Goal: Task Accomplishment & Management: Complete application form

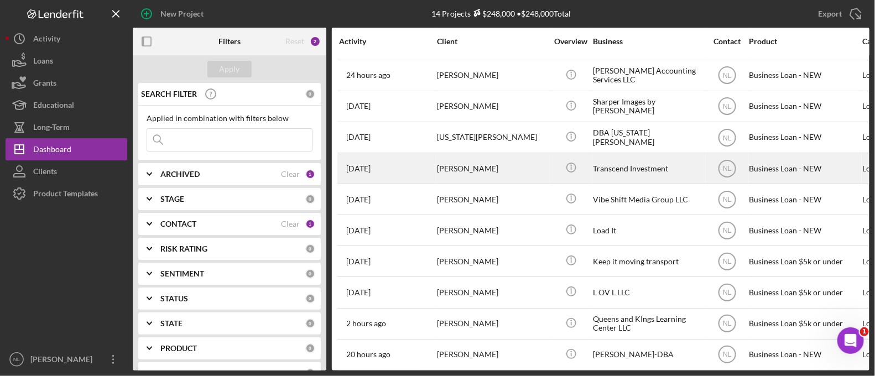
scroll to position [119, 0]
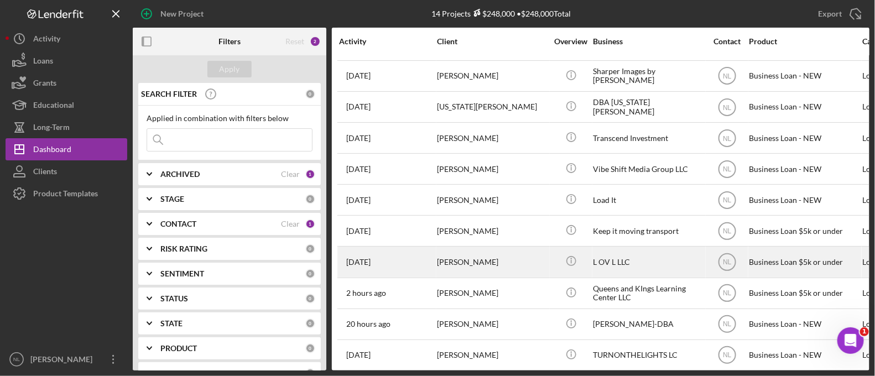
click at [439, 254] on div "[PERSON_NAME]" at bounding box center [492, 261] width 111 height 29
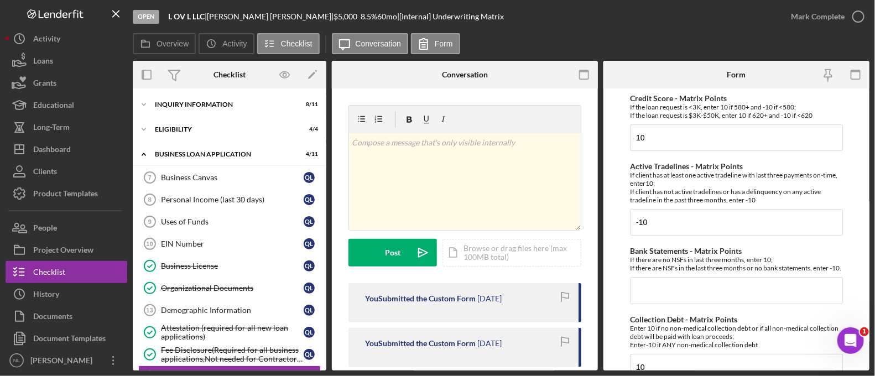
scroll to position [122, 0]
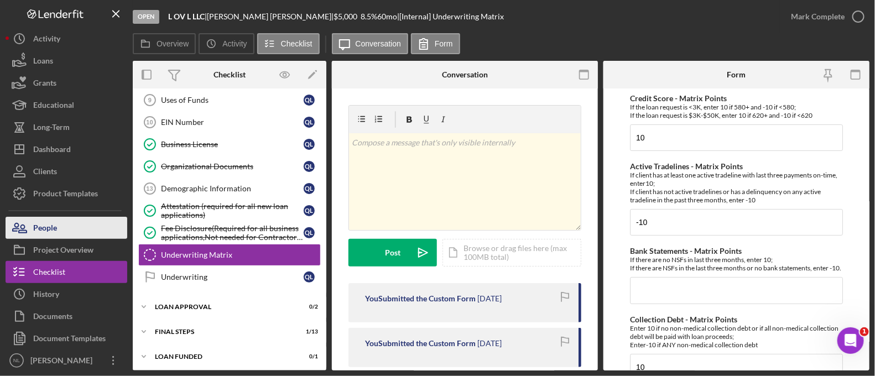
click at [66, 221] on button "People" at bounding box center [67, 228] width 122 height 22
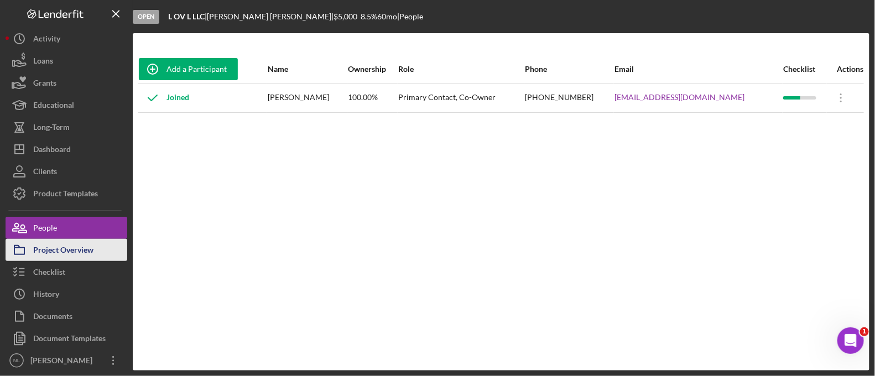
click at [86, 243] on div "Project Overview" at bounding box center [63, 251] width 60 height 25
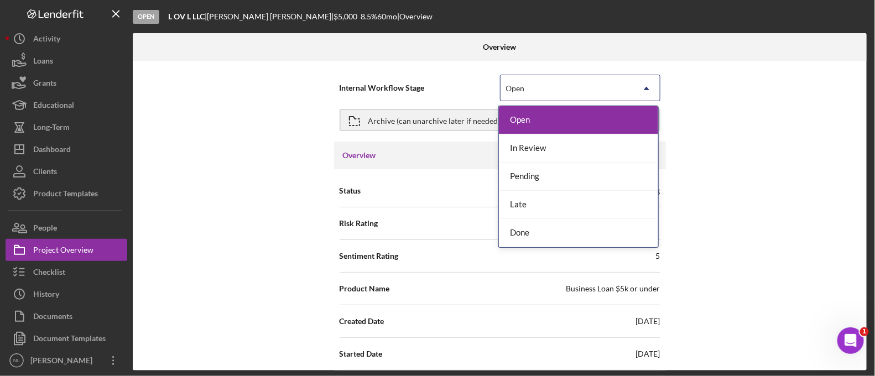
click at [515, 81] on div "Open" at bounding box center [567, 88] width 133 height 25
click at [524, 228] on div "Done" at bounding box center [578, 233] width 159 height 28
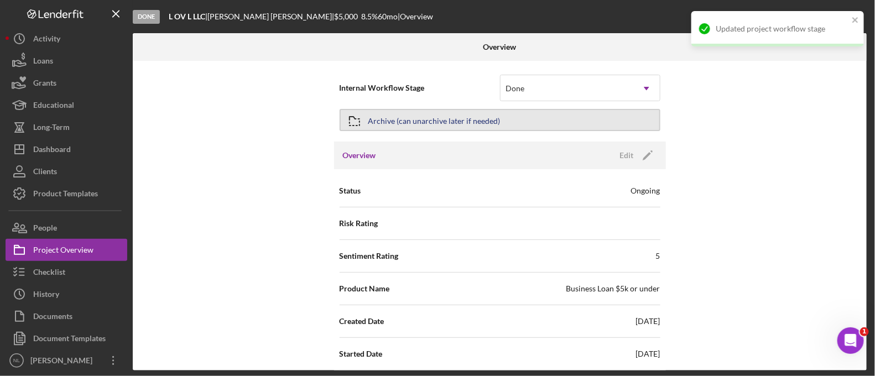
click at [459, 124] on div "Archive (can unarchive later if needed)" at bounding box center [434, 120] width 132 height 20
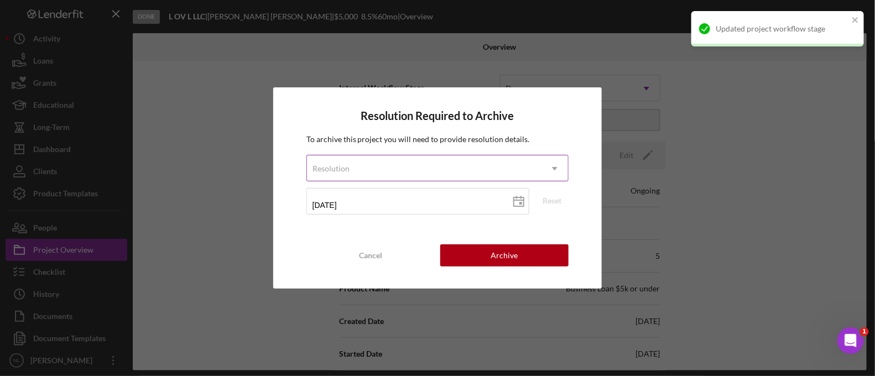
click at [408, 171] on div "Resolution" at bounding box center [424, 168] width 235 height 25
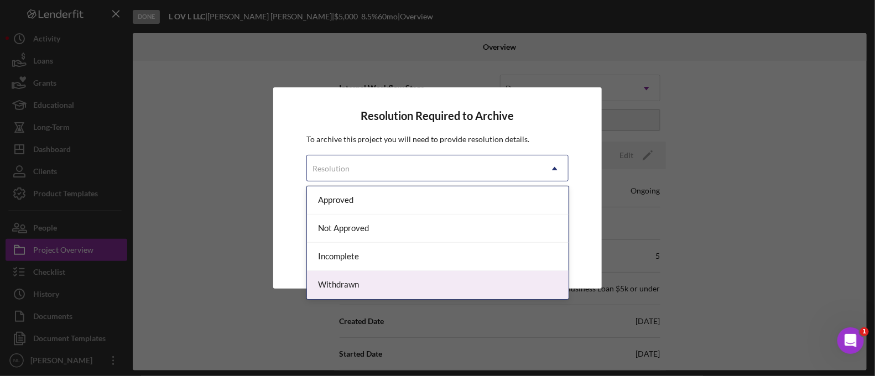
click at [381, 279] on div "Withdrawn" at bounding box center [438, 285] width 262 height 28
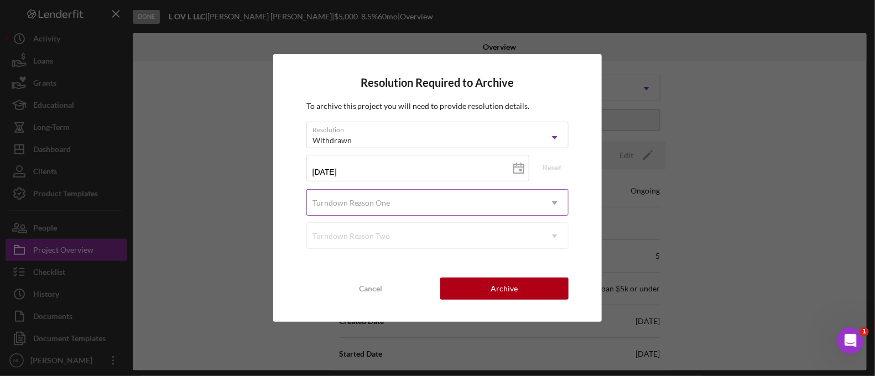
click at [400, 196] on div "Turndown Reason One" at bounding box center [424, 202] width 235 height 25
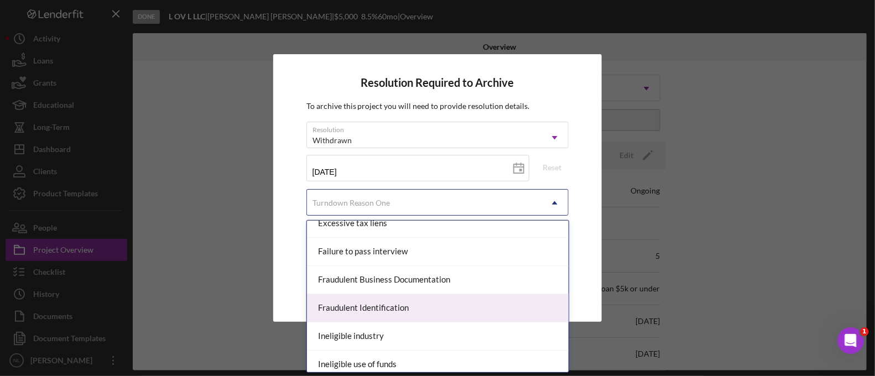
scroll to position [581, 0]
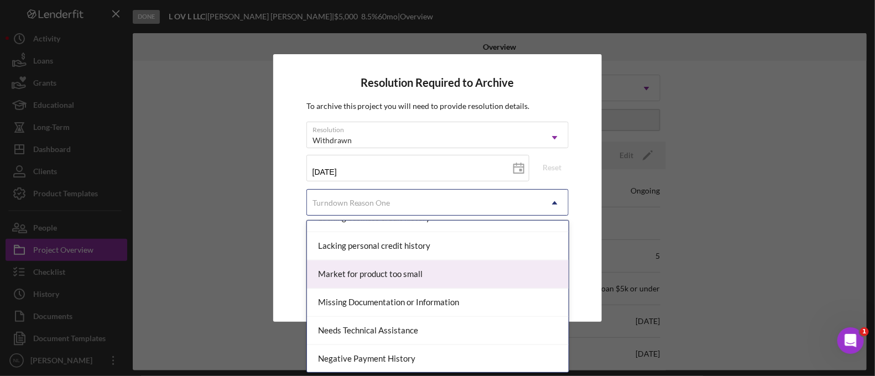
drag, startPoint x: 416, startPoint y: 306, endPoint x: 413, endPoint y: 267, distance: 39.5
click at [413, 267] on div "Behind on personal taxes Business behind on taxes Business is losing too much m…" at bounding box center [438, 297] width 262 height 152
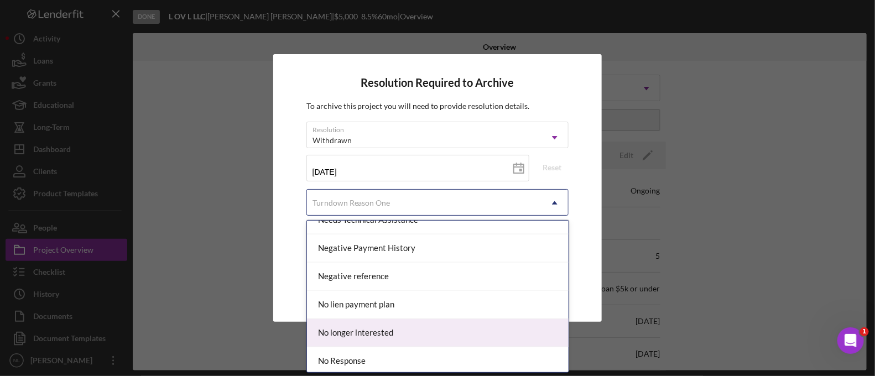
click at [383, 336] on div "No longer interested" at bounding box center [438, 333] width 262 height 28
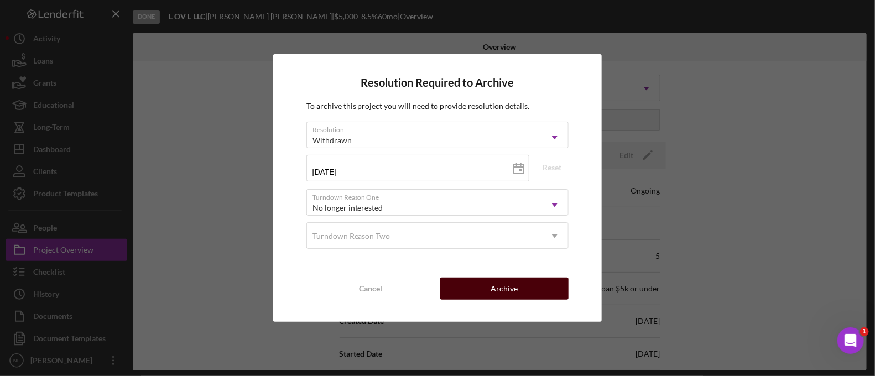
click at [506, 289] on div "Archive" at bounding box center [504, 289] width 27 height 22
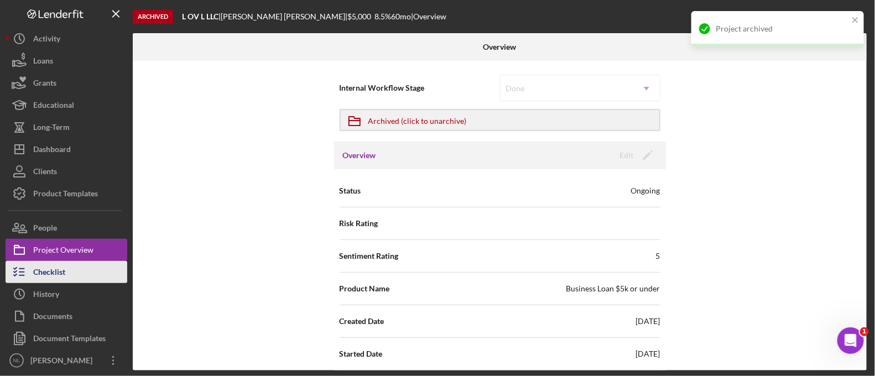
click at [74, 272] on button "Checklist" at bounding box center [67, 272] width 122 height 22
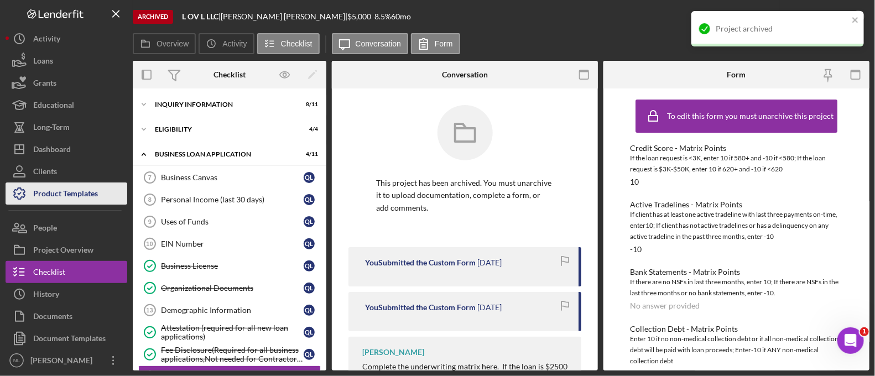
scroll to position [122, 0]
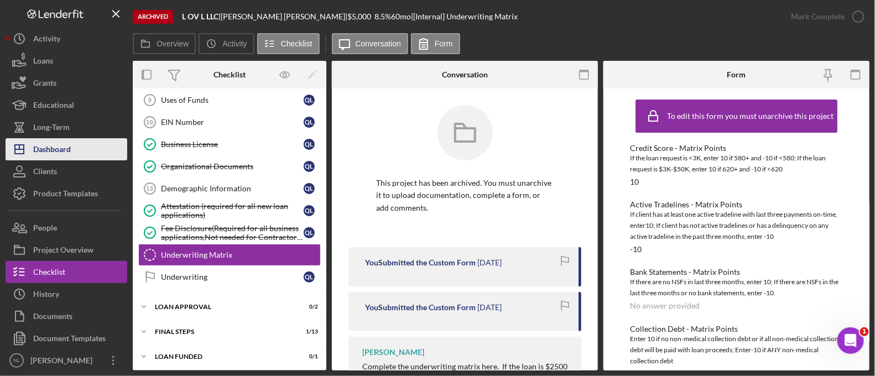
click at [63, 144] on div "Dashboard" at bounding box center [52, 150] width 38 height 25
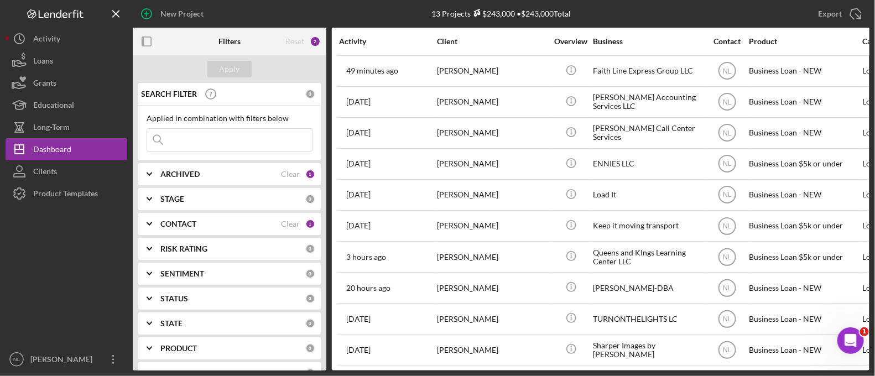
click at [260, 129] on input at bounding box center [229, 140] width 165 height 22
click at [191, 23] on div "New Project" at bounding box center [181, 14] width 43 height 22
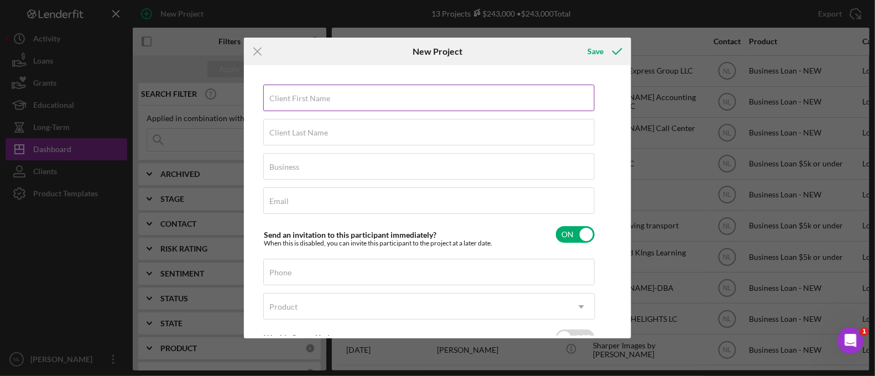
click at [309, 87] on div "Client First Name Required" at bounding box center [429, 99] width 332 height 28
type input "[GEOGRAPHIC_DATA]"
click at [332, 139] on input "Client Last Name" at bounding box center [428, 132] width 331 height 27
drag, startPoint x: 332, startPoint y: 139, endPoint x: 319, endPoint y: 132, distance: 15.8
click at [319, 132] on input "L" at bounding box center [428, 132] width 331 height 27
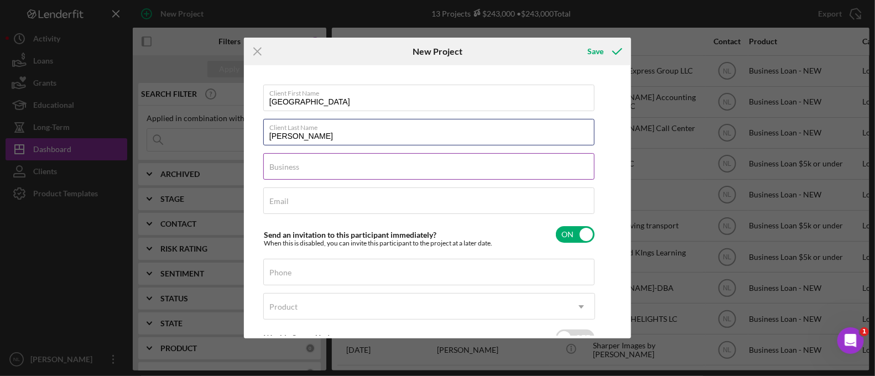
type input "[PERSON_NAME]"
click at [291, 169] on label "Business" at bounding box center [284, 167] width 30 height 9
click at [291, 169] on input "Business" at bounding box center [428, 166] width 331 height 27
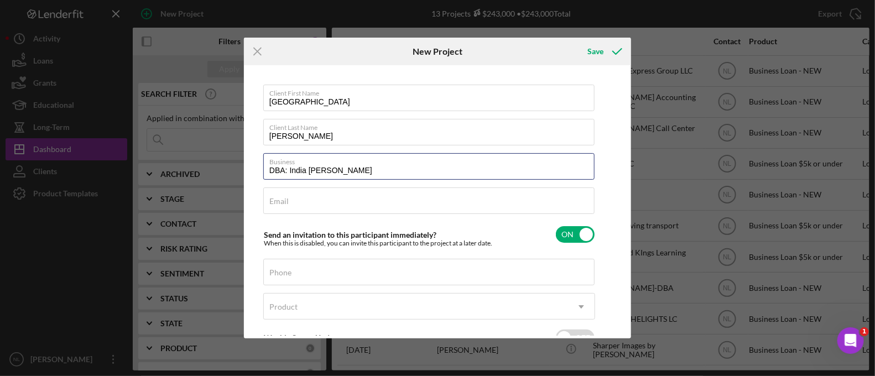
type input "DBA: India [PERSON_NAME]"
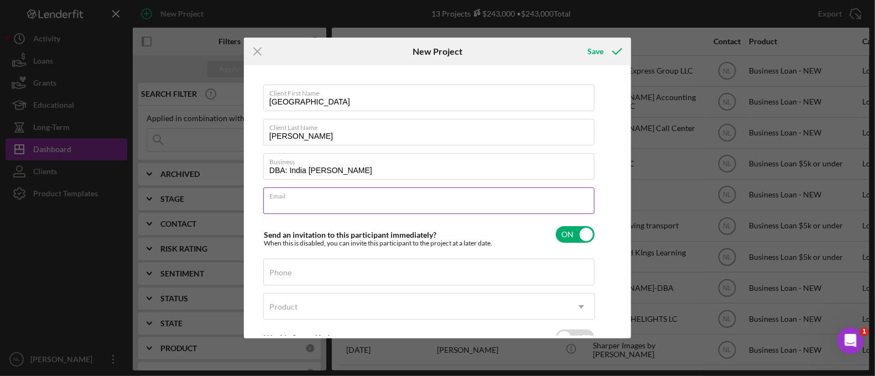
click at [309, 202] on input "Email" at bounding box center [428, 201] width 331 height 27
paste input "[EMAIL_ADDRESS][DOMAIN_NAME]"
type input "[EMAIL_ADDRESS][DOMAIN_NAME]"
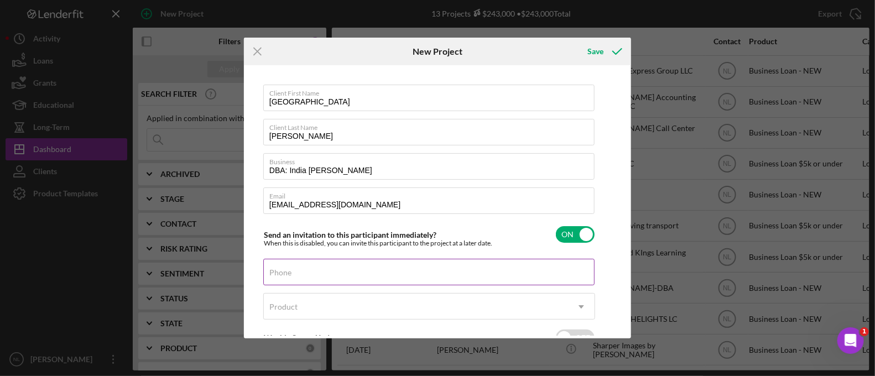
click at [296, 270] on div "Phone" at bounding box center [429, 273] width 332 height 28
click at [274, 271] on input "Phone" at bounding box center [428, 272] width 331 height 27
paste input "[PHONE_NUMBER]"
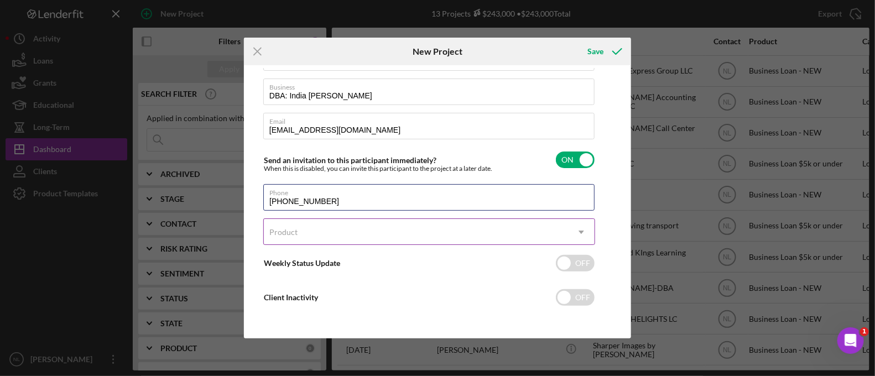
type input "[PHONE_NUMBER]"
click at [319, 233] on div "Product" at bounding box center [416, 232] width 304 height 25
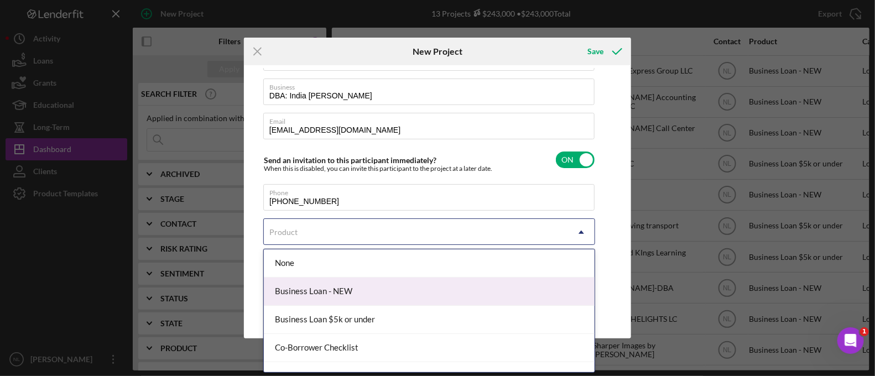
click at [326, 287] on div "Business Loan - NEW" at bounding box center [429, 292] width 331 height 28
checkbox input "true"
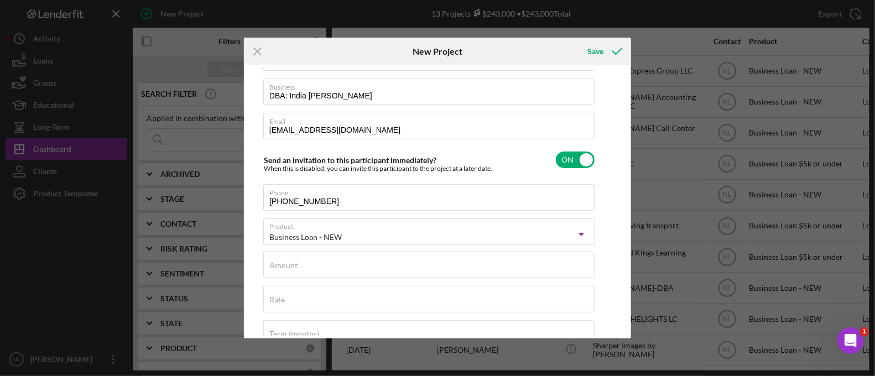
scroll to position [145, 0]
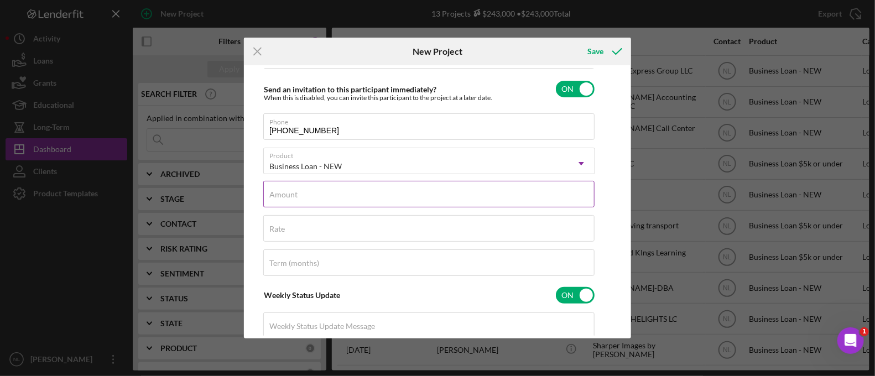
click at [304, 207] on div "Amount" at bounding box center [429, 195] width 332 height 28
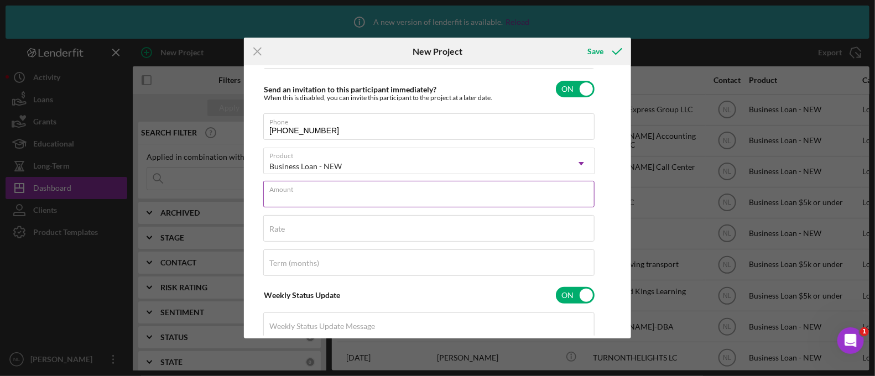
click at [301, 202] on input "Amount" at bounding box center [428, 194] width 331 height 27
type input "$10,000"
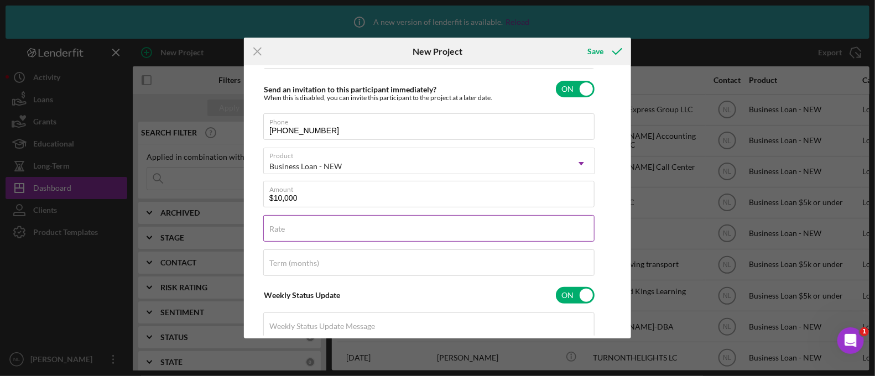
click at [299, 233] on input "Rate" at bounding box center [428, 228] width 331 height 27
click at [568, 87] on input "checkbox" at bounding box center [575, 89] width 39 height 17
checkbox input "false"
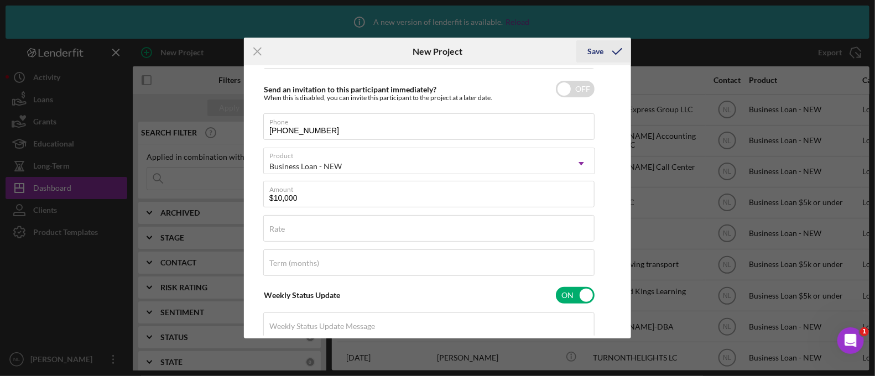
click at [602, 46] on div "Save" at bounding box center [595, 51] width 16 height 22
checkbox input "true"
checkbox input "false"
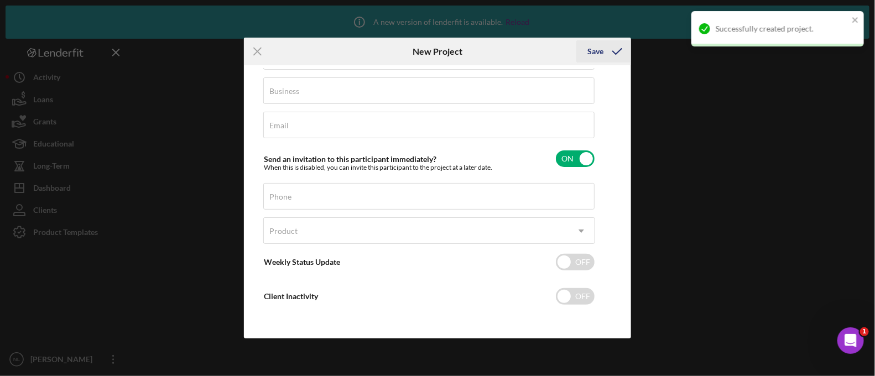
scroll to position [75, 0]
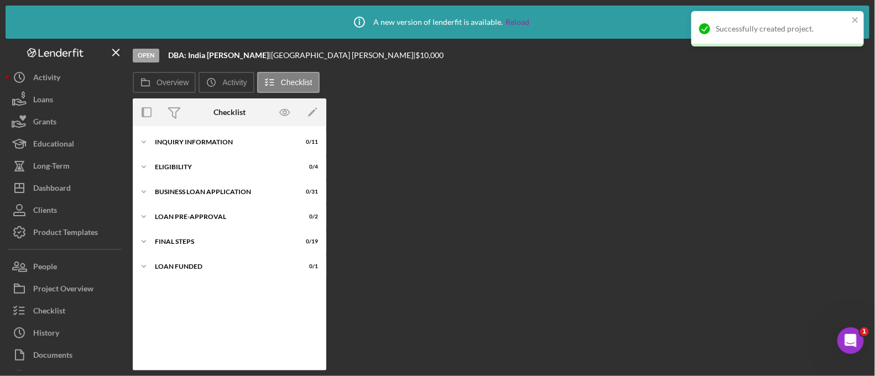
click at [265, 153] on div "Icon/Expander INQUIRY INFORMATION 0 / 11" at bounding box center [230, 143] width 194 height 22
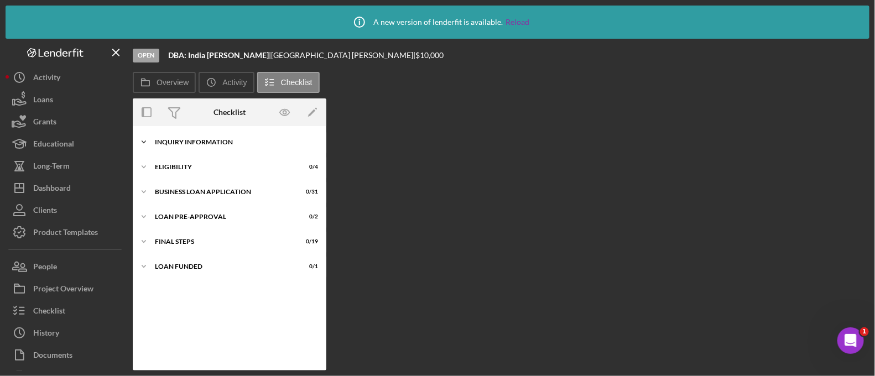
click at [239, 140] on div "INQUIRY INFORMATION" at bounding box center [234, 142] width 158 height 7
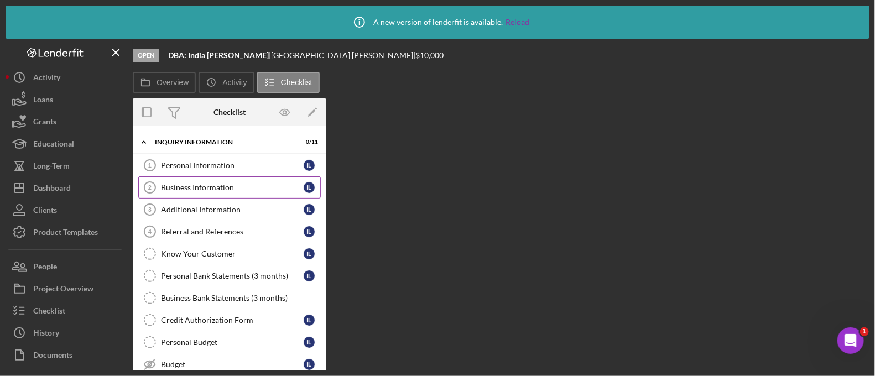
scroll to position [139, 0]
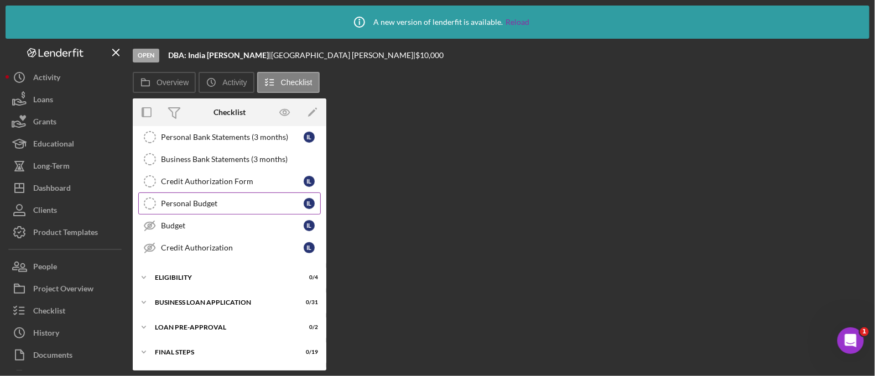
click at [208, 195] on link "Personal Budget Personal Budget I L" at bounding box center [229, 203] width 183 height 22
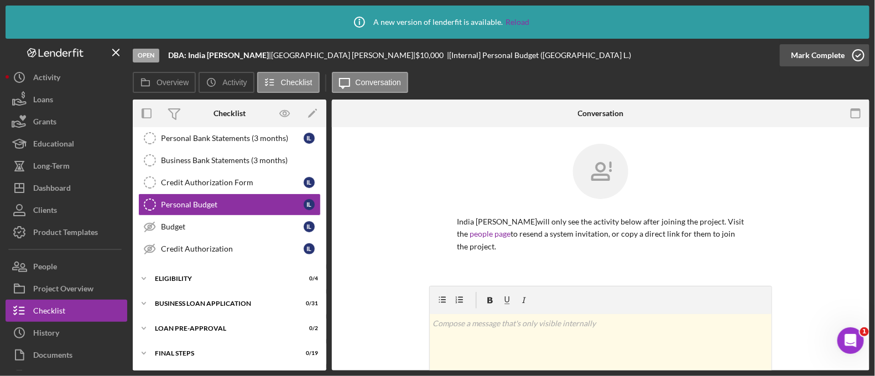
click at [831, 55] on div "Mark Complete" at bounding box center [818, 55] width 54 height 22
click at [215, 180] on div "Credit Authorization Form" at bounding box center [232, 182] width 143 height 9
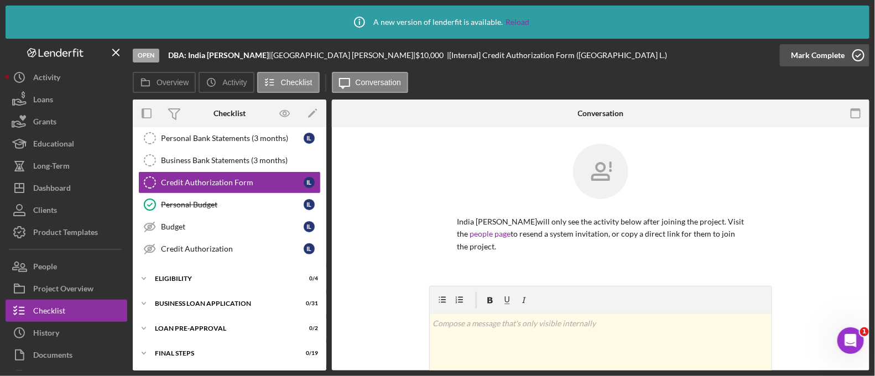
click at [805, 49] on div "Mark Complete" at bounding box center [818, 55] width 54 height 22
click at [196, 275] on div "ELIGIBILITY" at bounding box center [234, 278] width 158 height 7
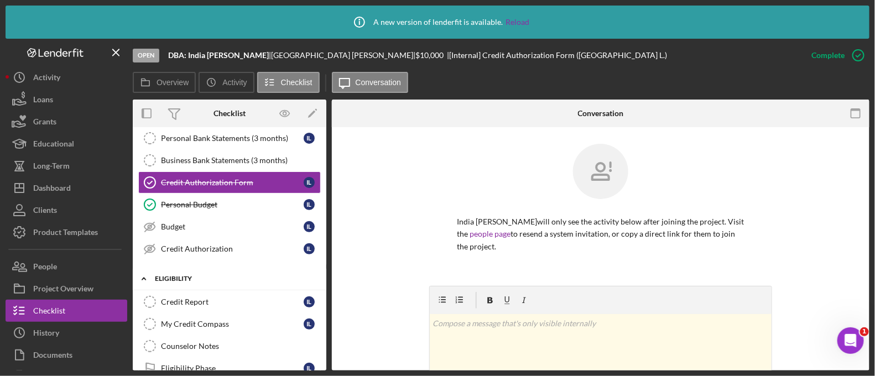
scroll to position [255, 0]
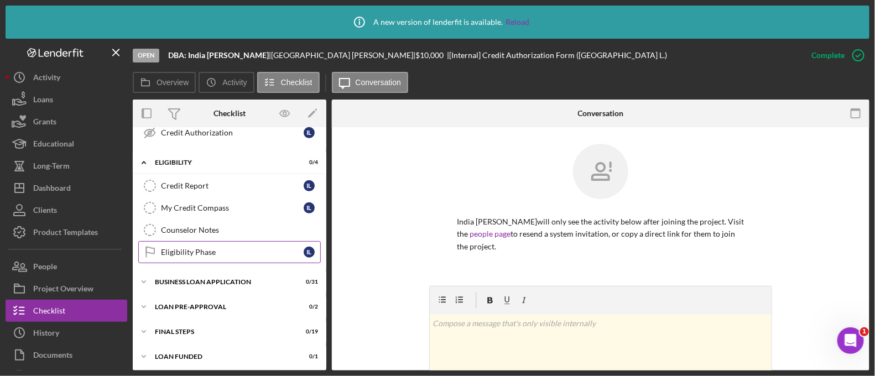
click at [208, 241] on link "Eligibility Phase Eligibility Phase I L" at bounding box center [229, 252] width 183 height 22
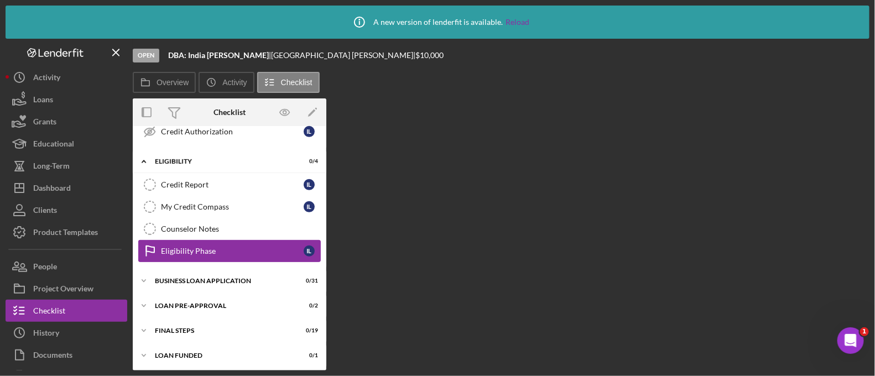
scroll to position [255, 0]
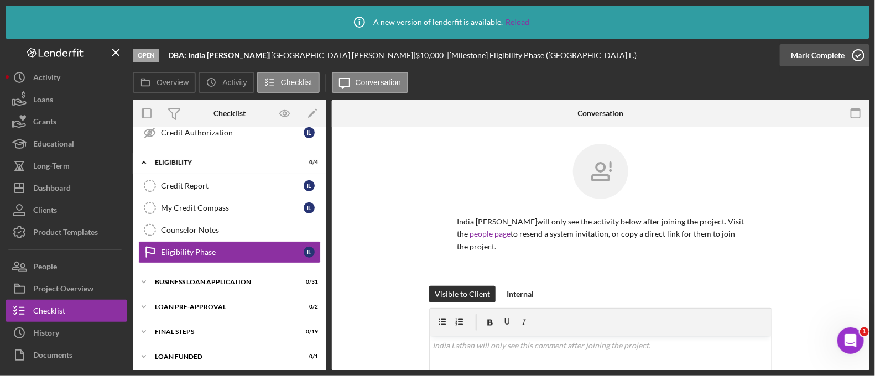
click at [818, 56] on div "Mark Complete" at bounding box center [818, 55] width 54 height 22
click at [194, 226] on div "Counselor Notes" at bounding box center [240, 230] width 159 height 9
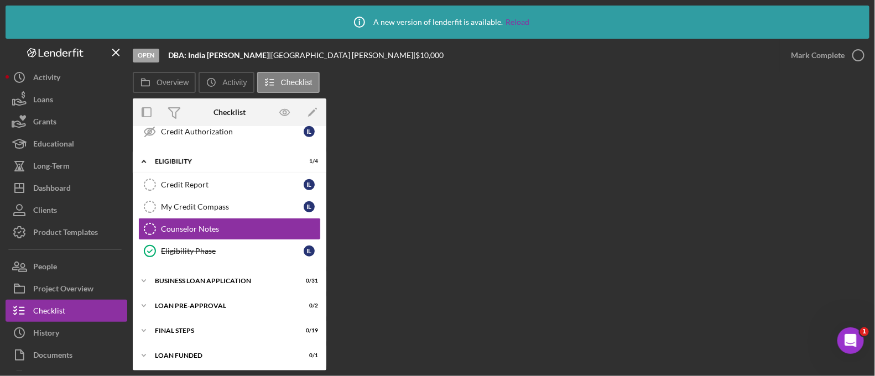
scroll to position [255, 0]
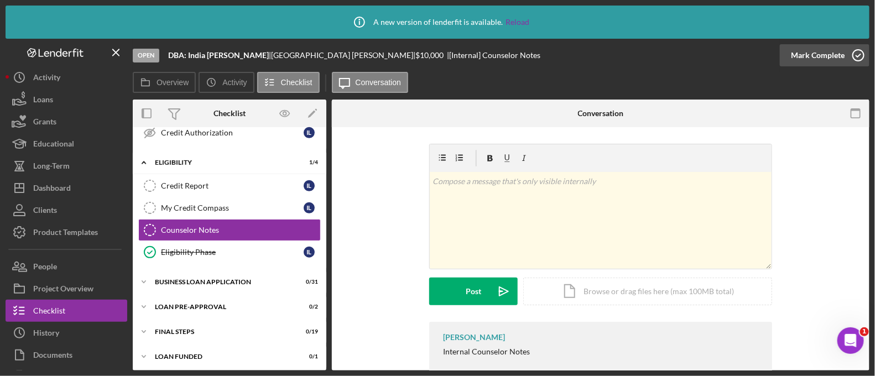
click at [792, 48] on div "Mark Complete" at bounding box center [818, 55] width 54 height 22
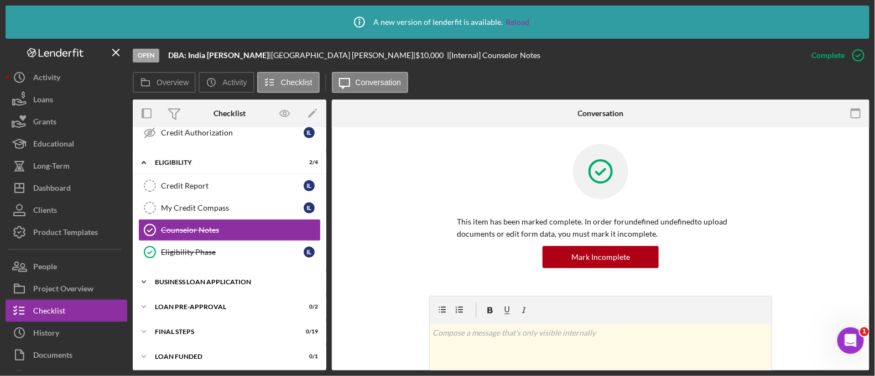
click at [232, 279] on div "BUSINESS LOAN APPLICATION" at bounding box center [234, 282] width 158 height 7
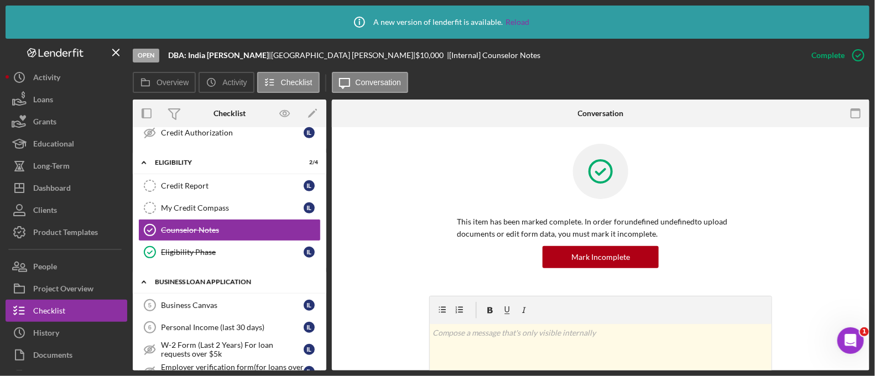
scroll to position [373, 0]
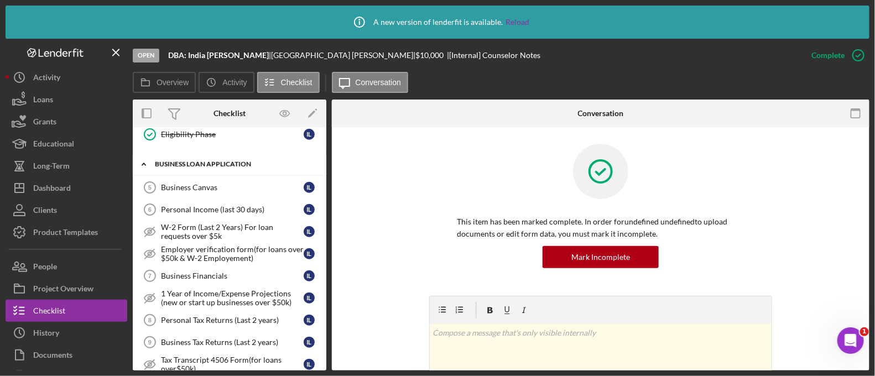
drag, startPoint x: 225, startPoint y: 241, endPoint x: 191, endPoint y: 168, distance: 79.9
click at [220, 274] on div "Business Financials" at bounding box center [232, 276] width 143 height 9
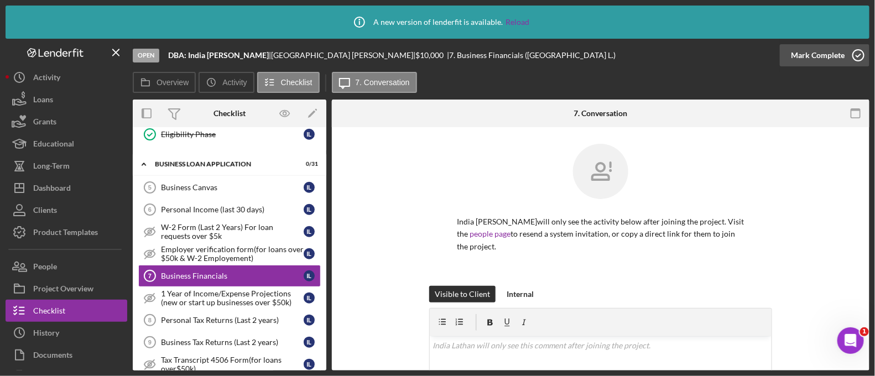
click at [835, 57] on div "Mark Complete" at bounding box center [818, 55] width 54 height 22
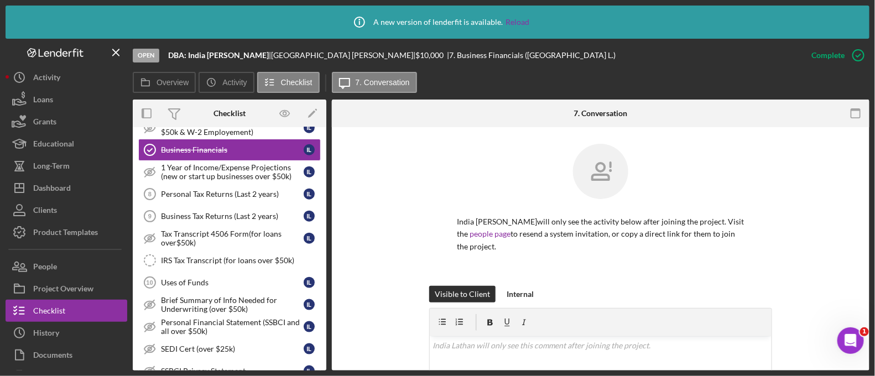
scroll to position [499, 0]
click at [226, 211] on div "Business Tax Returns (Last 2 years)" at bounding box center [232, 215] width 143 height 9
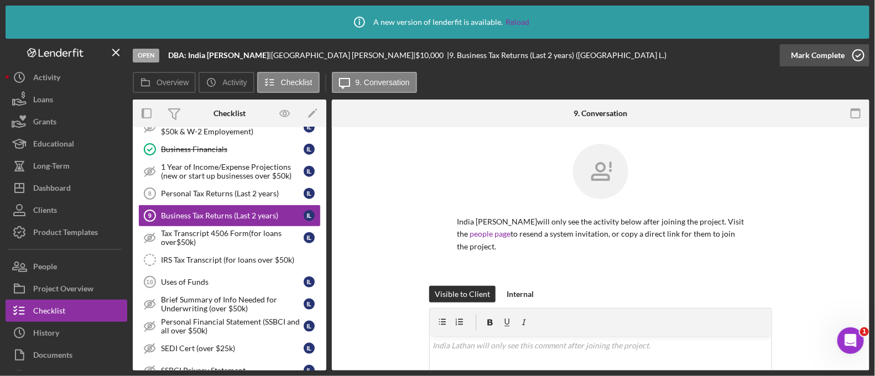
click at [824, 58] on div "Mark Complete" at bounding box center [818, 55] width 54 height 22
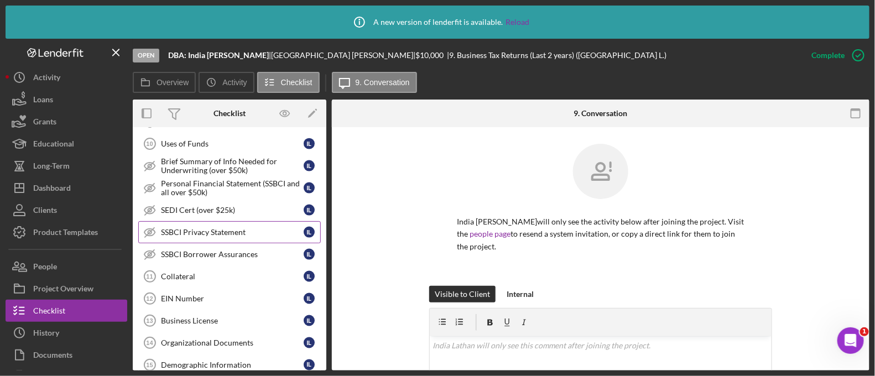
scroll to position [638, 0]
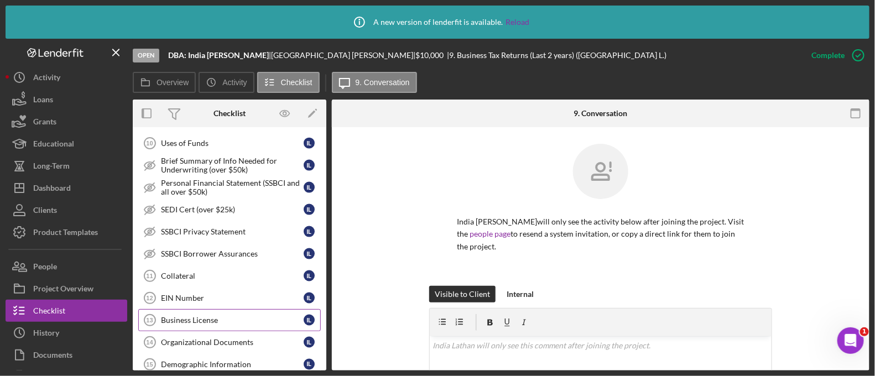
click at [209, 316] on div "Business License" at bounding box center [232, 320] width 143 height 9
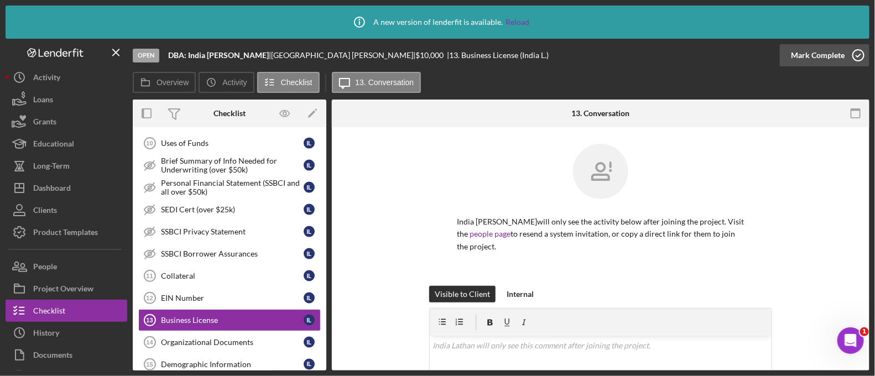
click at [827, 59] on div "Mark Complete" at bounding box center [818, 55] width 54 height 22
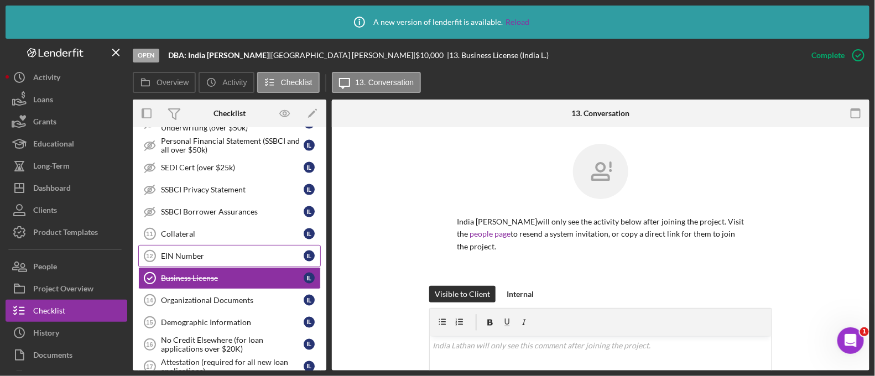
click at [194, 252] on div "EIN Number" at bounding box center [232, 256] width 143 height 9
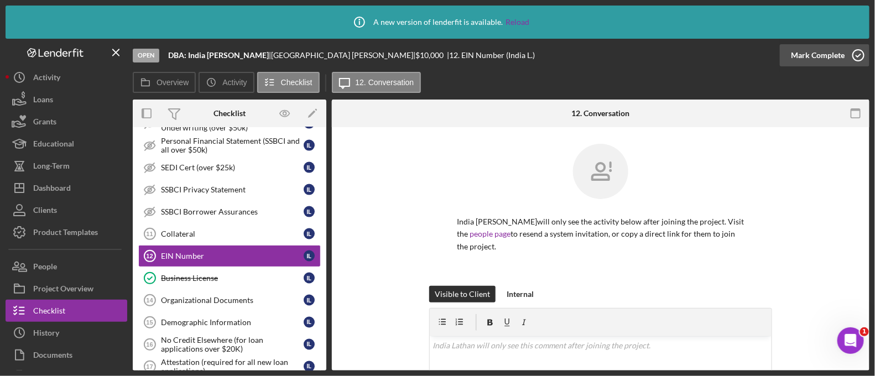
click at [808, 58] on div "Mark Complete" at bounding box center [818, 55] width 54 height 22
click at [215, 296] on div "Organizational Documents" at bounding box center [232, 300] width 143 height 9
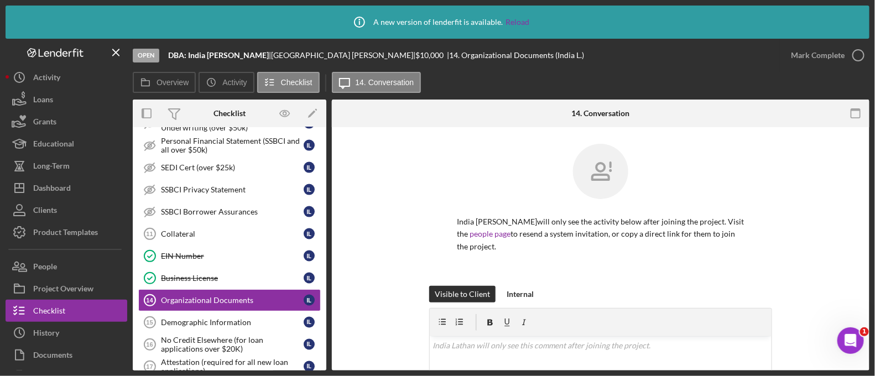
click at [823, 67] on div "Mark Complete" at bounding box center [825, 55] width 90 height 33
click at [821, 66] on div "Mark Complete" at bounding box center [825, 55] width 90 height 33
click at [808, 61] on div "Mark Complete" at bounding box center [818, 55] width 54 height 22
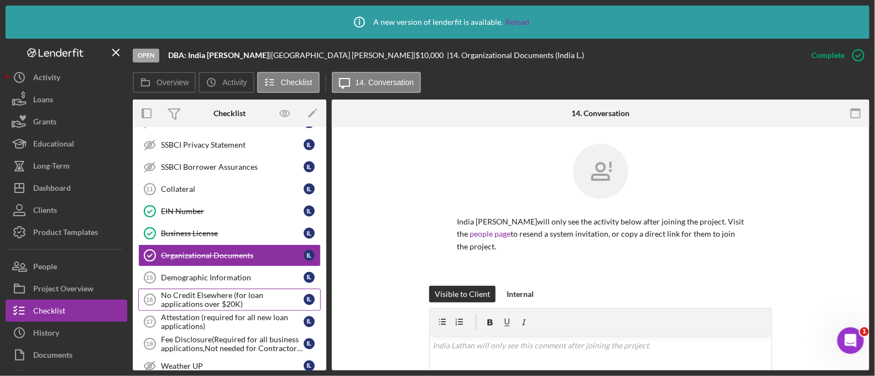
click at [235, 289] on link "No Credit Elsewhere (for loan applications over $20K) 16 No Credit Elsewhere (f…" at bounding box center [229, 300] width 183 height 22
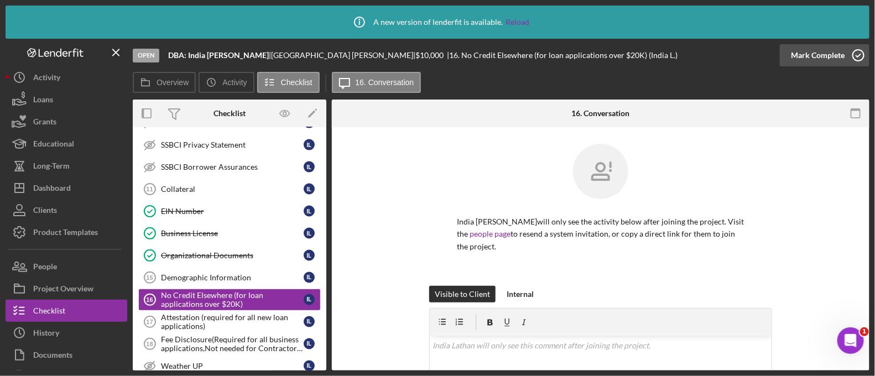
click at [843, 48] on div "Mark Complete" at bounding box center [818, 55] width 54 height 22
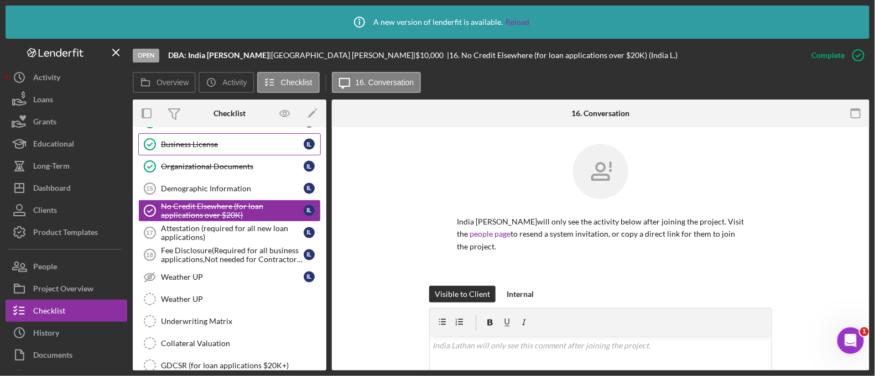
scroll to position [941, 0]
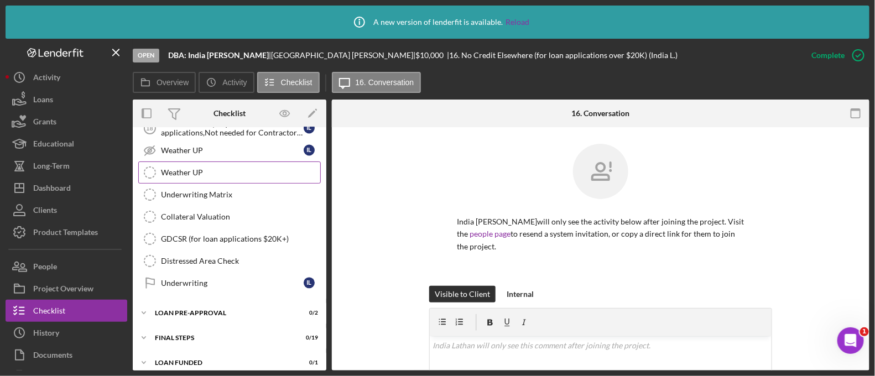
click at [195, 162] on link "Weather UP Weather UP" at bounding box center [229, 173] width 183 height 22
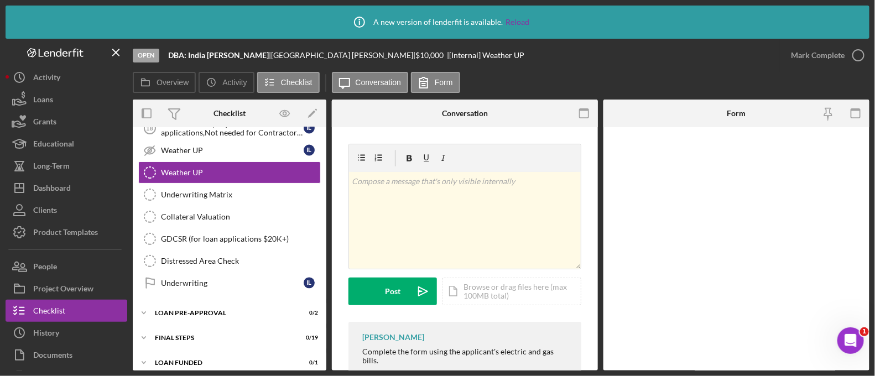
scroll to position [941, 0]
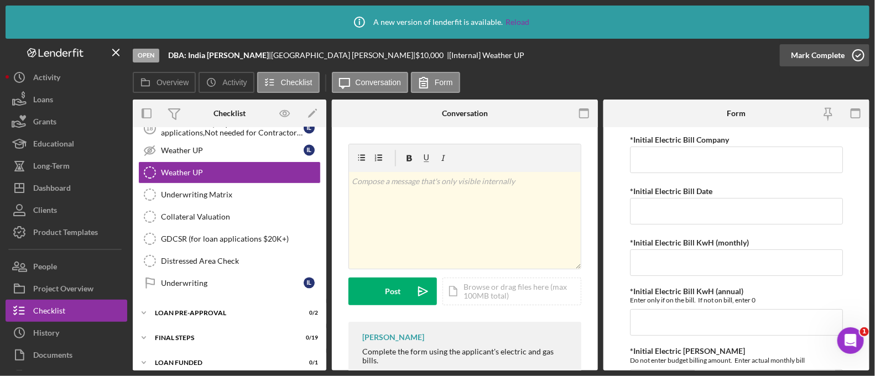
click at [808, 55] on div "Mark Complete" at bounding box center [818, 55] width 54 height 22
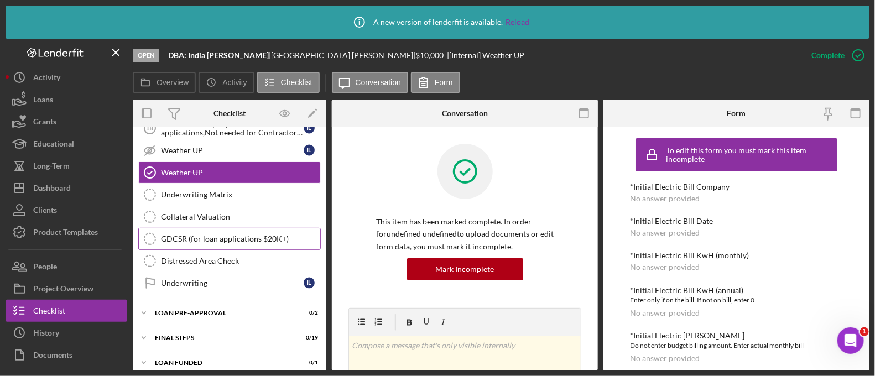
click at [229, 228] on link "GDCSR (for loan applications $20K+) GDCSR (for loan applications $20K+)" at bounding box center [229, 239] width 183 height 22
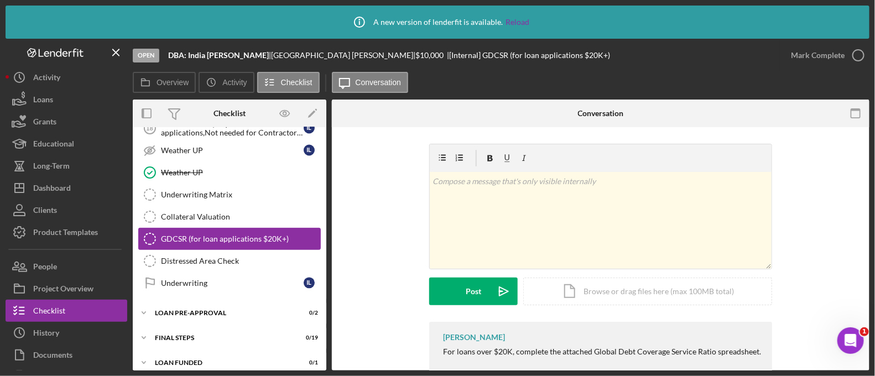
scroll to position [941, 0]
click at [836, 57] on div "Mark Complete" at bounding box center [818, 55] width 54 height 22
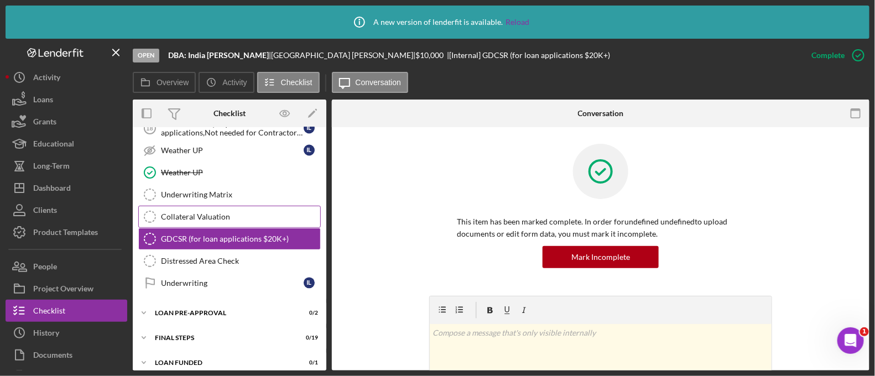
click at [206, 212] on div "Collateral Valuation" at bounding box center [240, 216] width 159 height 9
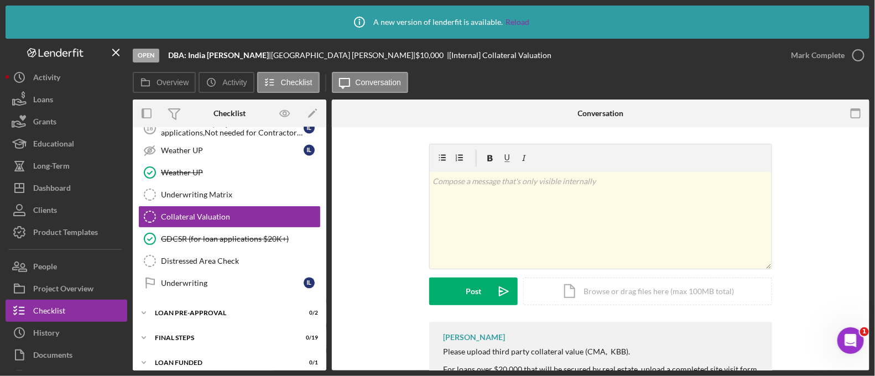
scroll to position [941, 0]
click at [791, 51] on button "Mark Complete" at bounding box center [825, 55] width 90 height 22
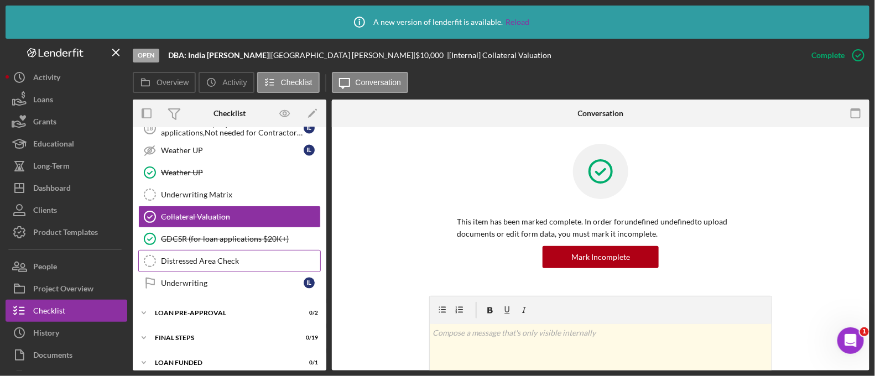
click at [208, 257] on div "Distressed Area Check" at bounding box center [240, 261] width 159 height 9
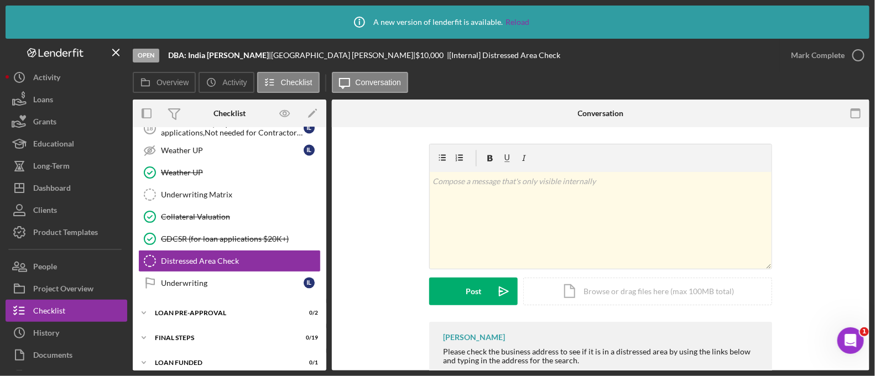
scroll to position [941, 0]
click at [841, 57] on div "Mark Complete" at bounding box center [818, 55] width 54 height 22
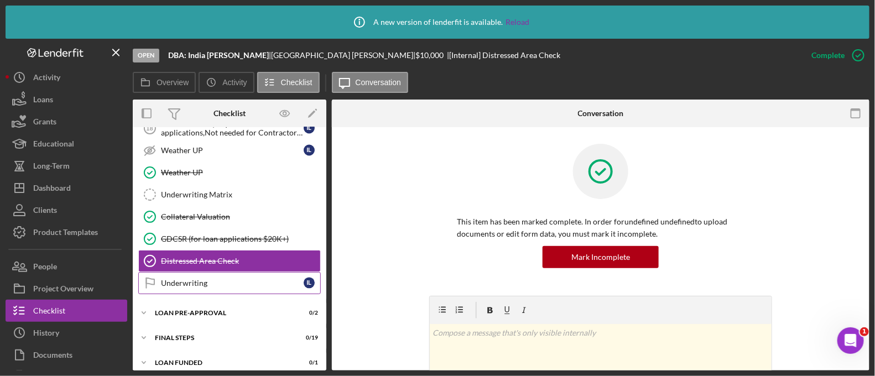
click at [216, 279] on div "Underwriting" at bounding box center [232, 283] width 143 height 9
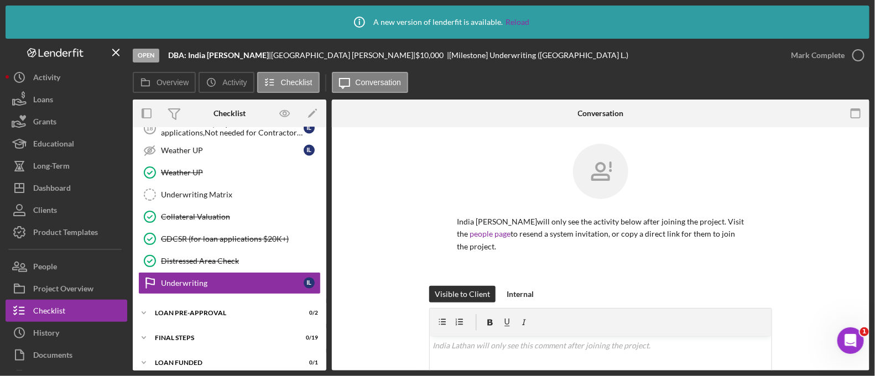
scroll to position [941, 0]
click at [246, 190] on div "Underwriting Matrix" at bounding box center [240, 194] width 159 height 9
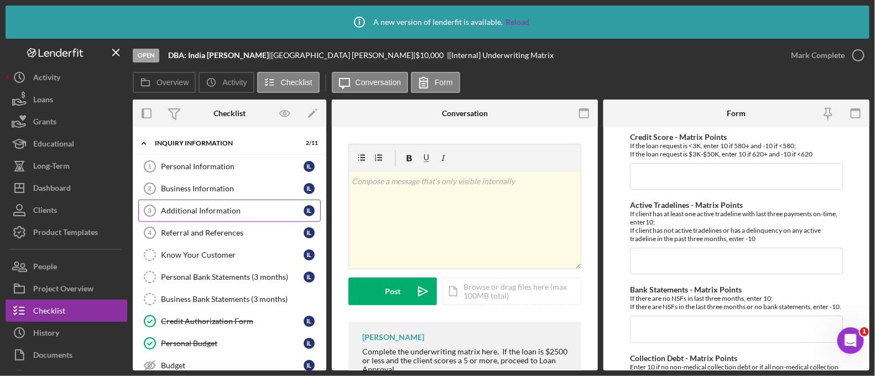
click at [224, 200] on link "Additional Information 3 Additional Information I L" at bounding box center [229, 211] width 183 height 22
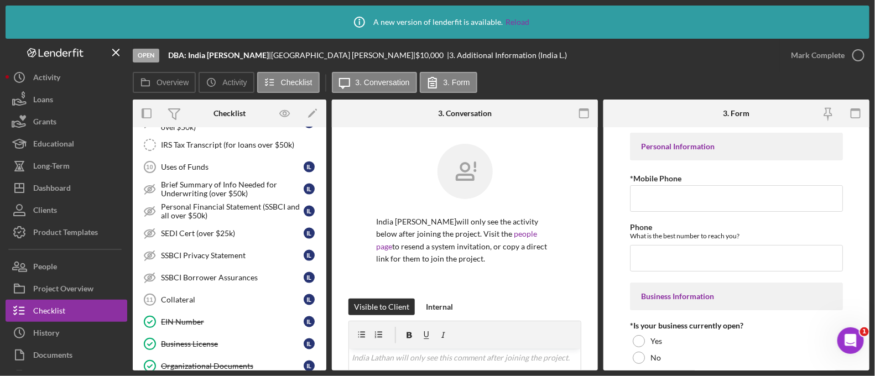
scroll to position [611, 0]
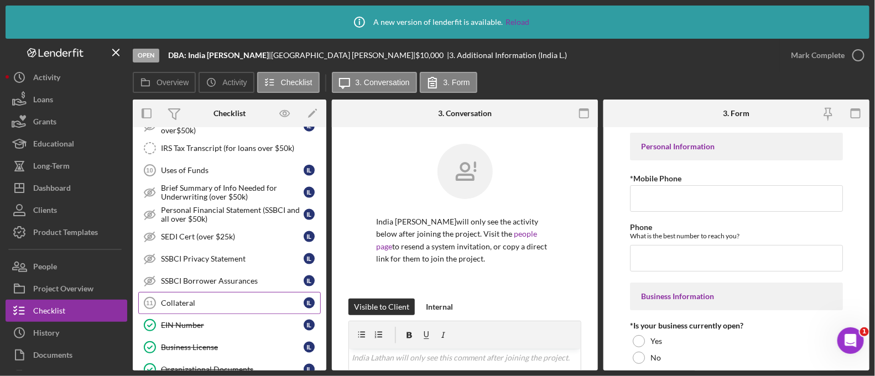
click at [171, 302] on link "Collateral 11 Collateral I L" at bounding box center [229, 303] width 183 height 22
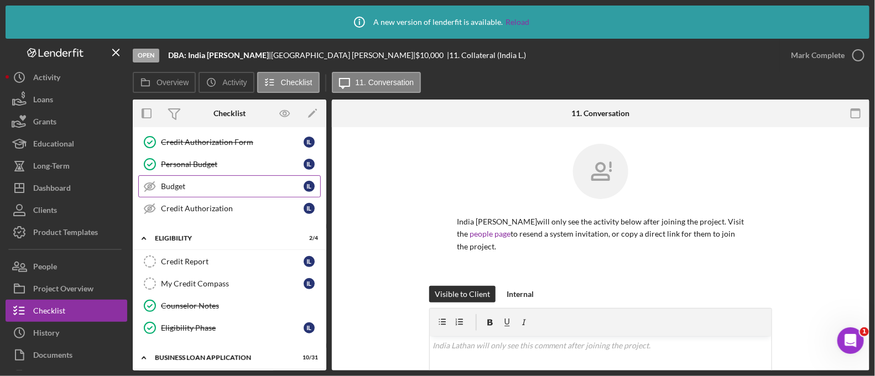
scroll to position [180, 0]
click at [203, 185] on div "Budget" at bounding box center [232, 185] width 143 height 9
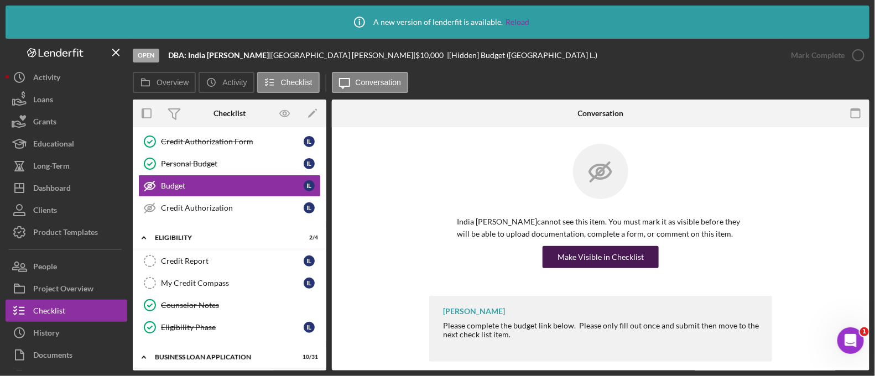
click at [629, 266] on div "Make Visible in Checklist" at bounding box center [601, 257] width 86 height 22
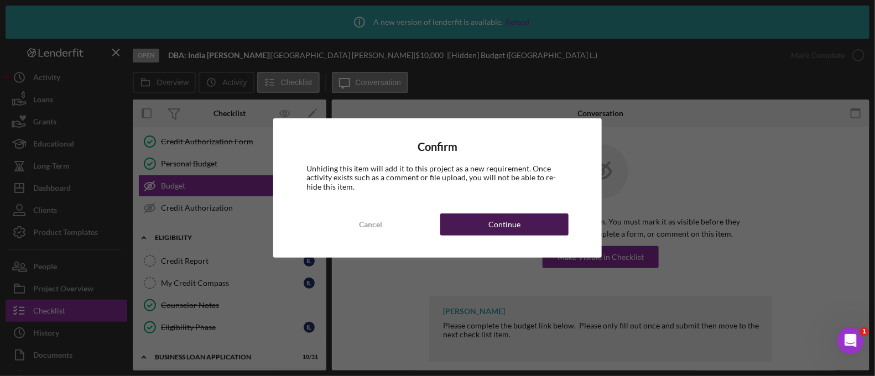
click at [559, 224] on button "Continue" at bounding box center [504, 224] width 128 height 22
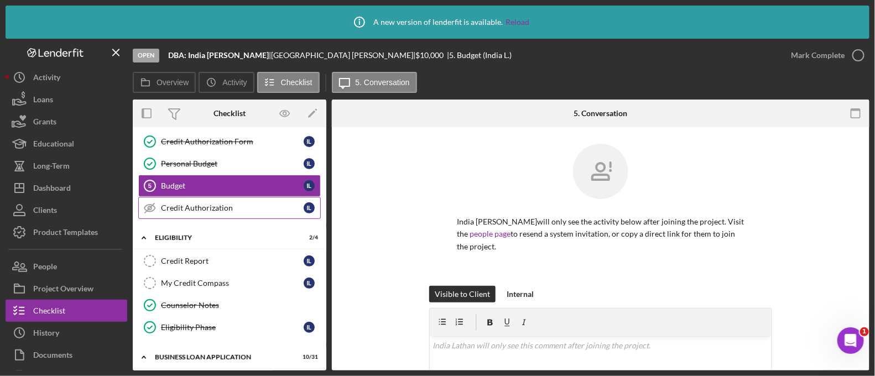
click at [193, 213] on link "Credit Authorization Credit Authorization I L" at bounding box center [229, 208] width 183 height 22
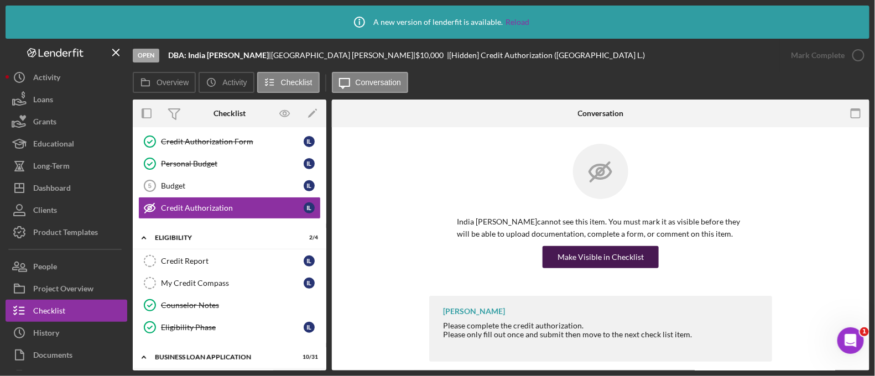
click at [560, 250] on div "Make Visible in Checklist" at bounding box center [601, 257] width 86 height 22
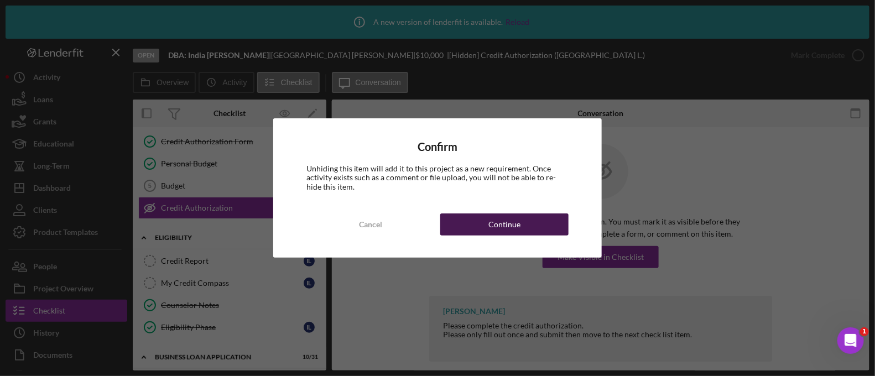
click at [511, 220] on div "Continue" at bounding box center [504, 224] width 32 height 22
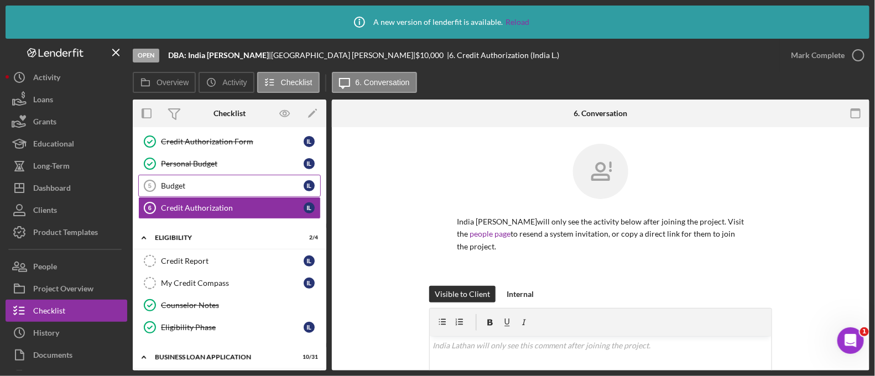
click at [183, 183] on div "Budget" at bounding box center [232, 185] width 143 height 9
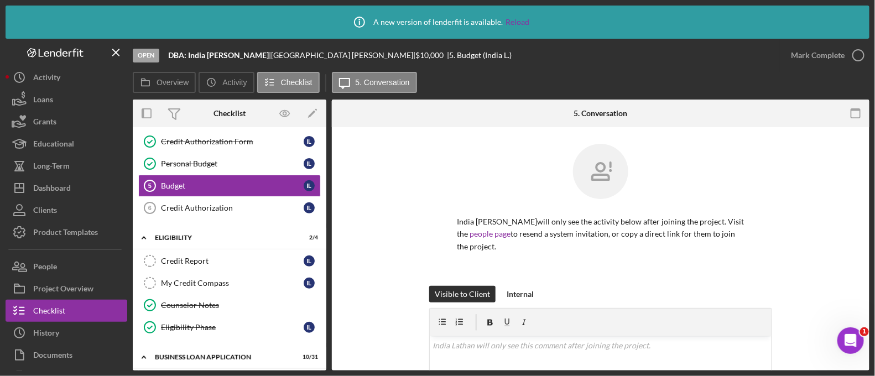
scroll to position [191, 0]
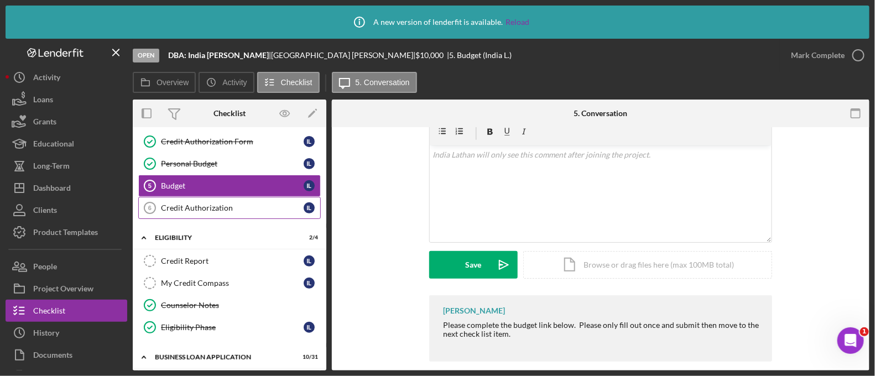
click at [191, 197] on link "Credit Authorization 6 Credit Authorization I L" at bounding box center [229, 208] width 183 height 22
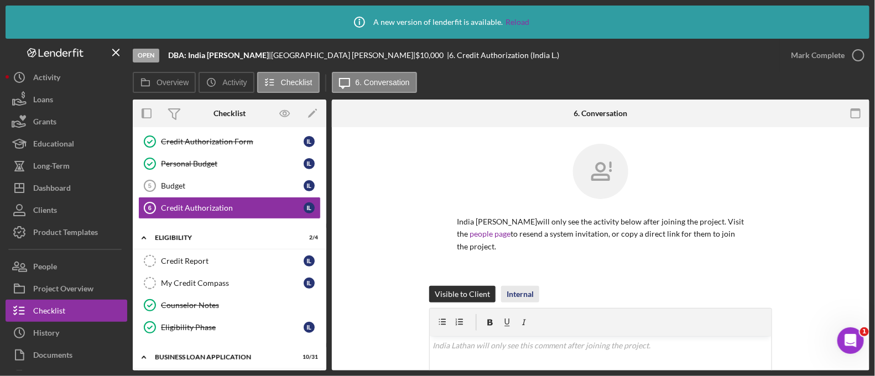
scroll to position [191, 0]
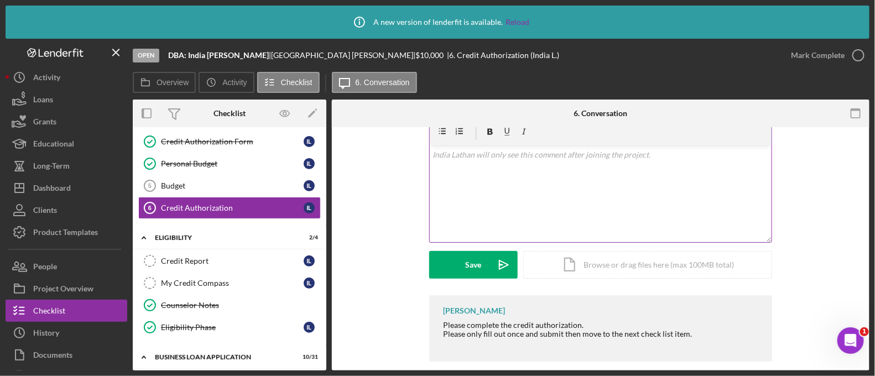
click at [439, 149] on p at bounding box center [601, 155] width 336 height 12
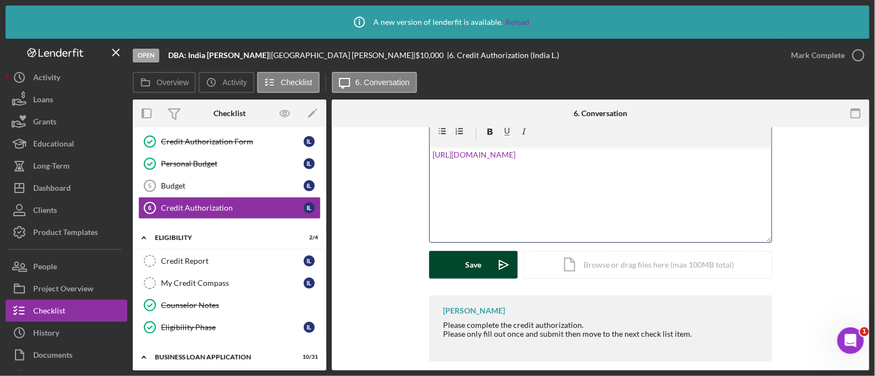
click at [488, 251] on button "Save Icon/icon-invite-send" at bounding box center [473, 265] width 88 height 28
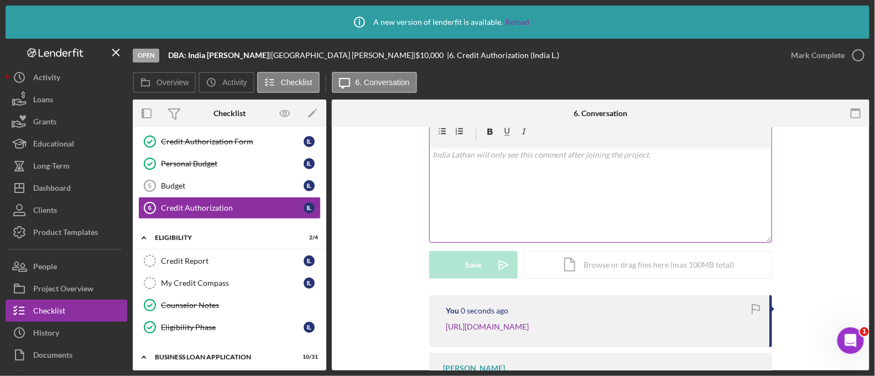
click at [449, 152] on div "v Color teal Color pink Remove color Add row above Add row below Add column bef…" at bounding box center [601, 193] width 342 height 97
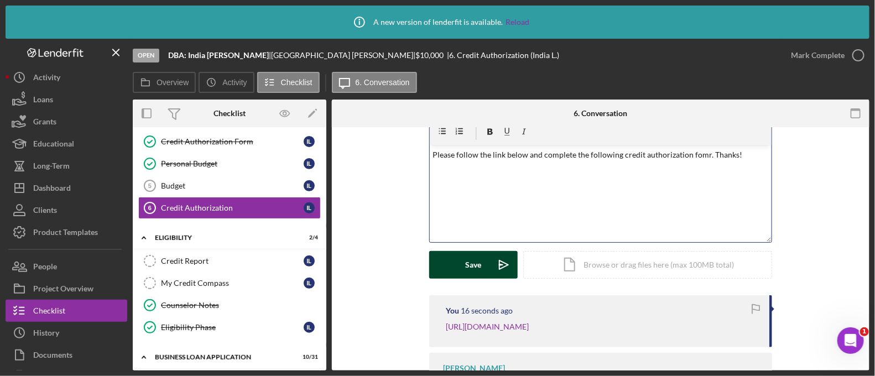
click at [702, 149] on p "Please follow the link below and complete the following credit authorization fo…" at bounding box center [601, 155] width 336 height 12
click at [540, 163] on div "v Color teal Color pink Remove color Add row above Add row below Add column bef…" at bounding box center [601, 193] width 342 height 97
click at [495, 259] on icon "Icon/icon-invite-send" at bounding box center [504, 265] width 28 height 28
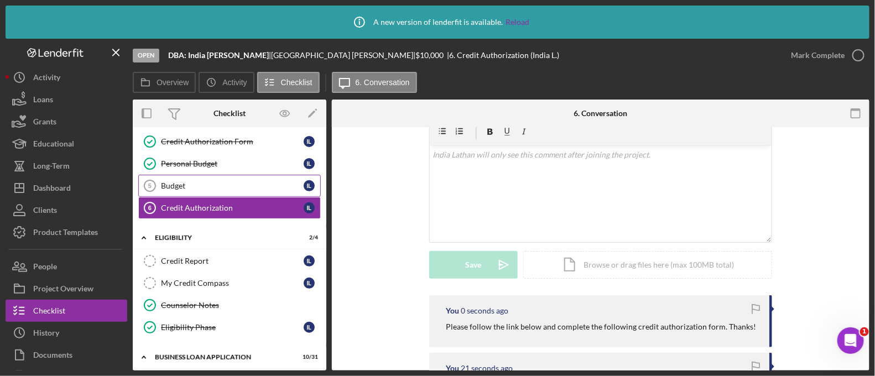
click at [184, 181] on div "Budget" at bounding box center [232, 185] width 143 height 9
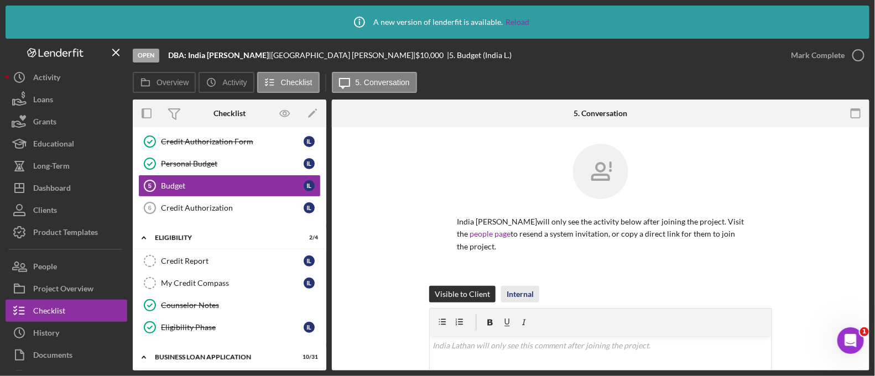
scroll to position [191, 0]
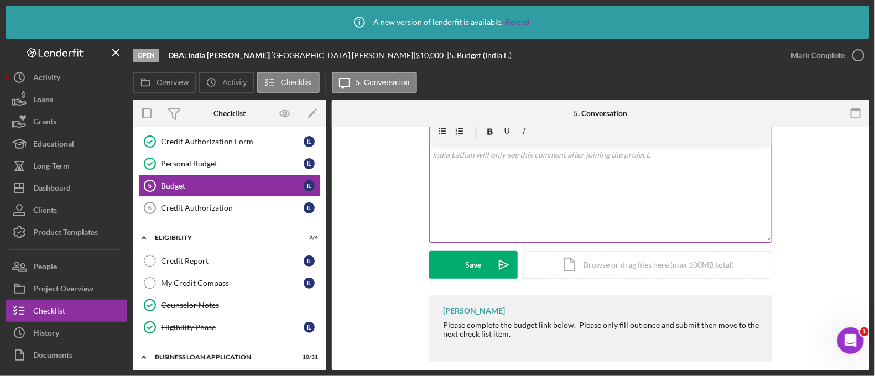
click at [454, 164] on div "v Color teal Color pink Remove color Add row above Add row below Add column bef…" at bounding box center [601, 193] width 342 height 97
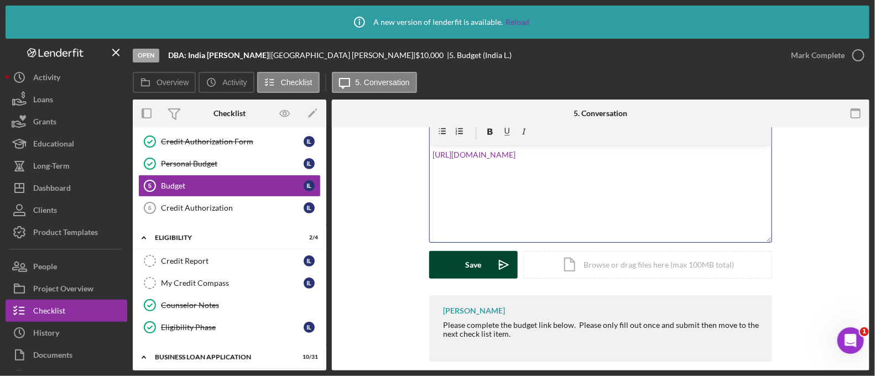
click at [485, 262] on button "Save Icon/icon-invite-send" at bounding box center [473, 265] width 88 height 28
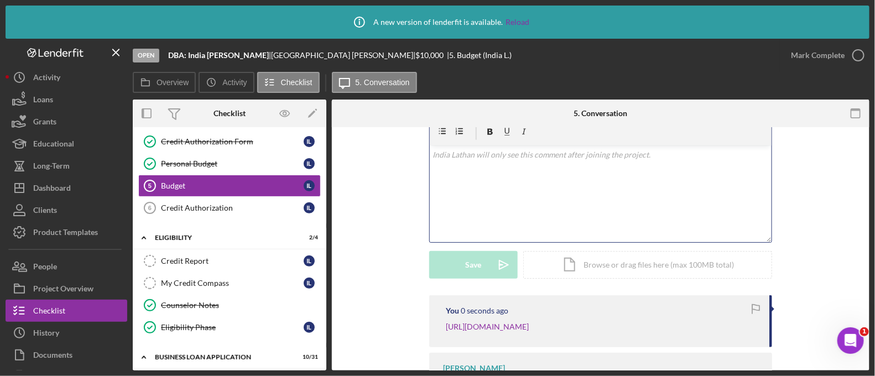
click at [462, 186] on div "v Color teal Color pink Remove color Add row above Add row below Add column bef…" at bounding box center [601, 193] width 342 height 97
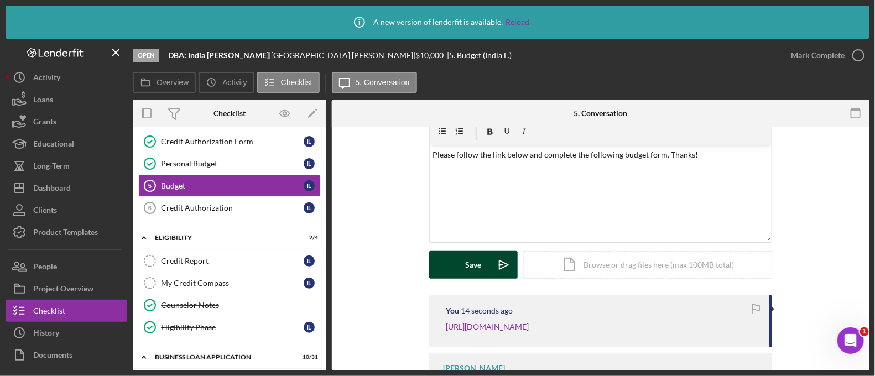
click at [442, 262] on button "Save Icon/icon-invite-send" at bounding box center [473, 265] width 88 height 28
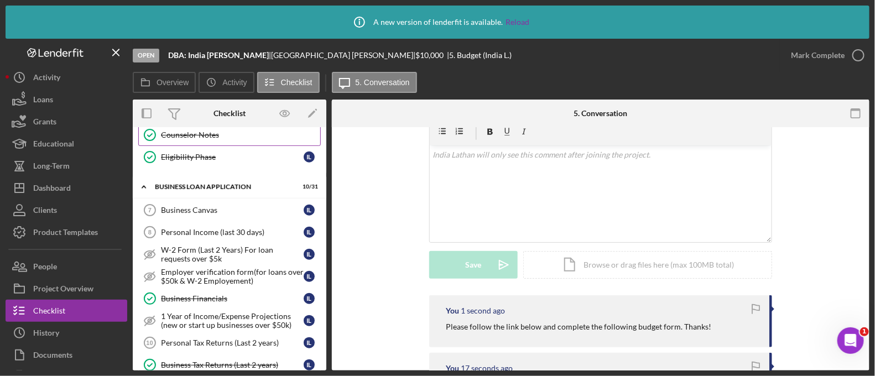
scroll to position [389, 0]
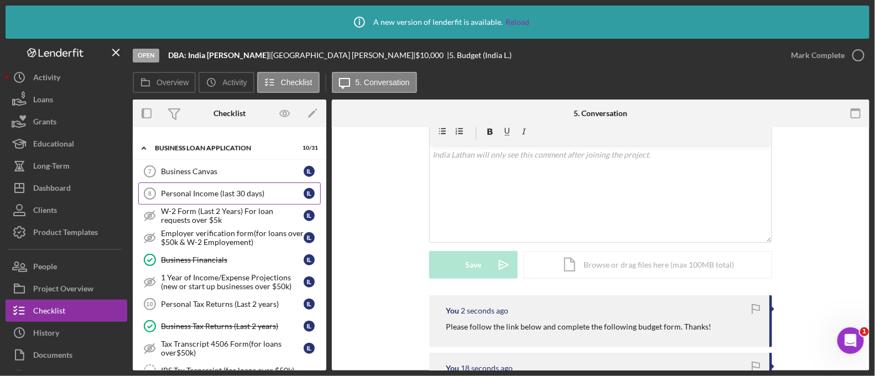
click at [206, 189] on div "Personal Income (last 30 days)" at bounding box center [232, 193] width 143 height 9
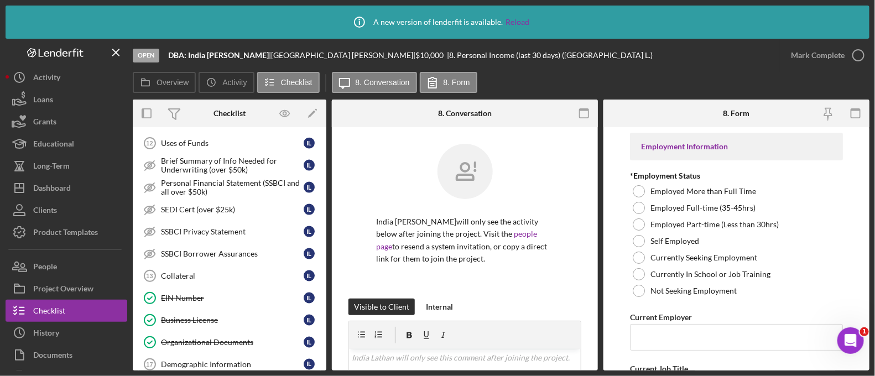
scroll to position [643, 0]
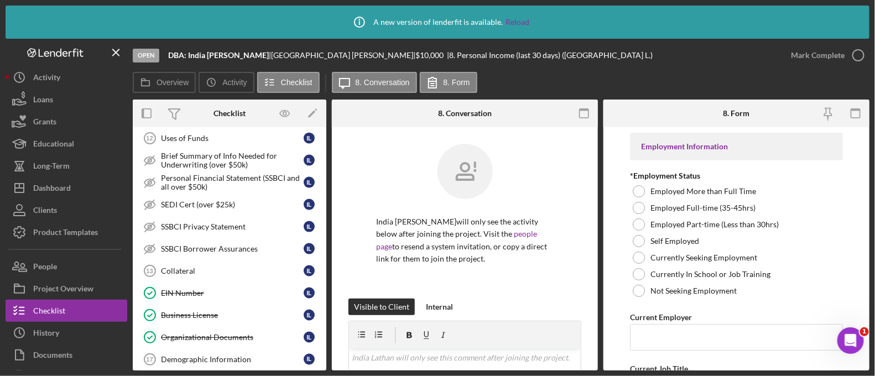
click at [236, 333] on div "Organizational Documents" at bounding box center [232, 337] width 143 height 9
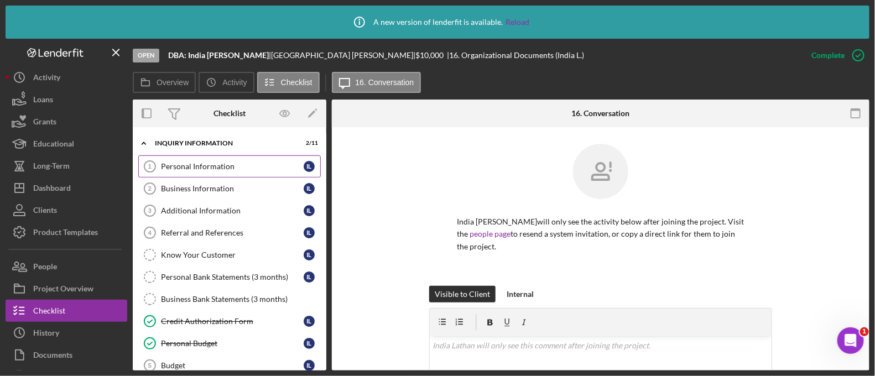
click at [198, 175] on link "Personal Information 1 Personal Information I L" at bounding box center [229, 166] width 183 height 22
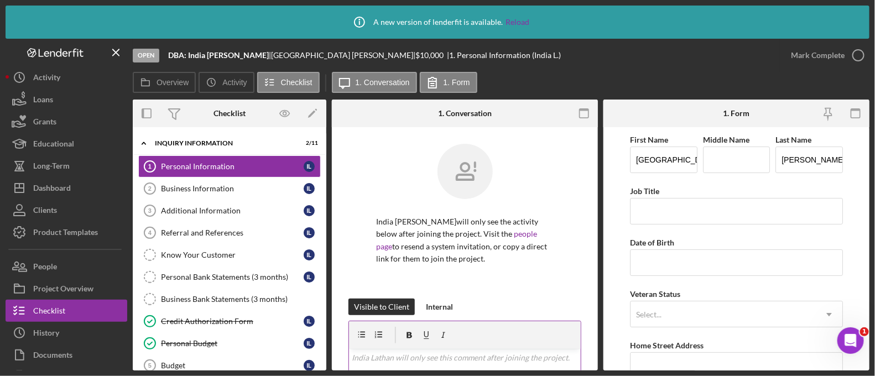
scroll to position [188, 0]
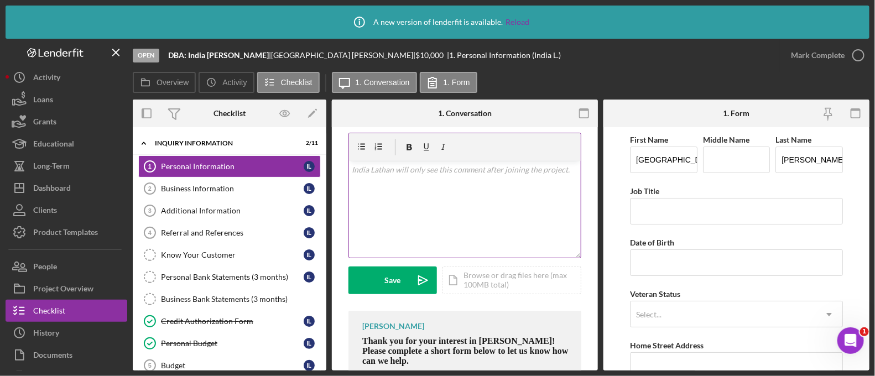
click at [429, 193] on div "v Color teal Color pink Remove color Add row above Add row below Add column bef…" at bounding box center [465, 209] width 232 height 97
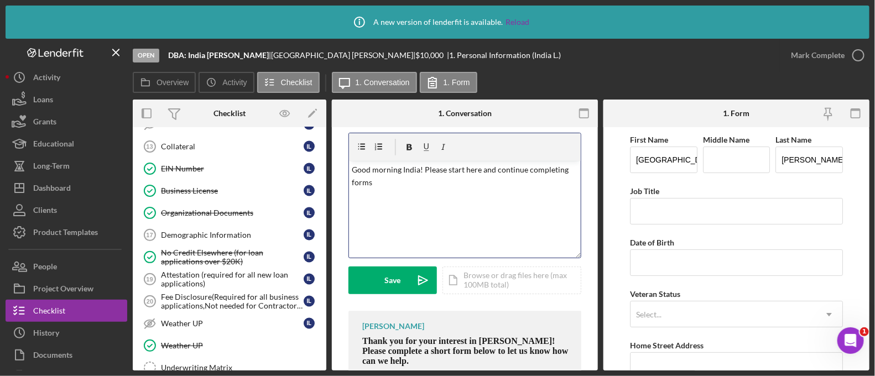
scroll to position [941, 0]
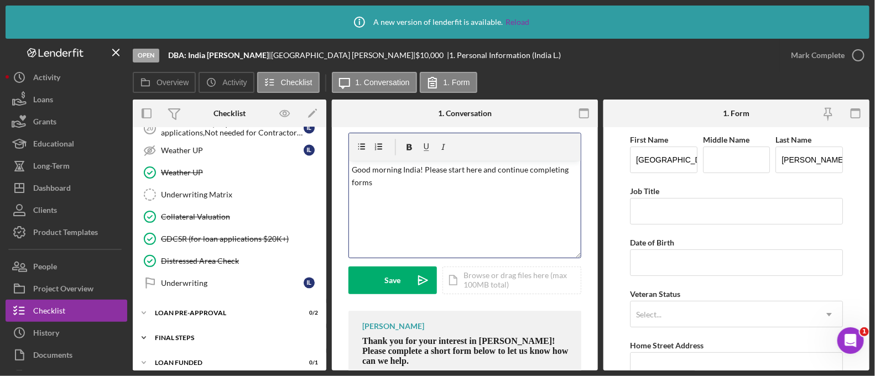
click at [217, 335] on div "FINAL STEPS" at bounding box center [234, 338] width 158 height 7
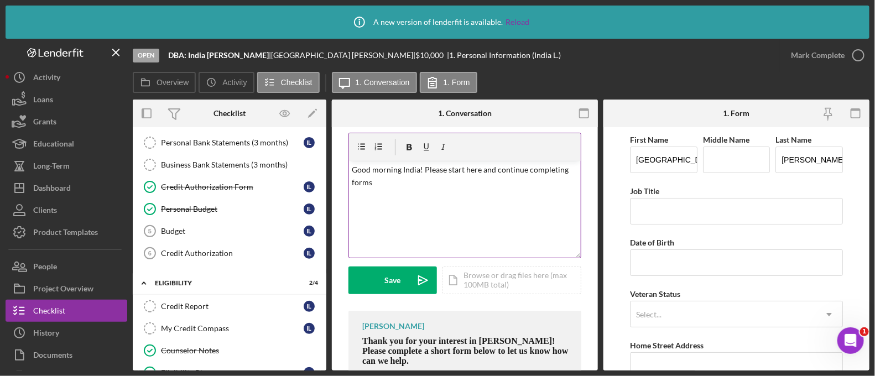
scroll to position [129, 0]
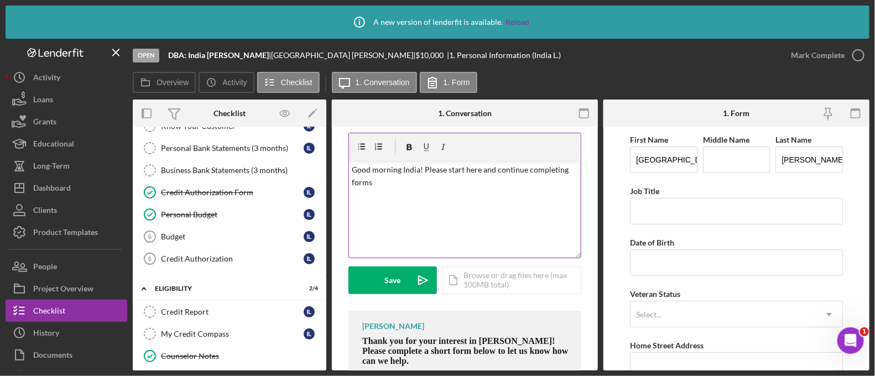
click at [426, 190] on div "v Color teal Color pink Remove color Add row above Add row below Add column bef…" at bounding box center [465, 209] width 232 height 97
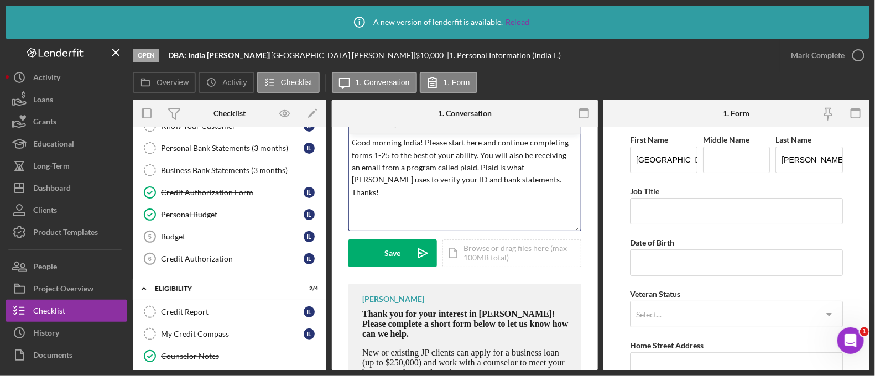
scroll to position [215, 0]
click at [385, 253] on div "Save" at bounding box center [393, 254] width 16 height 28
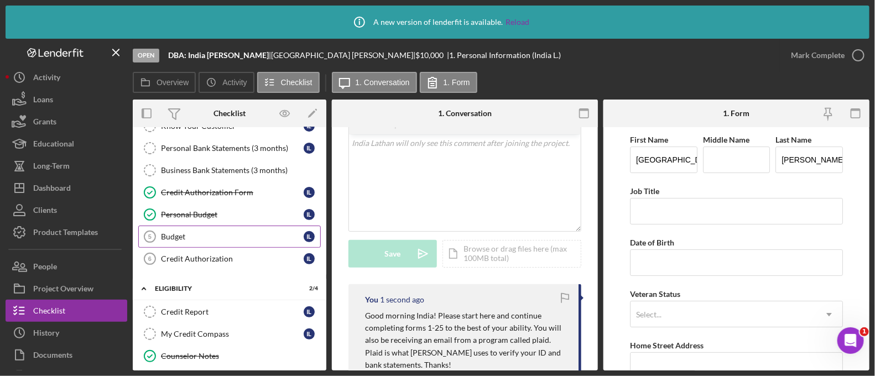
scroll to position [0, 0]
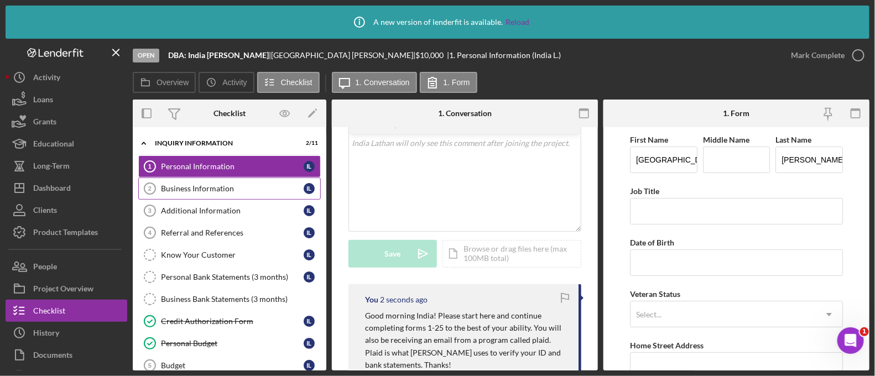
click at [207, 196] on link "Business Information 2 Business Information I L" at bounding box center [229, 189] width 183 height 22
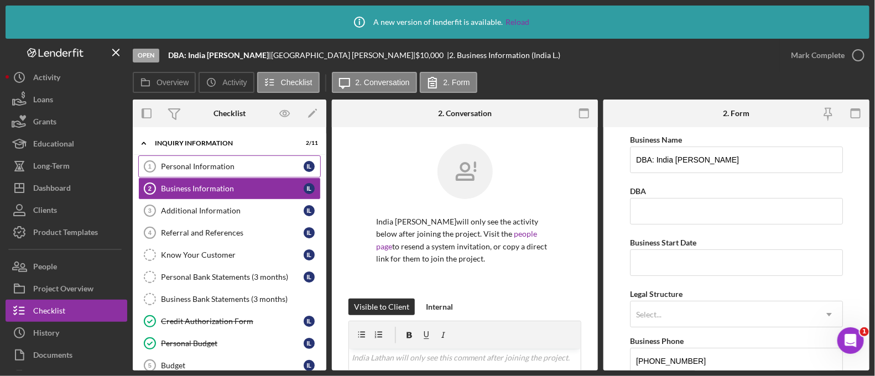
click at [239, 163] on div "Personal Information" at bounding box center [232, 166] width 143 height 9
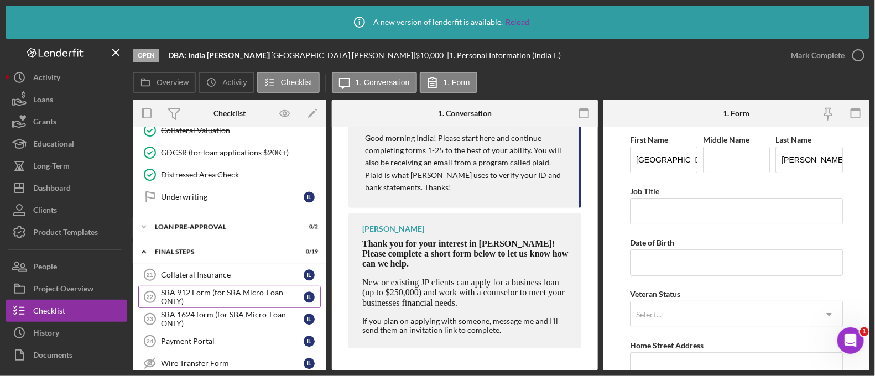
scroll to position [1066, 0]
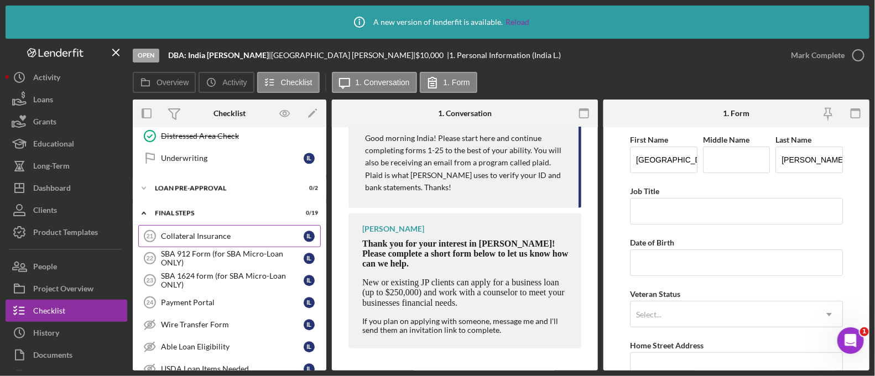
click at [184, 232] on link "Collateral Insurance 21 Collateral Insurance I L" at bounding box center [229, 236] width 183 height 22
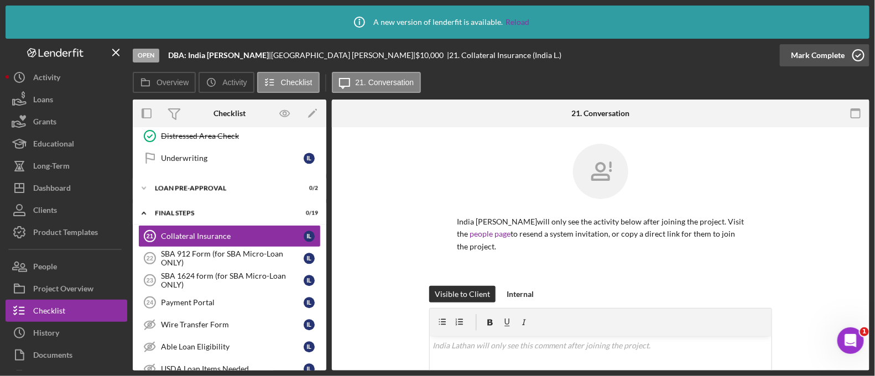
click at [792, 54] on div "Mark Complete" at bounding box center [818, 55] width 54 height 22
click at [239, 258] on link "SBA 912 Form (for SBA Micro-Loan ONLY) 22 SBA 912 Form (for SBA Micro-Loan ONLY…" at bounding box center [229, 258] width 183 height 22
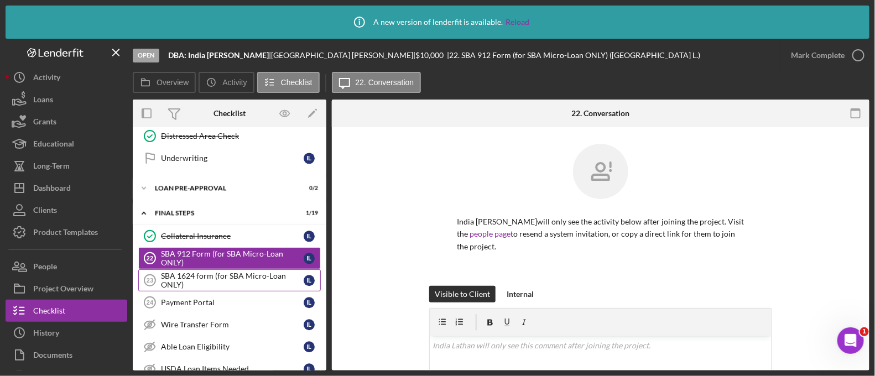
click at [239, 272] on div "SBA 1624 form (for SBA Micro-Loan ONLY)" at bounding box center [232, 281] width 143 height 18
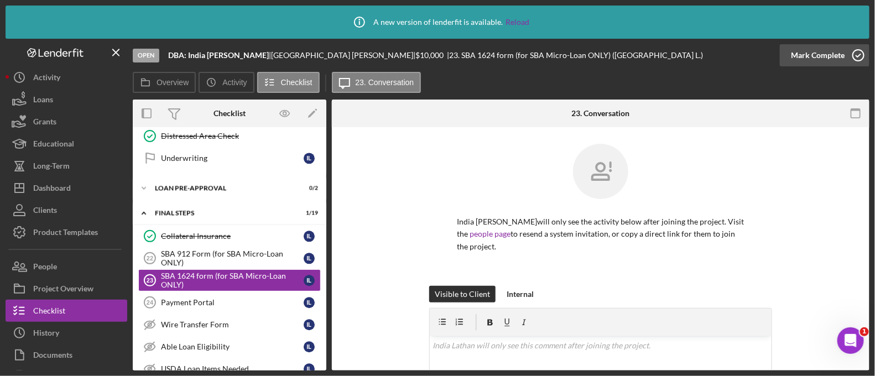
click at [796, 54] on div "Mark Complete" at bounding box center [818, 55] width 54 height 22
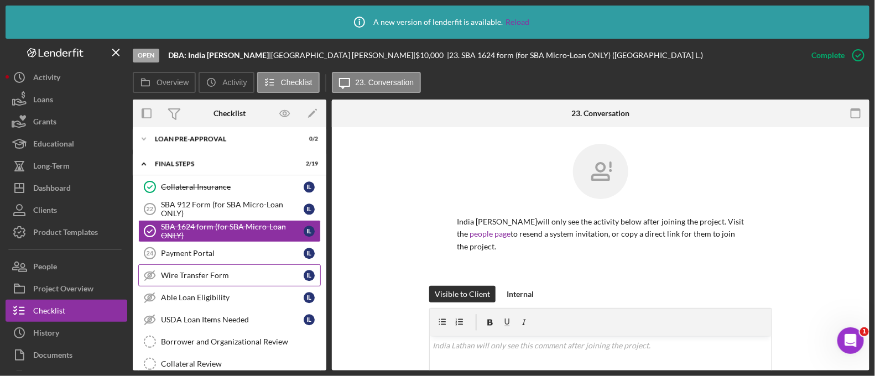
scroll to position [1117, 0]
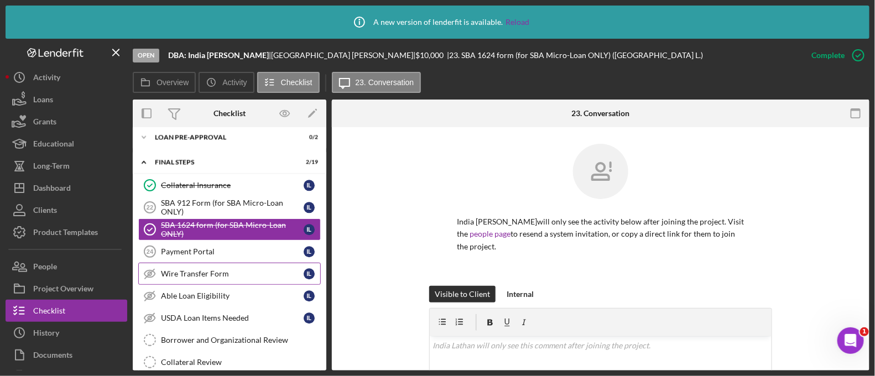
click at [232, 269] on link "Wire Transfer Form Wire Transfer Form I L" at bounding box center [229, 274] width 183 height 22
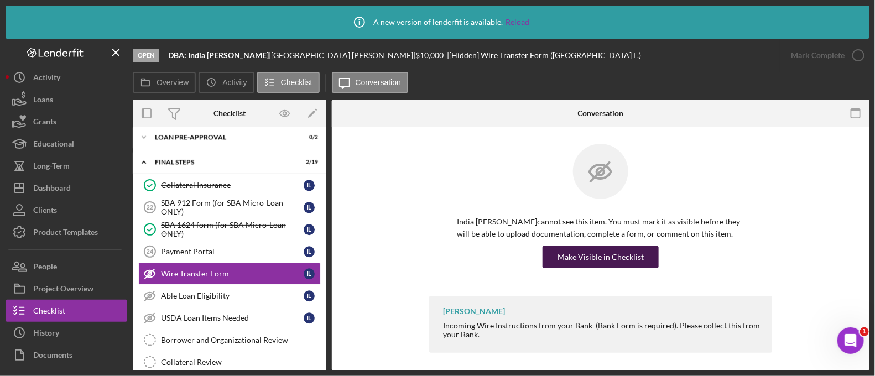
click at [549, 251] on button "Make Visible in Checklist" at bounding box center [601, 257] width 116 height 22
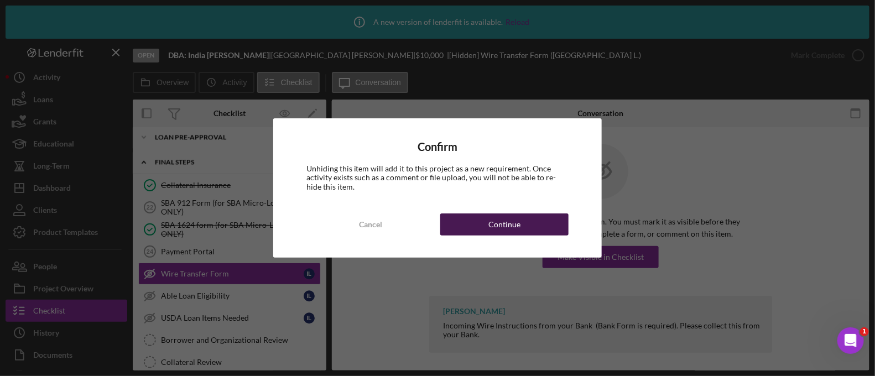
click at [556, 229] on button "Continue" at bounding box center [504, 224] width 128 height 22
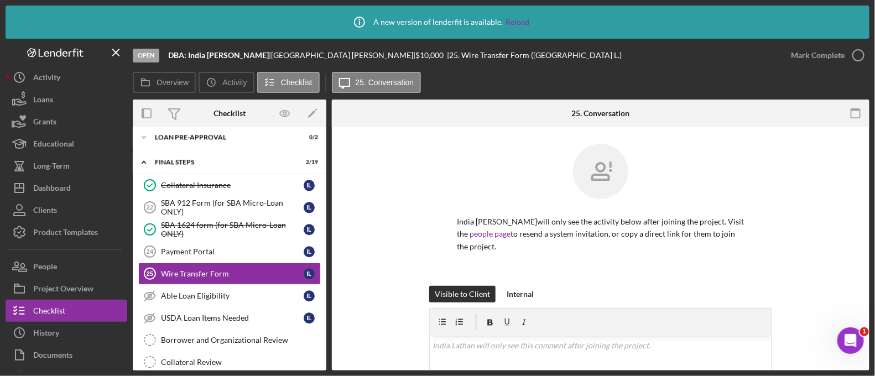
scroll to position [143, 0]
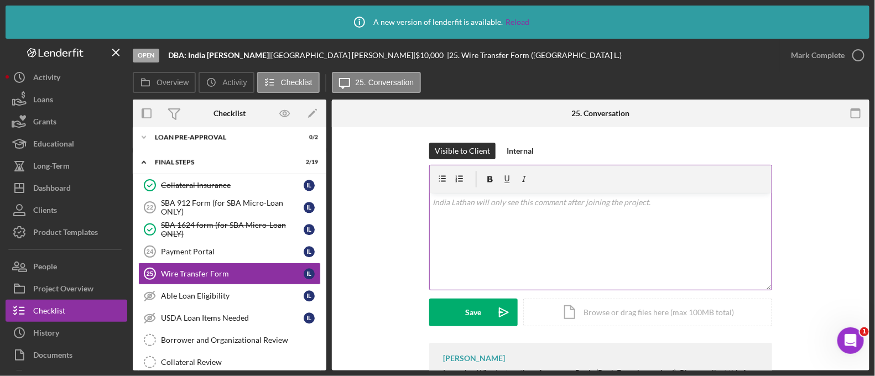
click at [522, 213] on div "v Color teal Color pink Remove color Add row above Add row below Add column bef…" at bounding box center [601, 241] width 342 height 97
click at [702, 196] on p "Please provide wiring instructions from your bank with your account number l" at bounding box center [601, 202] width 336 height 12
click at [702, 196] on p "Please provide wiring instructions from your bank with your account number" at bounding box center [601, 202] width 336 height 12
click at [802, 58] on div "Mark Complete" at bounding box center [818, 55] width 54 height 22
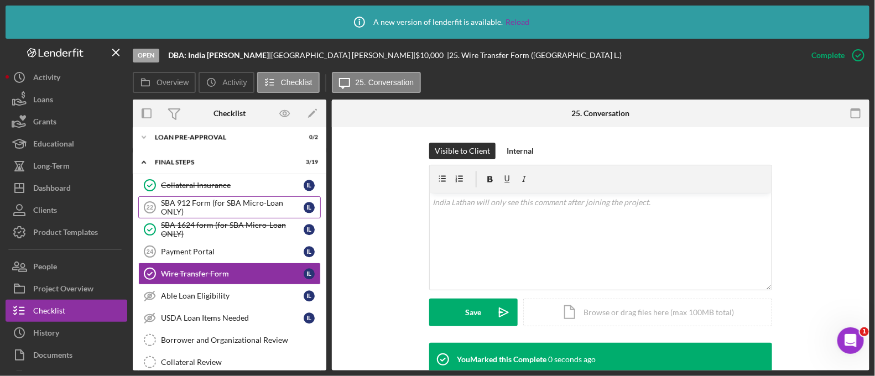
click at [211, 199] on div "SBA 912 Form (for SBA Micro-Loan ONLY)" at bounding box center [232, 208] width 143 height 18
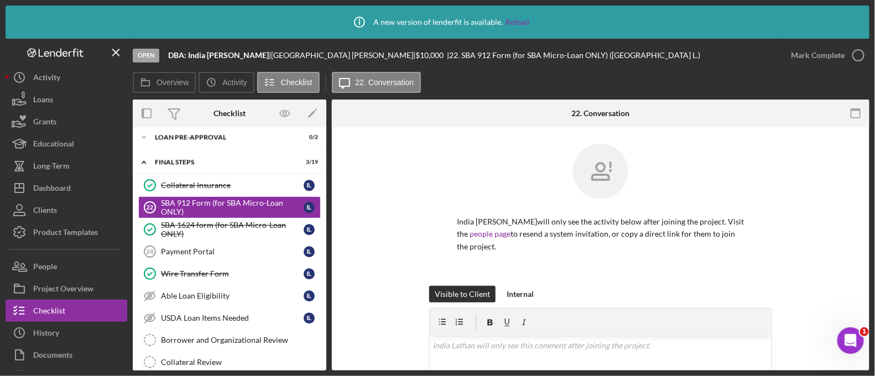
scroll to position [201, 0]
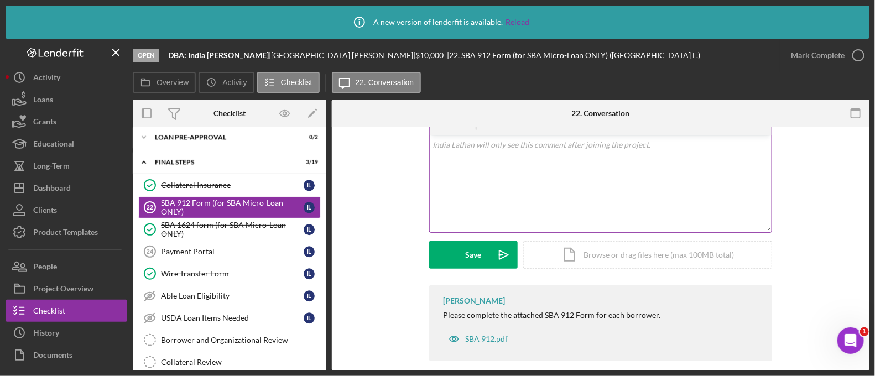
click at [458, 166] on div "v Color teal Color pink Remove color Add row above Add row below Add column bef…" at bounding box center [601, 184] width 342 height 97
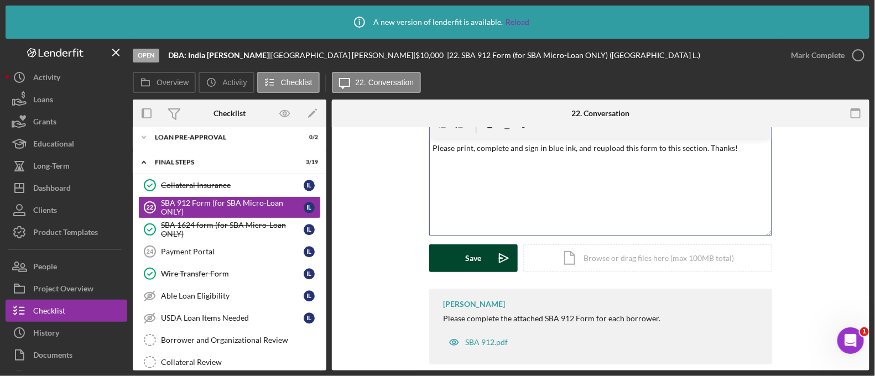
click at [491, 256] on icon "Icon/icon-invite-send" at bounding box center [504, 258] width 28 height 28
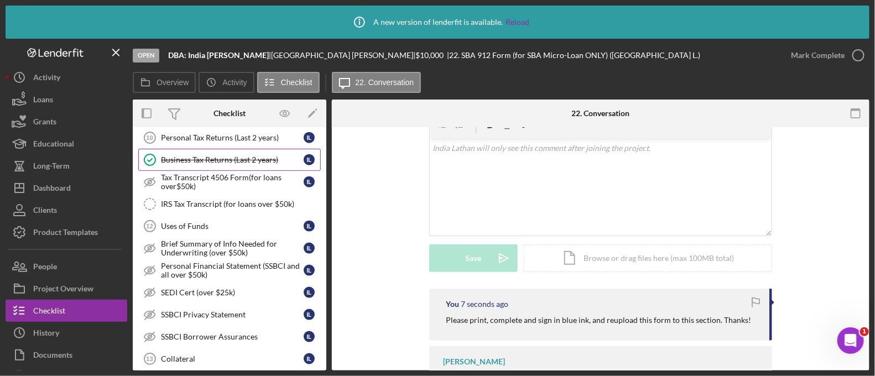
scroll to position [558, 0]
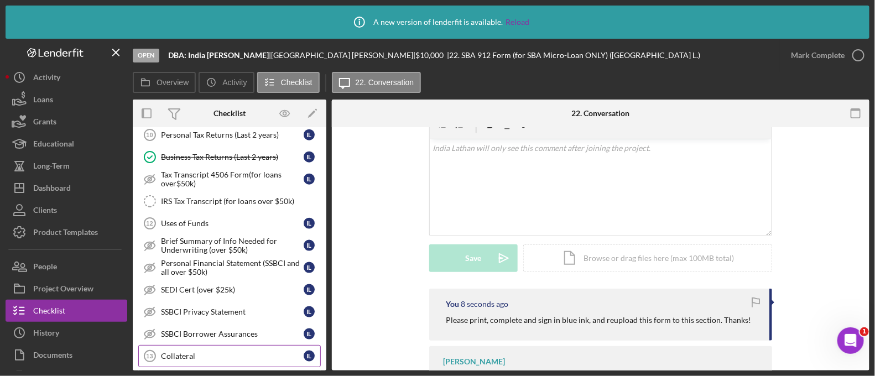
click at [207, 345] on link "Collateral 13 Collateral I L" at bounding box center [229, 356] width 183 height 22
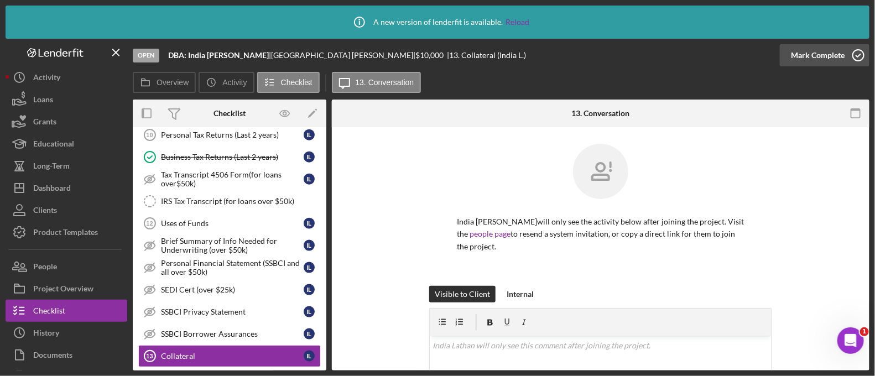
click at [821, 60] on div "Mark Complete" at bounding box center [818, 55] width 54 height 22
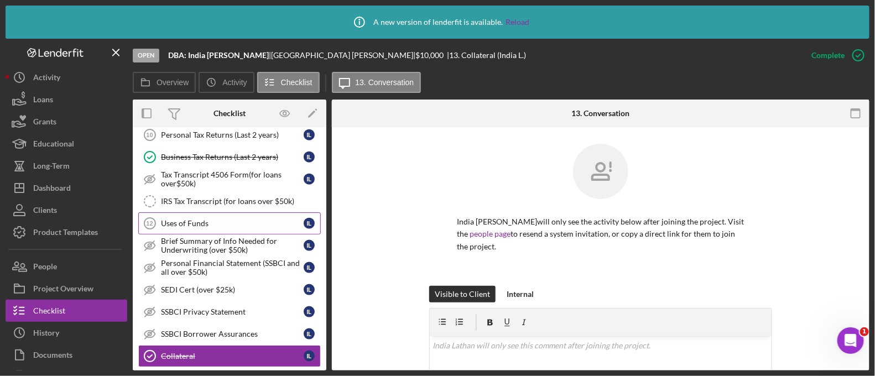
click at [232, 213] on link "Uses of Funds 12 Uses of Funds I L" at bounding box center [229, 223] width 183 height 22
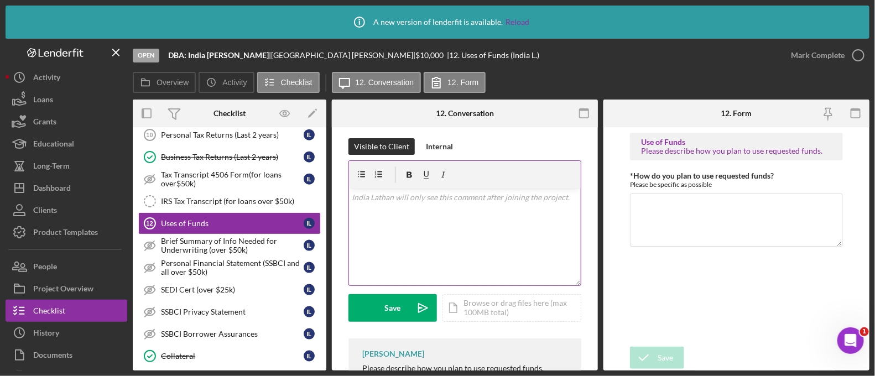
scroll to position [161, 0]
click at [412, 250] on div "v Color teal Color pink Remove color Add row above Add row below Add column bef…" at bounding box center [465, 236] width 232 height 97
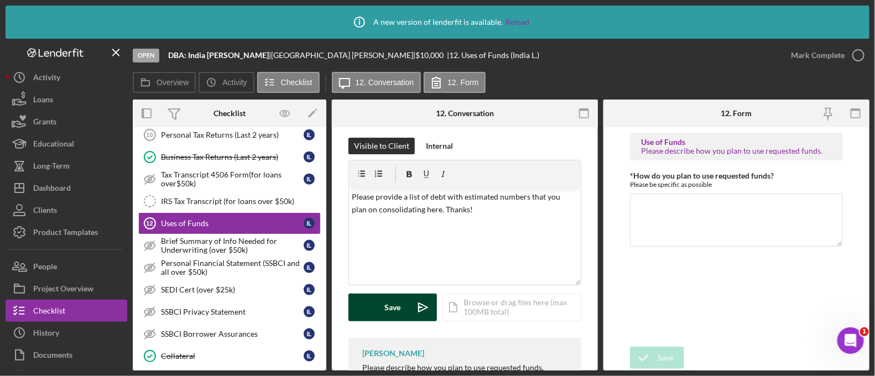
click at [412, 305] on icon "Icon/icon-invite-send" at bounding box center [423, 308] width 28 height 28
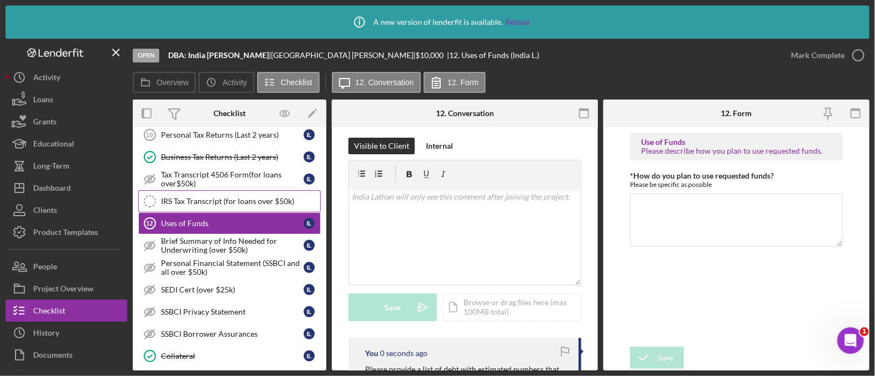
scroll to position [0, 0]
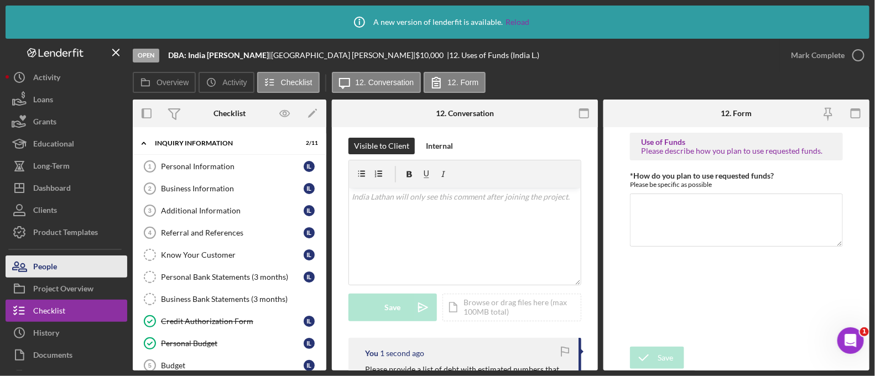
click at [63, 265] on button "People" at bounding box center [67, 267] width 122 height 22
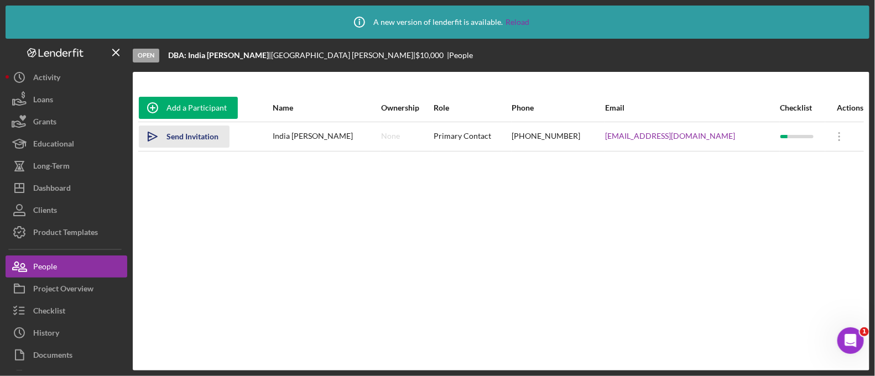
click at [198, 139] on div "Send Invitation" at bounding box center [192, 137] width 52 height 22
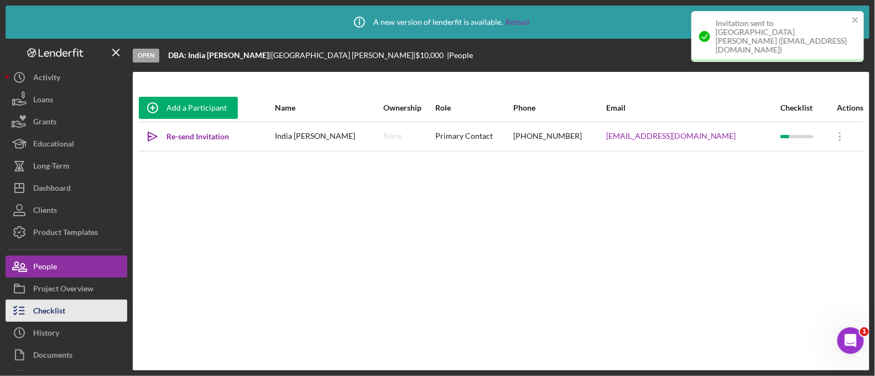
click at [77, 300] on button "Checklist" at bounding box center [67, 311] width 122 height 22
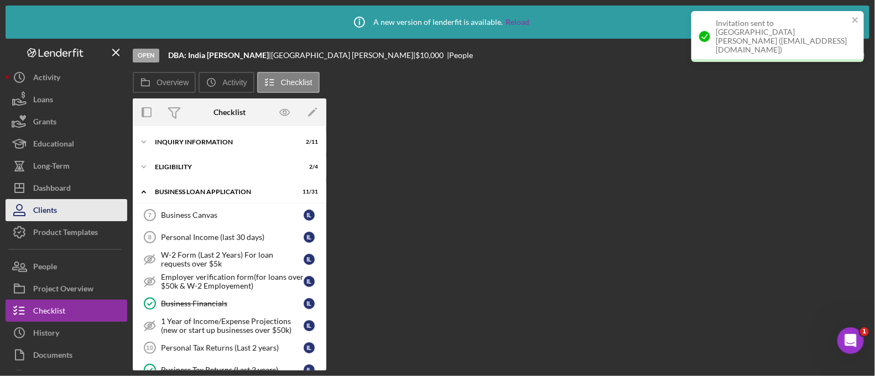
scroll to position [186, 0]
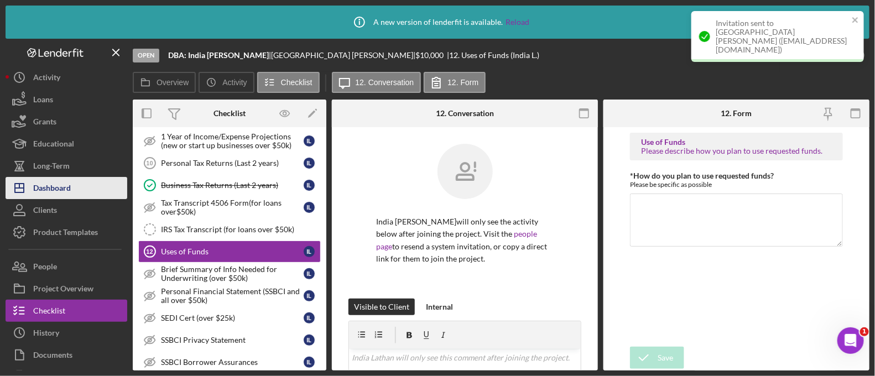
click at [77, 191] on button "Icon/Dashboard Dashboard" at bounding box center [67, 188] width 122 height 22
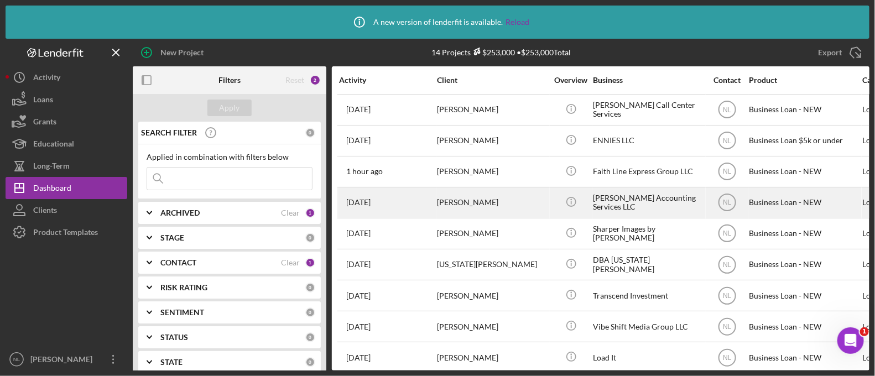
scroll to position [170, 0]
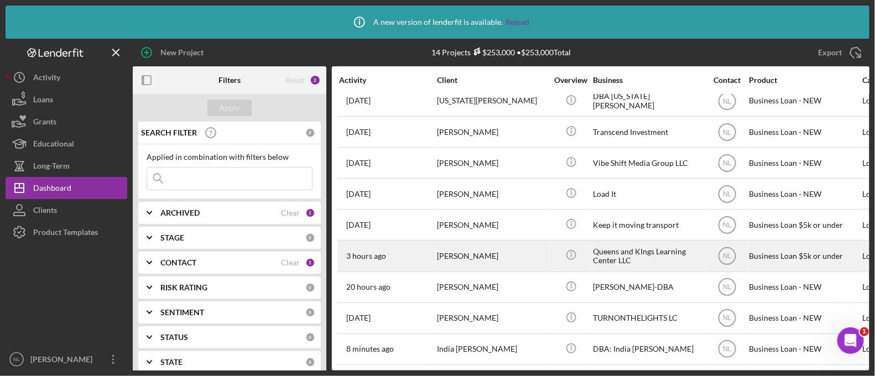
click at [461, 242] on div "[PERSON_NAME]" at bounding box center [492, 255] width 111 height 29
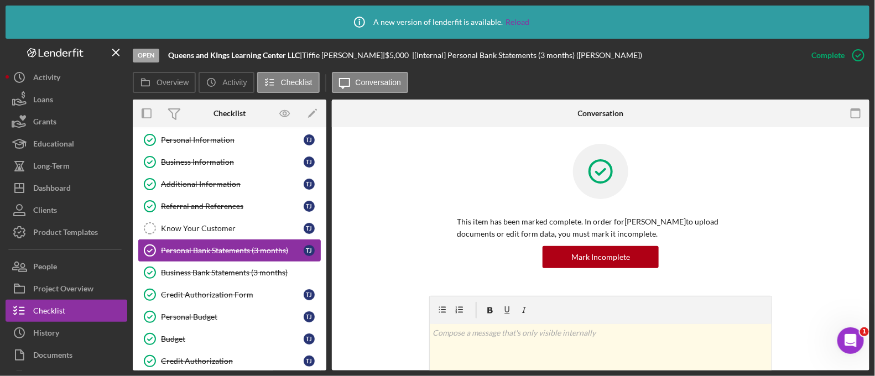
scroll to position [162, 0]
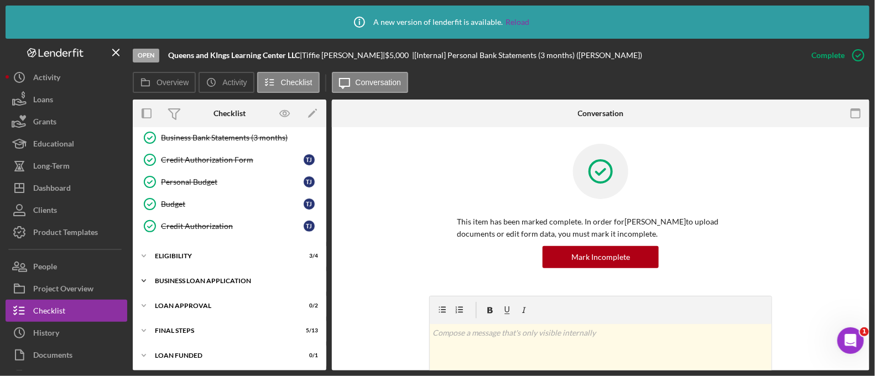
click at [207, 278] on div "BUSINESS LOAN APPLICATION" at bounding box center [234, 281] width 158 height 7
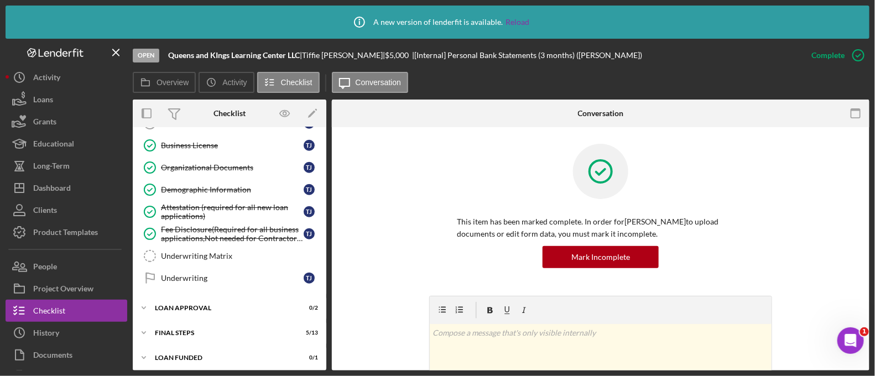
scroll to position [248, 0]
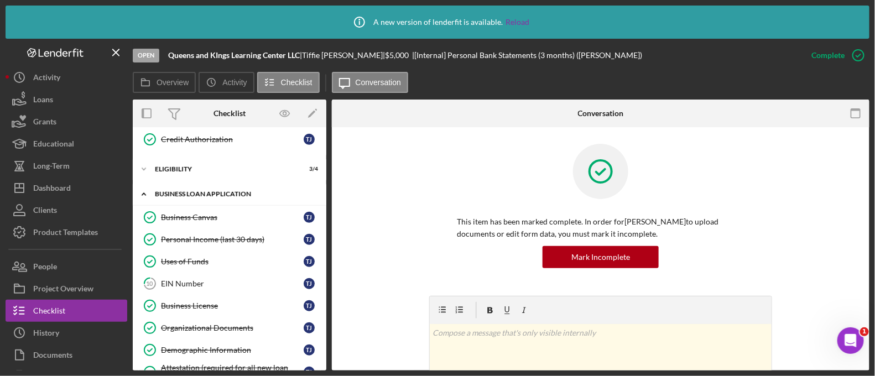
click at [207, 279] on div "EIN Number" at bounding box center [232, 283] width 143 height 9
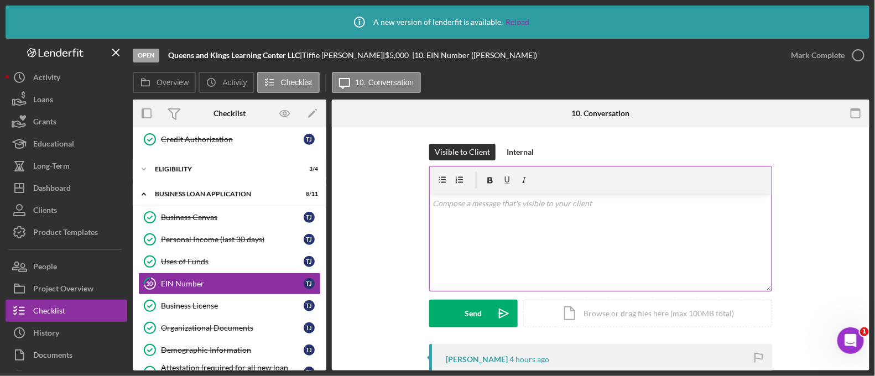
click at [524, 228] on div "v Color teal Color pink Remove color Add row above Add row below Add column bef…" at bounding box center [601, 242] width 342 height 97
click at [689, 206] on p "Good morning [PERSON_NAME]! The fax number for [PERSON_NAME] office is" at bounding box center [601, 203] width 336 height 12
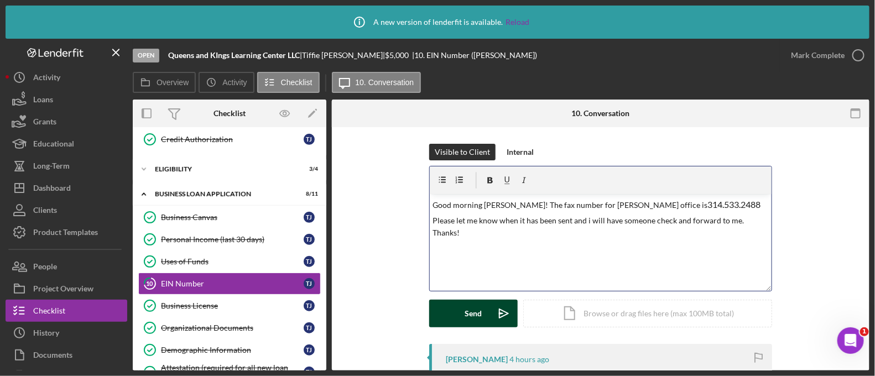
click at [484, 313] on button "Send Icon/icon-invite-send" at bounding box center [473, 314] width 88 height 28
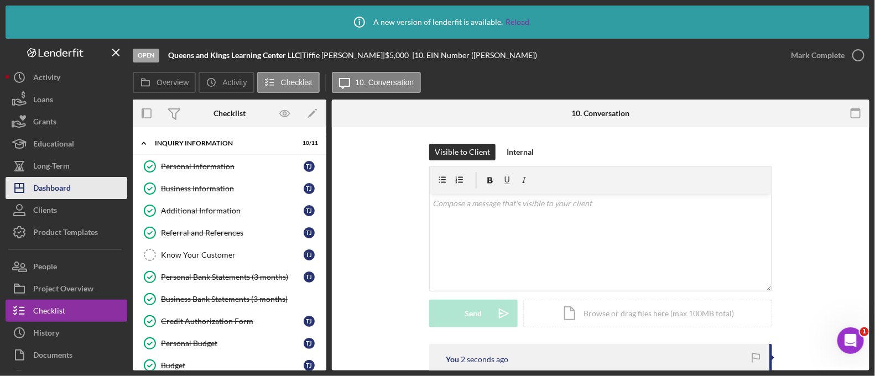
click at [87, 188] on button "Icon/Dashboard Dashboard" at bounding box center [67, 188] width 122 height 22
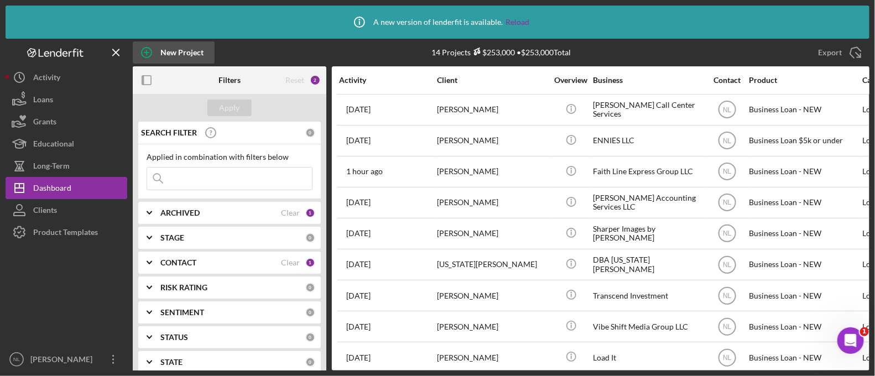
click at [183, 56] on div "New Project" at bounding box center [181, 52] width 43 height 22
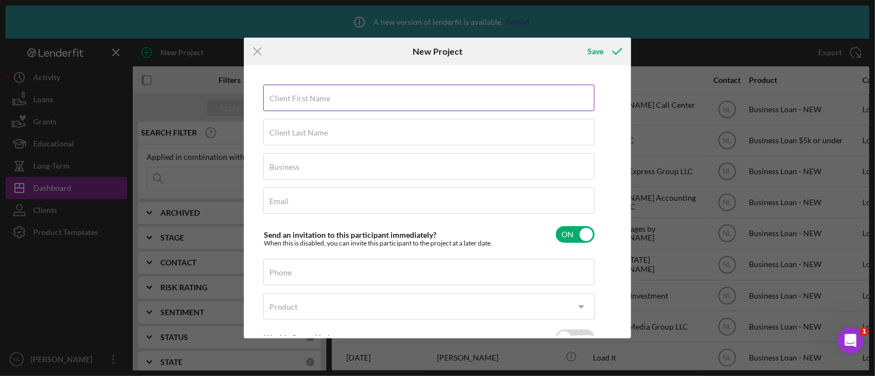
click at [371, 98] on input "Client First Name" at bounding box center [428, 98] width 331 height 27
drag, startPoint x: 371, startPoint y: 99, endPoint x: 359, endPoint y: 100, distance: 11.7
click at [359, 100] on input "ro" at bounding box center [428, 98] width 331 height 27
type input "r"
type input "[PERSON_NAME]"
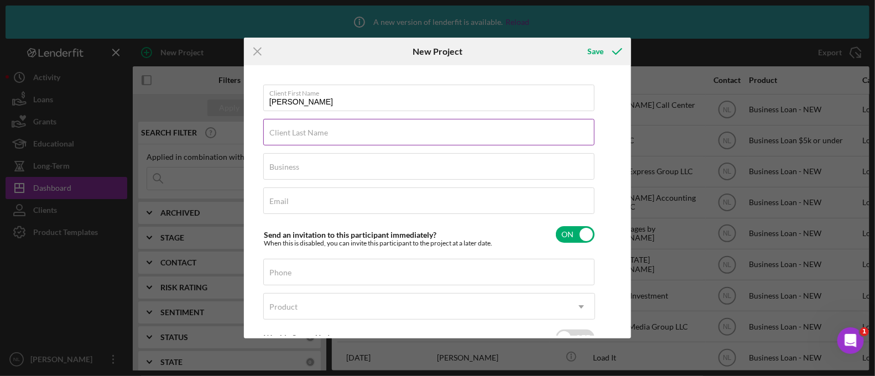
click at [337, 128] on div "Client Last Name Required" at bounding box center [429, 133] width 332 height 28
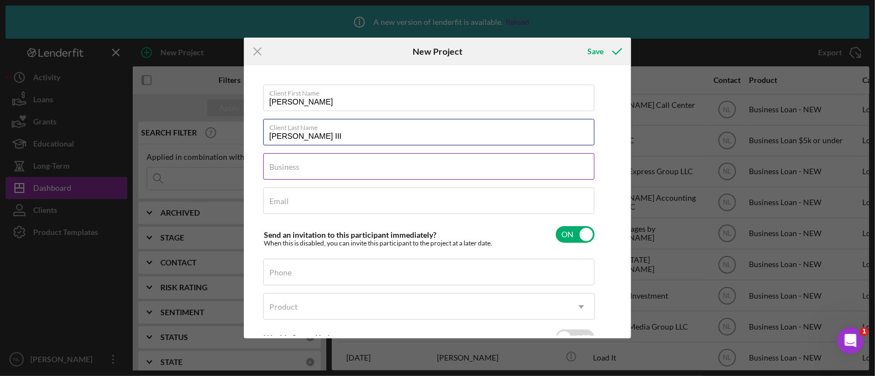
type input "[PERSON_NAME] III"
click at [341, 156] on div "Business Required" at bounding box center [429, 167] width 332 height 28
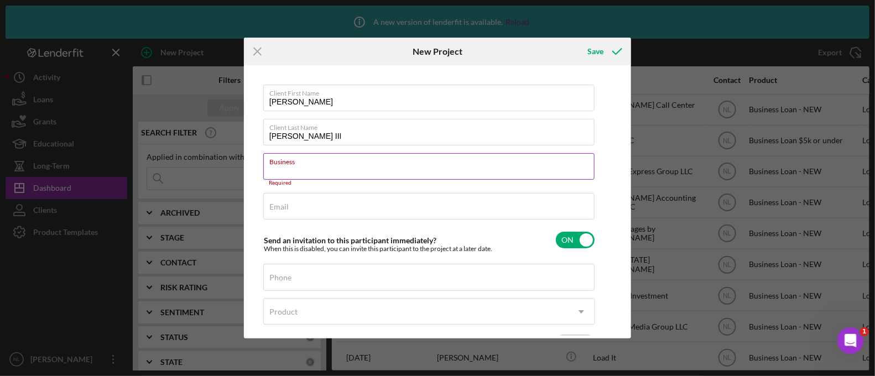
click at [284, 171] on input "Business" at bounding box center [428, 166] width 331 height 27
paste input "Funk Away Garbage Cleaning Service LLC"
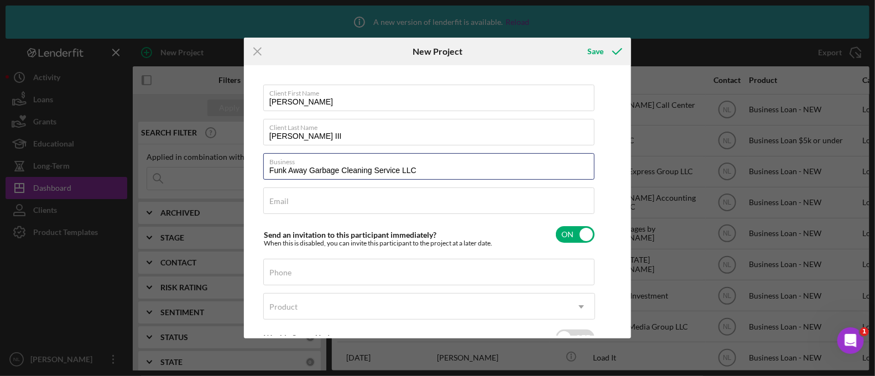
type input "Funk Away Garbage Cleaning Service LLC"
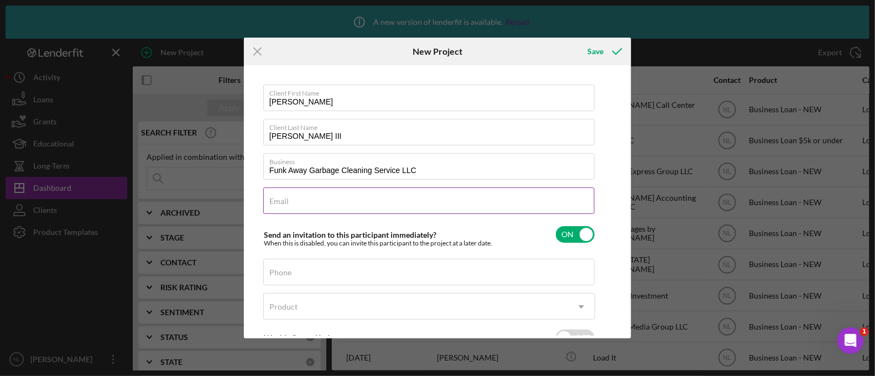
click at [288, 206] on input "Email" at bounding box center [428, 201] width 331 height 27
paste input "[EMAIL_ADDRESS][DOMAIN_NAME]"
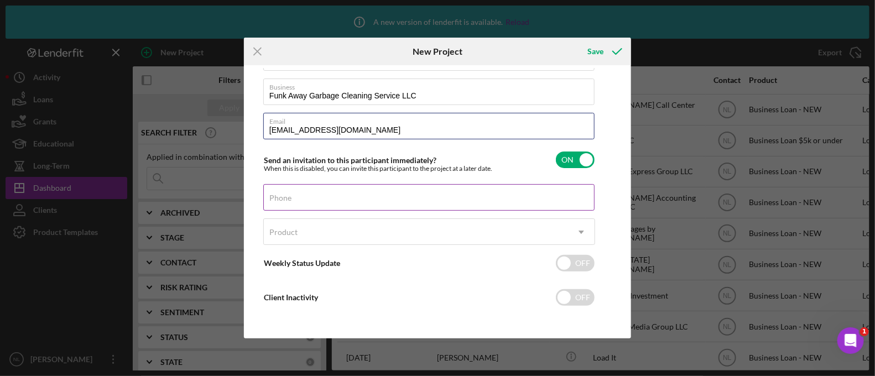
type input "[EMAIL_ADDRESS][DOMAIN_NAME]"
click at [325, 203] on input "Phone" at bounding box center [428, 197] width 331 height 27
click at [265, 192] on input "Phone" at bounding box center [428, 197] width 331 height 27
paste input "[PHONE_NUMBER]"
type input "[PHONE_NUMBER]"
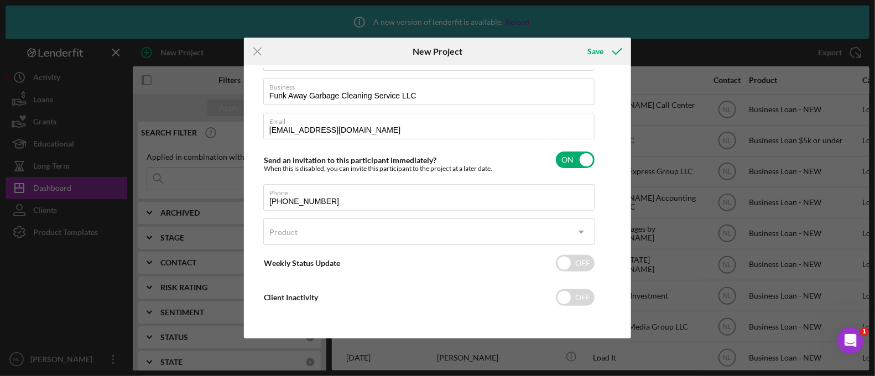
click at [326, 246] on div "Product Icon/Dropdown Arrow" at bounding box center [429, 234] width 332 height 33
click at [324, 235] on div "Product" at bounding box center [416, 232] width 304 height 25
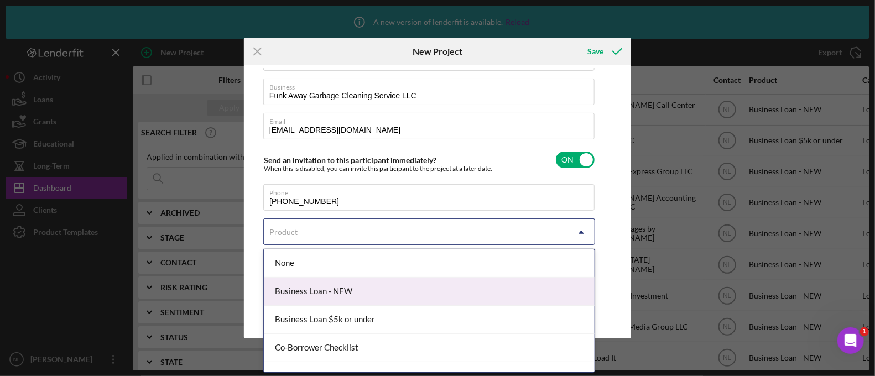
click at [326, 286] on div "Business Loan - NEW" at bounding box center [429, 292] width 331 height 28
checkbox input "true"
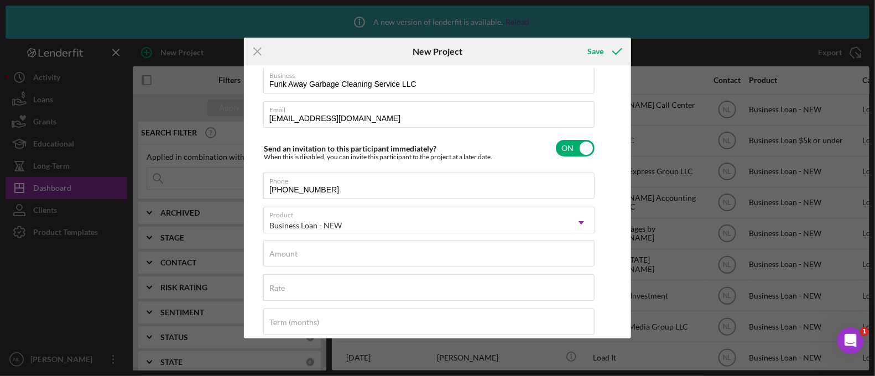
scroll to position [152, 0]
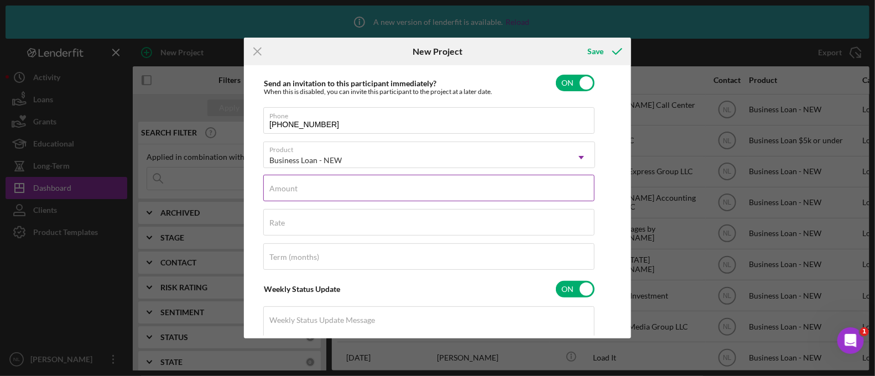
click at [313, 185] on div "Amount" at bounding box center [429, 189] width 332 height 28
click at [301, 187] on input "$20,000" at bounding box center [428, 188] width 331 height 27
type input "$18,000"
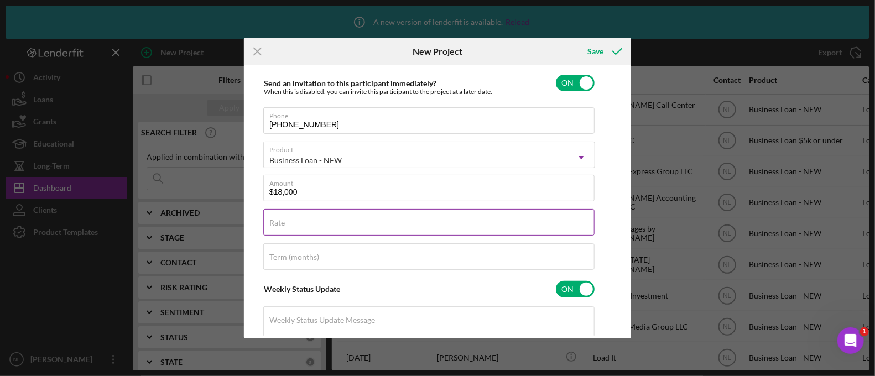
click at [299, 220] on div "Rate" at bounding box center [429, 223] width 332 height 28
type input "1%"
click at [564, 84] on input "checkbox" at bounding box center [575, 83] width 39 height 17
checkbox input "false"
click at [586, 56] on button "Save" at bounding box center [603, 51] width 55 height 22
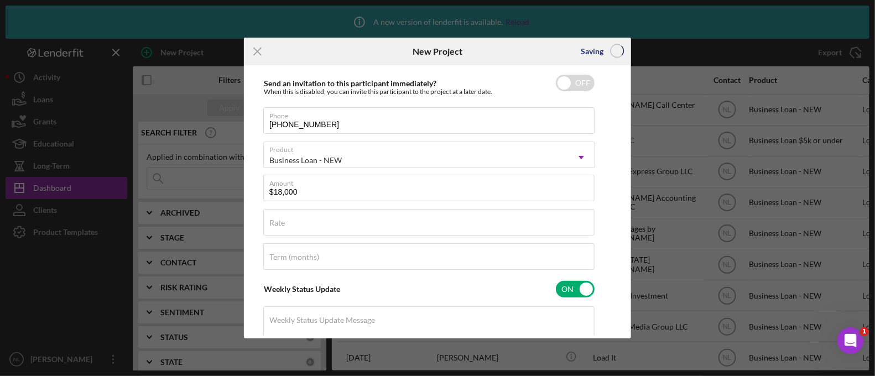
checkbox input "true"
checkbox input "false"
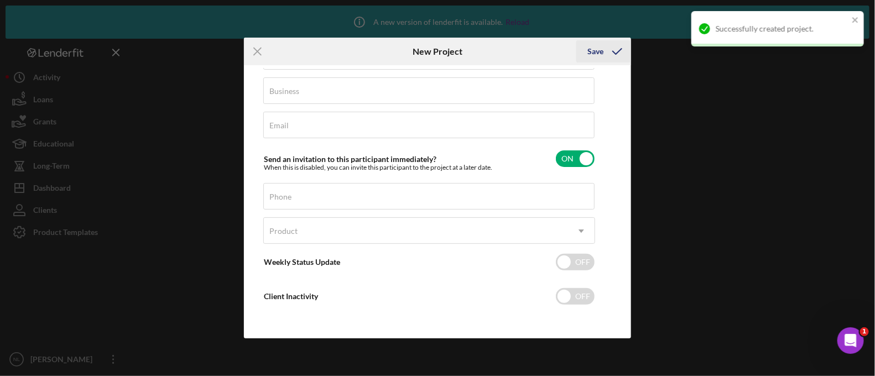
scroll to position [75, 0]
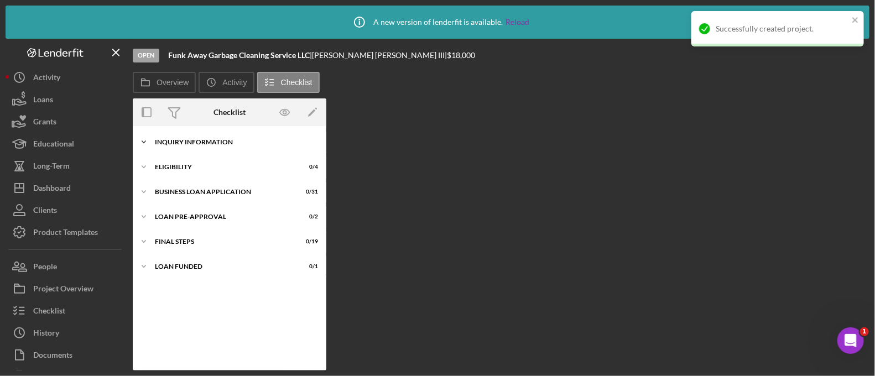
click at [212, 138] on div "Icon/Expander INQUIRY INFORMATION 0 / 11" at bounding box center [230, 142] width 194 height 22
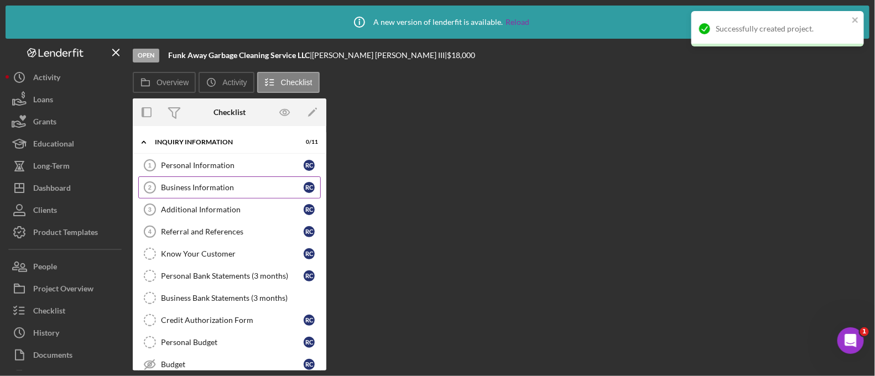
click at [222, 178] on link "Business Information 2 Business Information R C" at bounding box center [229, 187] width 183 height 22
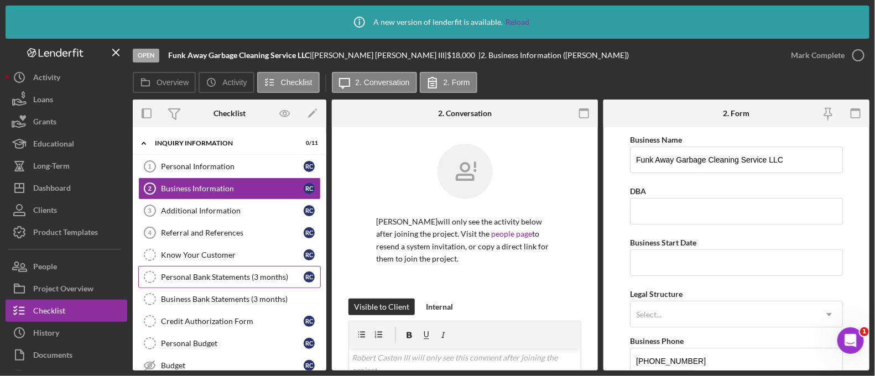
scroll to position [129, 0]
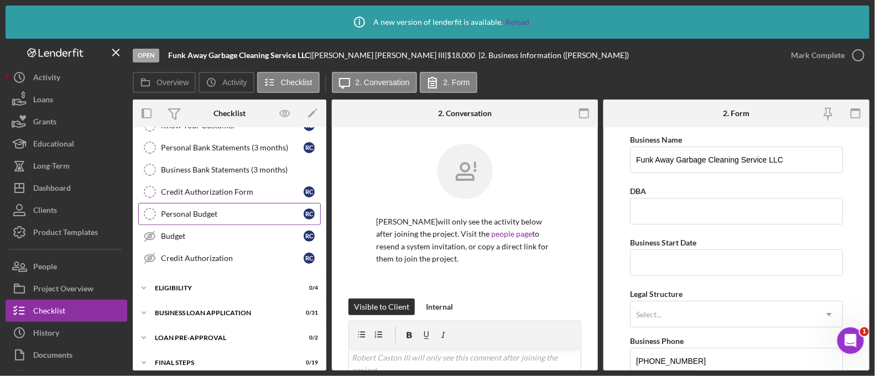
click at [221, 210] on div "Personal Budget" at bounding box center [232, 214] width 143 height 9
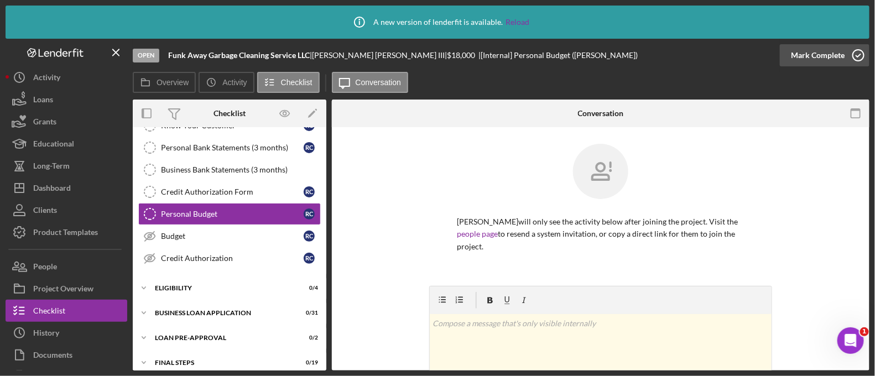
click at [813, 59] on div "Mark Complete" at bounding box center [818, 55] width 54 height 22
click at [273, 188] on div "Credit Authorization Form" at bounding box center [232, 192] width 143 height 9
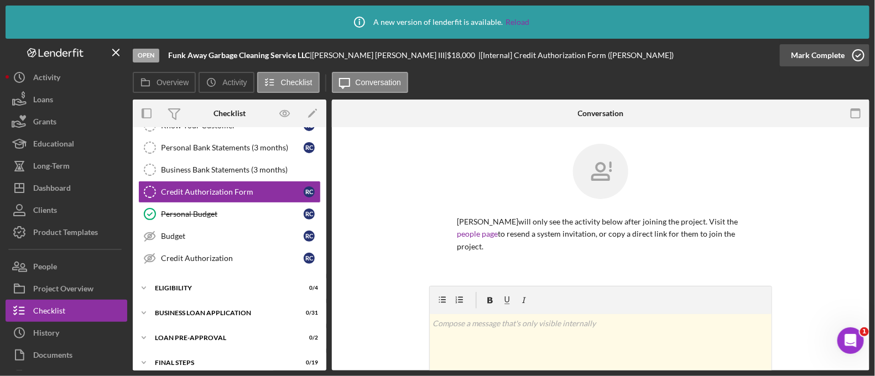
click at [802, 49] on div "Mark Complete" at bounding box center [818, 55] width 54 height 22
click at [242, 228] on link "Budget Budget R C" at bounding box center [229, 236] width 183 height 22
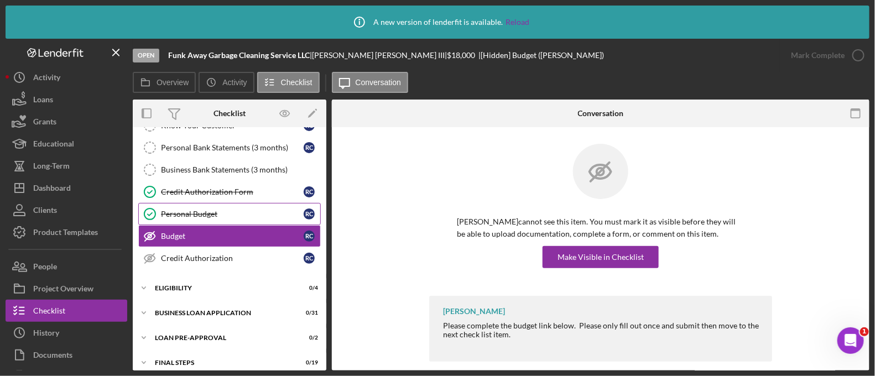
scroll to position [162, 0]
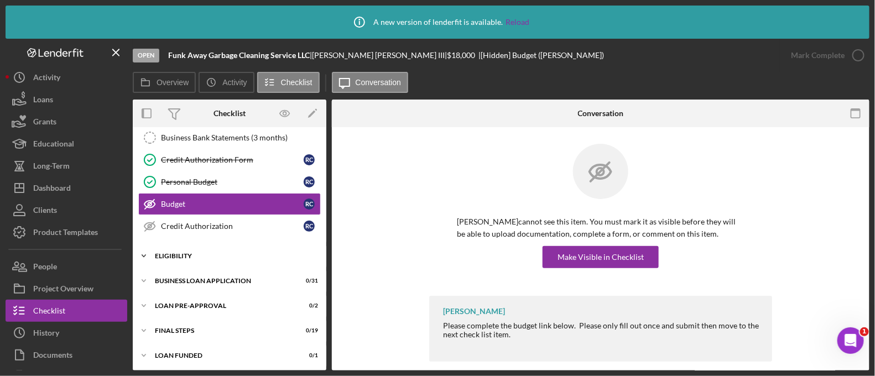
click at [169, 247] on div "Icon/Expander ELIGIBILITY 0 / 4" at bounding box center [230, 256] width 194 height 22
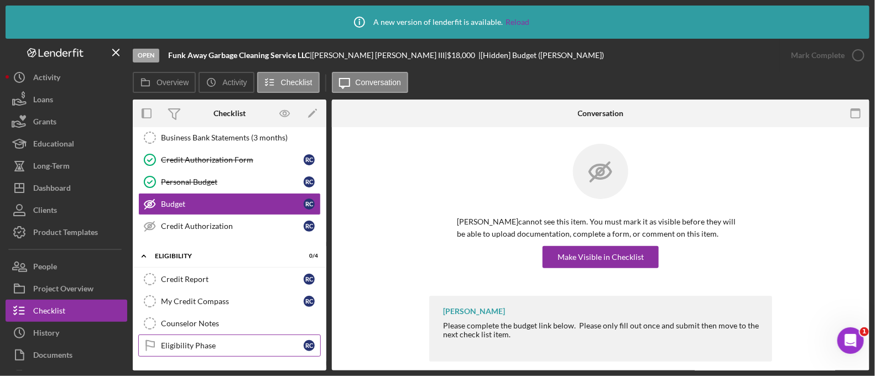
click at [213, 343] on div "Eligibility Phase" at bounding box center [232, 345] width 143 height 9
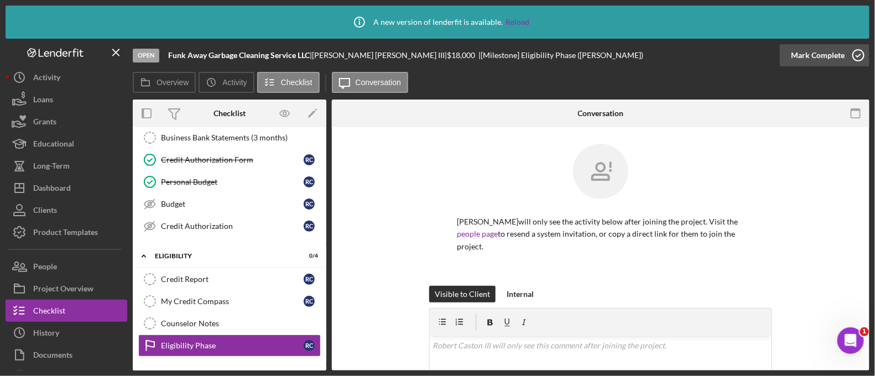
click at [806, 57] on div "Mark Complete" at bounding box center [818, 55] width 54 height 22
click at [240, 322] on div "Counselor Notes" at bounding box center [240, 323] width 159 height 9
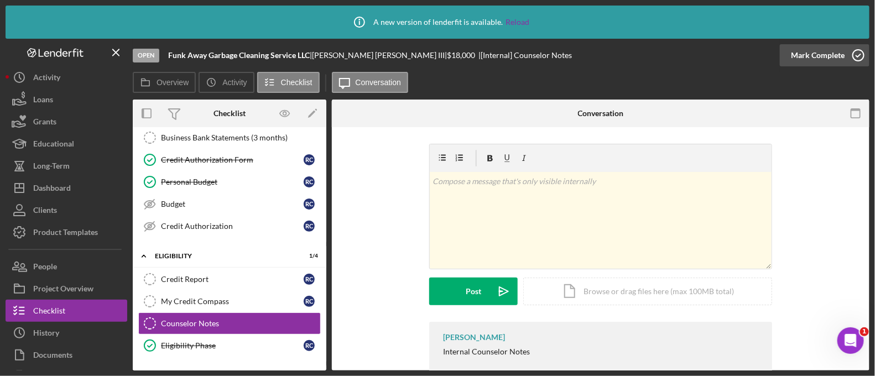
click at [815, 48] on div "Mark Complete" at bounding box center [818, 55] width 54 height 22
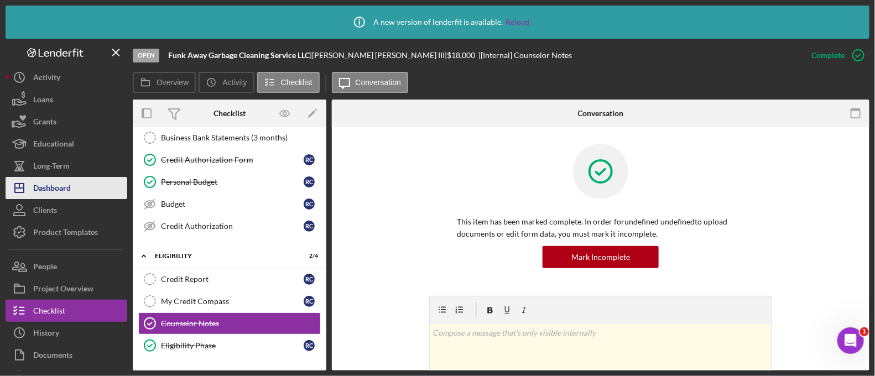
click at [102, 190] on button "Icon/Dashboard Dashboard" at bounding box center [67, 188] width 122 height 22
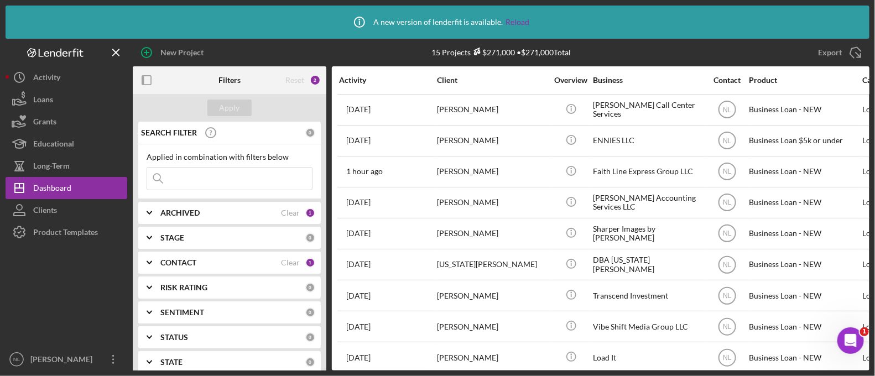
click at [190, 210] on b "ARCHIVED" at bounding box center [179, 213] width 39 height 9
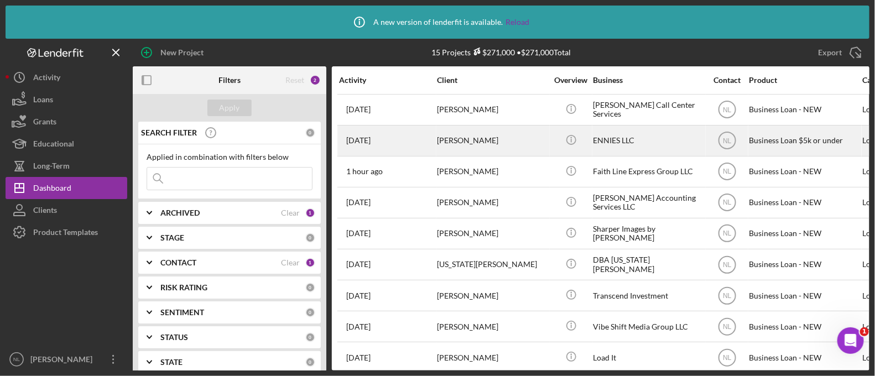
scroll to position [201, 0]
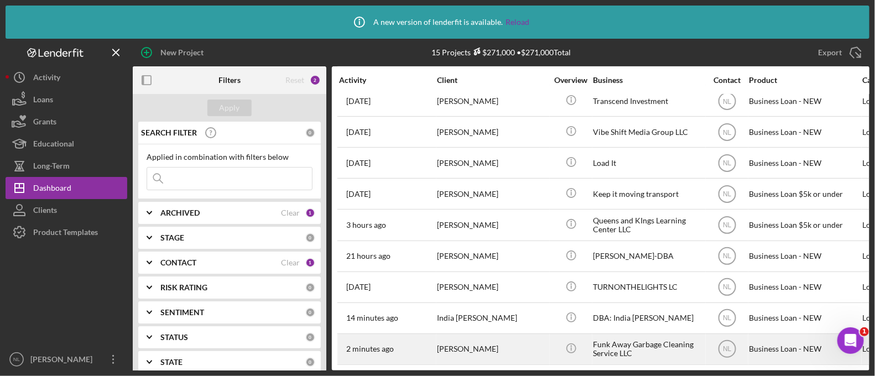
click at [478, 335] on div "[PERSON_NAME]" at bounding box center [492, 349] width 111 height 29
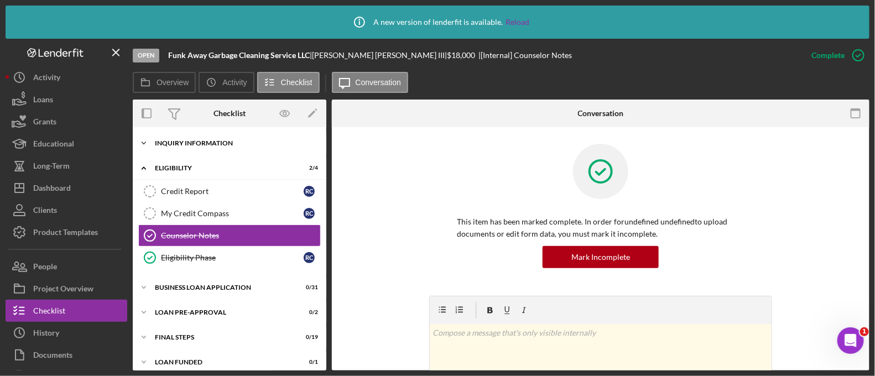
click at [160, 143] on div "INQUIRY INFORMATION" at bounding box center [234, 143] width 158 height 7
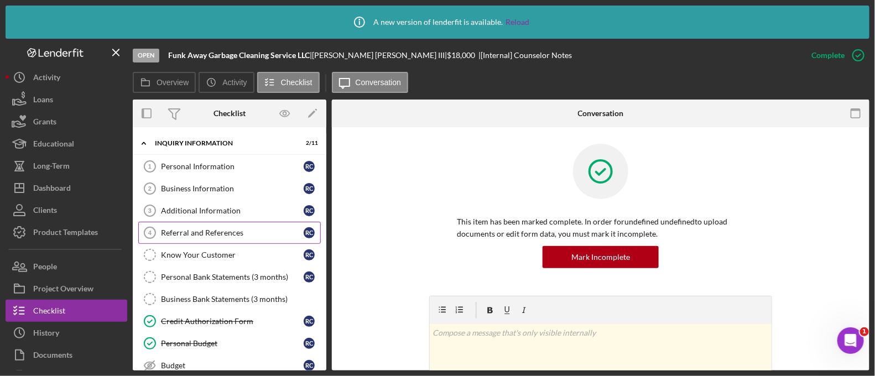
click at [228, 236] on div "Referral and References" at bounding box center [232, 232] width 143 height 9
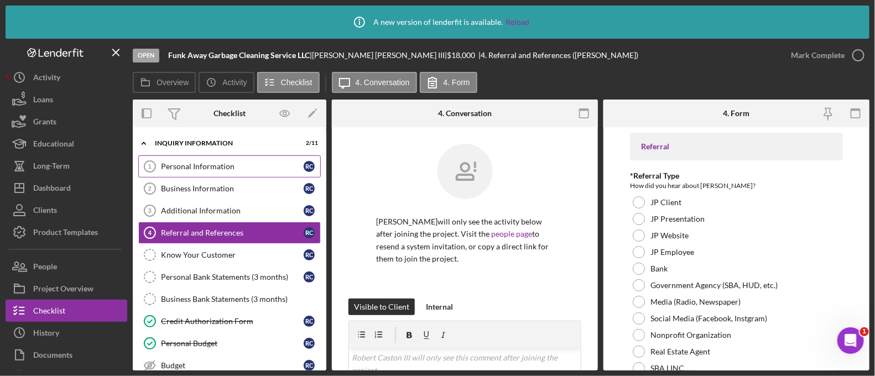
click at [217, 162] on div "Personal Information" at bounding box center [232, 166] width 143 height 9
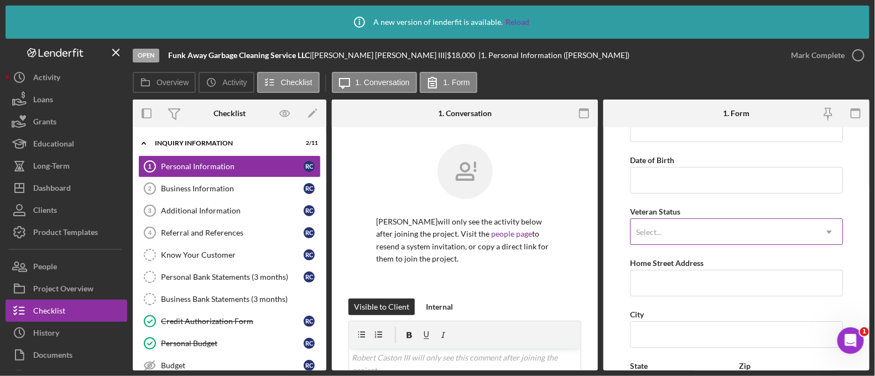
scroll to position [80, 0]
click at [678, 294] on input "Home Street Address" at bounding box center [736, 285] width 213 height 27
paste input "[STREET_ADDRESS]"
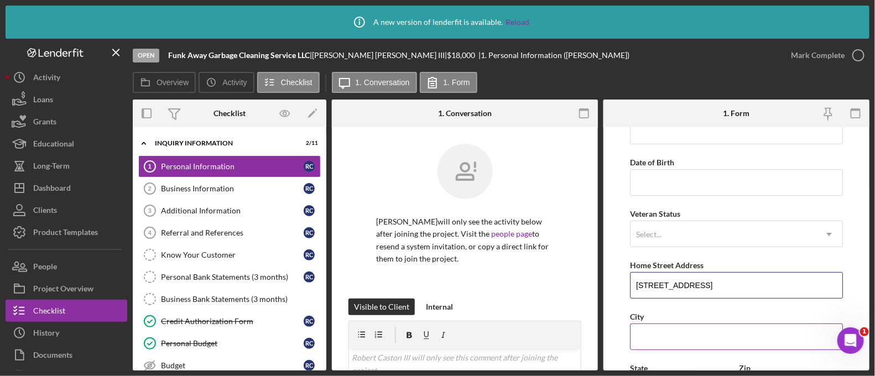
type input "[STREET_ADDRESS]"
click at [671, 337] on input "City" at bounding box center [736, 337] width 213 height 27
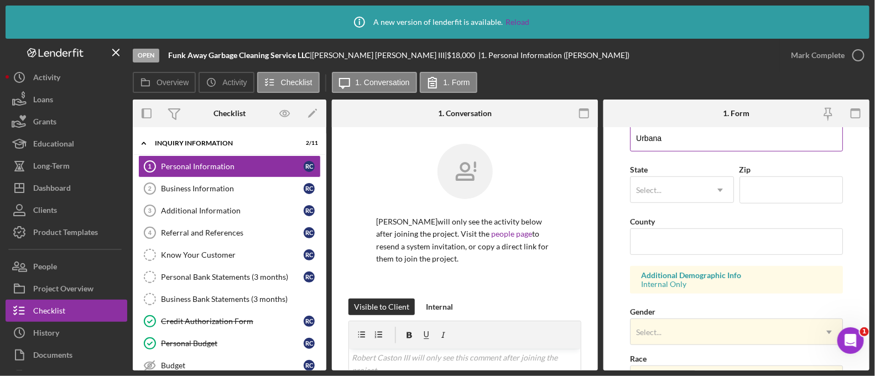
scroll to position [309, 0]
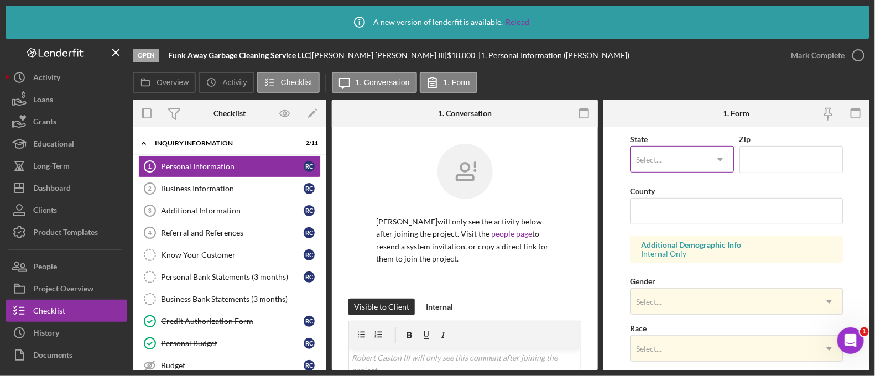
type input "Urbana"
click at [665, 168] on div "Select..." at bounding box center [669, 159] width 76 height 25
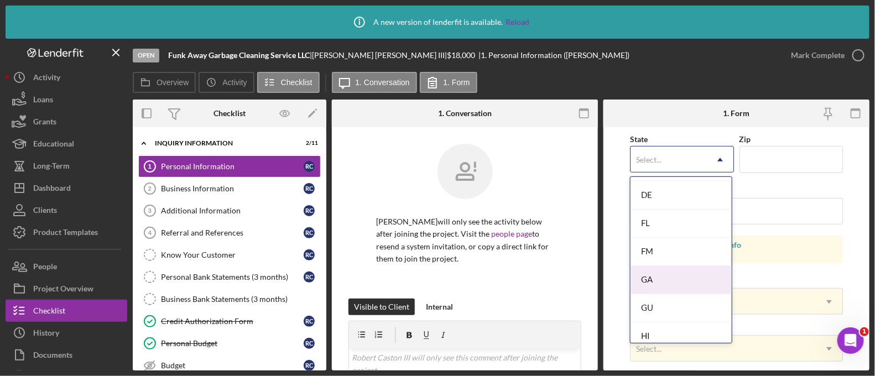
scroll to position [543, 0]
click at [662, 293] on div "IL" at bounding box center [681, 297] width 101 height 28
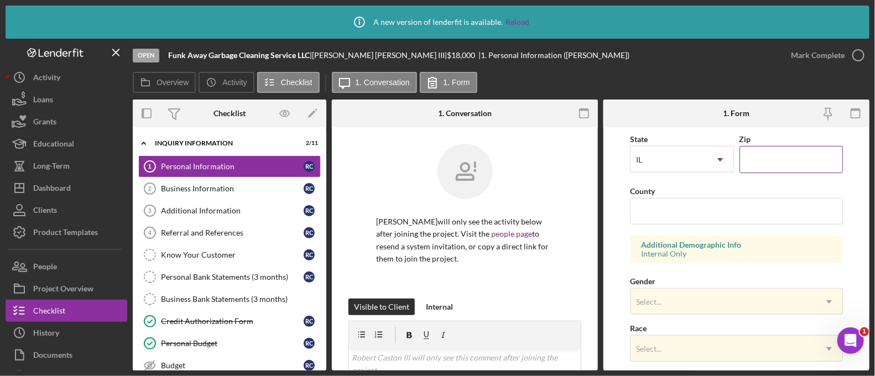
click at [802, 157] on input "Zip" at bounding box center [790, 159] width 103 height 27
paste input "61801"
type input "61801"
click at [661, 210] on input "County" at bounding box center [736, 211] width 213 height 27
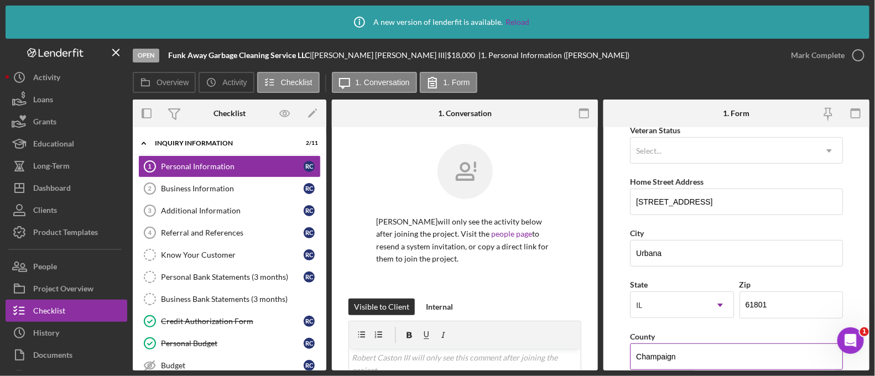
scroll to position [90, 0]
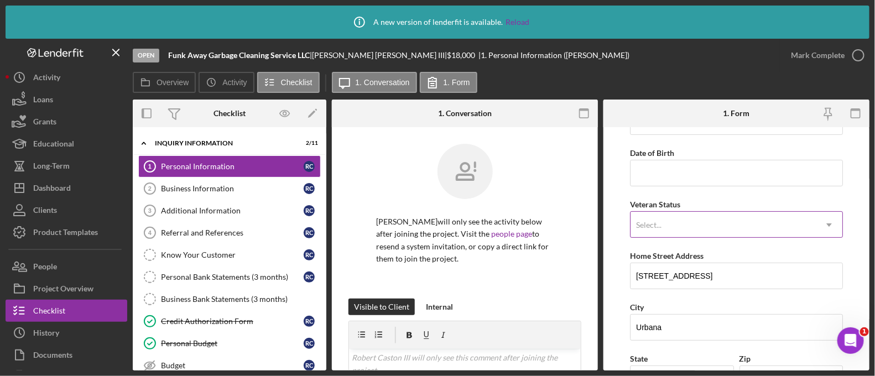
type input "Champaign"
click at [658, 216] on div "Select..." at bounding box center [723, 224] width 185 height 25
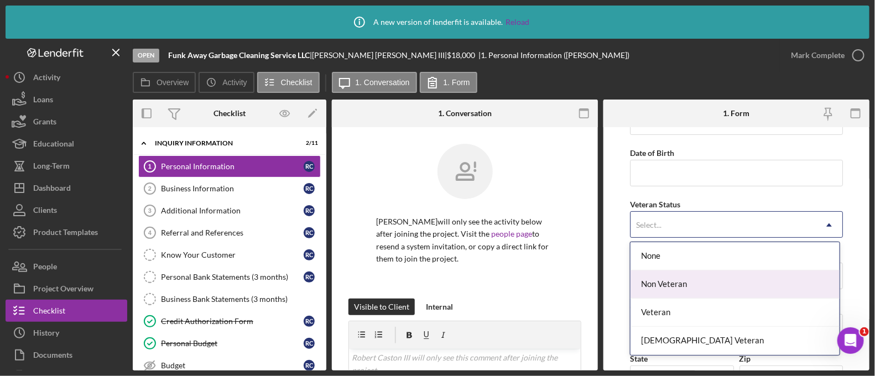
click at [670, 297] on div "Non Veteran" at bounding box center [735, 284] width 209 height 28
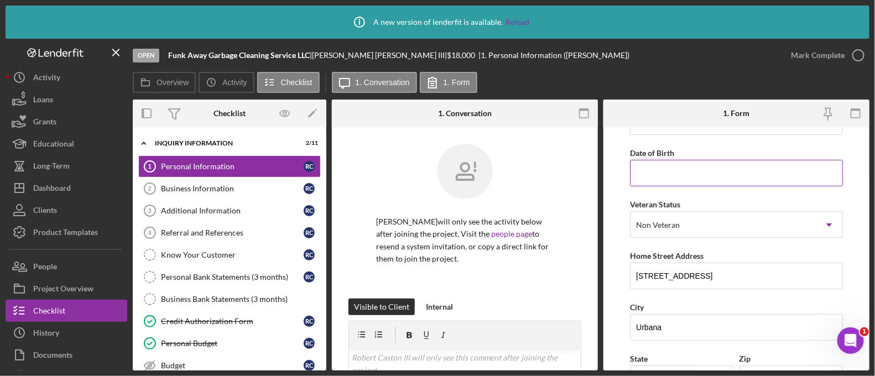
click at [648, 178] on input "Date of Birth" at bounding box center [736, 173] width 213 height 27
paste input "[DATE]"
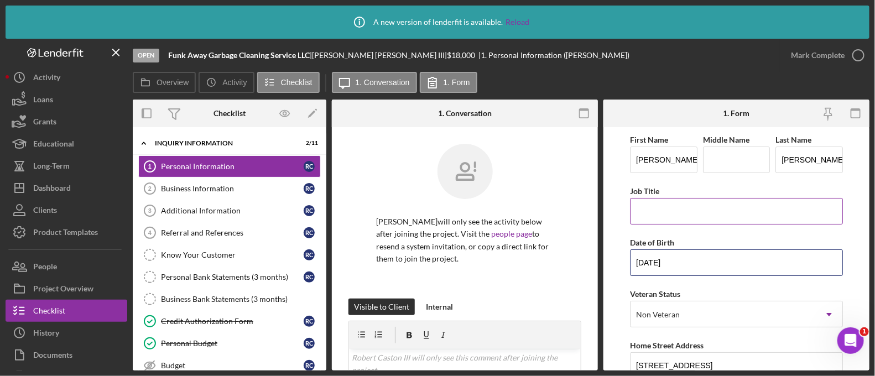
type input "[DATE]"
click at [666, 214] on input "Job Title" at bounding box center [736, 211] width 213 height 27
click at [666, 214] on input "O" at bounding box center [736, 211] width 213 height 27
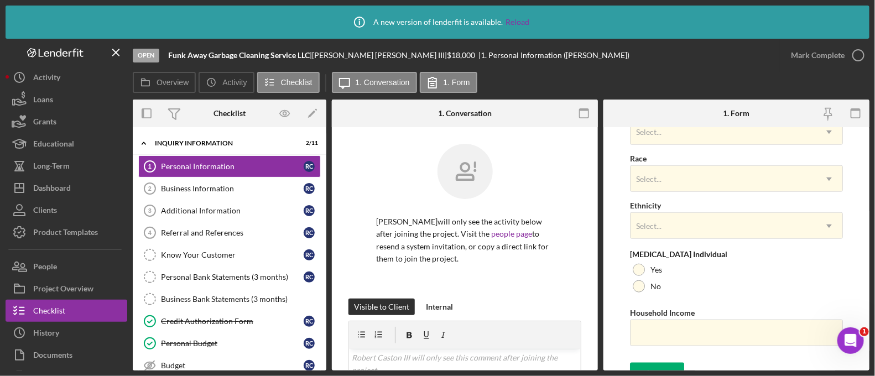
scroll to position [493, 0]
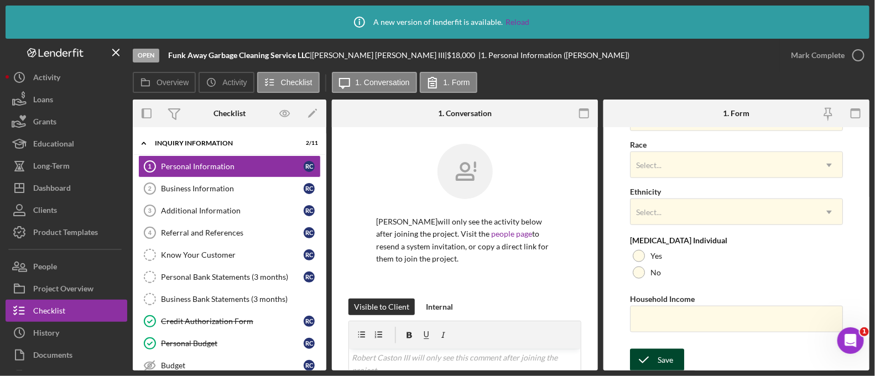
type input "Owner"
click at [659, 351] on div "Save" at bounding box center [665, 360] width 15 height 22
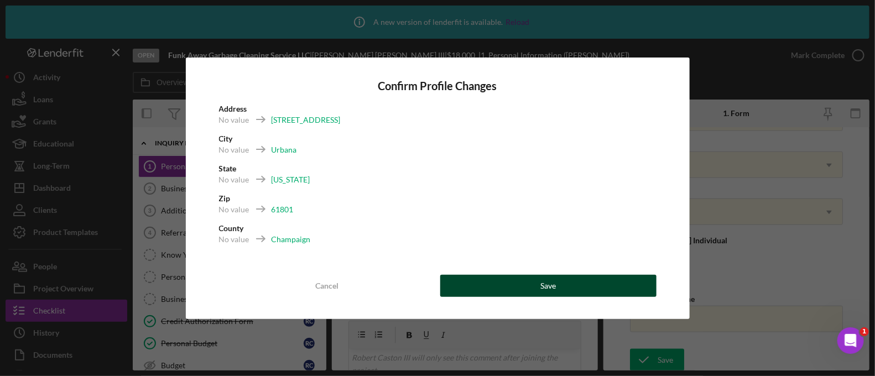
click at [601, 282] on button "Save" at bounding box center [548, 286] width 216 height 22
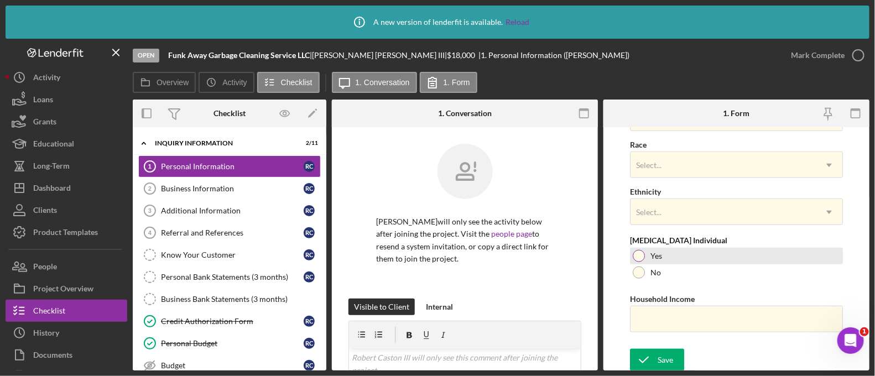
scroll to position [0, 0]
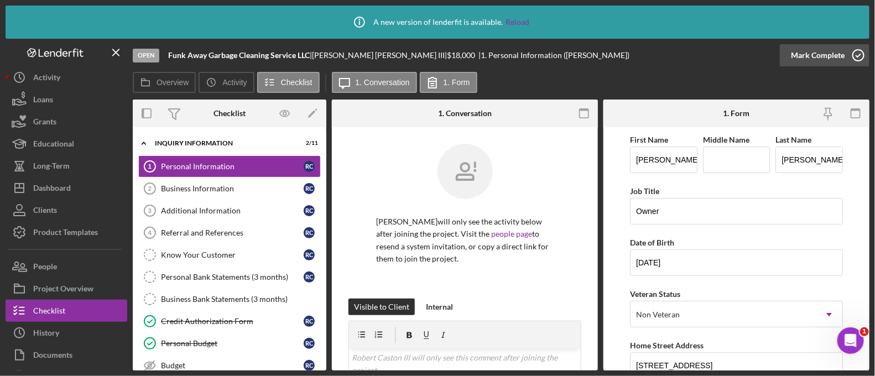
click at [806, 54] on div "Mark Complete" at bounding box center [818, 55] width 54 height 22
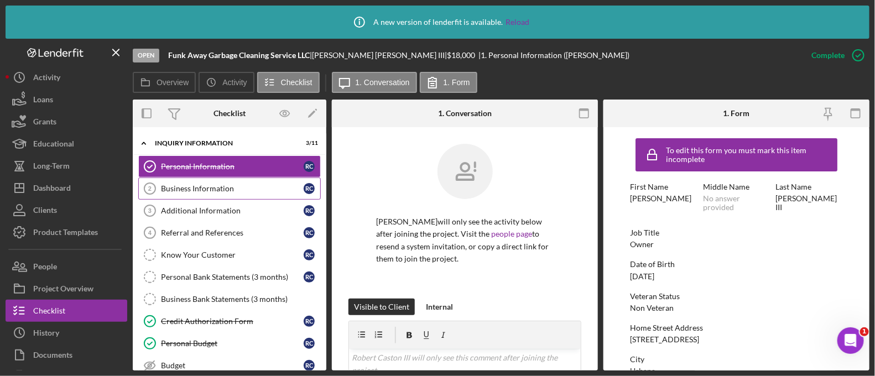
click at [189, 188] on div "Business Information" at bounding box center [232, 188] width 143 height 9
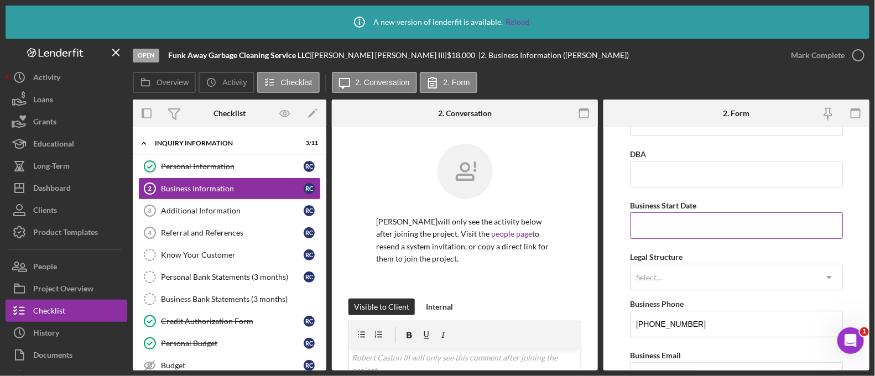
scroll to position [36, 0]
click at [668, 287] on div "Select..." at bounding box center [723, 278] width 185 height 25
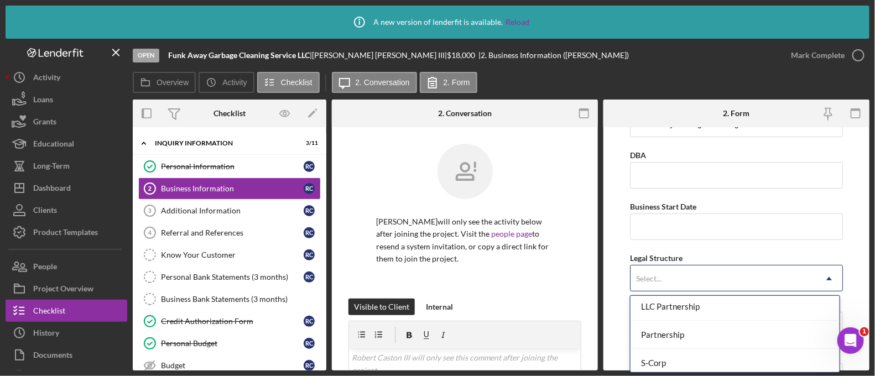
scroll to position [225, 0]
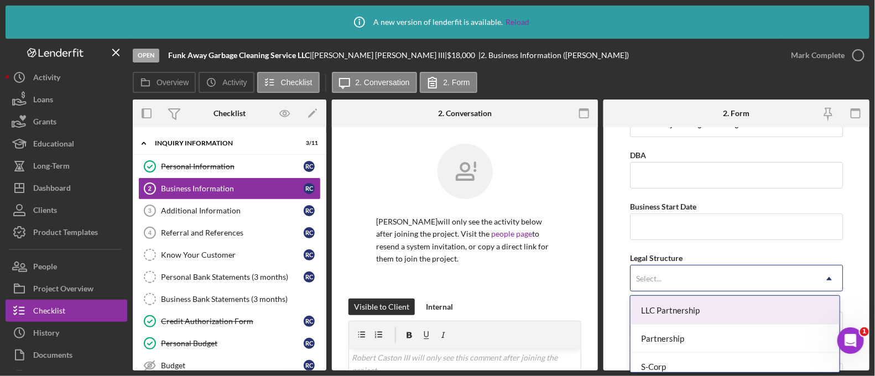
click at [665, 309] on div "LLC Partnership" at bounding box center [735, 310] width 209 height 28
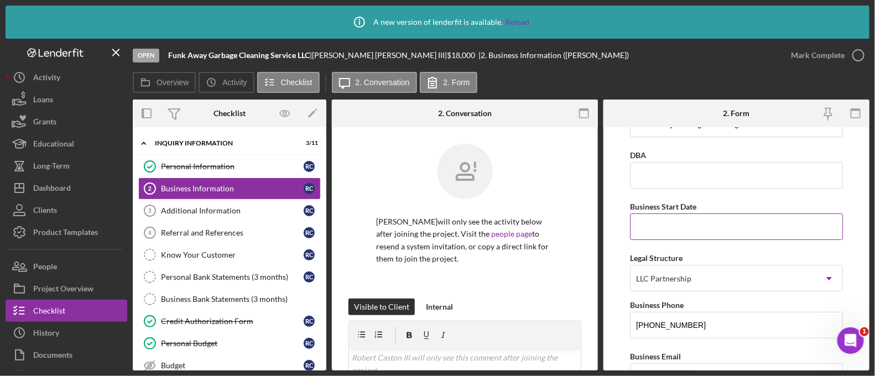
click at [657, 233] on input "Business Start Date" at bounding box center [736, 226] width 213 height 27
paste input "[DATE]"
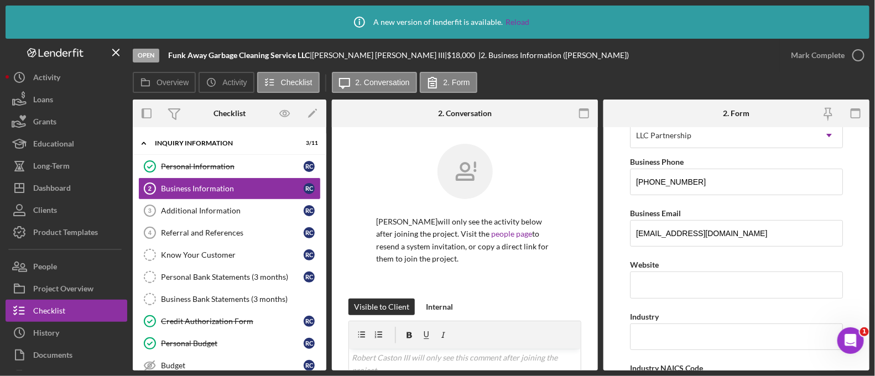
scroll to position [195, 0]
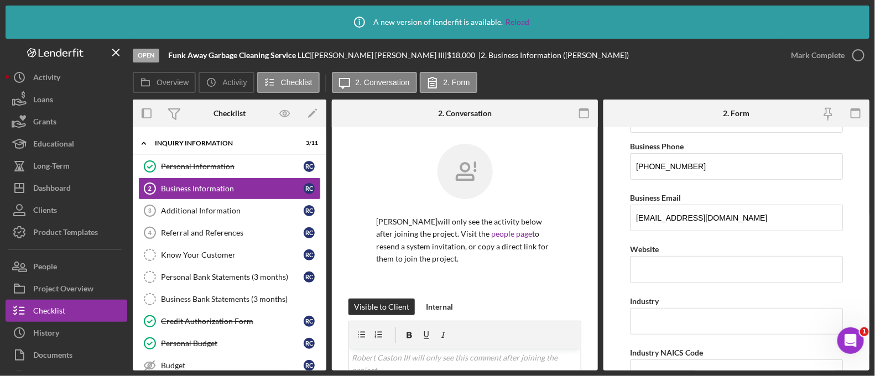
type input "[DATE]"
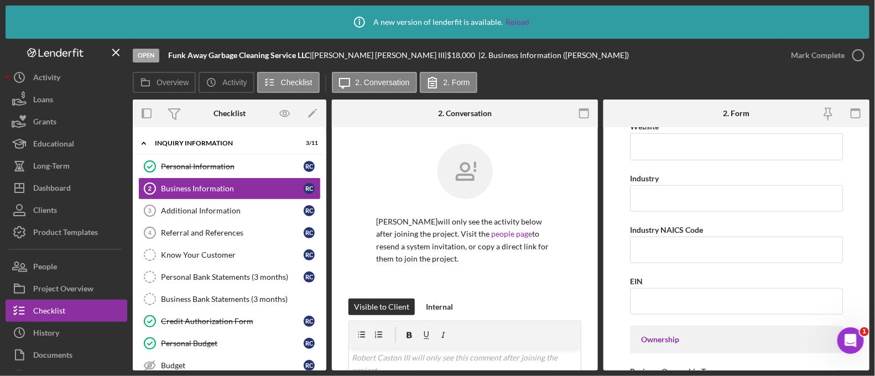
scroll to position [318, 0]
click at [685, 250] on input "Industry NAICS Code" at bounding box center [736, 249] width 213 height 27
paste input "562998"
type input "562998"
click at [640, 289] on input "EIN" at bounding box center [736, 301] width 213 height 27
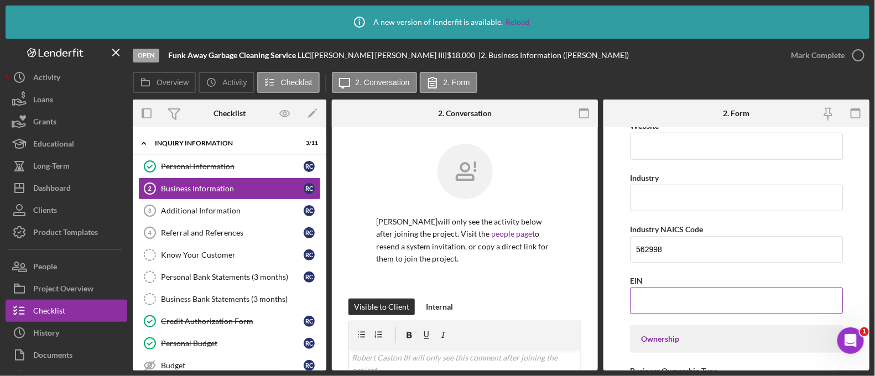
paste input "[US_EMPLOYER_IDENTIFICATION_NUMBER]"
type input "[US_EMPLOYER_IDENTIFICATION_NUMBER]"
click at [650, 245] on input "562998" at bounding box center [736, 249] width 213 height 27
click at [722, 195] on input "Industry" at bounding box center [736, 198] width 213 height 27
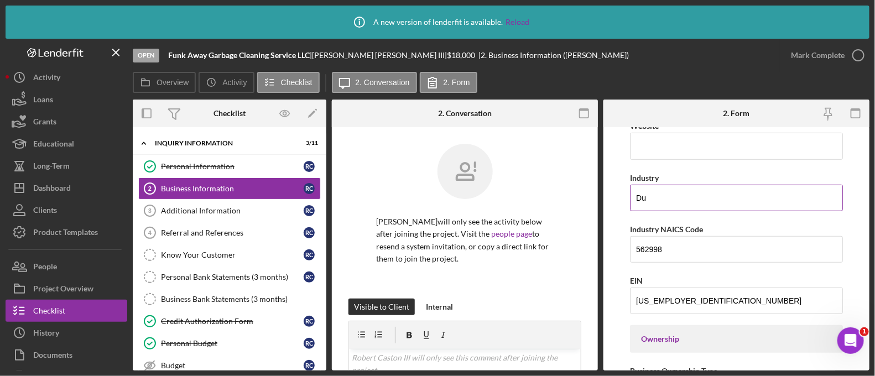
type input "D"
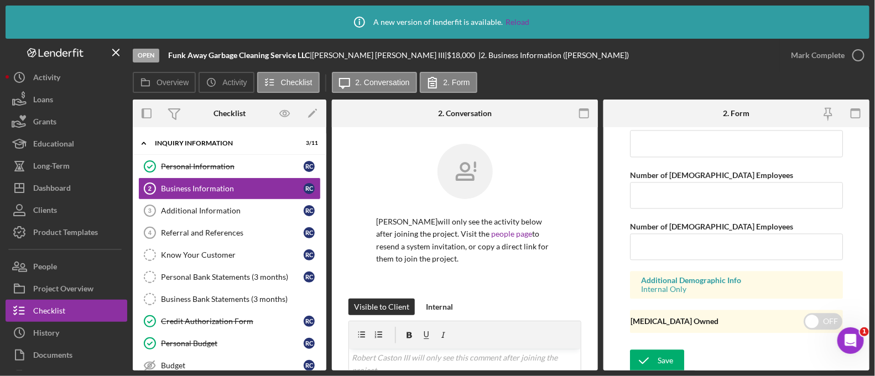
scroll to position [834, 0]
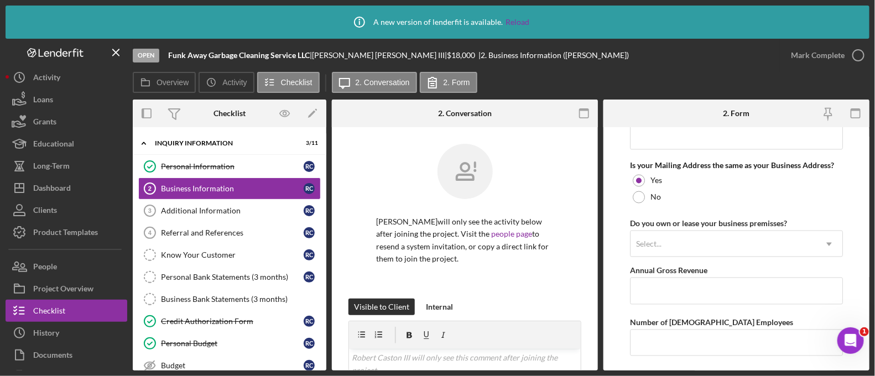
type input "Dumpster Cleaning"
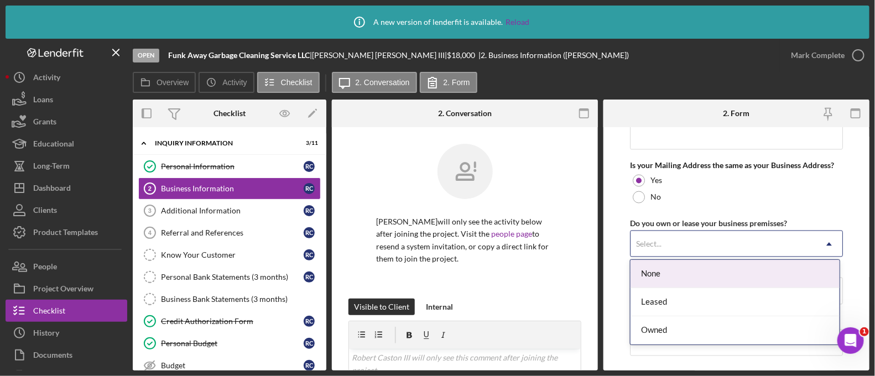
click at [681, 248] on div "Select..." at bounding box center [723, 244] width 185 height 25
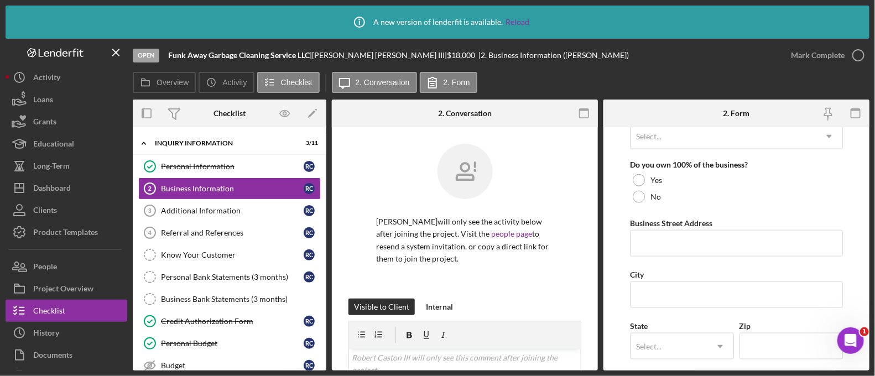
scroll to position [499, 0]
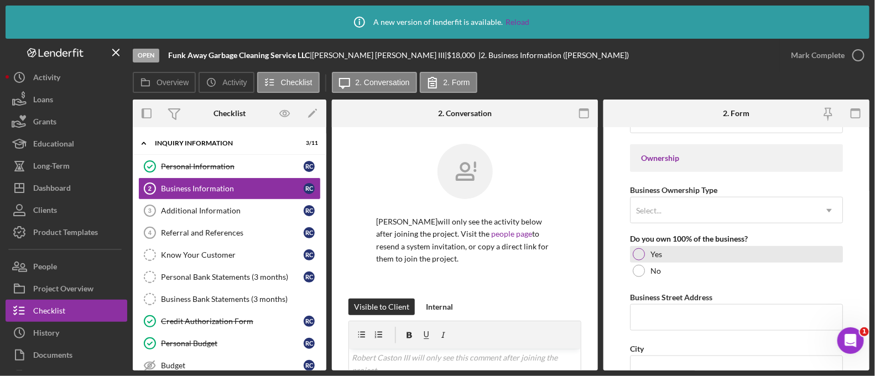
click at [657, 256] on label "Yes" at bounding box center [656, 254] width 12 height 9
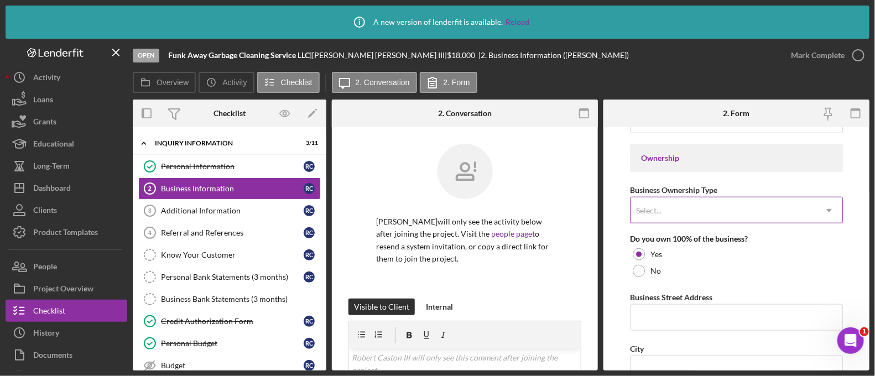
click at [647, 200] on div "Select..." at bounding box center [723, 210] width 185 height 25
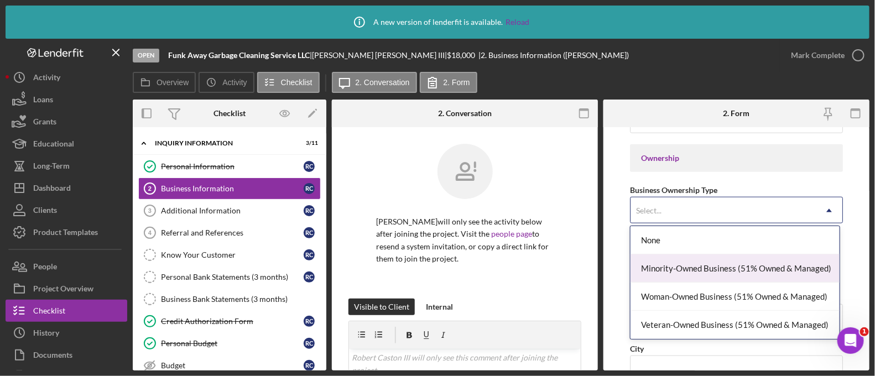
click at [663, 267] on div "Minority-Owned Business (51% Owned & Managed)" at bounding box center [735, 268] width 209 height 28
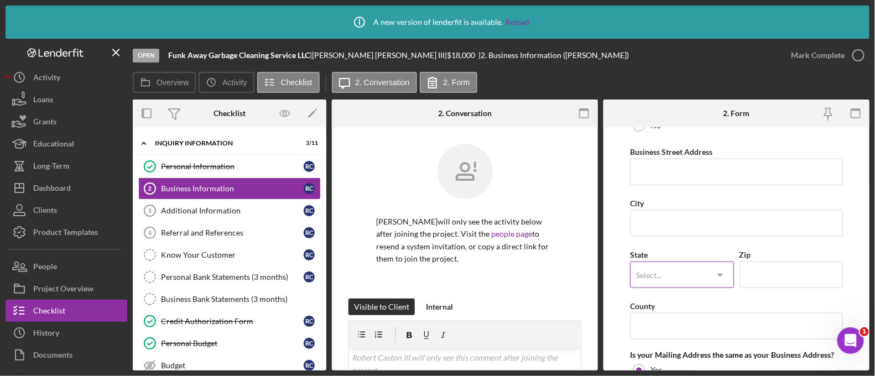
scroll to position [638, 0]
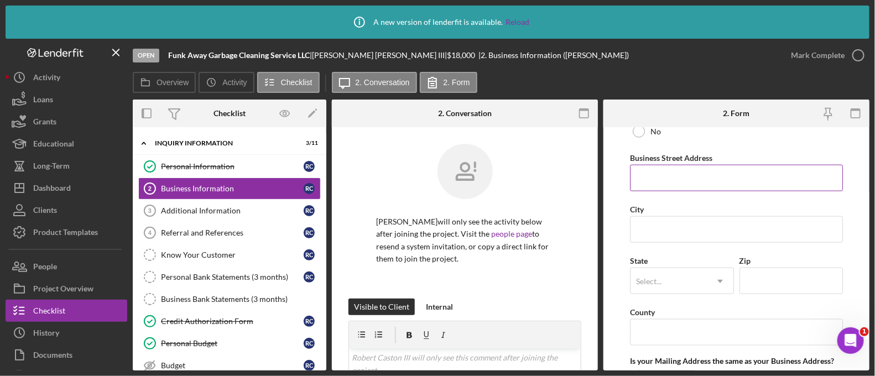
click at [649, 174] on input "Business Street Address" at bounding box center [736, 178] width 213 height 27
paste input "[STREET_ADDRESS]"
type input "[STREET_ADDRESS]"
click at [662, 236] on input "City" at bounding box center [736, 229] width 213 height 27
type input "Urbana"
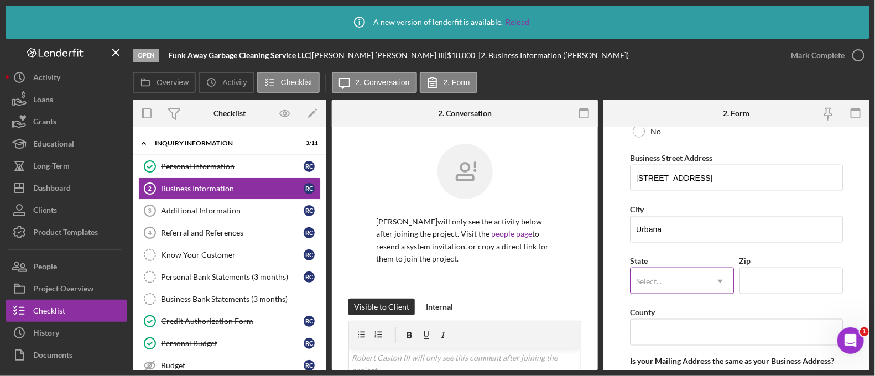
click at [653, 284] on div "Select..." at bounding box center [669, 281] width 76 height 25
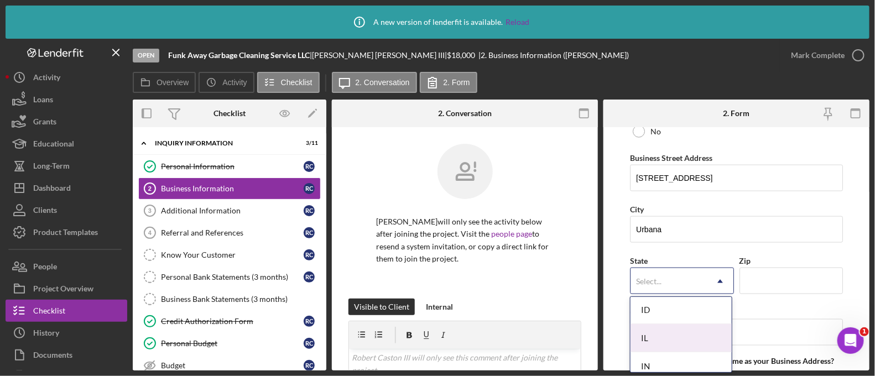
click at [672, 329] on div "IL" at bounding box center [681, 338] width 101 height 28
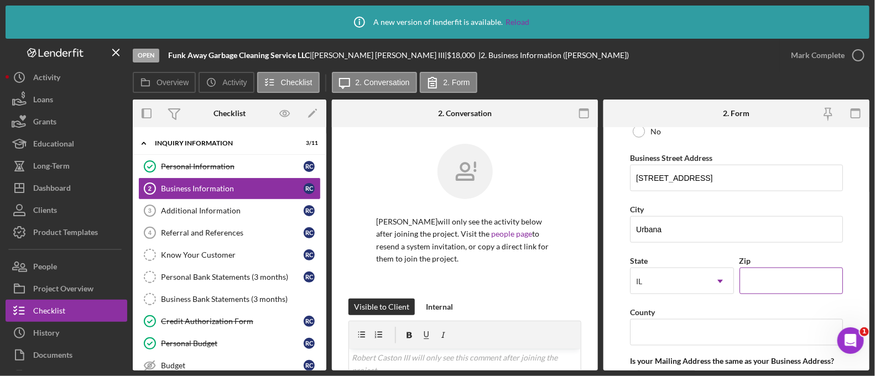
click at [795, 268] on input "Zip" at bounding box center [790, 281] width 103 height 27
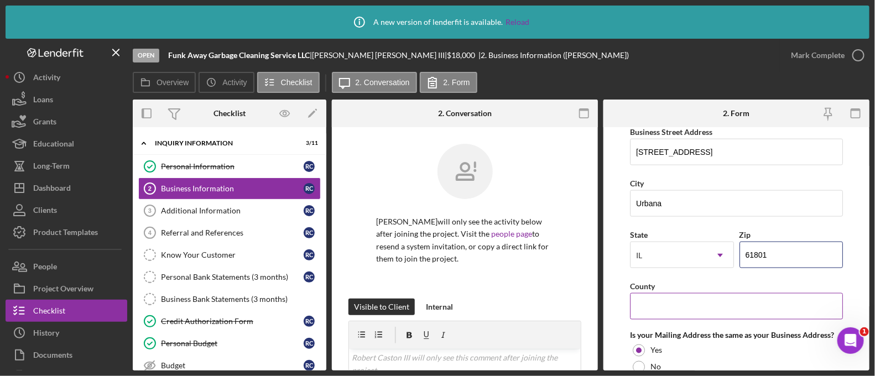
scroll to position [666, 0]
type input "61801"
click at [706, 312] on input "County" at bounding box center [736, 304] width 213 height 27
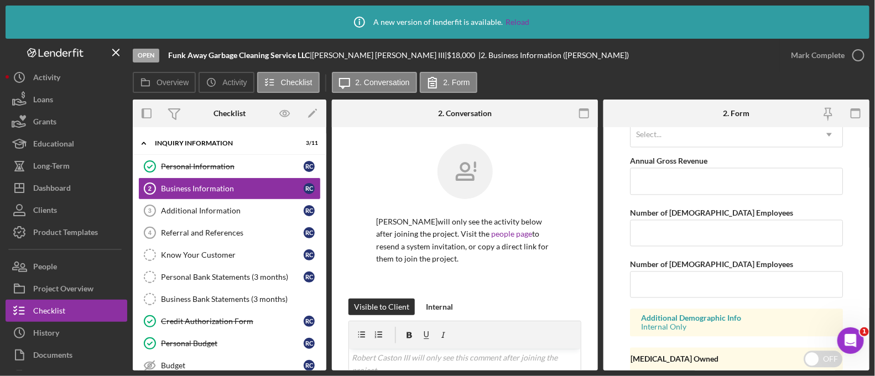
scroll to position [981, 0]
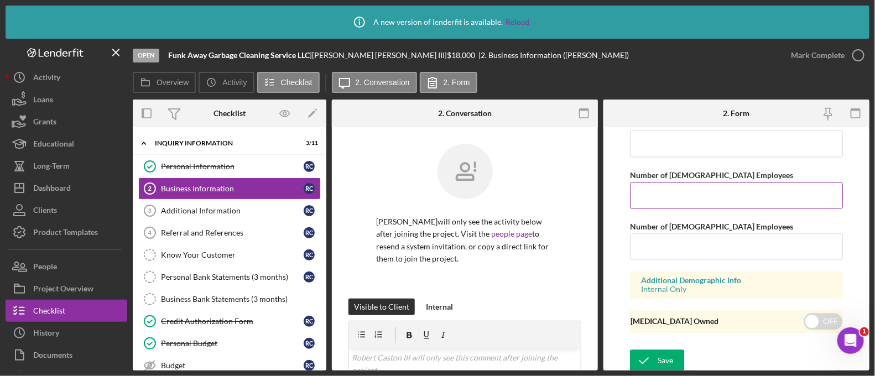
type input "Champaign"
click at [640, 203] on input "Number of [DEMOGRAPHIC_DATA] Employees" at bounding box center [736, 196] width 213 height 27
type input "1"
click at [672, 358] on div "Save" at bounding box center [665, 361] width 15 height 22
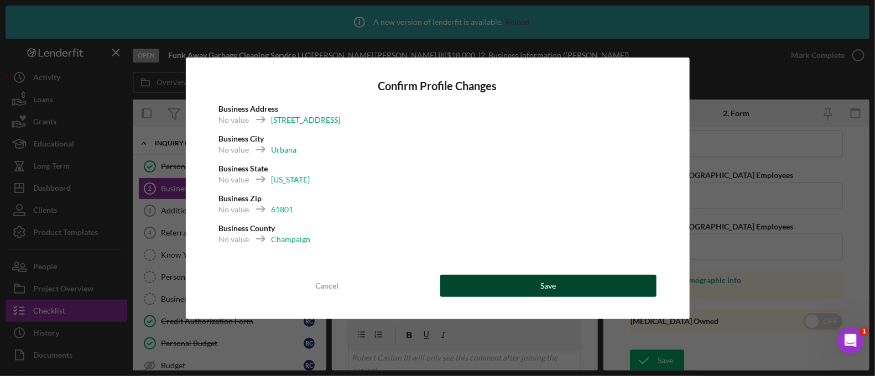
click at [548, 283] on div "Save" at bounding box center [547, 286] width 15 height 22
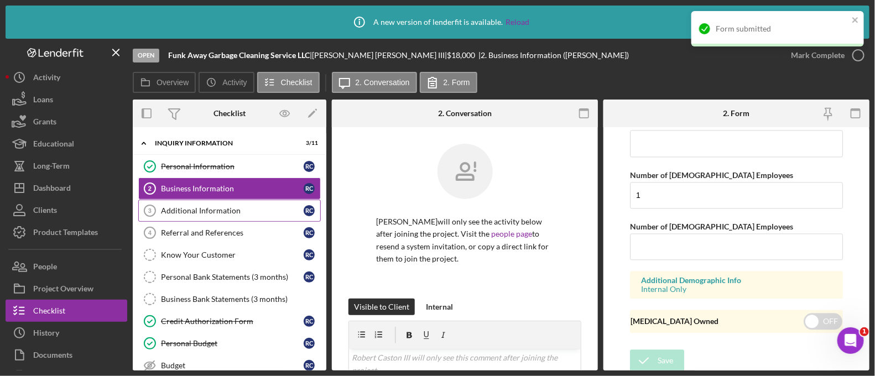
click at [170, 212] on div "Additional Information" at bounding box center [232, 210] width 143 height 9
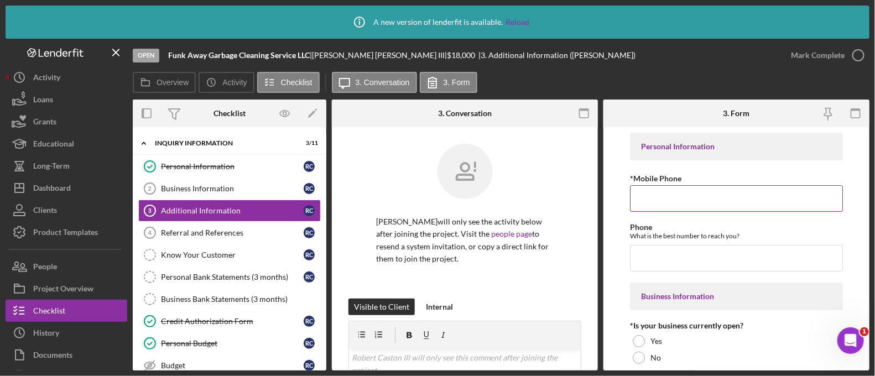
click at [685, 206] on input "*Mobile Phone" at bounding box center [736, 198] width 213 height 27
paste input "[PHONE_NUMBER]"
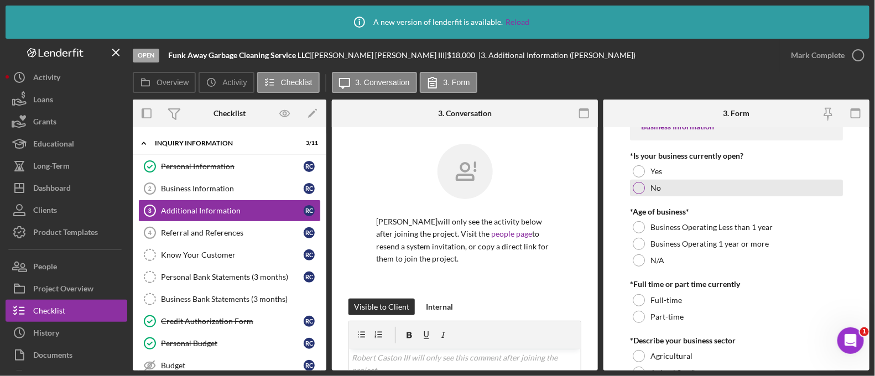
scroll to position [173, 0]
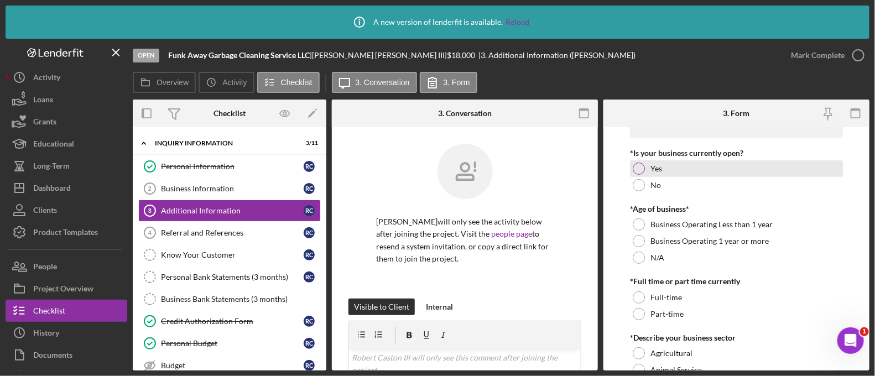
type input "[PHONE_NUMBER]"
click at [634, 169] on div at bounding box center [639, 169] width 12 height 12
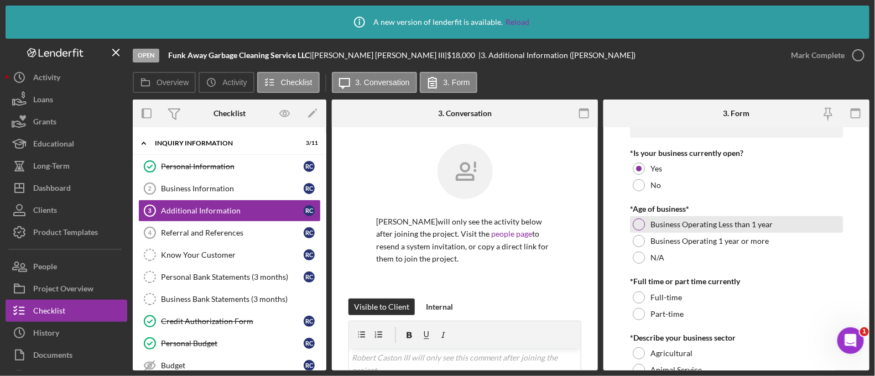
click at [647, 227] on div "Business Operating Less than 1 year" at bounding box center [736, 224] width 213 height 17
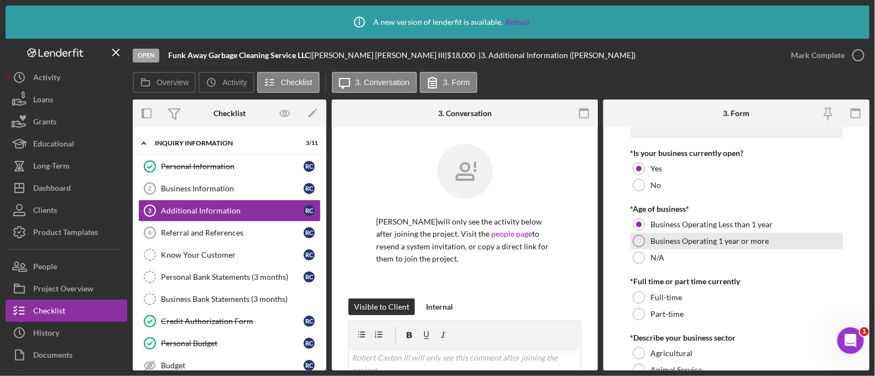
click at [646, 240] on div "Business Operating 1 year or more" at bounding box center [736, 241] width 213 height 17
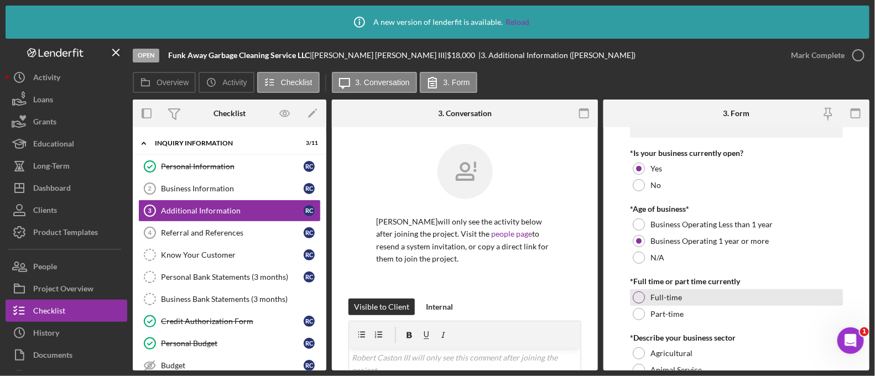
click at [648, 294] on div "Full-time" at bounding box center [736, 297] width 213 height 17
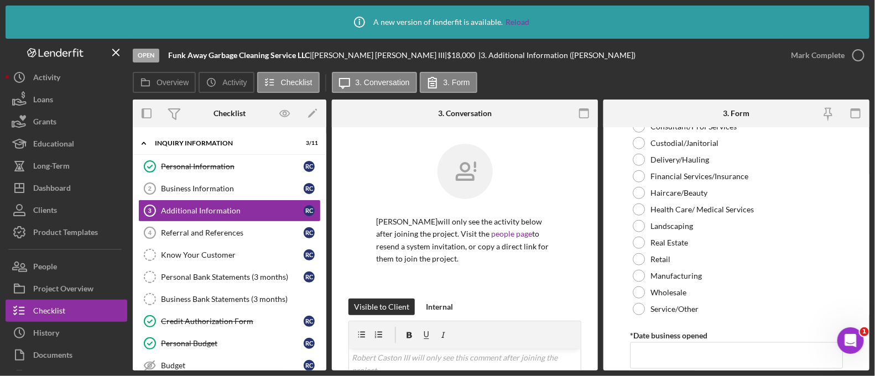
scroll to position [516, 0]
click at [652, 308] on label "Service/Other" at bounding box center [674, 308] width 48 height 9
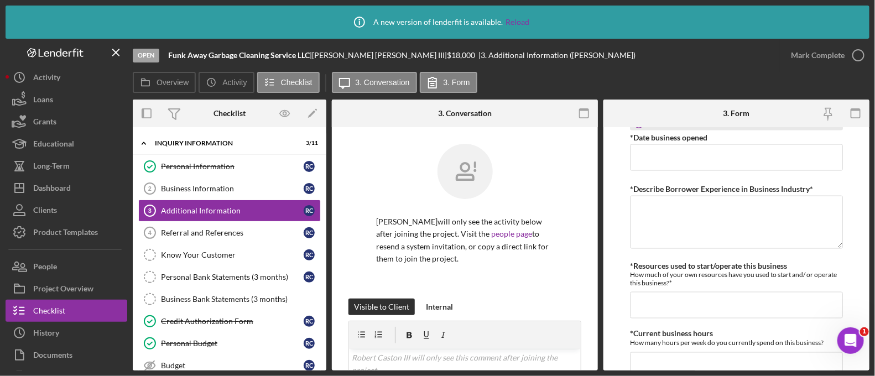
scroll to position [631, 0]
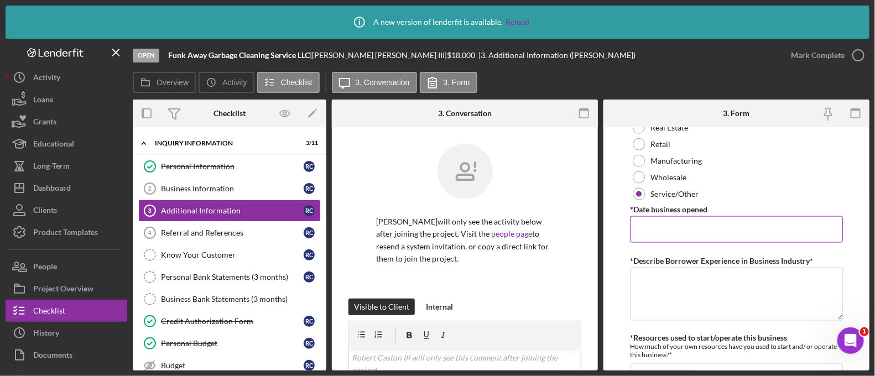
click at [653, 235] on input "*Date business opened" at bounding box center [736, 229] width 213 height 27
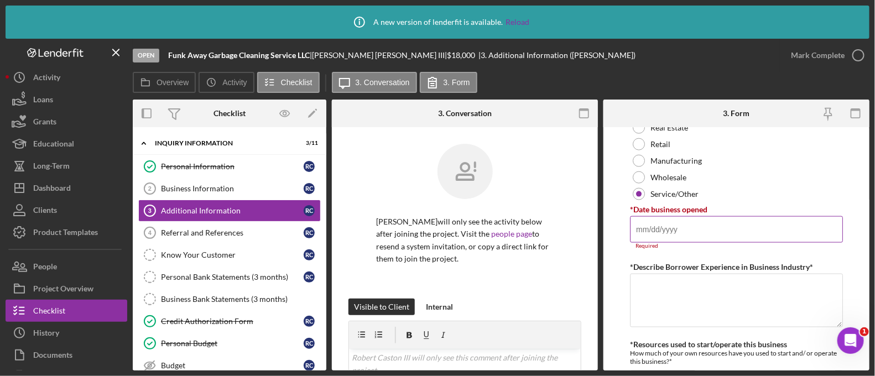
click at [655, 232] on input "*Date business opened" at bounding box center [736, 229] width 213 height 27
paste input "[DATE]"
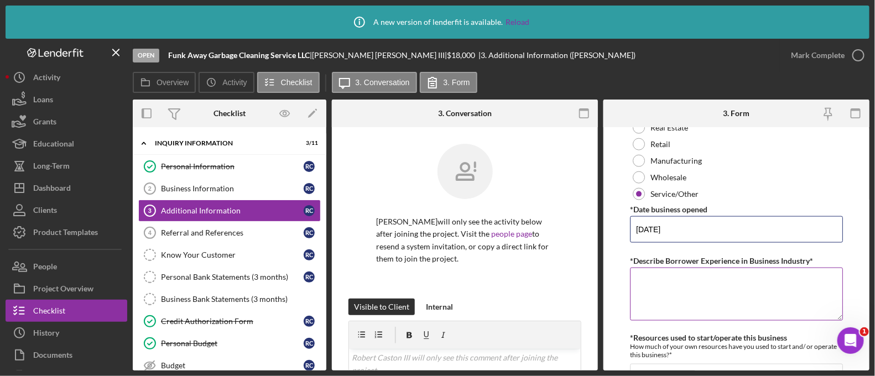
type input "[DATE]"
click at [654, 287] on textarea "*Describe Borrower Experience in Business Industry*" at bounding box center [736, 294] width 213 height 53
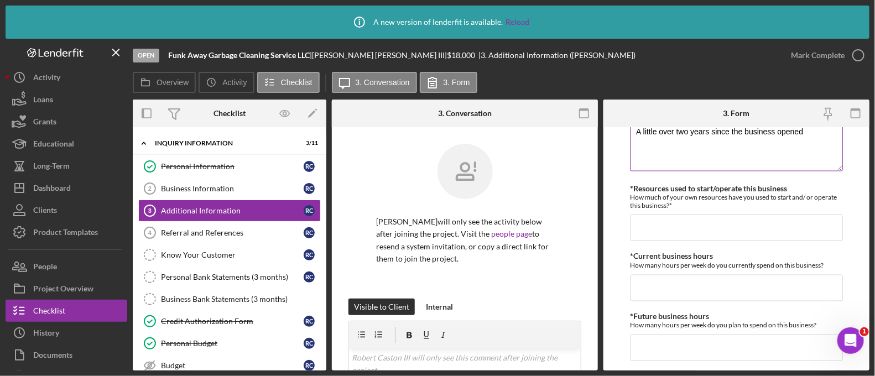
scroll to position [783, 0]
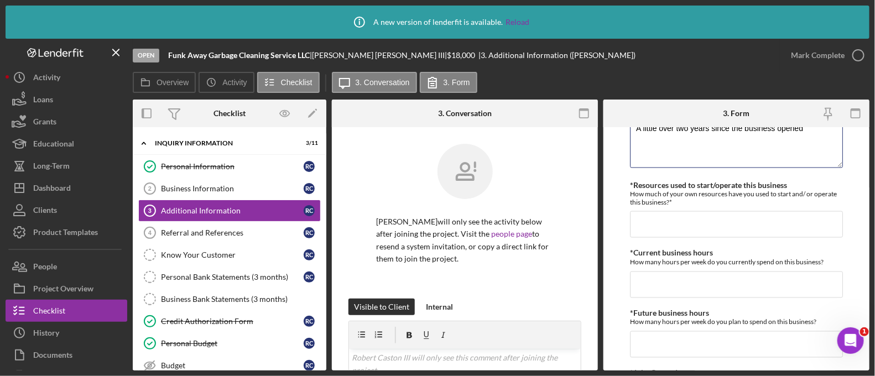
type textarea "A little over two years since the business opened"
click at [718, 222] on input "*Resources used to start/operate this business" at bounding box center [736, 224] width 213 height 27
type input "$15,000"
click at [678, 272] on input "*Current business hours" at bounding box center [736, 285] width 213 height 27
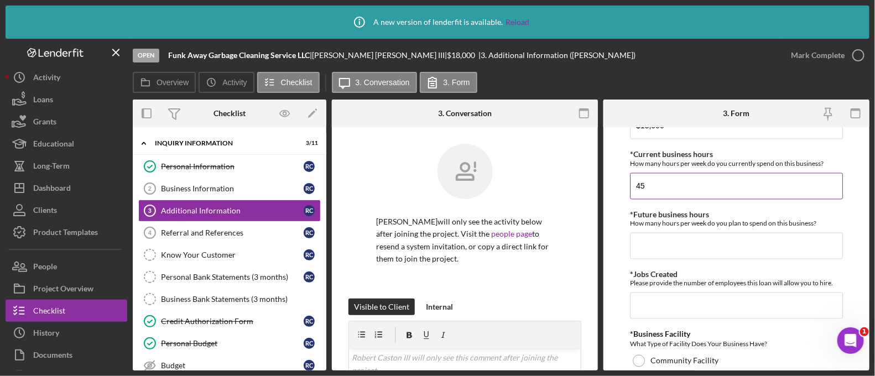
scroll to position [881, 0]
type input "45"
click at [650, 243] on input "*Future business hours" at bounding box center [736, 247] width 213 height 27
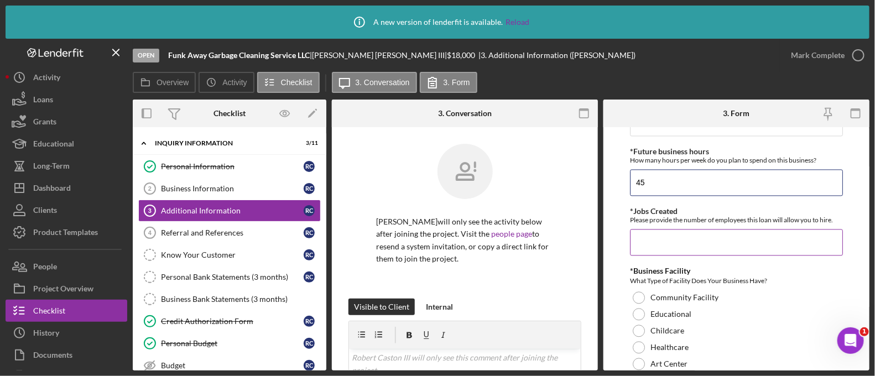
scroll to position [944, 0]
type input "45"
click at [650, 239] on input "*Jobs Created" at bounding box center [736, 243] width 213 height 27
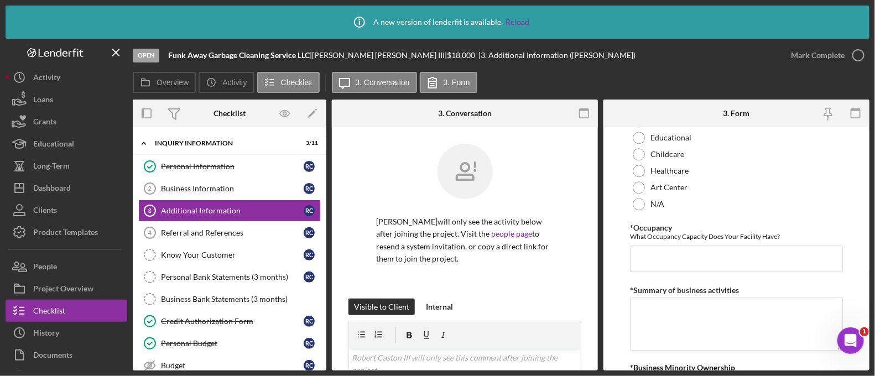
scroll to position [1124, 0]
type input "0"
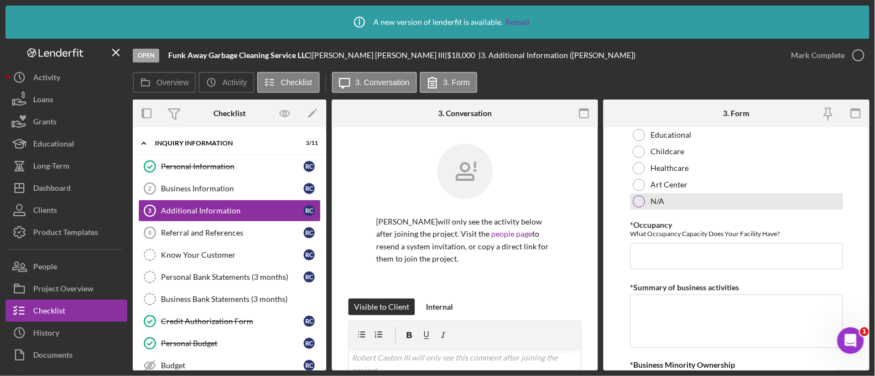
click at [657, 197] on label "N/A" at bounding box center [657, 201] width 14 height 9
click at [675, 257] on input "*Occupancy" at bounding box center [736, 256] width 213 height 27
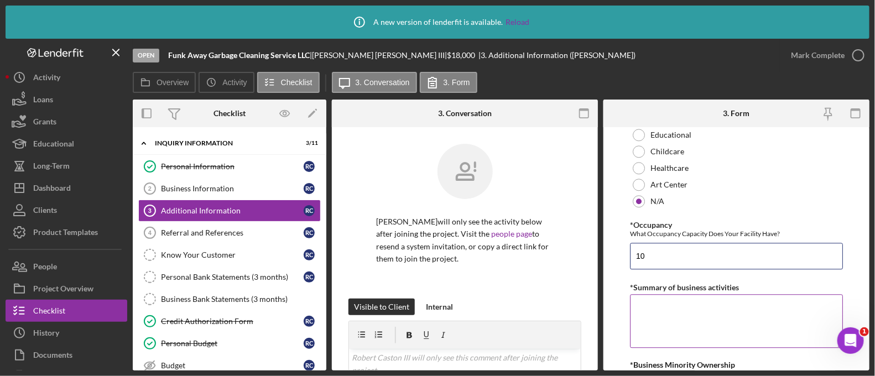
type input "10"
click at [655, 304] on textarea "*Summary of business activities" at bounding box center [736, 320] width 213 height 53
paste textarea "Garbage Can Power wash cleaning service"
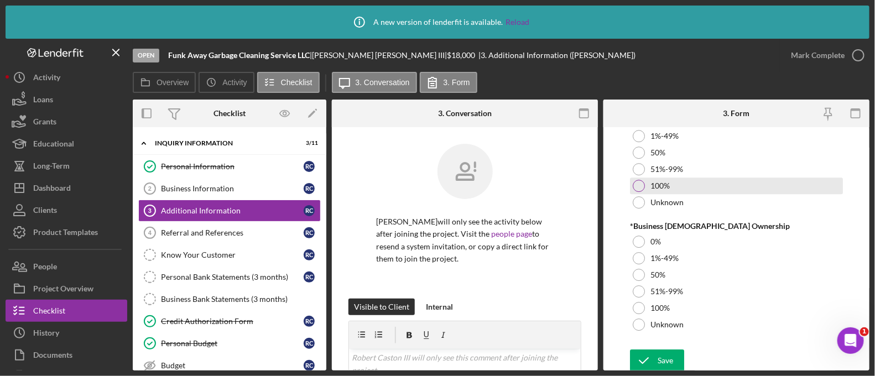
type textarea "Garbage Can Power wash cleaning service"
click at [632, 181] on div "100%" at bounding box center [736, 186] width 213 height 17
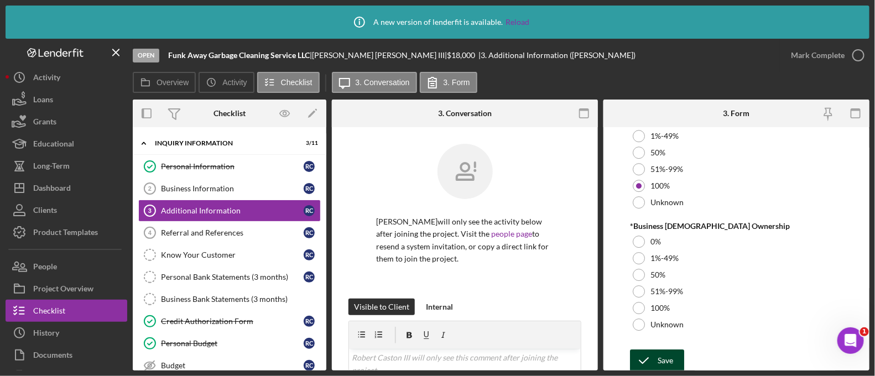
click at [664, 350] on div "Save" at bounding box center [665, 361] width 15 height 22
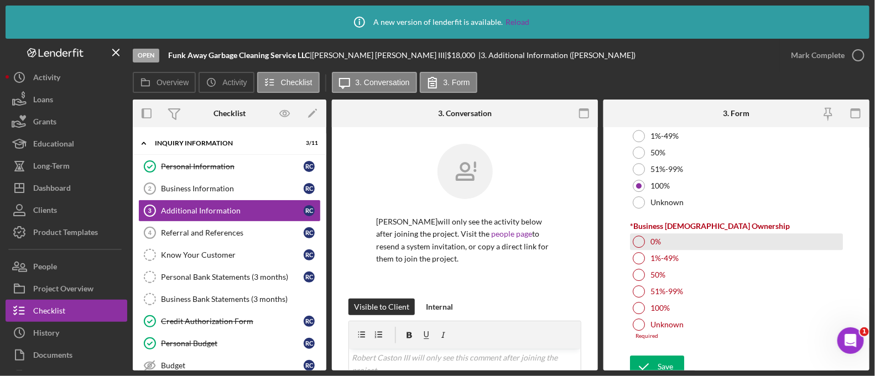
click at [684, 236] on div "0%" at bounding box center [736, 241] width 213 height 17
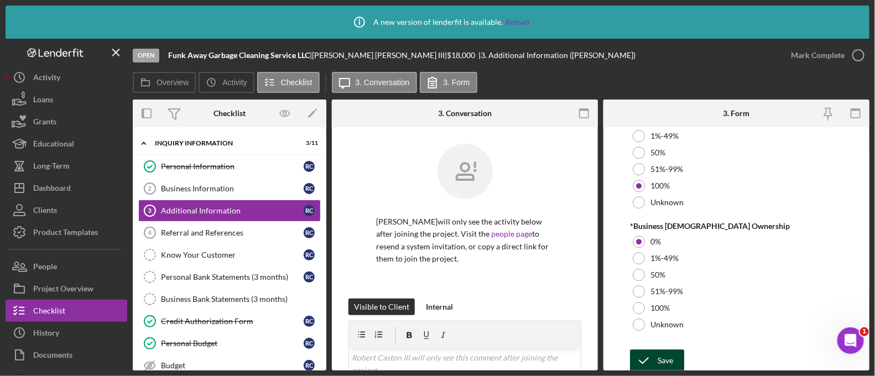
click at [671, 353] on div "Save" at bounding box center [665, 361] width 15 height 22
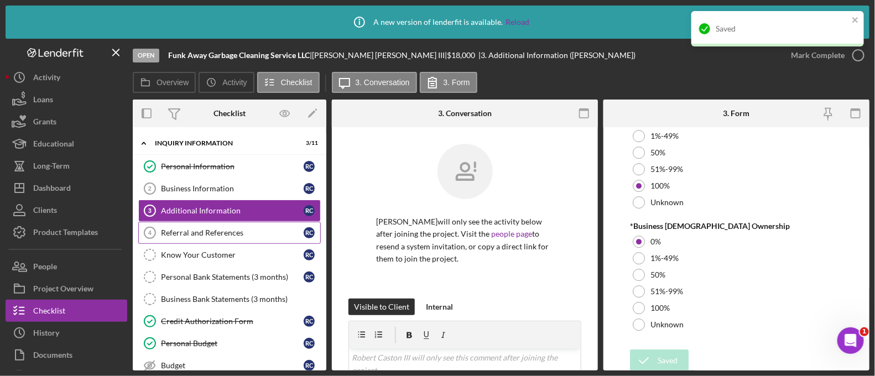
click at [197, 222] on link "Referral and References 4 [PERSON_NAME] and References R C" at bounding box center [229, 233] width 183 height 22
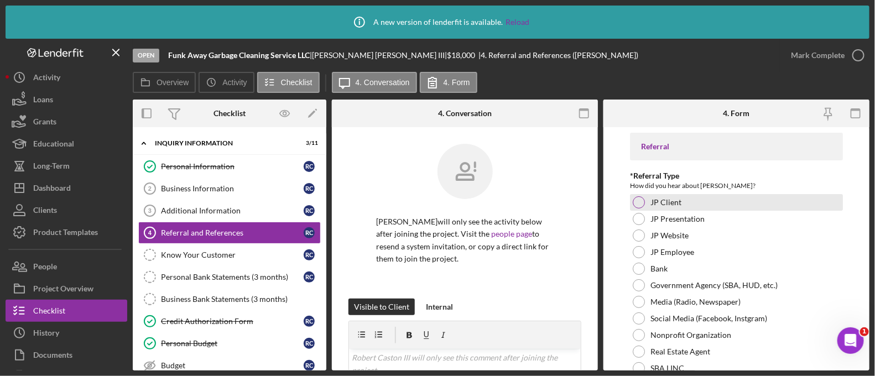
click at [637, 204] on div at bounding box center [639, 202] width 12 height 12
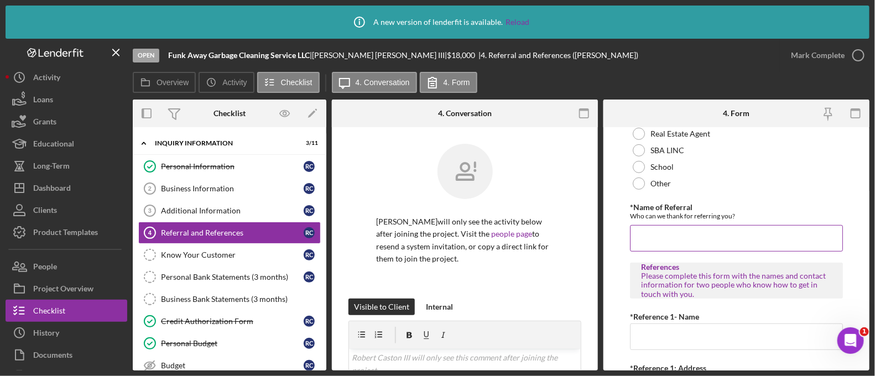
click at [653, 225] on input "*Name of Referral" at bounding box center [736, 238] width 213 height 27
type input "[PERSON_NAME]"
click at [707, 247] on input "[PERSON_NAME]" at bounding box center [736, 238] width 213 height 27
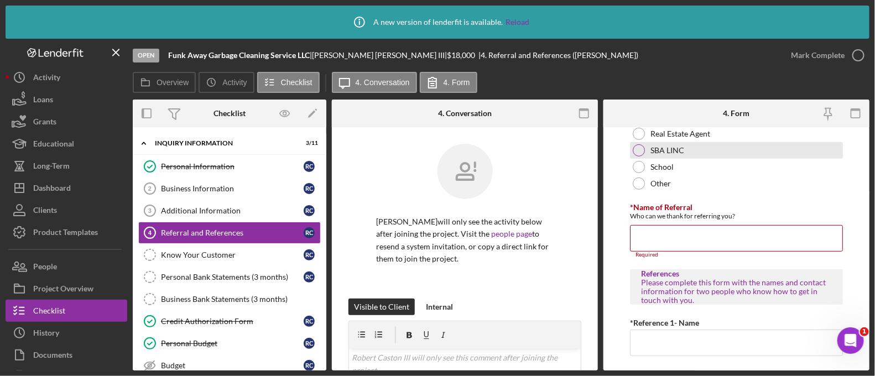
click at [649, 155] on div "SBA LINC" at bounding box center [736, 150] width 213 height 17
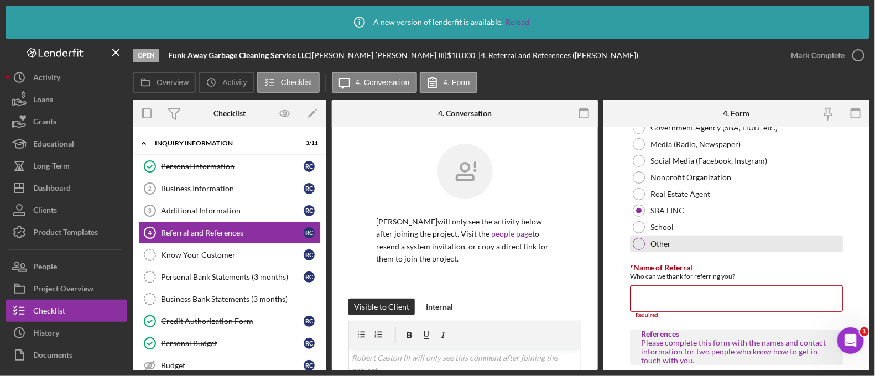
scroll to position [159, 0]
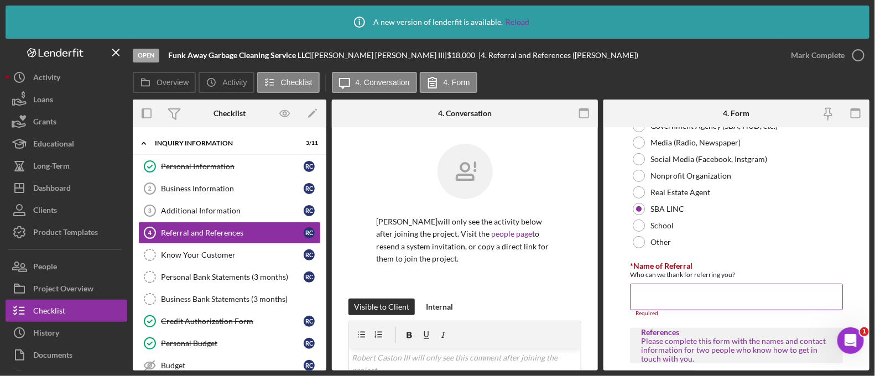
click at [663, 290] on input "*Name of Referral" at bounding box center [736, 297] width 213 height 27
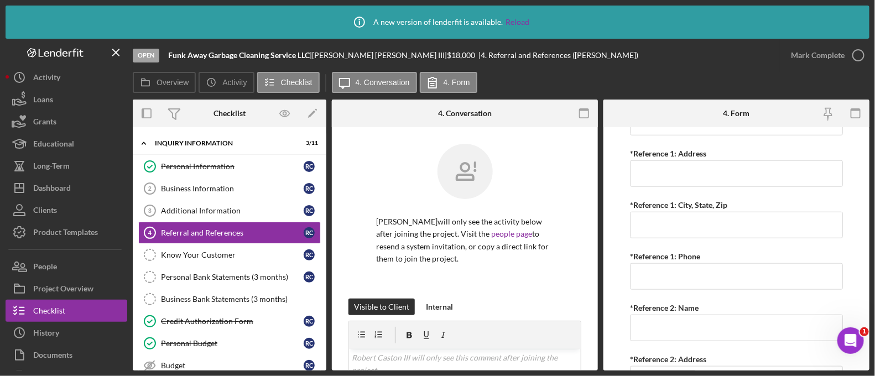
scroll to position [431, 0]
type input "[PERSON_NAME]"
click at [658, 173] on input "*Reference 1: Address" at bounding box center [736, 175] width 213 height 27
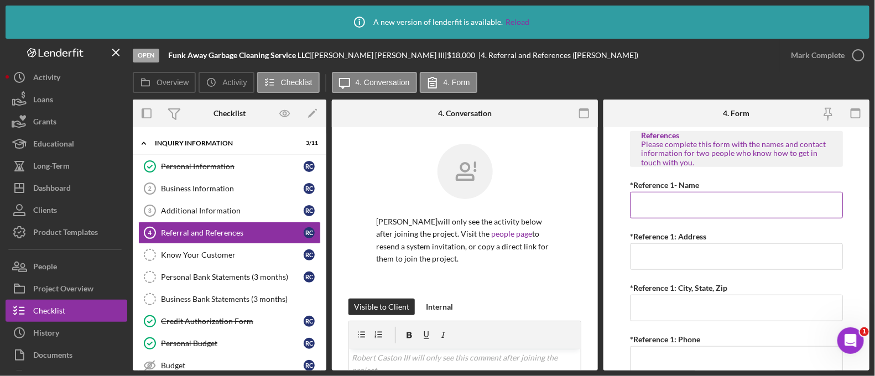
click at [658, 206] on input "*Reference 1- Name" at bounding box center [736, 205] width 213 height 27
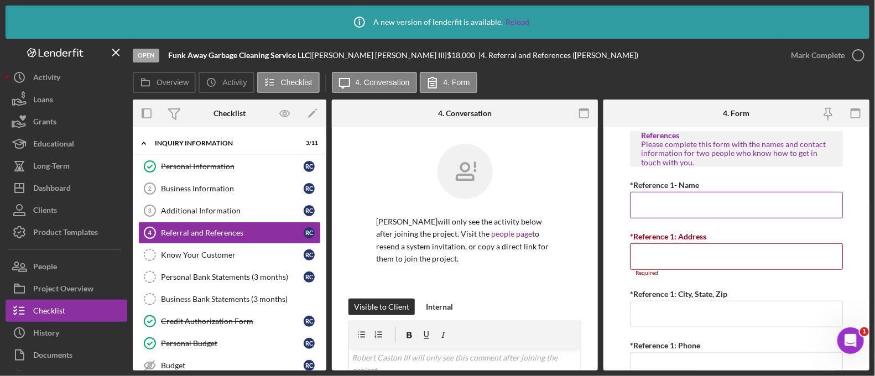
paste input "[PERSON_NAME]"
type input "[PERSON_NAME]"
click at [647, 252] on input "*Reference 1: Address" at bounding box center [736, 256] width 213 height 27
paste input "1208 N Hickory"
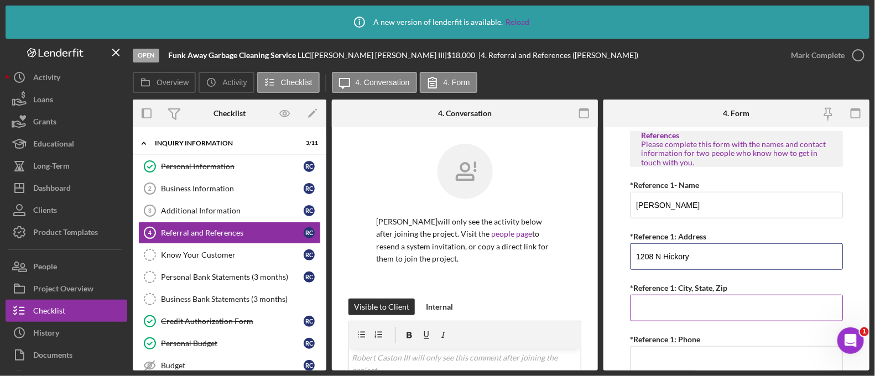
scroll to position [368, 0]
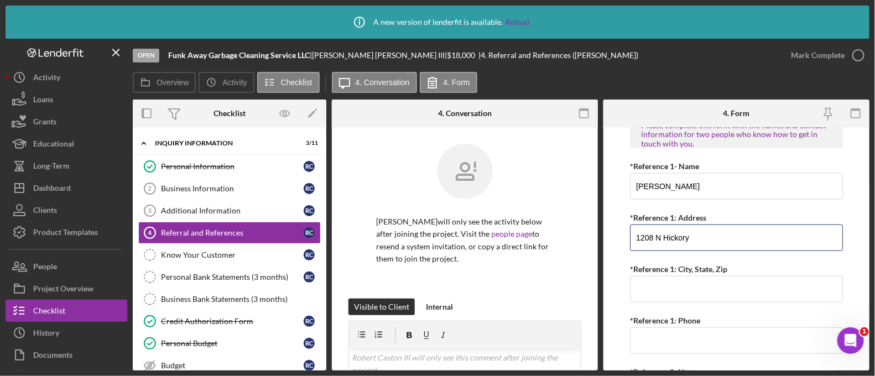
type input "1208 N Hickory"
click at [666, 299] on input "*Reference 1: City, State, Zip" at bounding box center [736, 289] width 213 height 27
paste input "Champaign, IL 61821"
type input "Champaign, IL 61821"
click at [665, 336] on input "*Reference 1: Phone" at bounding box center [736, 340] width 213 height 27
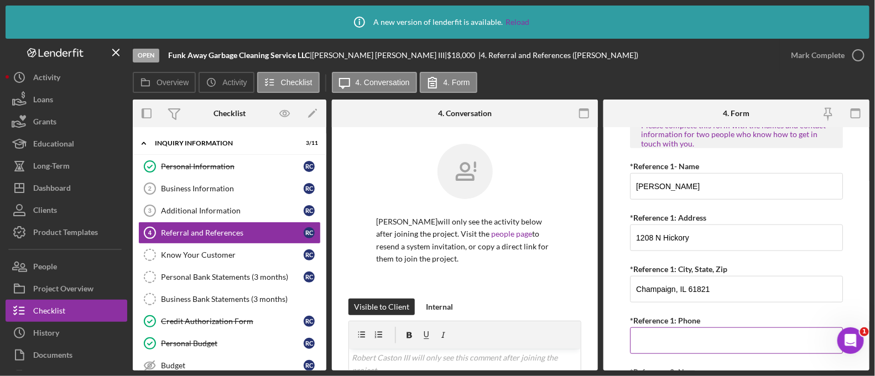
paste input "[PHONE_NUMBER]"
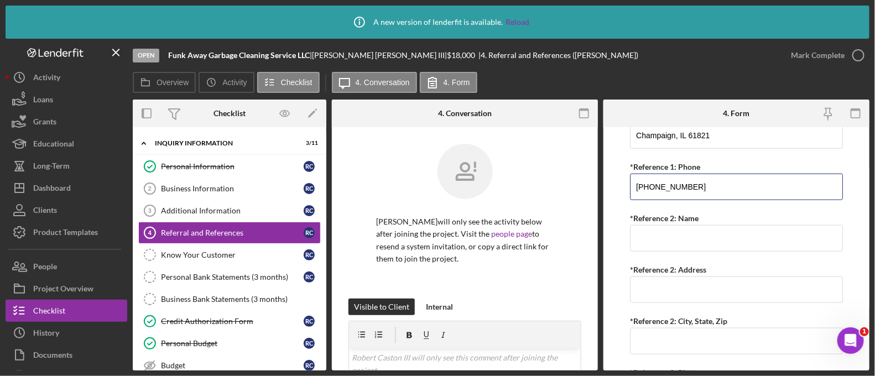
scroll to position [522, 0]
type input "[PHONE_NUMBER]"
click at [639, 237] on input "*Reference 2: Name" at bounding box center [736, 238] width 213 height 27
paste input "[PERSON_NAME]"
type input "[PERSON_NAME]"
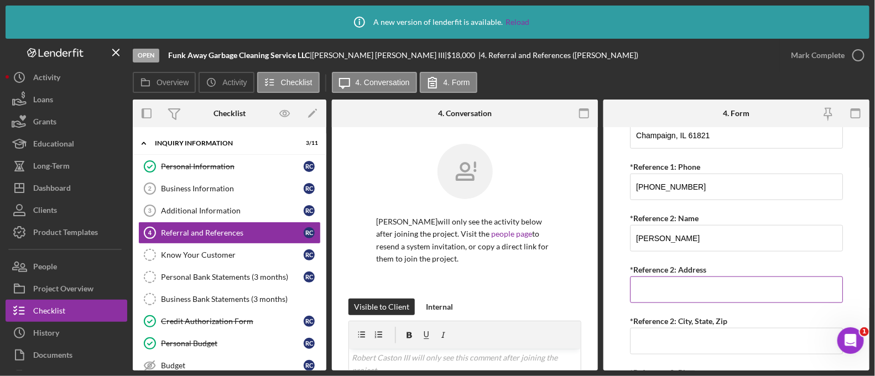
click at [665, 295] on input "*Reference 2: Address" at bounding box center [736, 290] width 213 height 27
paste input "[STREET_ADDRESS]"
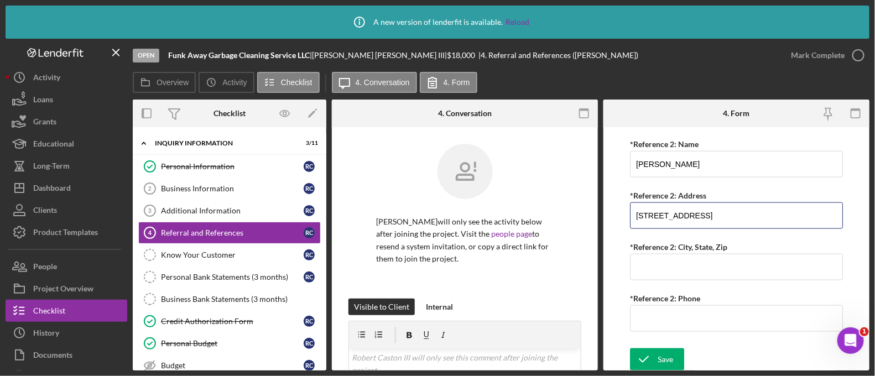
type input "[STREET_ADDRESS]"
click at [645, 269] on input "*Reference 2: City, State, Zip" at bounding box center [736, 267] width 213 height 27
paste input "Champaign, IL 61821"
type input "Champaign, IL 61821"
click at [677, 326] on input "*Reference 2: Phone" at bounding box center [736, 318] width 213 height 27
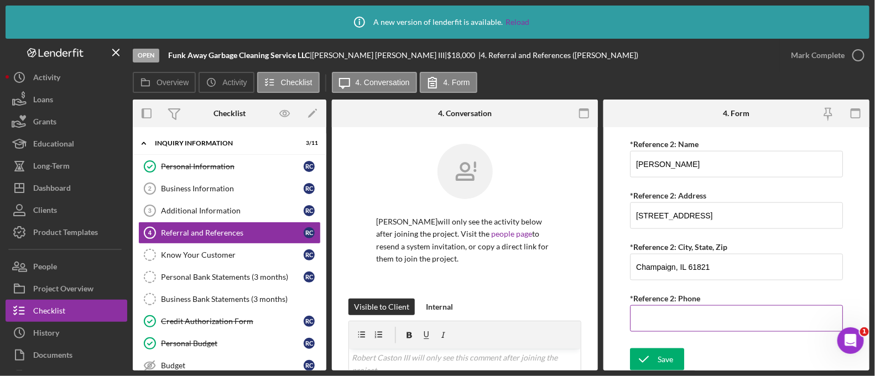
paste input "[PHONE_NUMBER]"
type input "[PHONE_NUMBER]"
click at [675, 354] on button "Save" at bounding box center [657, 359] width 54 height 22
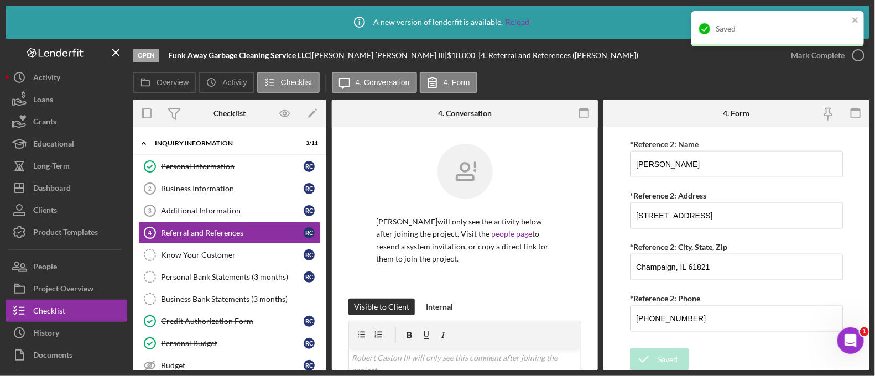
click at [848, 18] on div "Saved" at bounding box center [777, 28] width 173 height 35
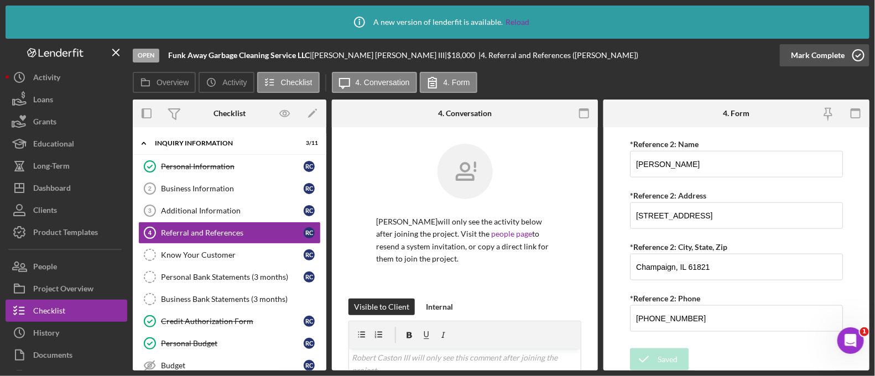
click at [824, 61] on div "Mark Complete" at bounding box center [818, 55] width 54 height 22
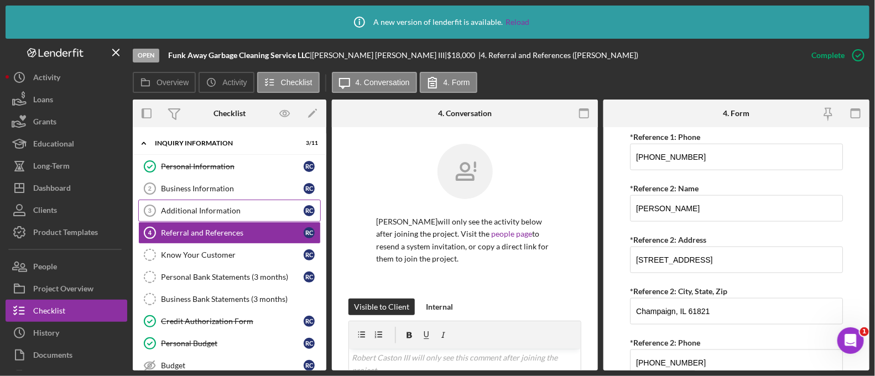
scroll to position [0, 0]
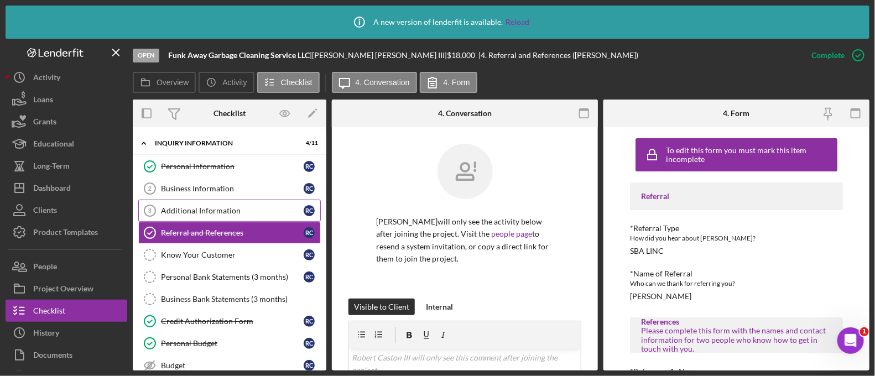
click at [217, 214] on div "Additional Information" at bounding box center [232, 210] width 143 height 9
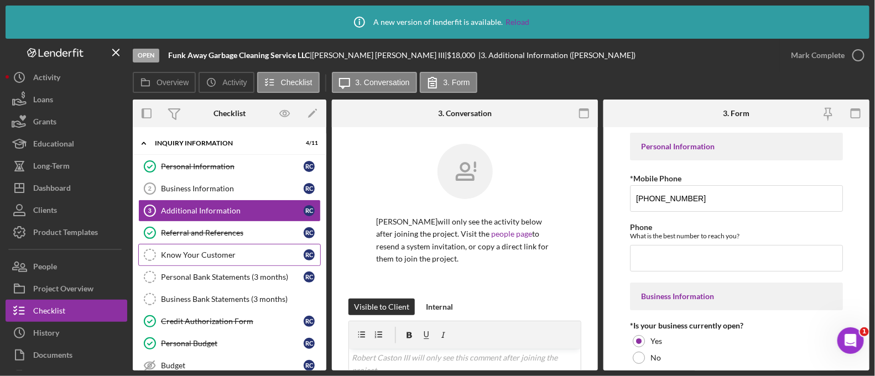
click at [210, 256] on div "Know Your Customer" at bounding box center [232, 255] width 143 height 9
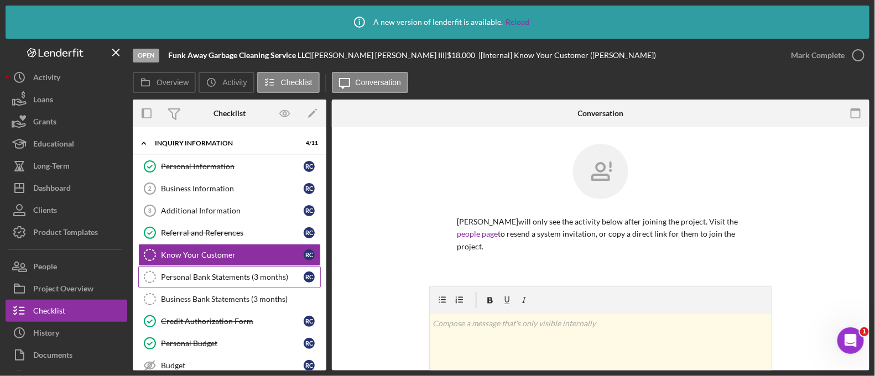
drag, startPoint x: 210, startPoint y: 256, endPoint x: 185, endPoint y: 274, distance: 30.9
click at [185, 274] on div "Personal Bank Statements (3 months)" at bounding box center [232, 277] width 143 height 9
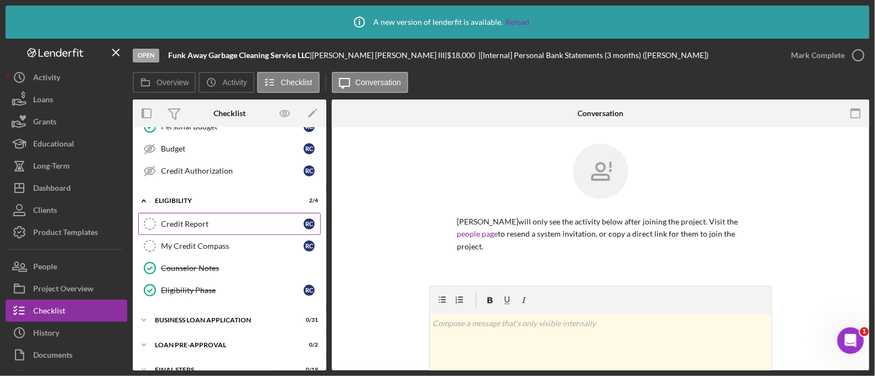
scroll to position [255, 0]
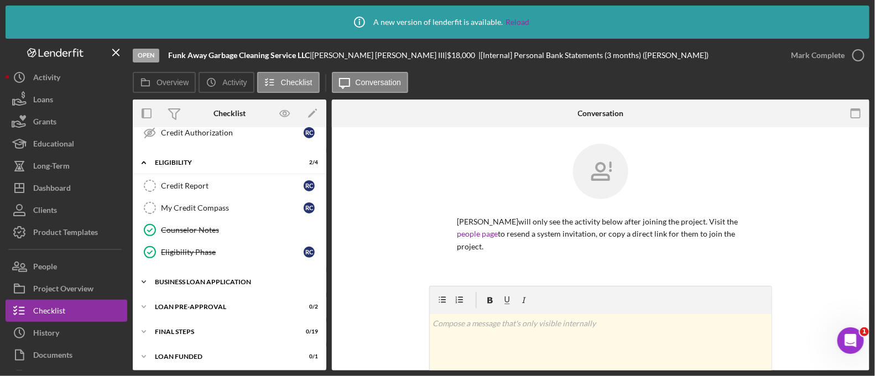
click at [222, 273] on div "Icon/Expander BUSINESS LOAN APPLICATION 0 / 31" at bounding box center [230, 282] width 194 height 22
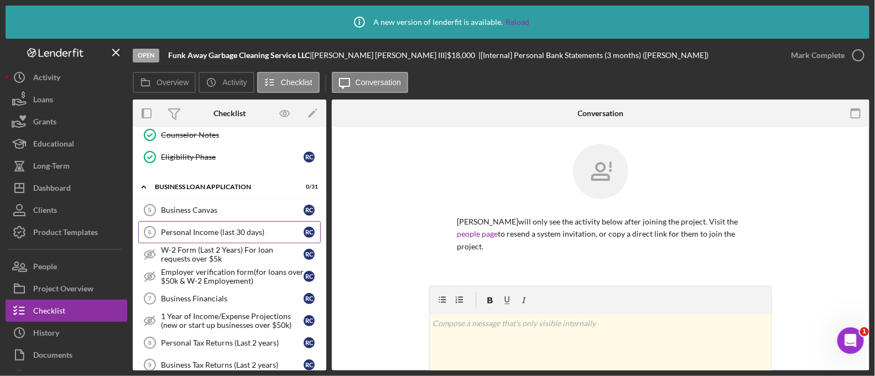
scroll to position [351, 0]
click at [205, 212] on link "Business Canvas 5 Business Canvas R C" at bounding box center [229, 209] width 183 height 22
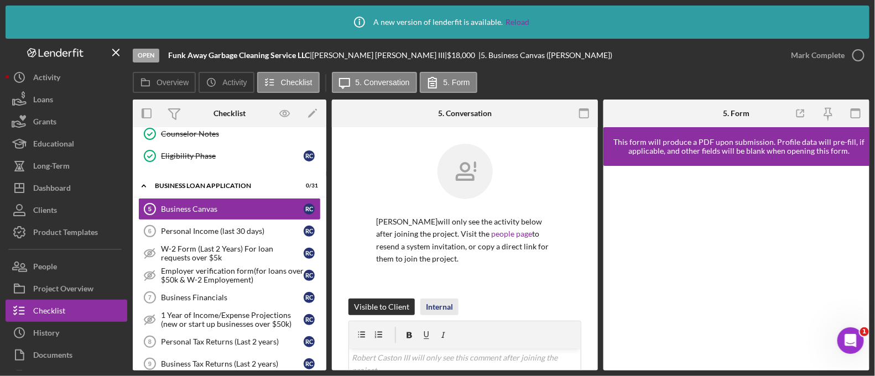
scroll to position [209, 0]
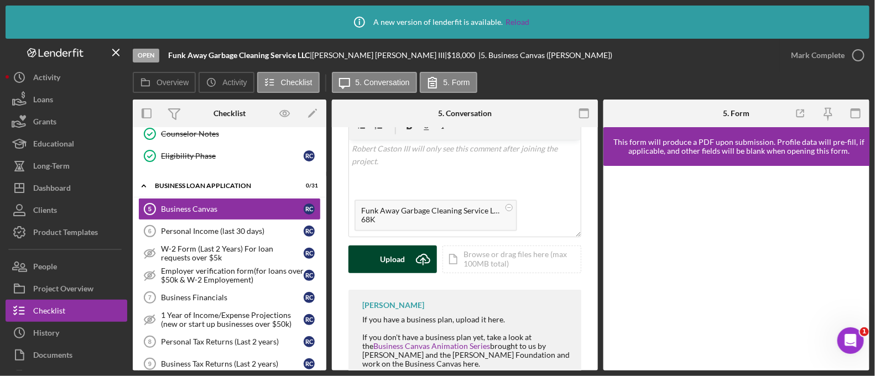
click at [400, 259] on div "Upload" at bounding box center [393, 260] width 25 height 28
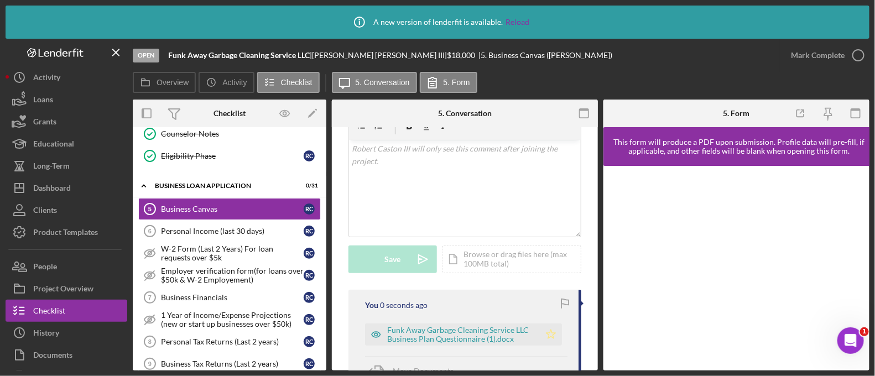
click at [548, 336] on polygon "button" at bounding box center [550, 334] width 9 height 9
click at [819, 57] on div "Mark Complete" at bounding box center [818, 55] width 54 height 22
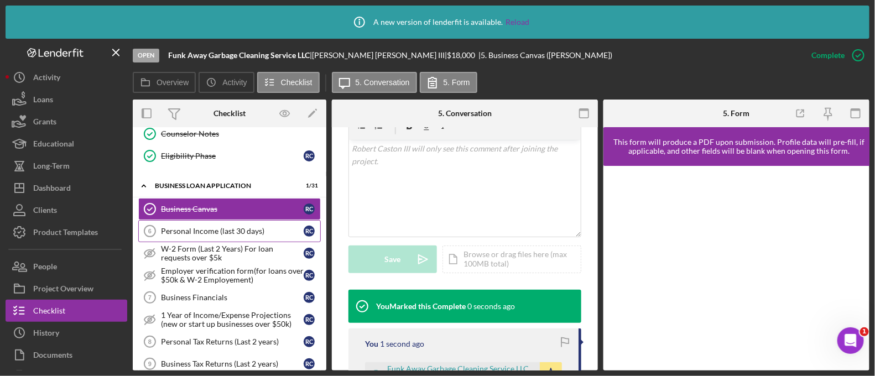
click at [218, 233] on link "Personal Income (last 30 days) 6 Personal Income (last 30 days) R C" at bounding box center [229, 231] width 183 height 22
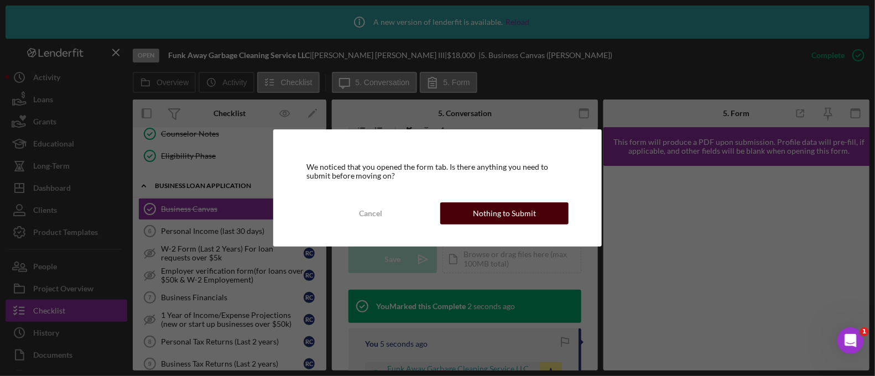
click at [467, 212] on button "Nothing to Submit" at bounding box center [504, 213] width 128 height 22
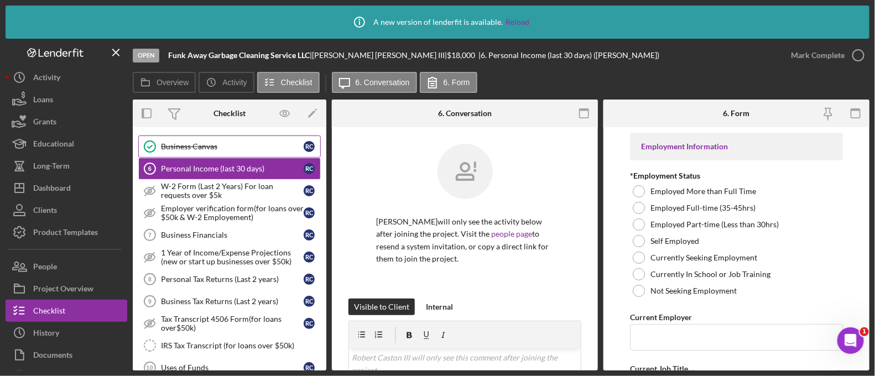
scroll to position [413, 0]
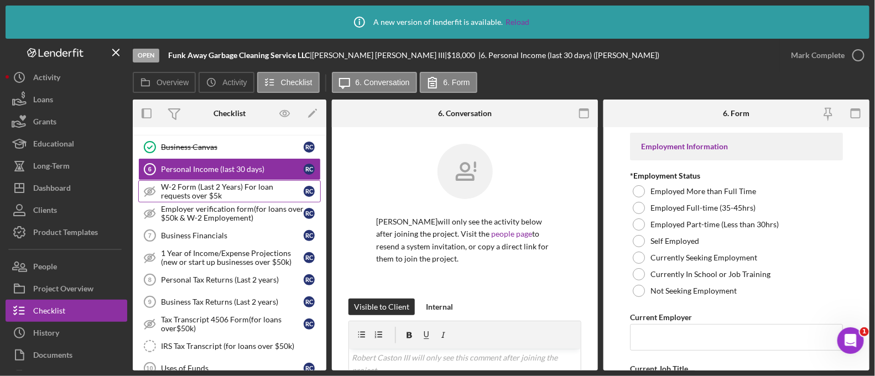
click at [207, 193] on div "W-2 Form (Last 2 Years) For loan requests over $5k" at bounding box center [232, 192] width 143 height 18
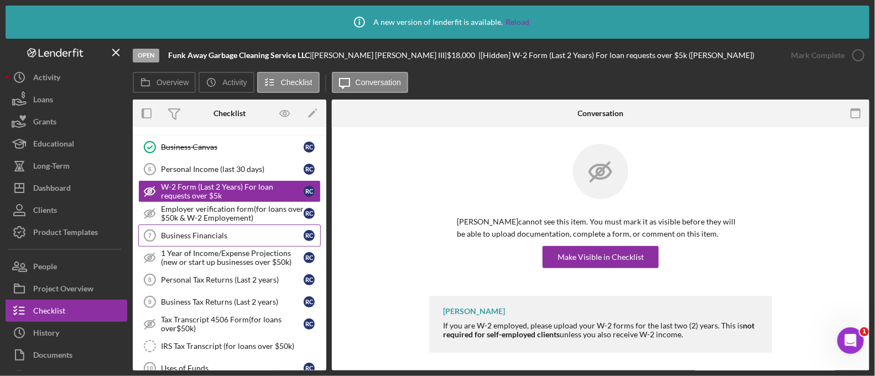
click at [220, 235] on div "Business Financials" at bounding box center [232, 235] width 143 height 9
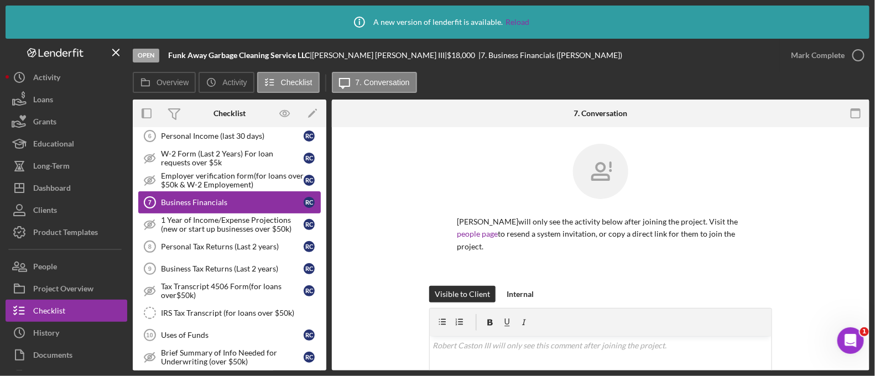
scroll to position [445, 0]
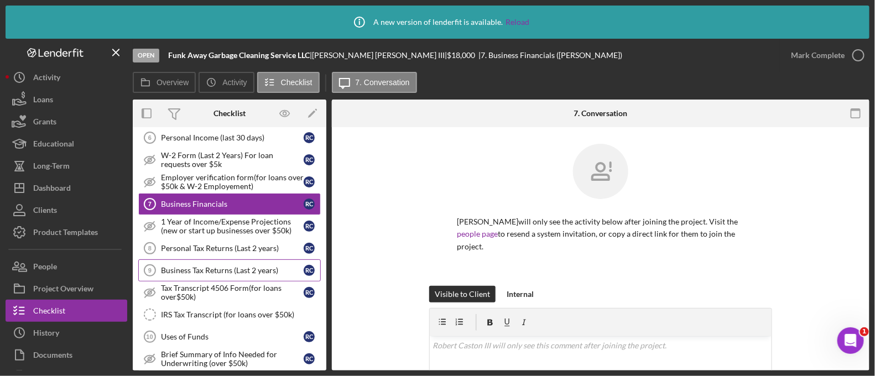
click at [217, 259] on link "Business Tax Returns (Last 2 years) 9 Business Tax Returns (Last 2 years) R C" at bounding box center [229, 270] width 183 height 22
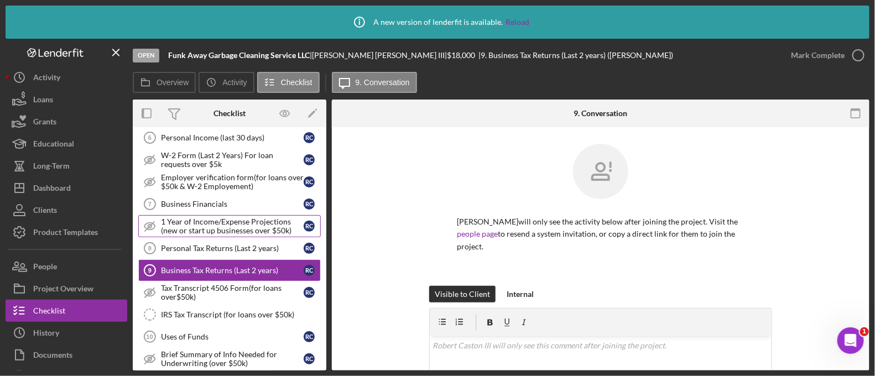
click at [207, 232] on link "1 Year of Income/Expense Projections (new or start up businesses over $50k) 1 Y…" at bounding box center [229, 226] width 183 height 22
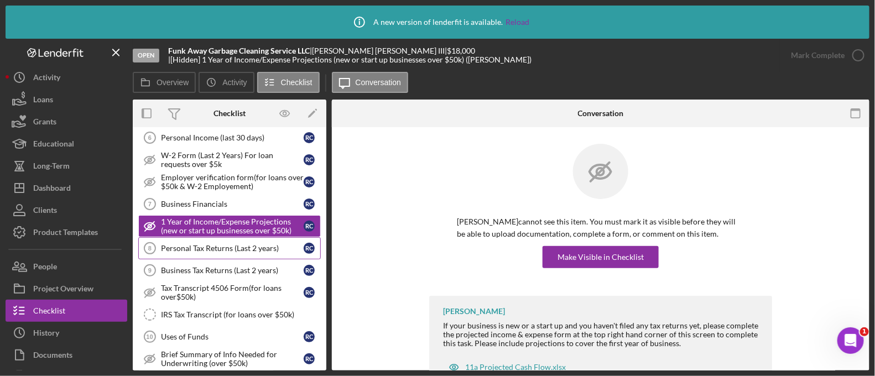
click at [207, 237] on link "Personal Tax Returns (Last 2 years) 8 Personal Tax Returns (Last 2 years) R C" at bounding box center [229, 248] width 183 height 22
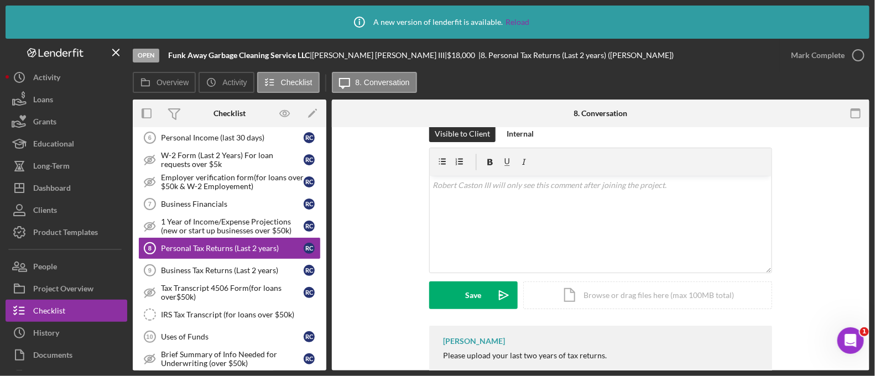
scroll to position [193, 0]
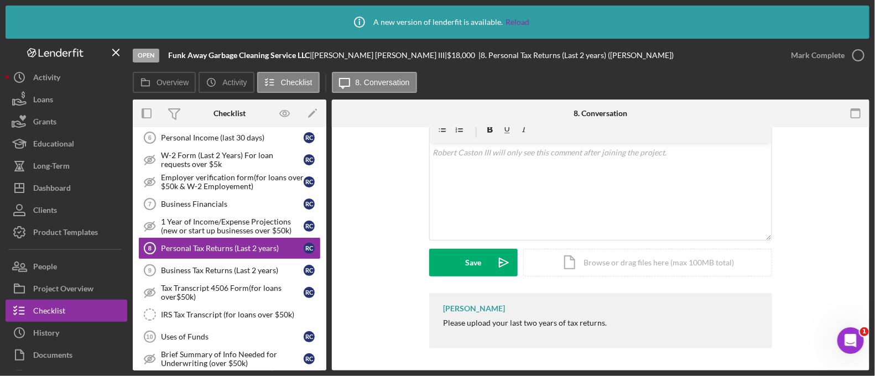
click at [423, 221] on div "Visible to Client Internal v Color teal Color pink Remove color Add row above A…" at bounding box center [600, 193] width 504 height 200
click at [249, 266] on div "Business Tax Returns (Last 2 years)" at bounding box center [232, 270] width 143 height 9
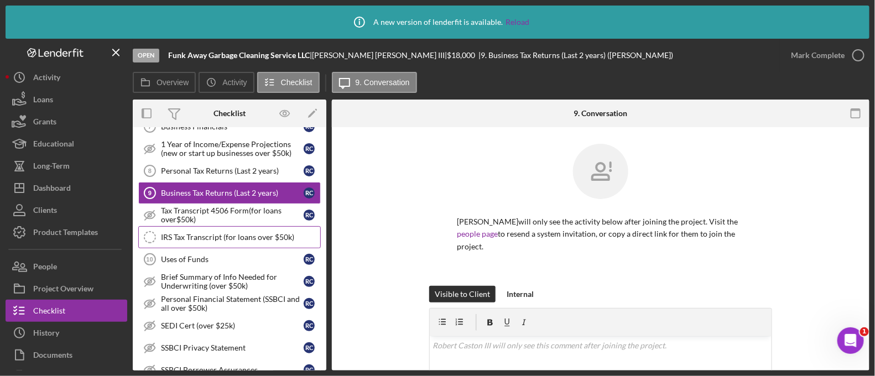
scroll to position [524, 0]
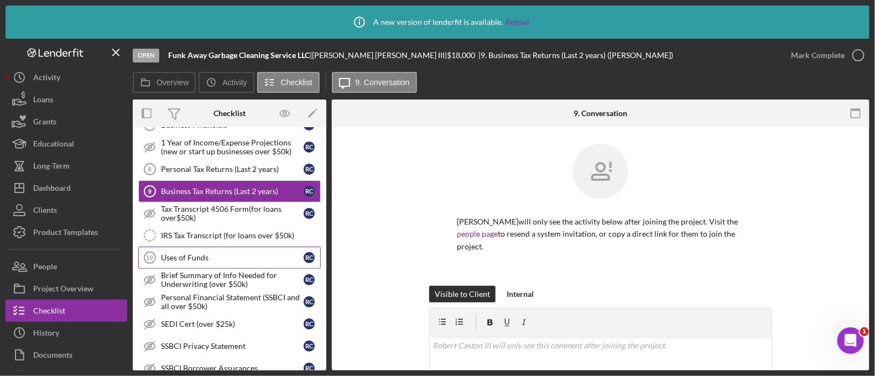
click at [208, 256] on div "Uses of Funds" at bounding box center [232, 257] width 143 height 9
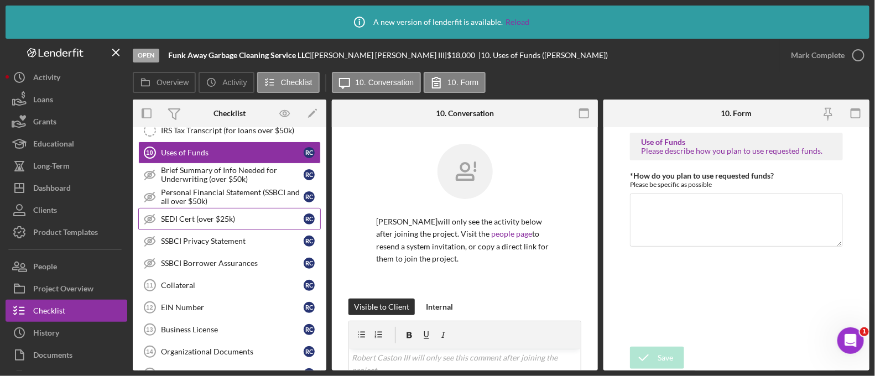
scroll to position [644, 0]
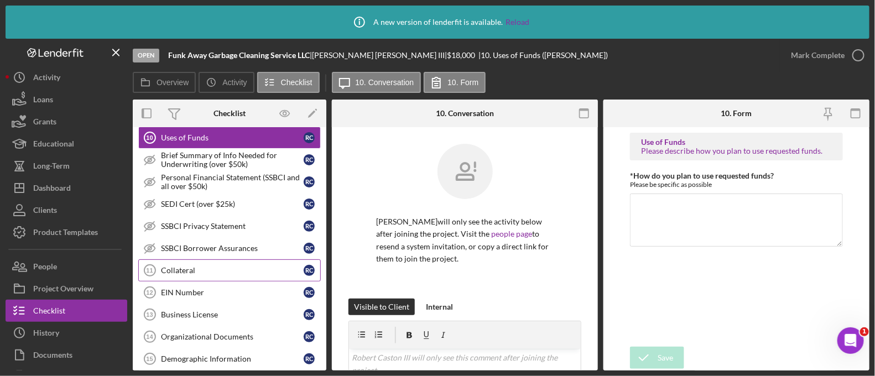
click at [177, 267] on div "Collateral" at bounding box center [232, 270] width 143 height 9
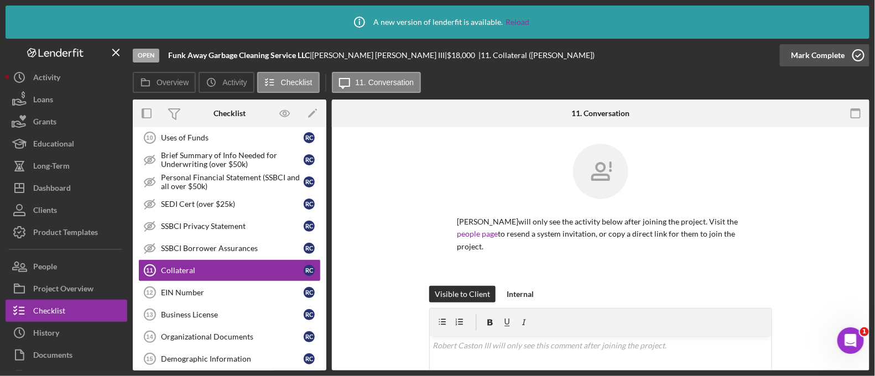
click at [850, 56] on icon "button" at bounding box center [859, 55] width 28 height 28
click at [254, 288] on div "EIN Number" at bounding box center [232, 292] width 143 height 9
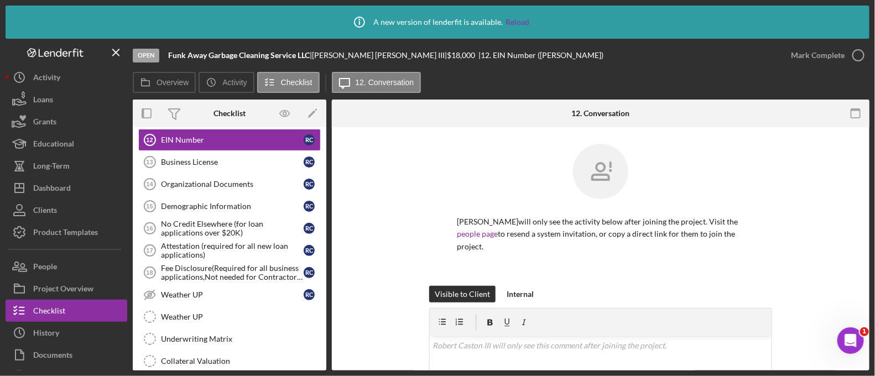
scroll to position [177, 0]
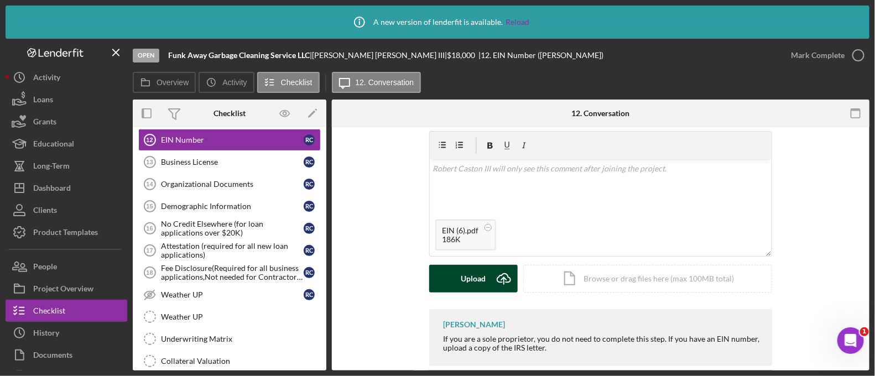
click at [475, 277] on div "Upload" at bounding box center [473, 279] width 25 height 28
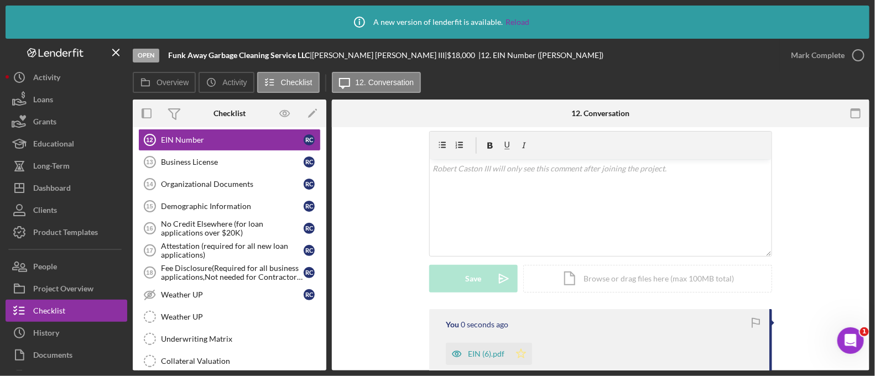
click at [528, 353] on icon "Icon/Star" at bounding box center [521, 354] width 22 height 22
click at [825, 60] on div "Mark Complete" at bounding box center [818, 55] width 54 height 22
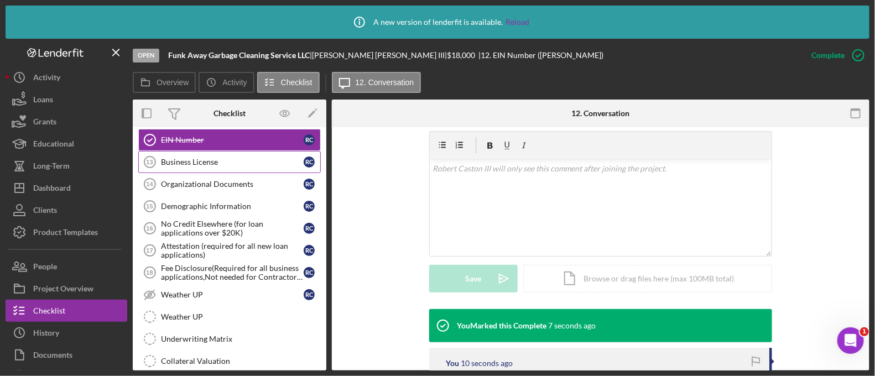
click at [253, 160] on link "Business License 13 Business License R C" at bounding box center [229, 162] width 183 height 22
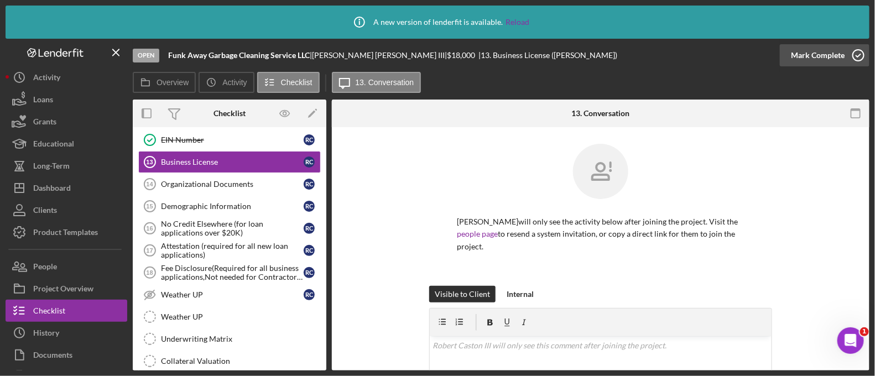
click at [794, 51] on div "Mark Complete" at bounding box center [818, 55] width 54 height 22
click at [196, 183] on link "Organizational Documents 14 Organizational Documents R C" at bounding box center [229, 184] width 183 height 22
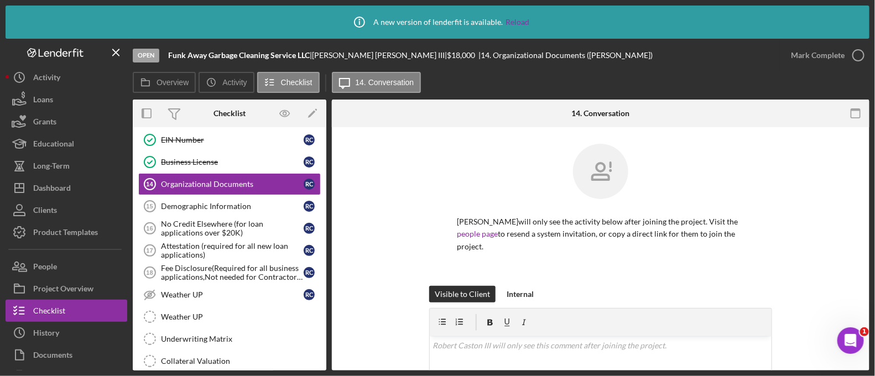
scroll to position [112, 0]
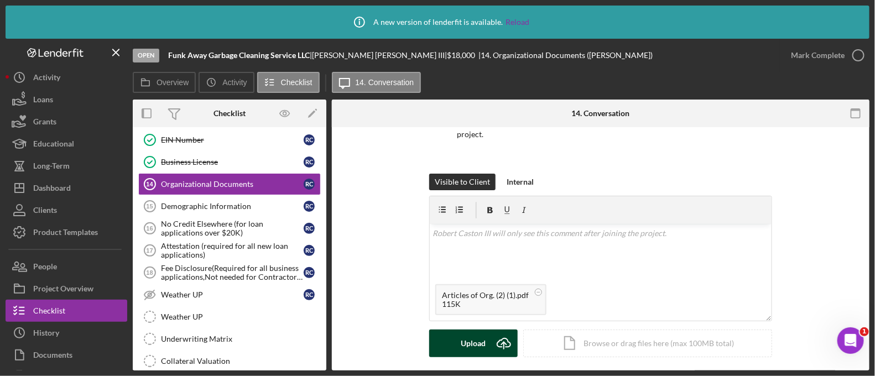
click at [480, 353] on div "Upload" at bounding box center [473, 344] width 25 height 28
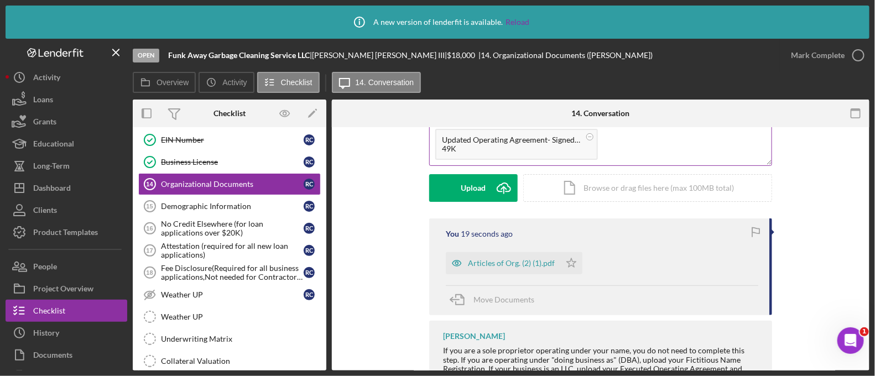
scroll to position [272, 0]
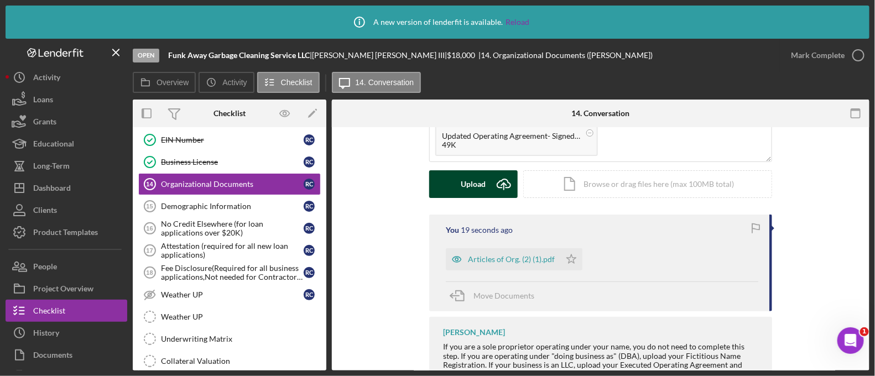
click at [481, 181] on div "Upload" at bounding box center [473, 184] width 25 height 28
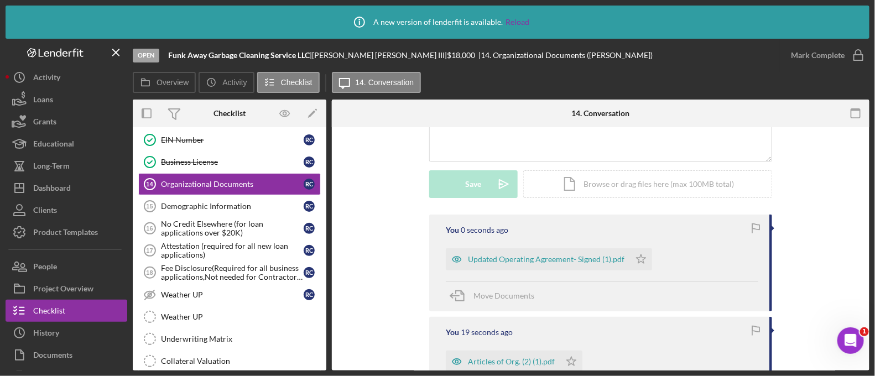
click at [638, 274] on div "You 0 seconds ago Updated Operating Agreement- Signed (1).pdf Icon/Star Move Do…" at bounding box center [600, 263] width 343 height 97
click at [637, 262] on polygon "button" at bounding box center [641, 258] width 9 height 9
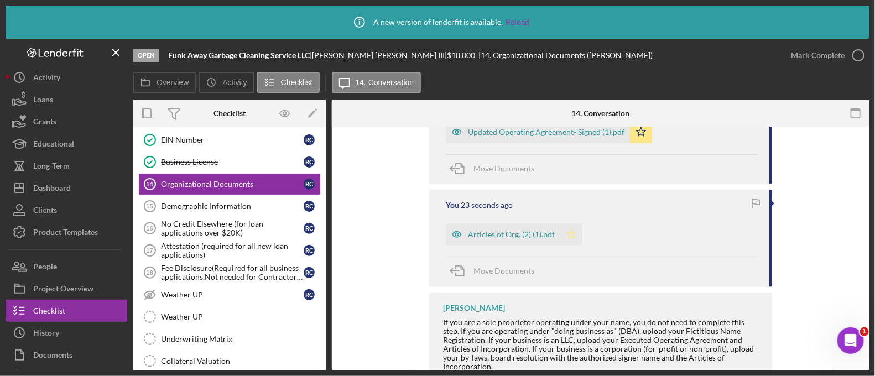
click at [564, 236] on icon "Icon/Star" at bounding box center [571, 234] width 22 height 22
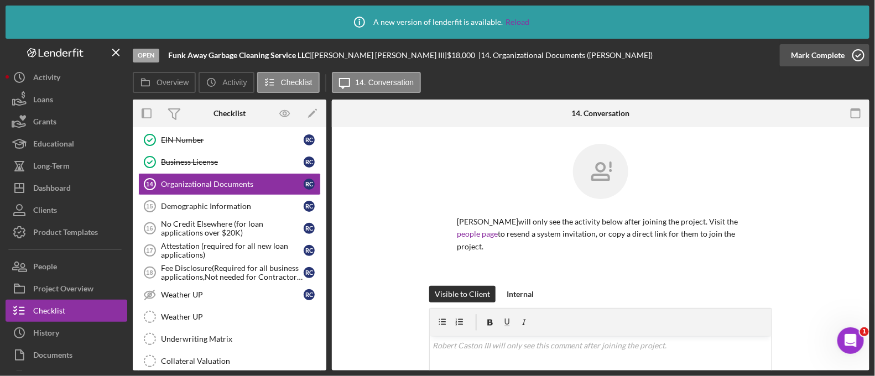
click at [813, 48] on div "Mark Complete" at bounding box center [818, 55] width 54 height 22
click at [207, 202] on div "Demographic Information" at bounding box center [232, 206] width 143 height 9
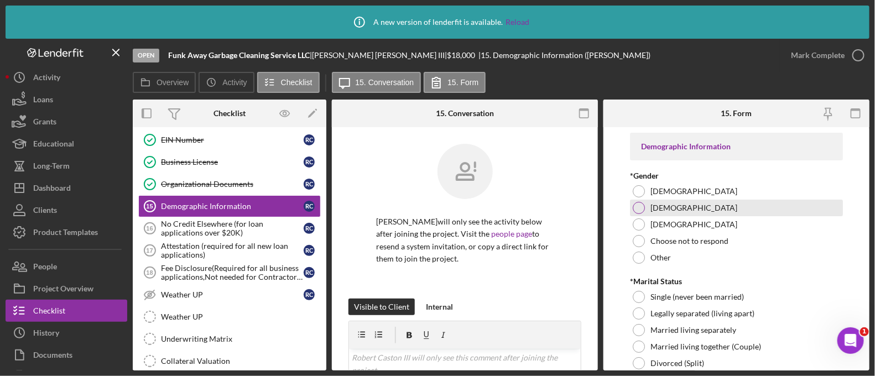
click at [635, 207] on div at bounding box center [639, 208] width 12 height 12
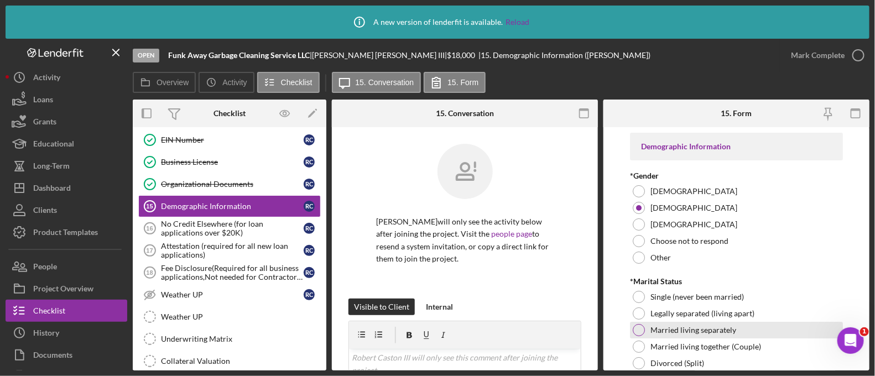
click at [650, 331] on label "Married living separately" at bounding box center [693, 330] width 86 height 9
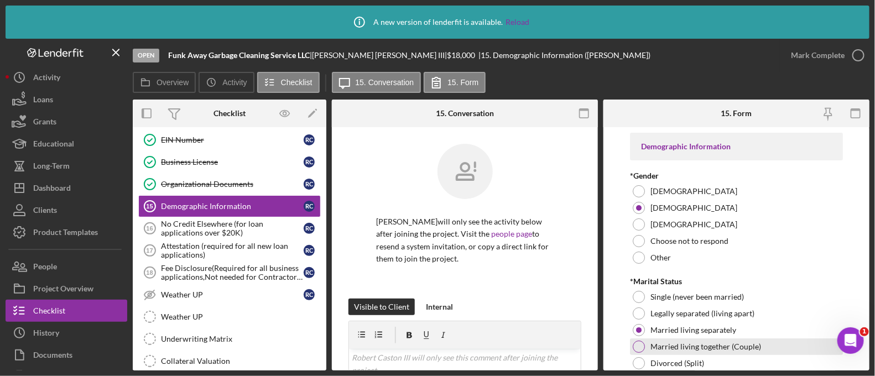
click at [645, 343] on div "Married living together (Couple)" at bounding box center [736, 346] width 213 height 17
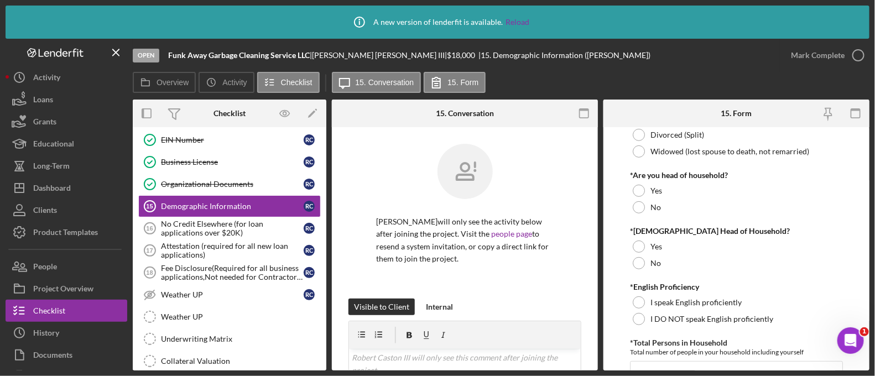
scroll to position [229, 0]
click at [643, 185] on div "Yes" at bounding box center [736, 190] width 213 height 17
click at [644, 256] on div "No" at bounding box center [736, 262] width 213 height 17
click at [644, 307] on div "I speak English proficiently" at bounding box center [736, 302] width 213 height 17
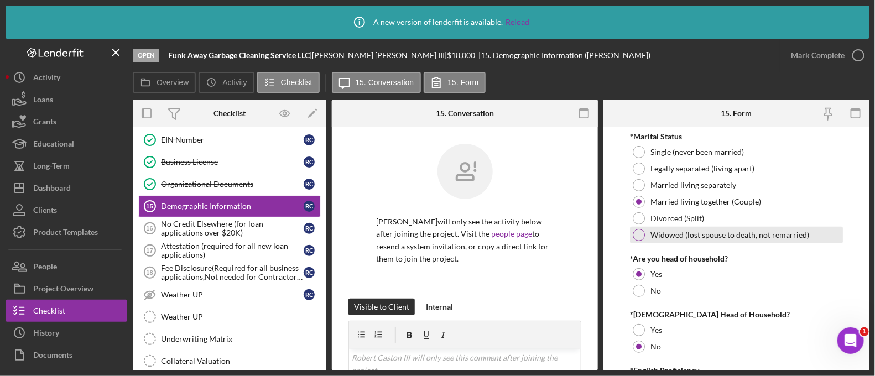
scroll to position [147, 0]
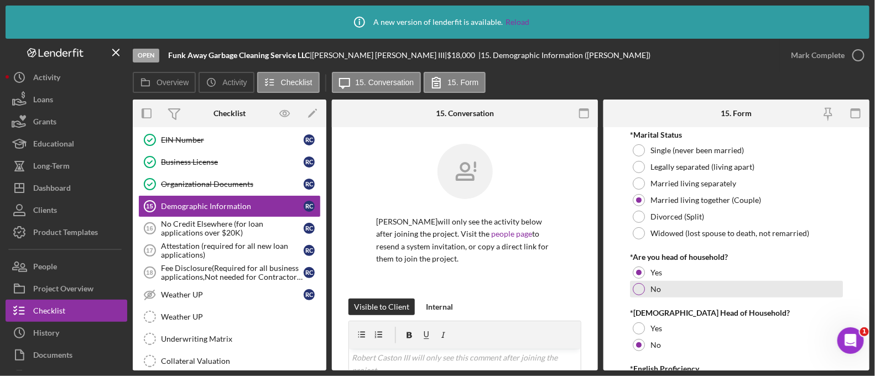
click at [637, 285] on div at bounding box center [639, 289] width 12 height 12
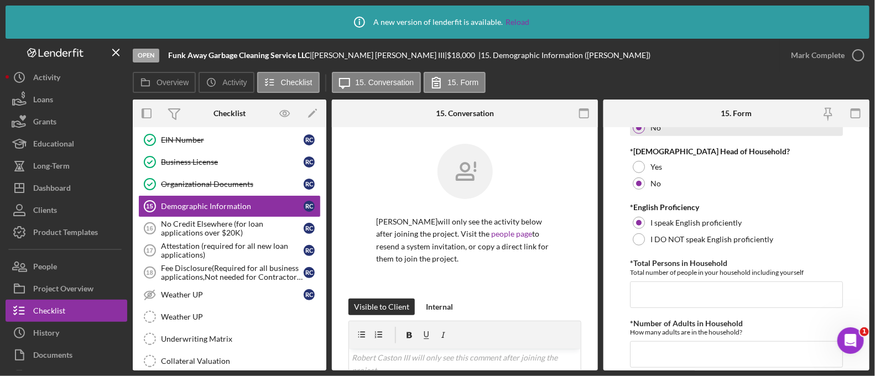
scroll to position [310, 0]
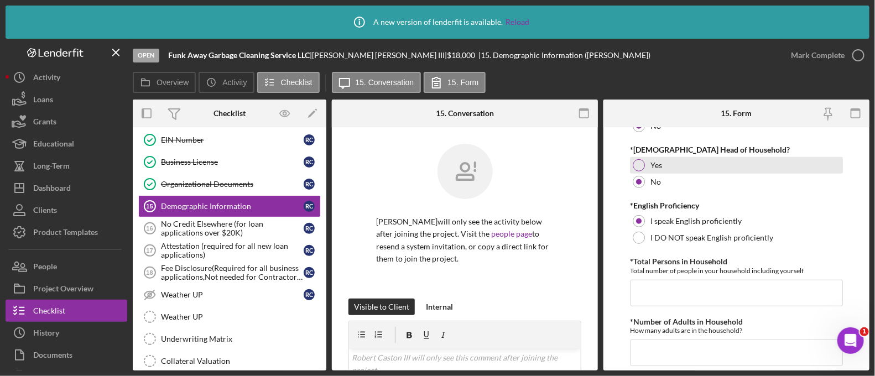
click at [639, 170] on div at bounding box center [639, 165] width 12 height 12
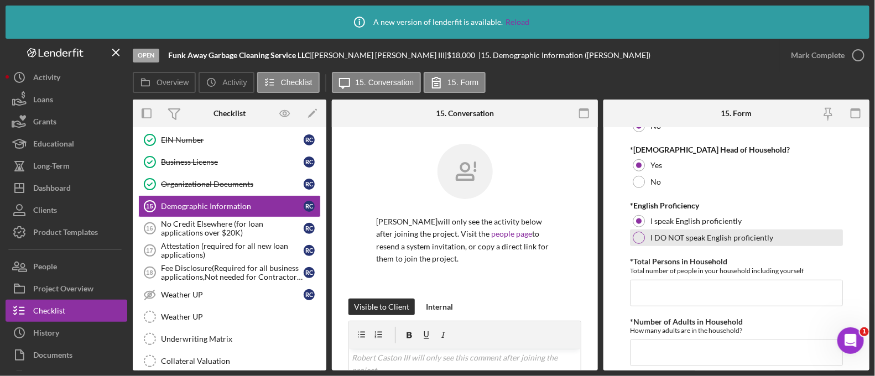
scroll to position [346, 0]
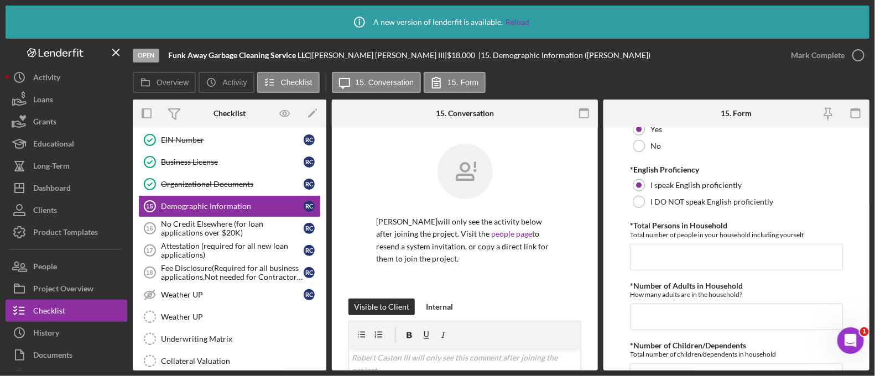
click at [671, 268] on input "*Total Persons in Household" at bounding box center [736, 257] width 213 height 27
click at [671, 265] on input "4" at bounding box center [736, 257] width 213 height 27
type input "4"
click at [669, 309] on input "*Number of Adults in Household" at bounding box center [736, 317] width 213 height 27
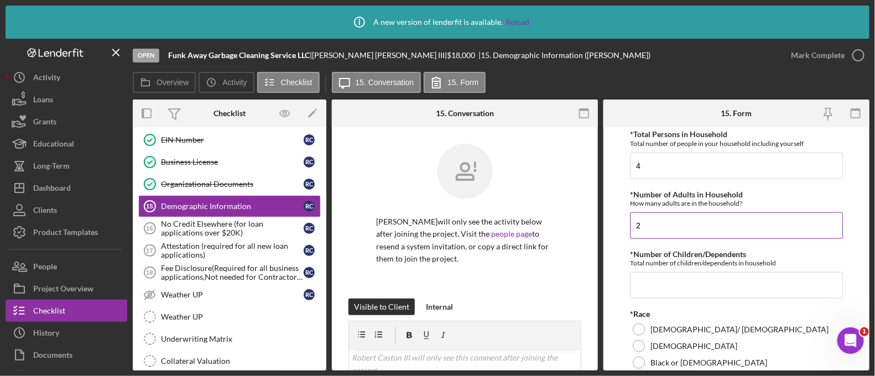
scroll to position [438, 0]
type input "2"
click at [645, 275] on input "*Number of Children/Dependents" at bounding box center [736, 284] width 213 height 27
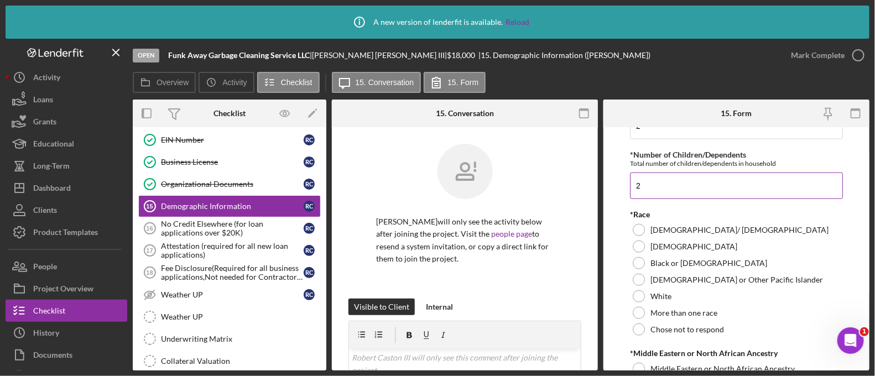
scroll to position [540, 0]
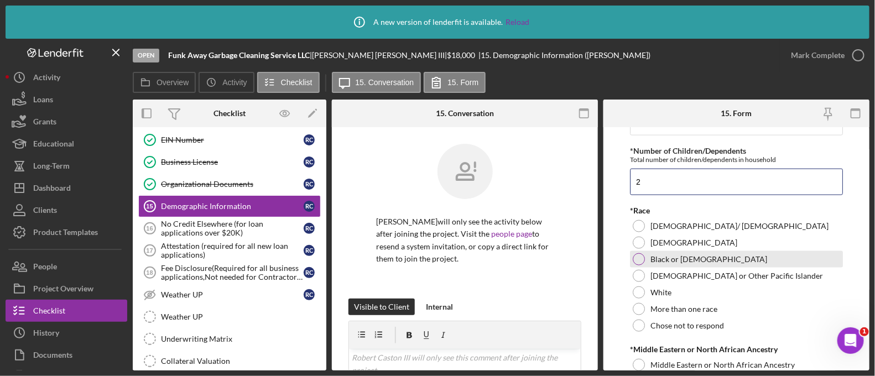
type input "2"
click at [643, 261] on div at bounding box center [639, 259] width 12 height 12
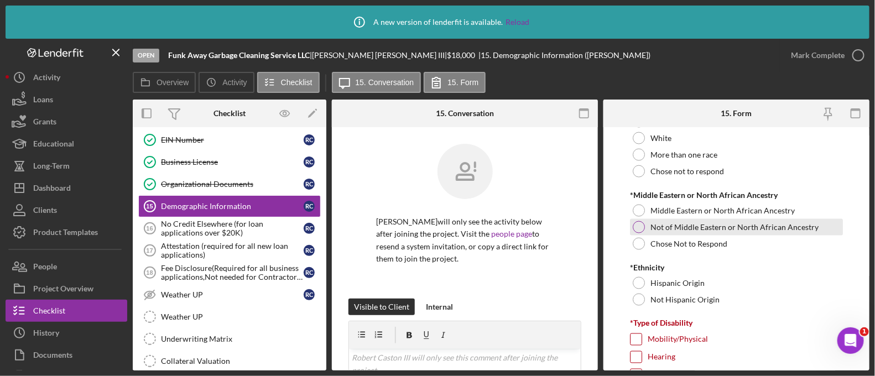
click at [638, 221] on div at bounding box center [639, 227] width 12 height 12
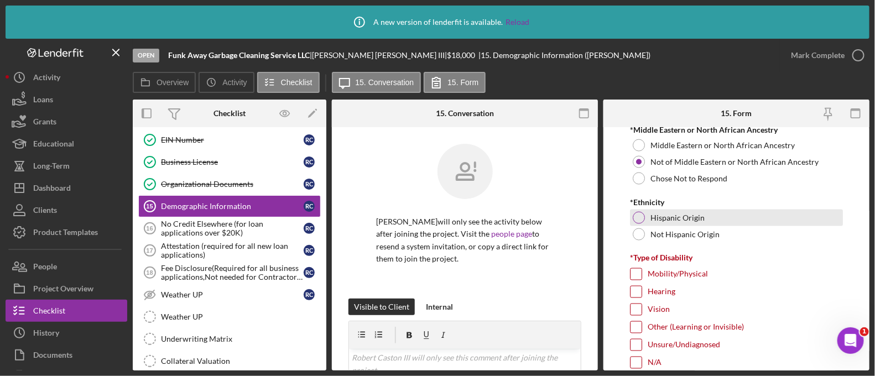
scroll to position [761, 0]
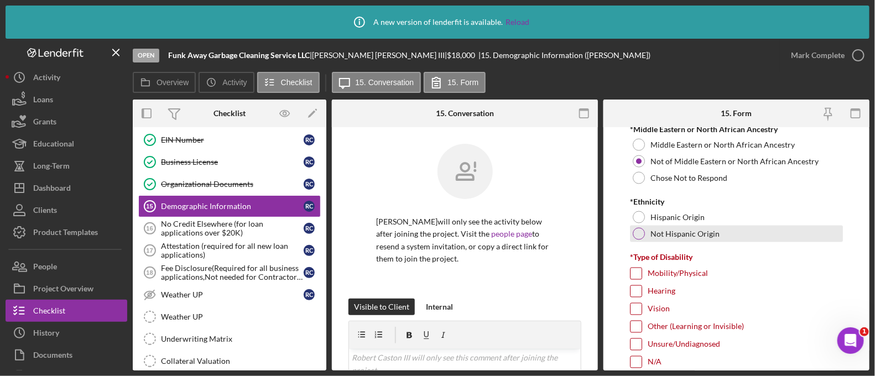
click at [633, 226] on div "Not Hispanic Origin" at bounding box center [736, 234] width 213 height 17
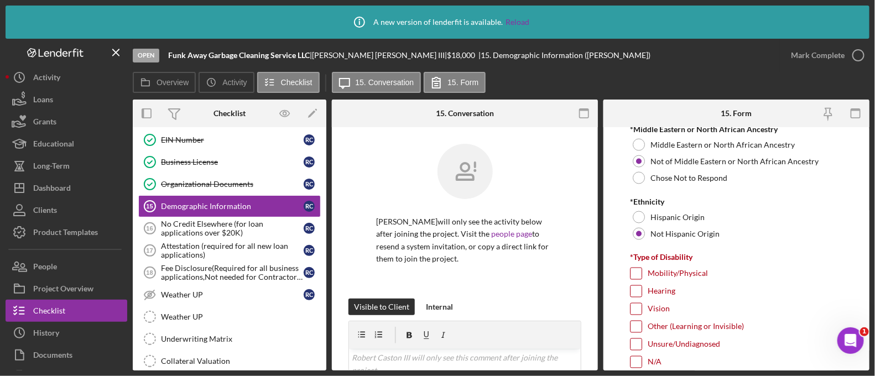
scroll to position [836, 0]
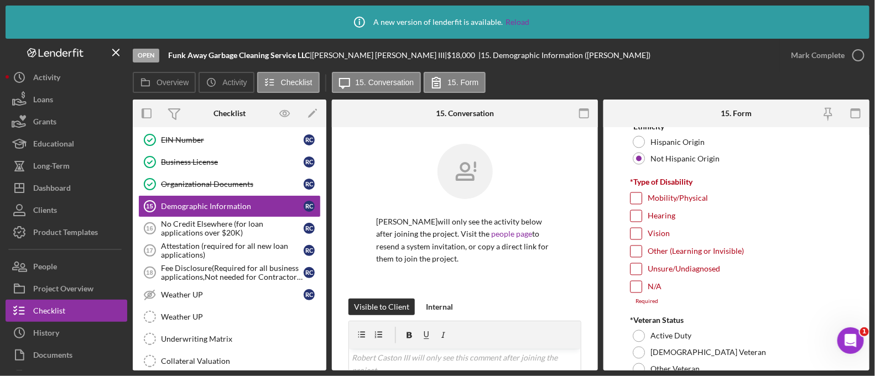
click at [658, 283] on label "N/A" at bounding box center [655, 287] width 14 height 11
click at [642, 283] on input "N/A" at bounding box center [636, 287] width 11 height 11
checkbox input "true"
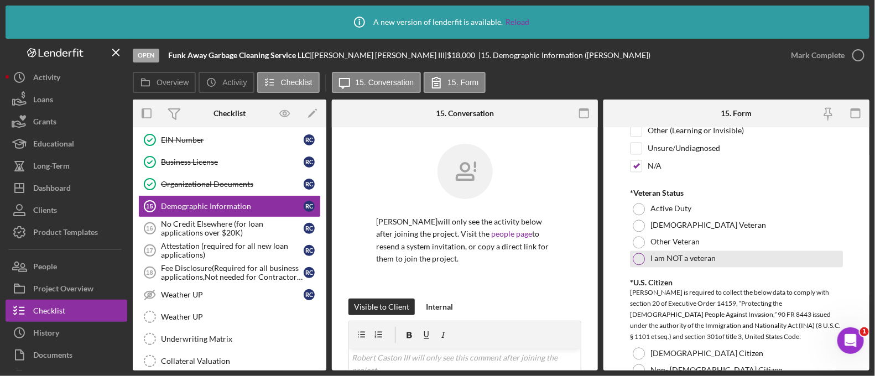
click at [645, 253] on div "I am NOT a veteran" at bounding box center [736, 259] width 213 height 17
click at [645, 254] on div "I am NOT a veteran" at bounding box center [736, 259] width 213 height 17
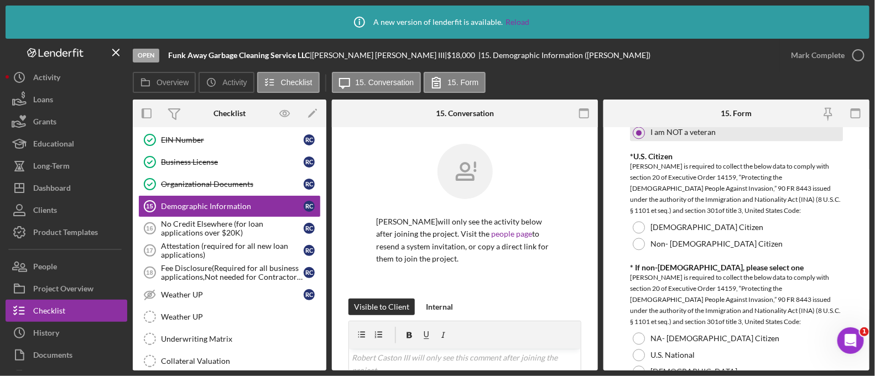
scroll to position [1084, 0]
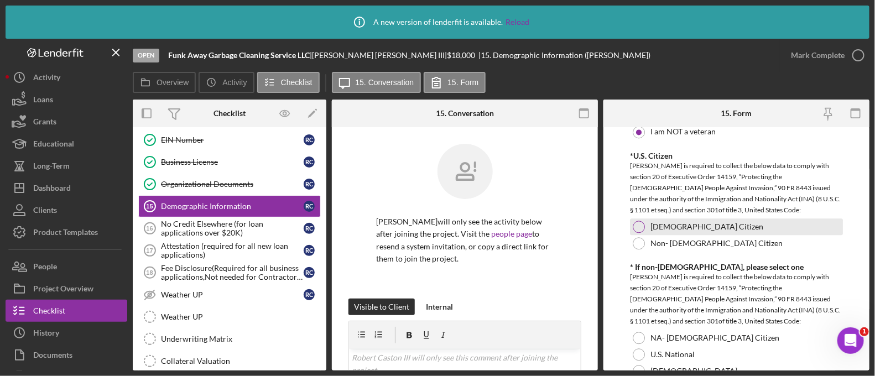
click at [641, 228] on div at bounding box center [639, 227] width 12 height 12
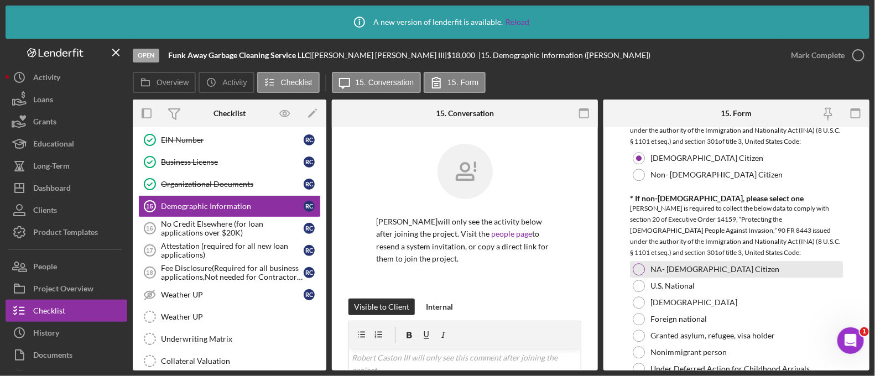
click at [636, 272] on div at bounding box center [639, 269] width 12 height 12
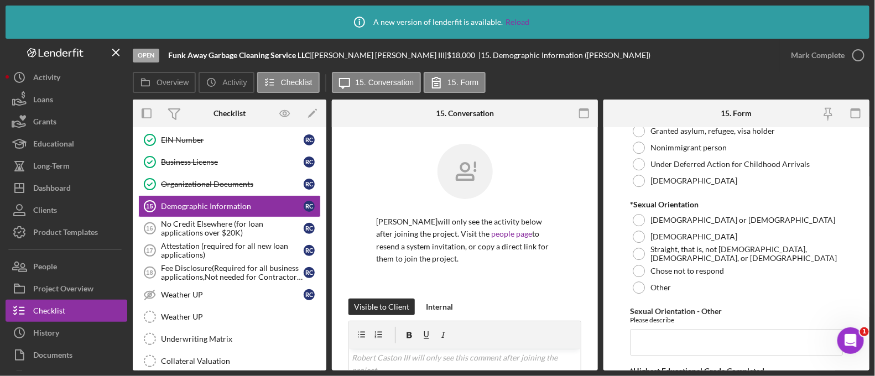
scroll to position [1359, 0]
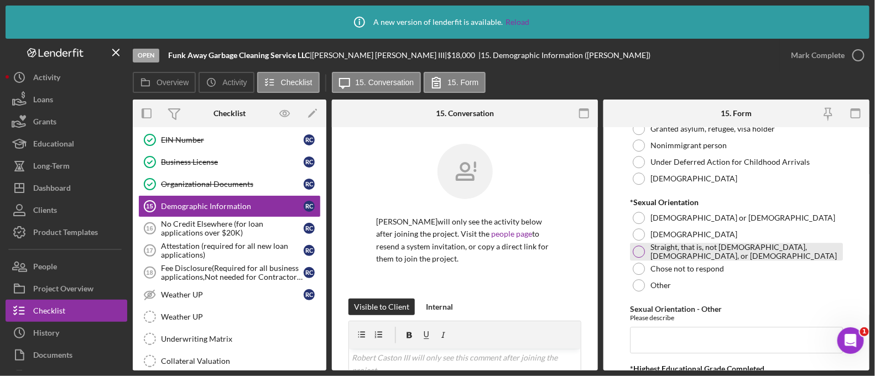
click at [638, 254] on div at bounding box center [639, 252] width 12 height 12
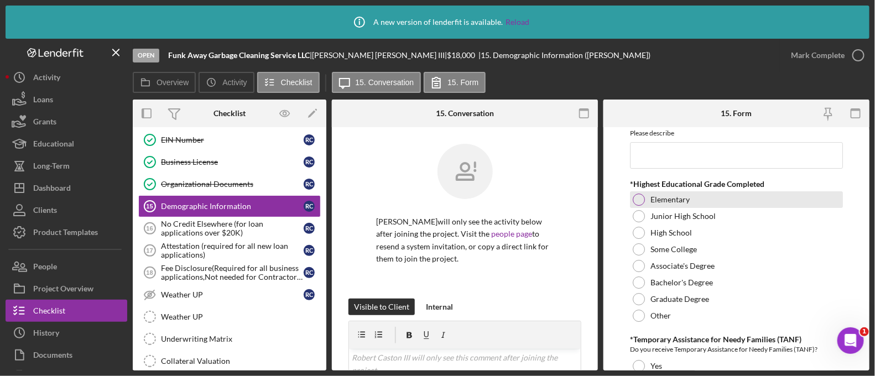
scroll to position [1545, 0]
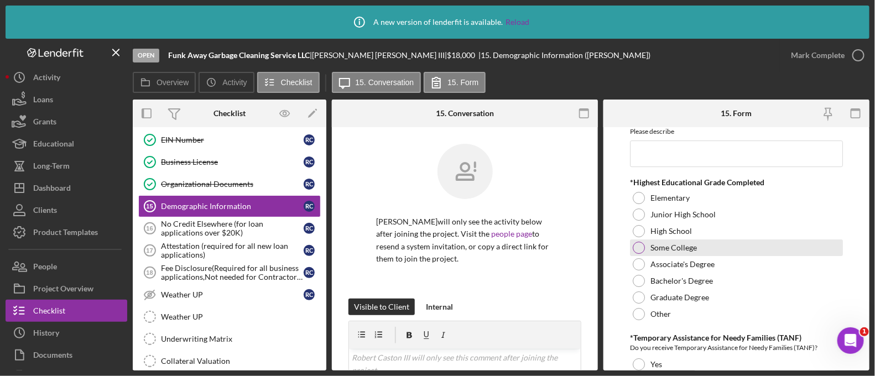
click at [658, 247] on label "Some College" at bounding box center [673, 247] width 46 height 9
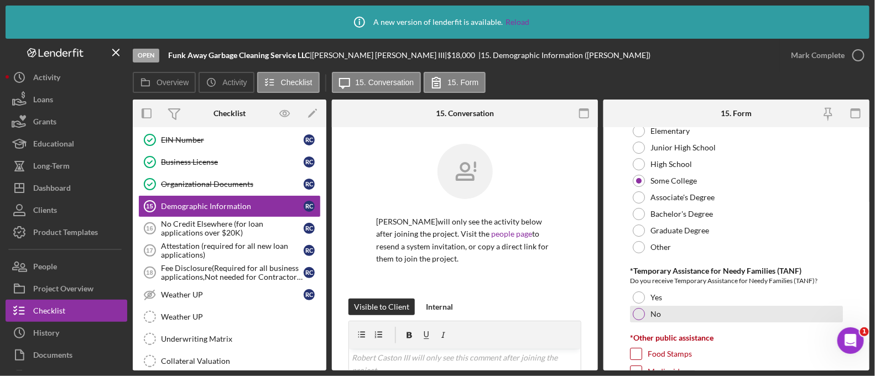
click at [648, 311] on div "No" at bounding box center [736, 314] width 213 height 17
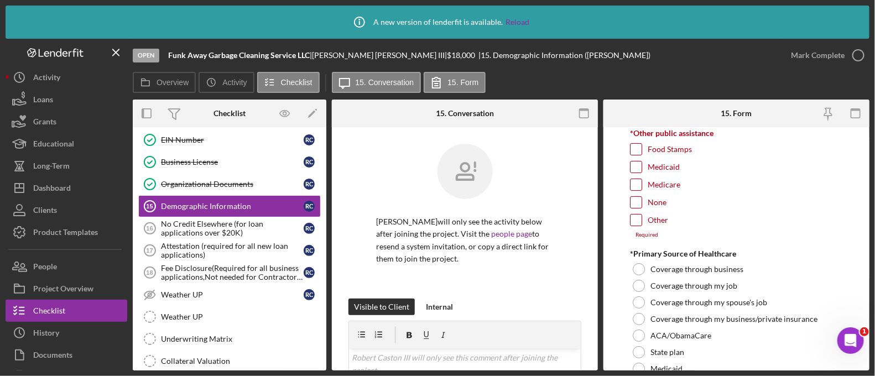
click at [636, 201] on input "None" at bounding box center [636, 202] width 11 height 11
checkbox input "true"
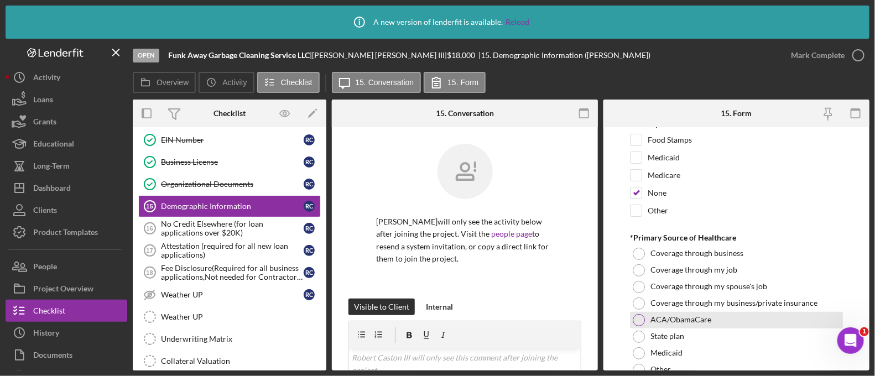
scroll to position [1830, 0]
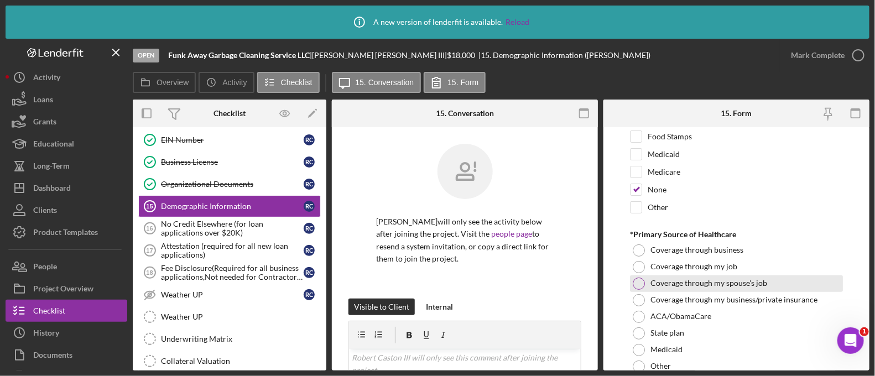
click at [668, 282] on label "Coverage through my spouse's job" at bounding box center [708, 283] width 117 height 9
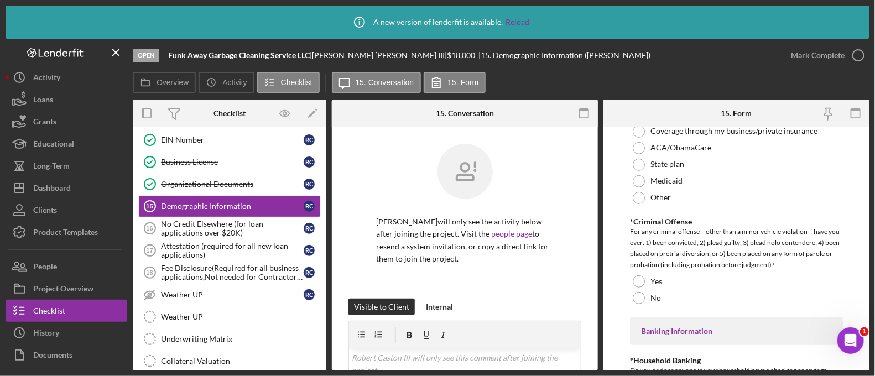
scroll to position [2000, 0]
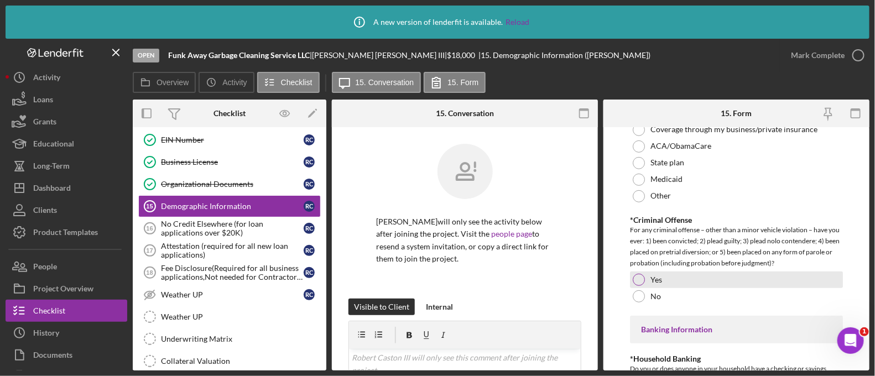
click at [649, 272] on div "Yes" at bounding box center [736, 280] width 213 height 17
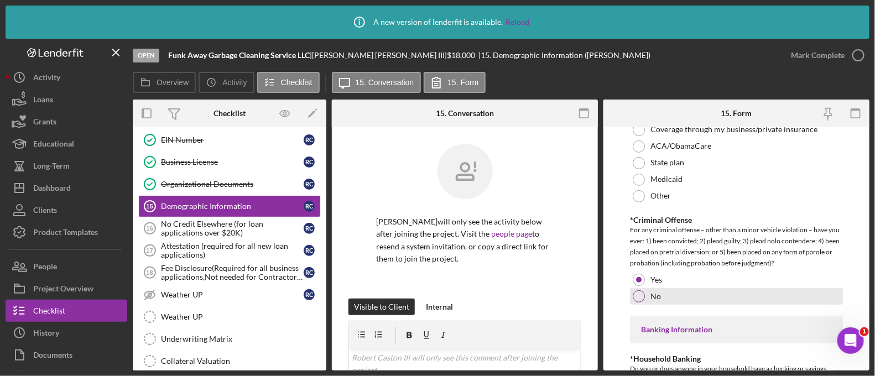
click at [648, 289] on div "No" at bounding box center [736, 296] width 213 height 17
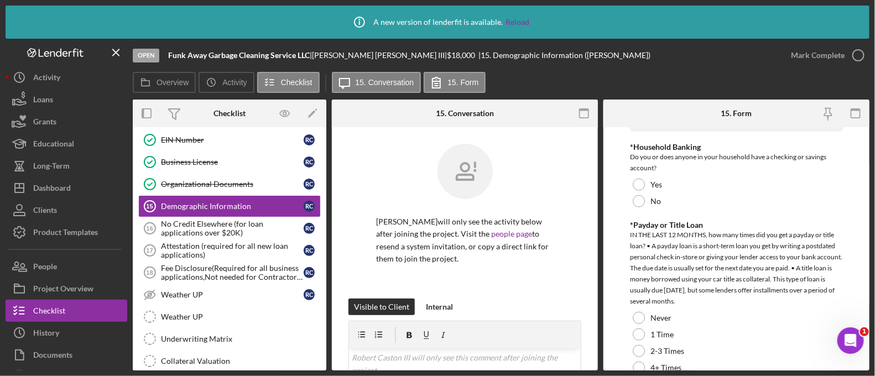
scroll to position [2212, 0]
click at [637, 178] on div at bounding box center [639, 184] width 12 height 12
click at [635, 328] on div at bounding box center [639, 334] width 12 height 12
click at [638, 309] on div "Never" at bounding box center [736, 317] width 213 height 17
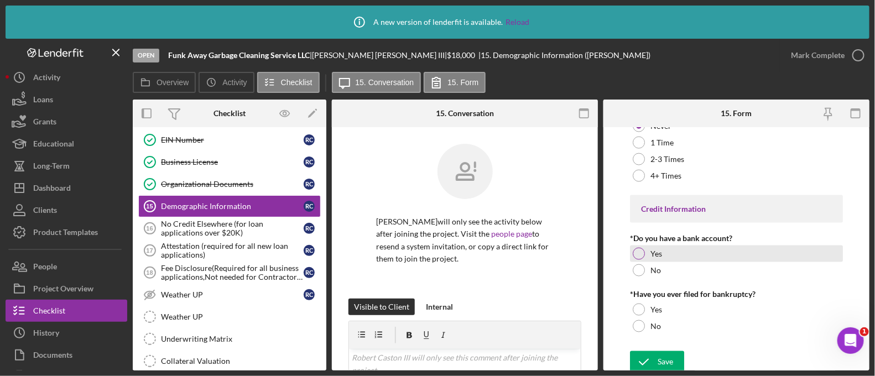
click at [637, 254] on div at bounding box center [639, 254] width 12 height 12
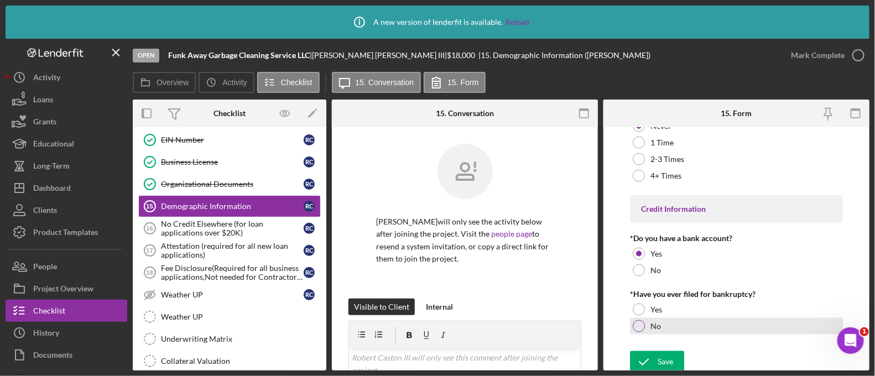
click at [648, 322] on div "No" at bounding box center [736, 326] width 213 height 17
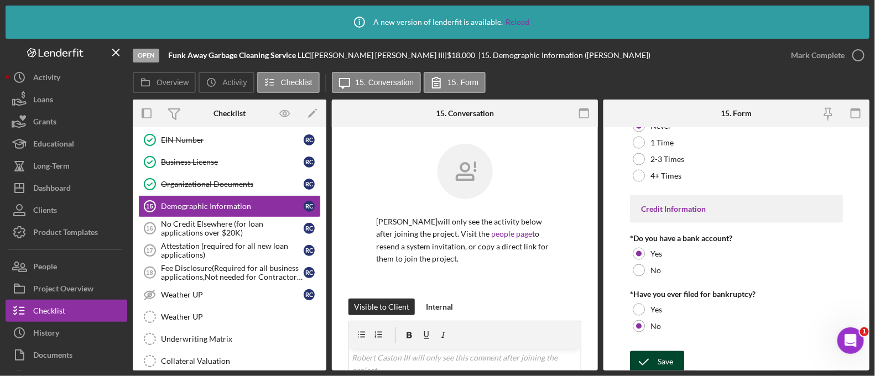
click at [634, 352] on icon "submit" at bounding box center [644, 362] width 28 height 28
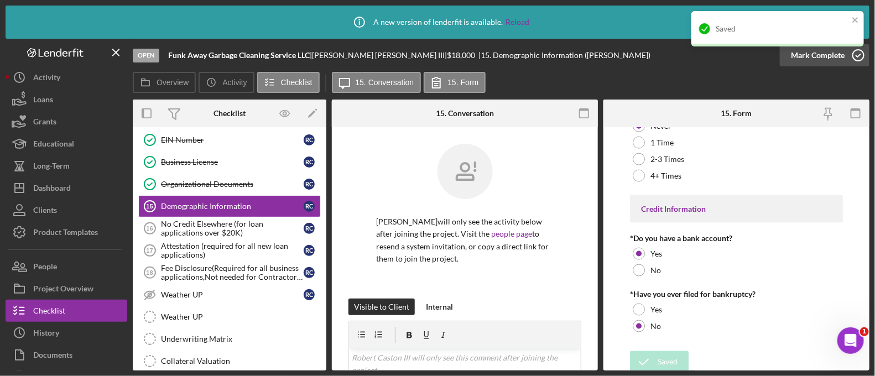
click at [834, 60] on div "Mark Complete" at bounding box center [818, 55] width 54 height 22
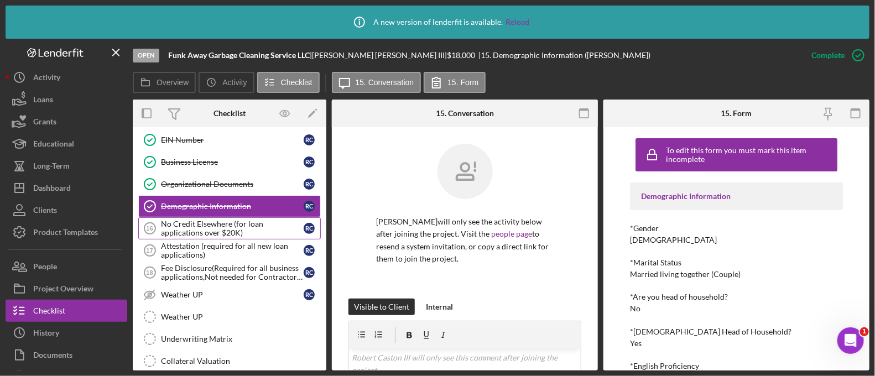
click at [225, 220] on div "No Credit Elsewhere (for loan applications over $20K)" at bounding box center [232, 229] width 143 height 18
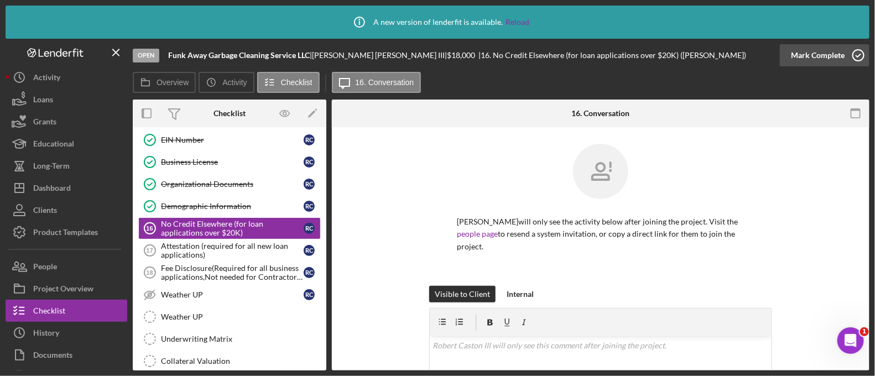
click at [816, 60] on div "Mark Complete" at bounding box center [818, 55] width 54 height 22
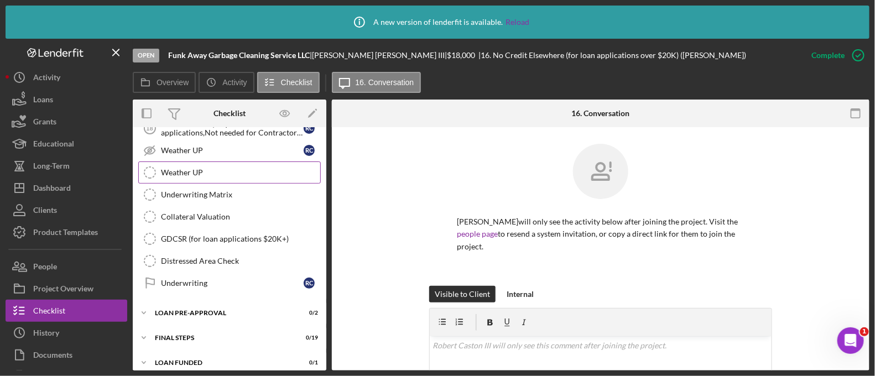
click at [158, 164] on icon "Weather UP" at bounding box center [150, 173] width 28 height 28
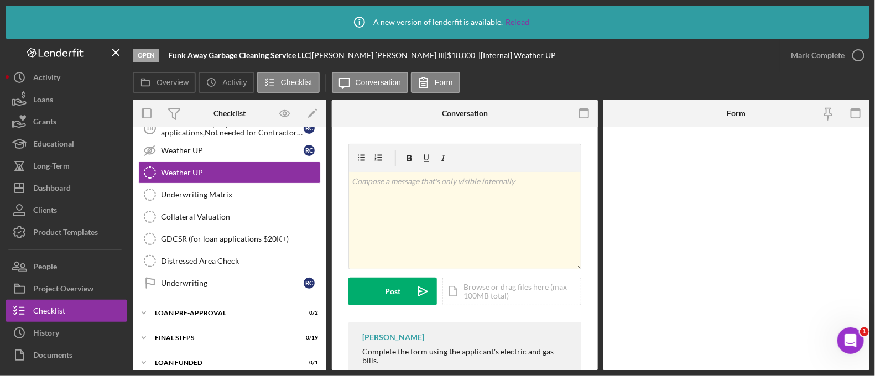
scroll to position [941, 0]
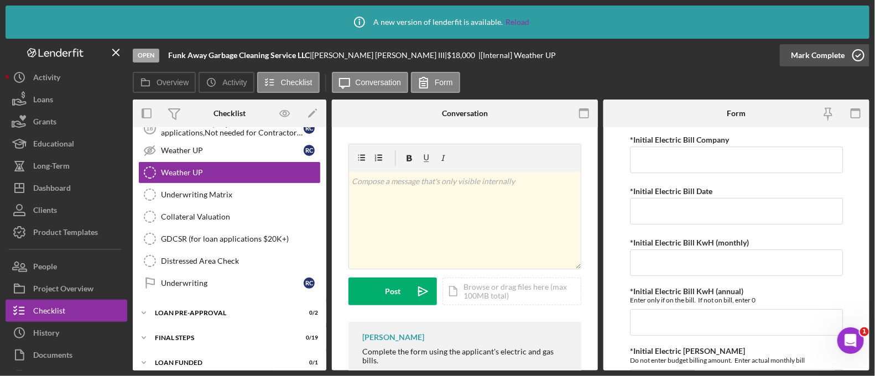
click at [827, 61] on div "Mark Complete" at bounding box center [818, 55] width 54 height 22
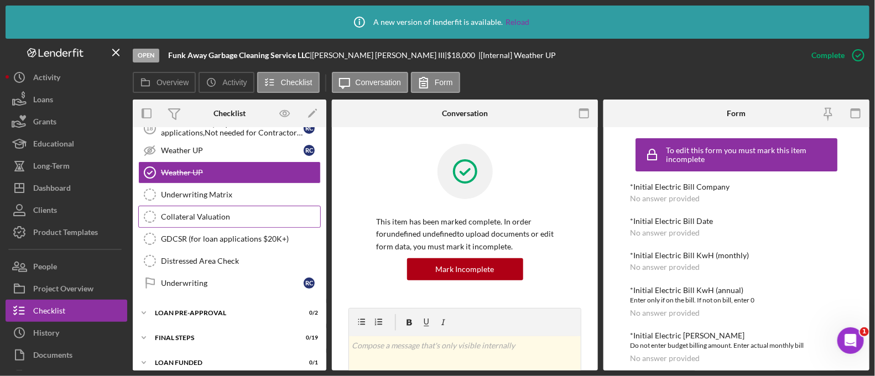
click at [180, 218] on link "Collateral Valuation Collateral Valuation" at bounding box center [229, 217] width 183 height 22
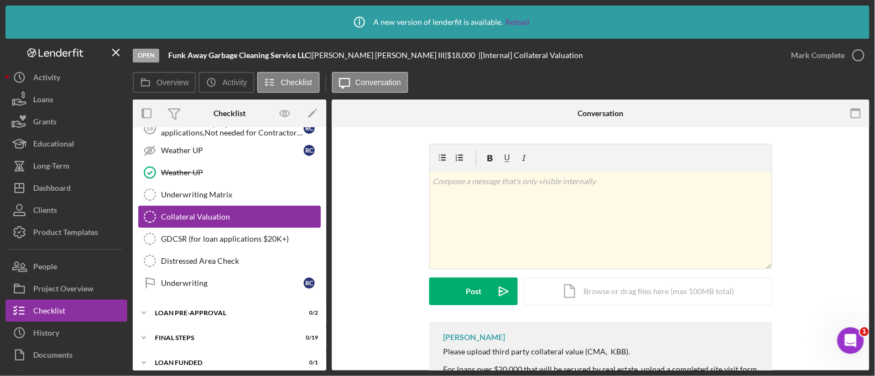
scroll to position [941, 0]
click at [813, 54] on div "Mark Complete" at bounding box center [818, 55] width 54 height 22
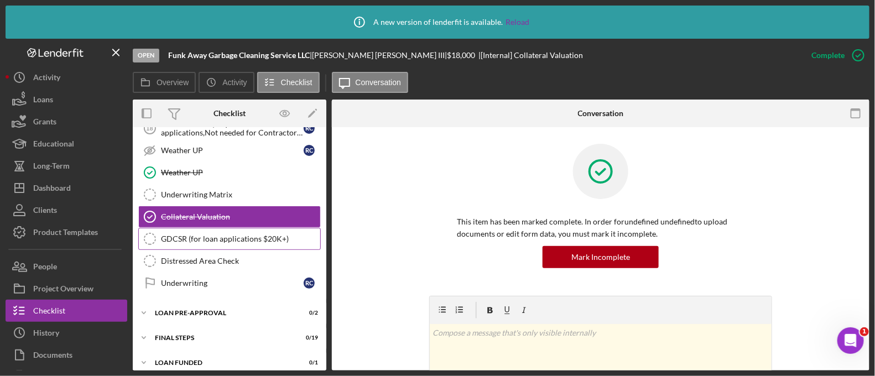
click at [243, 235] on div "GDCSR (for loan applications $20K+)" at bounding box center [240, 239] width 159 height 9
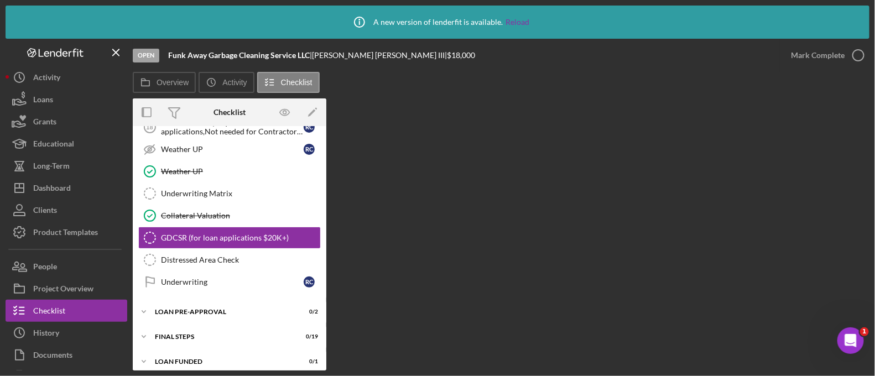
scroll to position [941, 0]
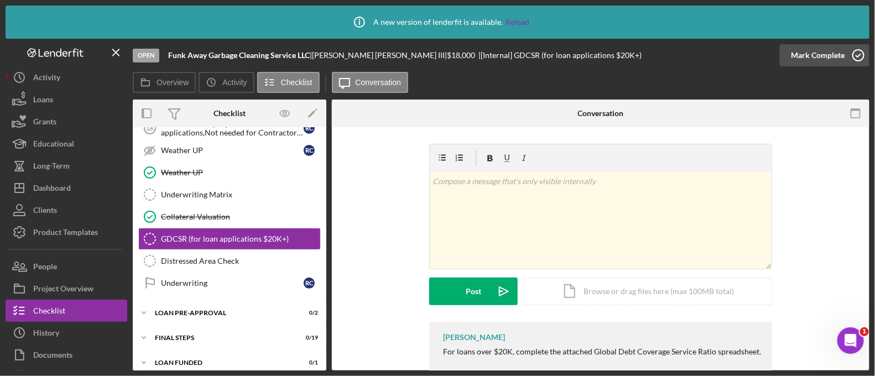
click at [800, 46] on div "Mark Complete" at bounding box center [818, 55] width 54 height 22
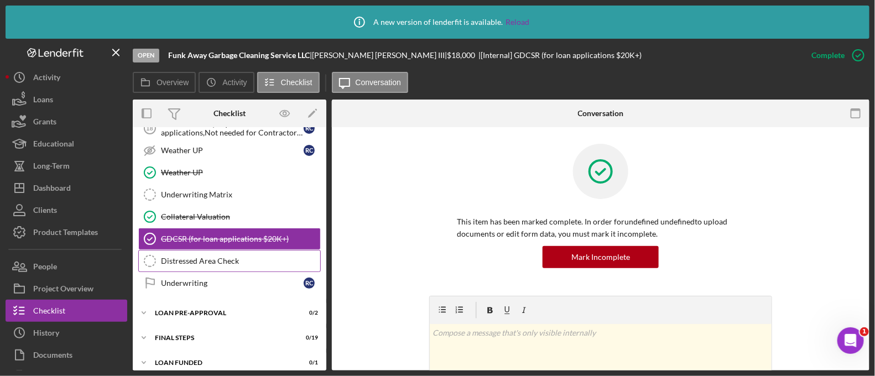
click at [222, 257] on div "Distressed Area Check" at bounding box center [240, 261] width 159 height 9
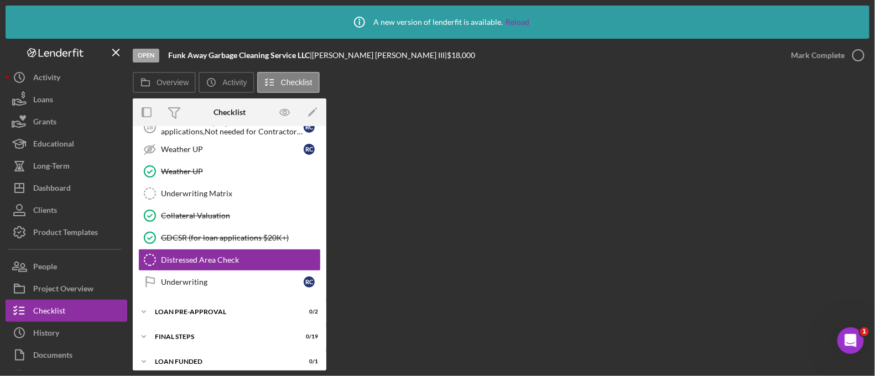
scroll to position [941, 0]
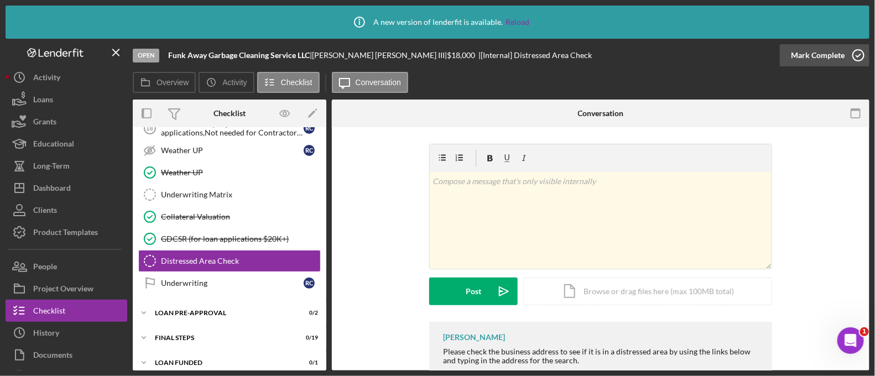
click at [804, 49] on div "Mark Complete" at bounding box center [818, 55] width 54 height 22
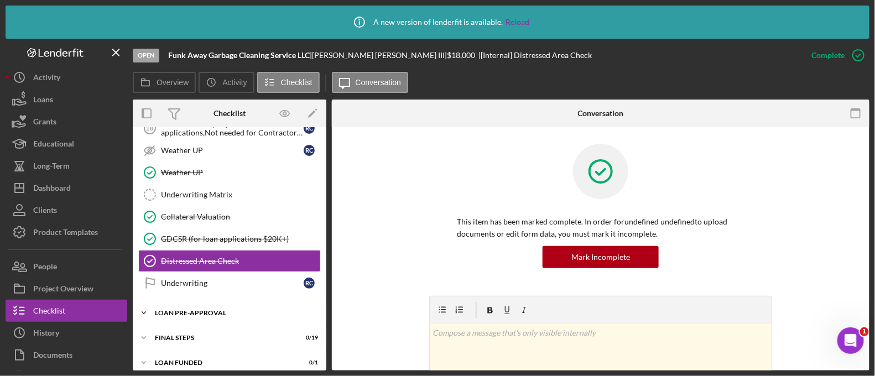
click at [241, 308] on div "Icon/Expander LOAN PRE-APPROVAL 0 / 2" at bounding box center [230, 313] width 194 height 22
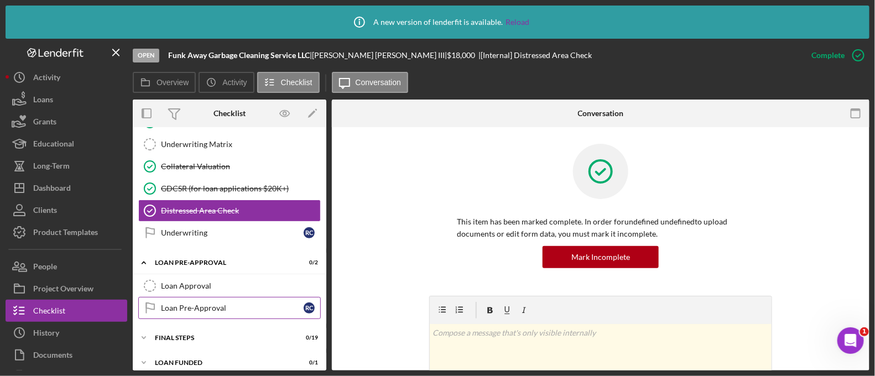
click at [229, 304] on div "Loan Pre-Approval" at bounding box center [232, 308] width 143 height 9
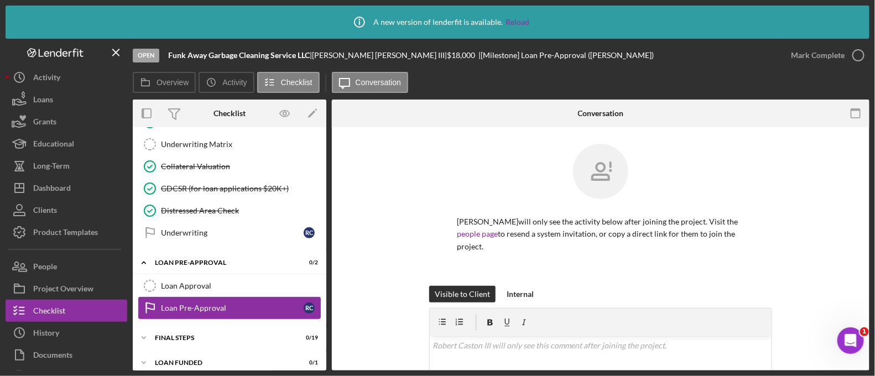
scroll to position [991, 0]
click at [810, 55] on div "Mark Complete" at bounding box center [818, 55] width 54 height 22
click at [183, 333] on div "Icon/Expander FINAL STEPS 0 / 19" at bounding box center [230, 338] width 194 height 22
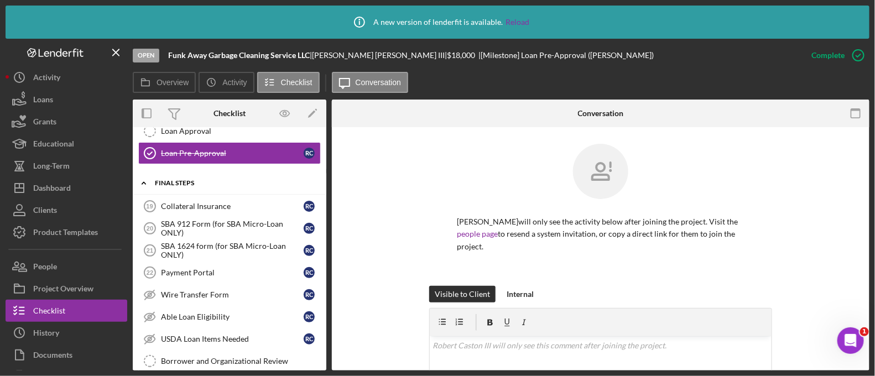
scroll to position [1147, 0]
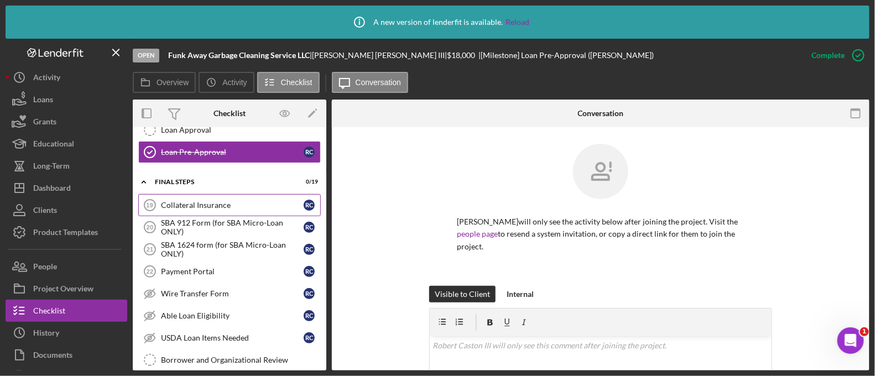
click at [160, 191] on icon "Collateral Insurance 19" at bounding box center [150, 205] width 28 height 28
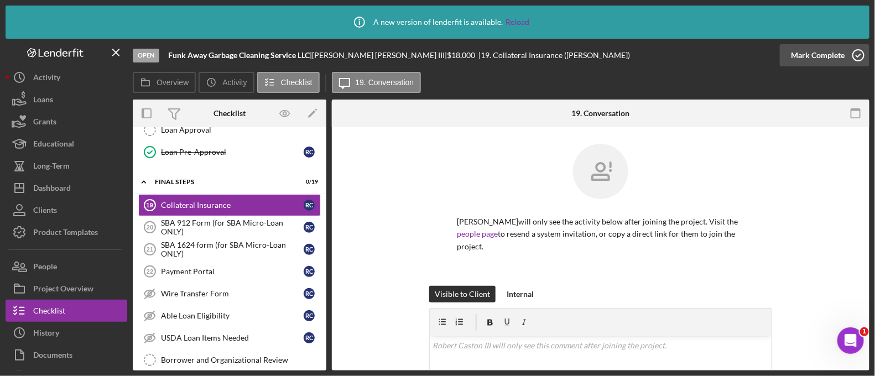
click at [820, 51] on div "Mark Complete" at bounding box center [818, 55] width 54 height 22
click at [218, 218] on div "SBA 912 Form (for SBA Micro-Loan ONLY)" at bounding box center [232, 227] width 143 height 18
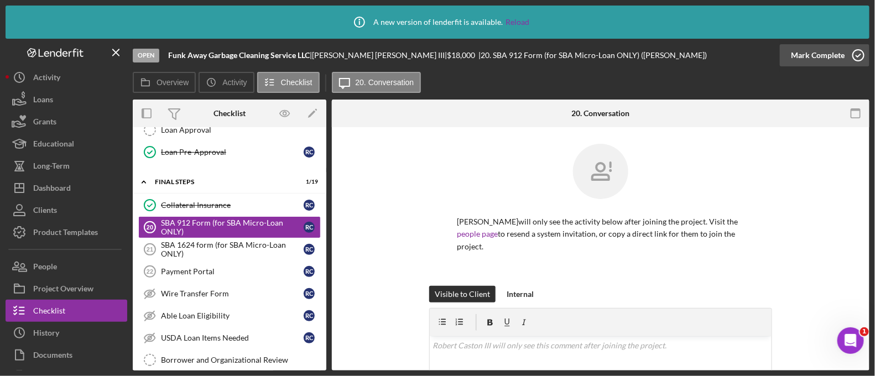
click at [819, 47] on div "Mark Complete" at bounding box center [818, 55] width 54 height 22
click at [233, 244] on div "SBA 1624 form (for SBA Micro-Loan ONLY)" at bounding box center [232, 250] width 143 height 18
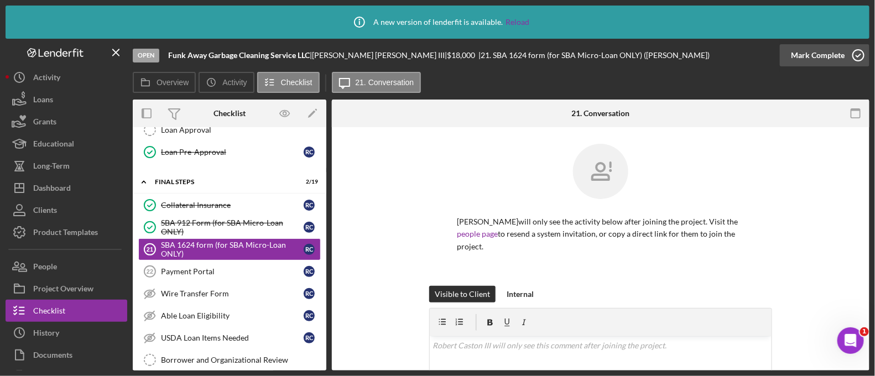
click at [851, 60] on icon "button" at bounding box center [859, 55] width 28 height 28
click at [220, 289] on div "Wire Transfer Form" at bounding box center [232, 293] width 143 height 9
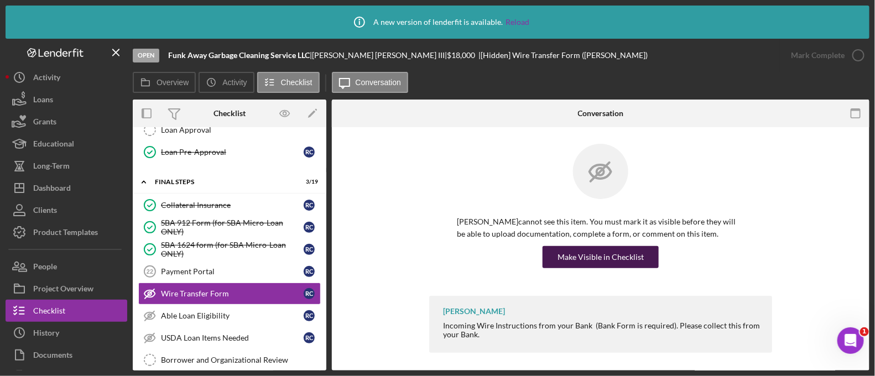
click at [566, 266] on div "Make Visible in Checklist" at bounding box center [601, 257] width 86 height 22
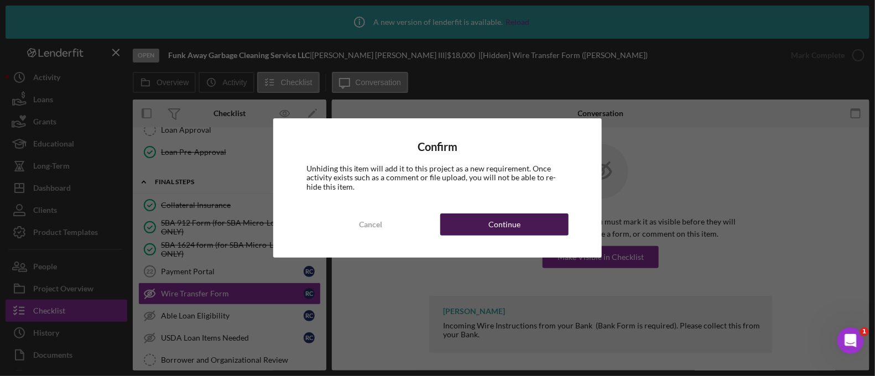
click at [520, 232] on button "Continue" at bounding box center [504, 224] width 128 height 22
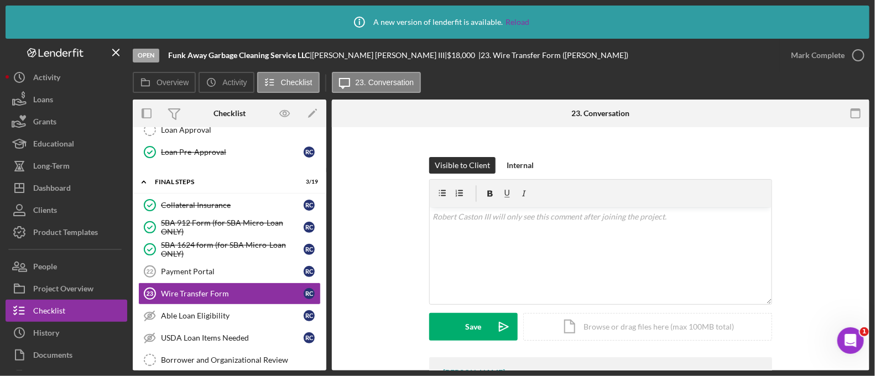
scroll to position [129, 0]
click at [520, 232] on div "v Color teal Color pink Remove color Add row above Add row below Add column bef…" at bounding box center [601, 255] width 342 height 97
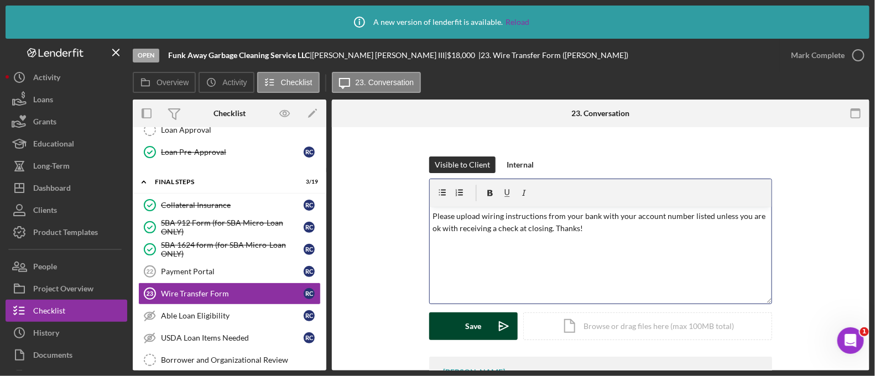
click at [466, 321] on div "Save" at bounding box center [474, 327] width 16 height 28
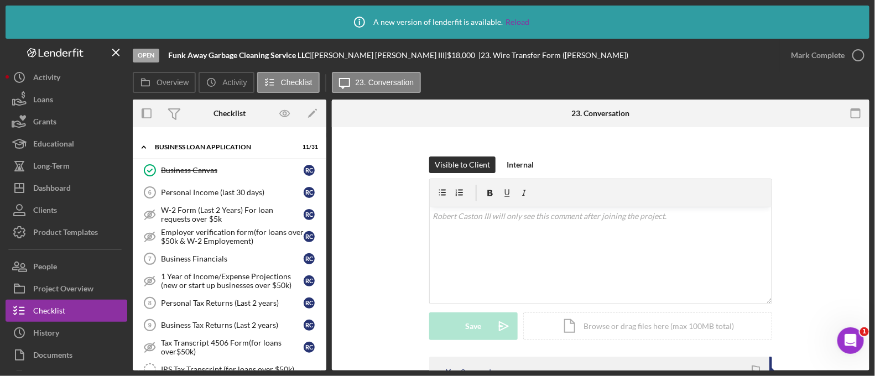
scroll to position [413, 0]
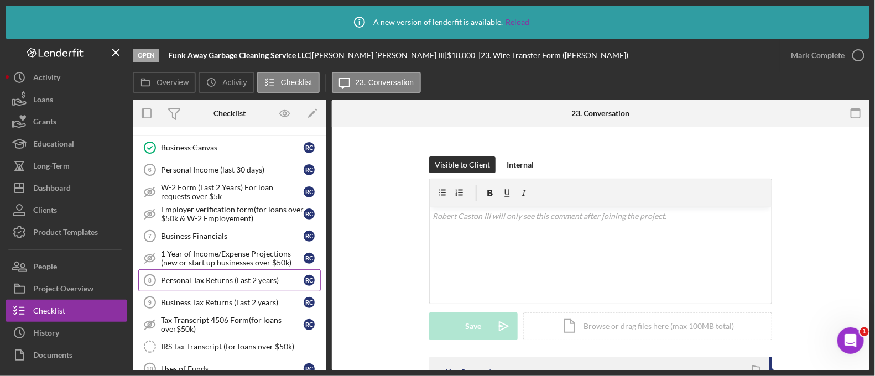
click at [205, 280] on div "Personal Tax Returns (Last 2 years)" at bounding box center [232, 280] width 143 height 9
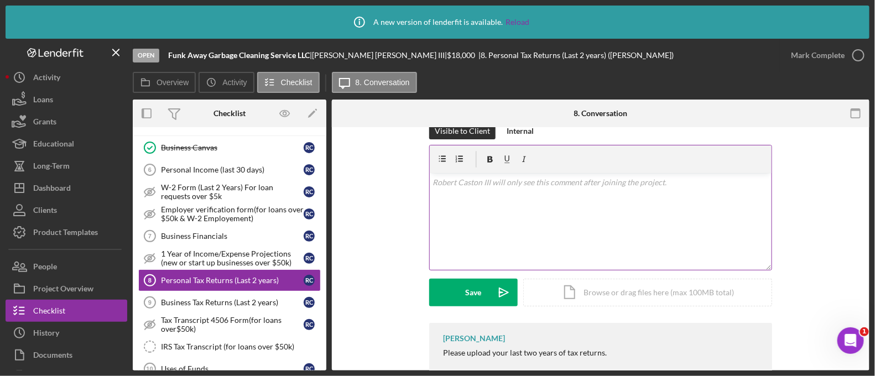
scroll to position [193, 0]
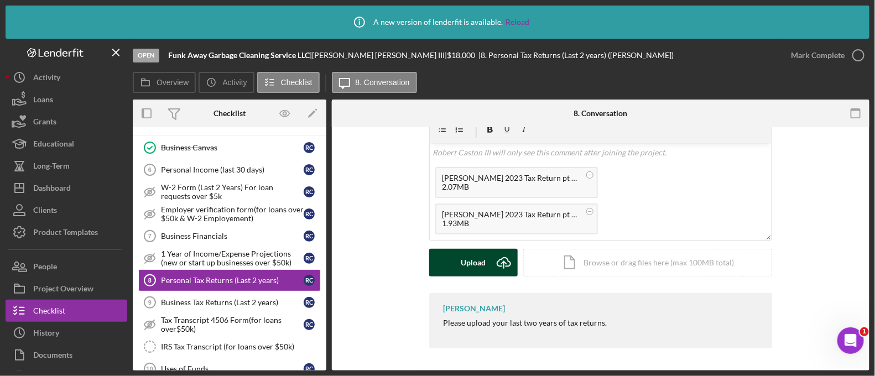
click at [473, 267] on div "Upload" at bounding box center [473, 263] width 25 height 28
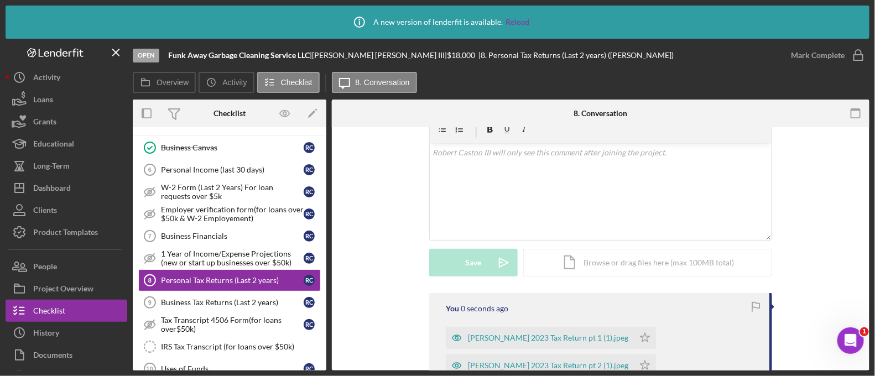
scroll to position [322, 0]
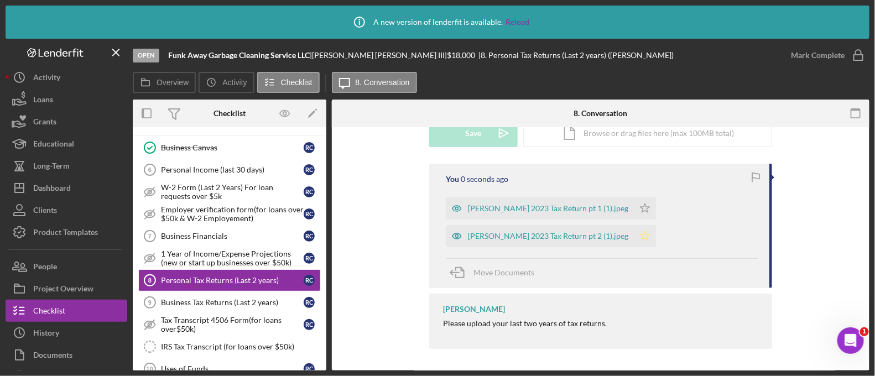
click at [634, 230] on icon "Icon/Star" at bounding box center [645, 236] width 22 height 22
click at [635, 205] on icon "Icon/Star" at bounding box center [645, 208] width 22 height 22
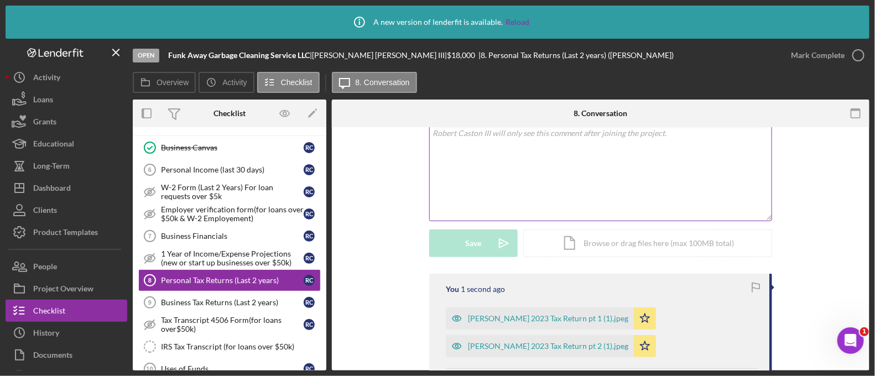
click at [529, 170] on div "v Color teal Color pink Remove color Add row above Add row below Add column bef…" at bounding box center [601, 172] width 342 height 97
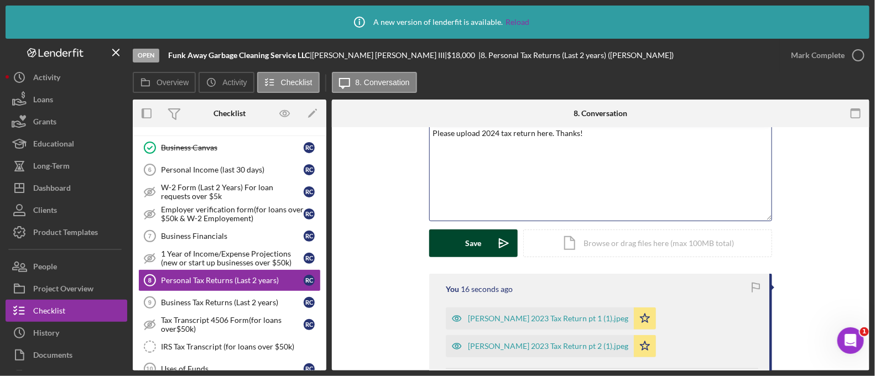
click at [451, 236] on button "Save Icon/icon-invite-send" at bounding box center [473, 244] width 88 height 28
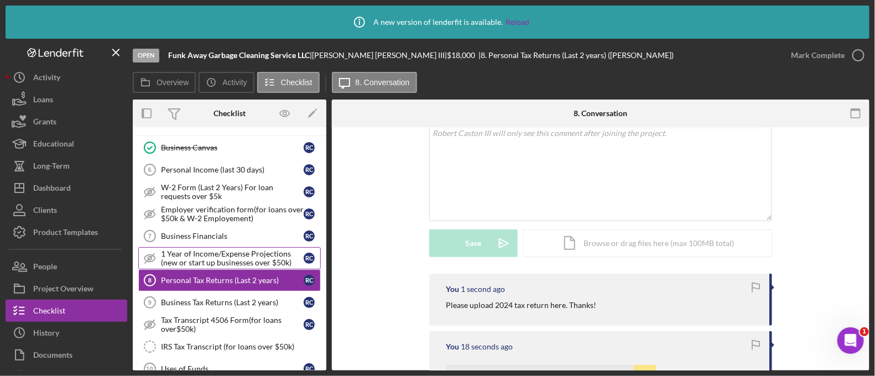
scroll to position [440, 0]
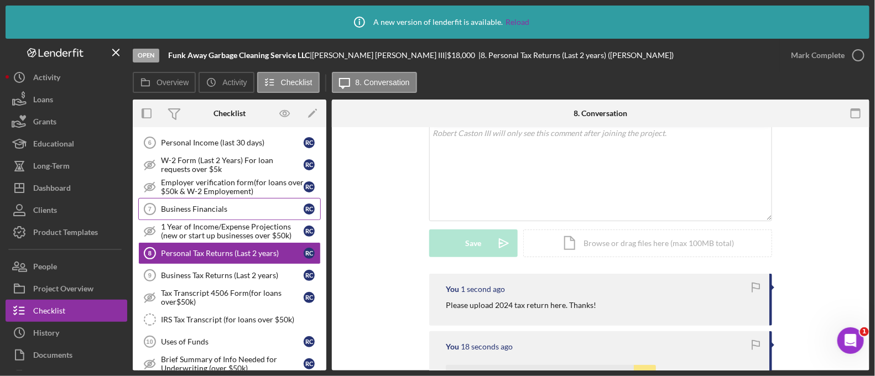
click at [195, 210] on link "Business Financials 7 Business Financials R C" at bounding box center [229, 209] width 183 height 22
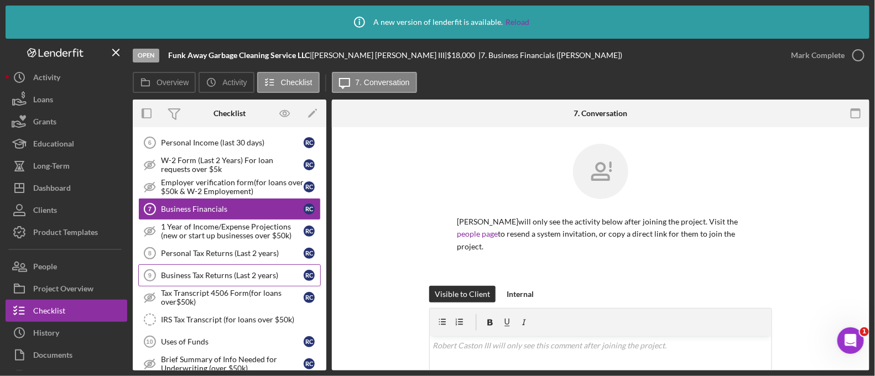
click at [261, 264] on link "Business Tax Returns (Last 2 years) 9 Business Tax Returns (Last 2 years) R C" at bounding box center [229, 275] width 183 height 22
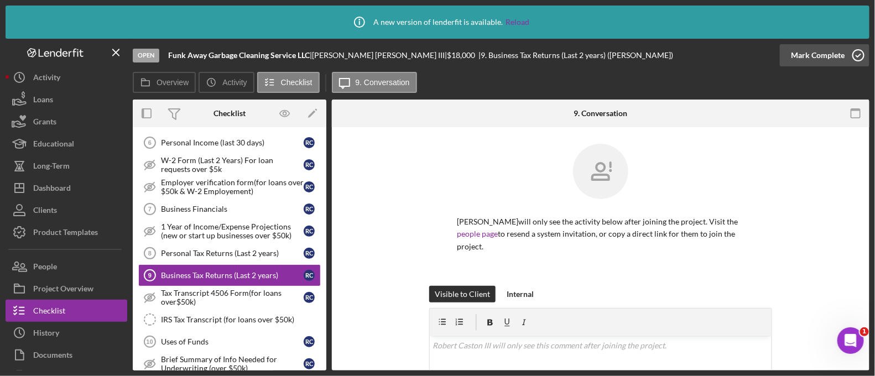
click at [841, 59] on div "Mark Complete" at bounding box center [818, 55] width 54 height 22
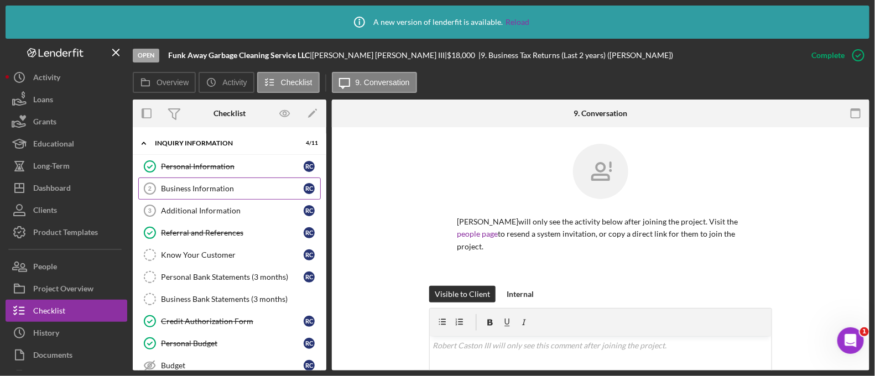
click at [172, 192] on div "Business Information" at bounding box center [232, 188] width 143 height 9
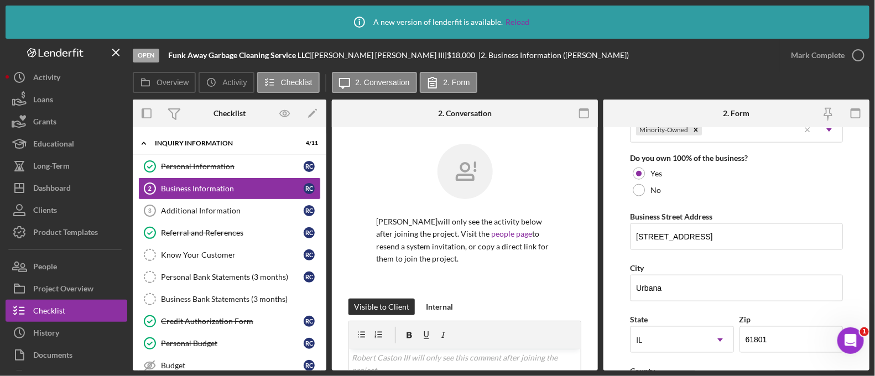
scroll to position [583, 0]
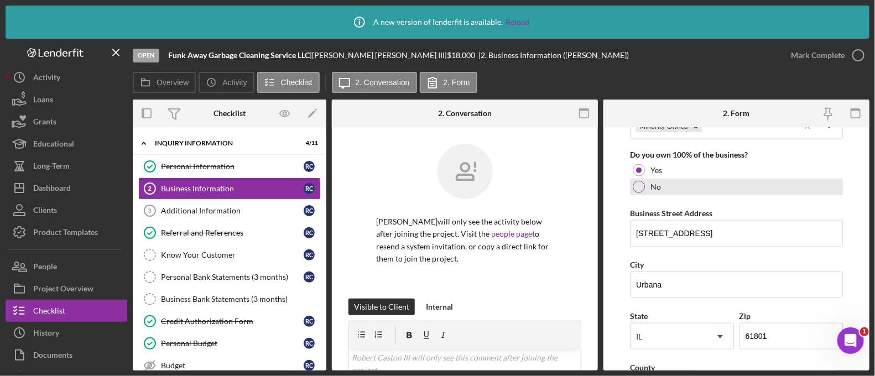
click at [636, 191] on div "No" at bounding box center [736, 187] width 213 height 17
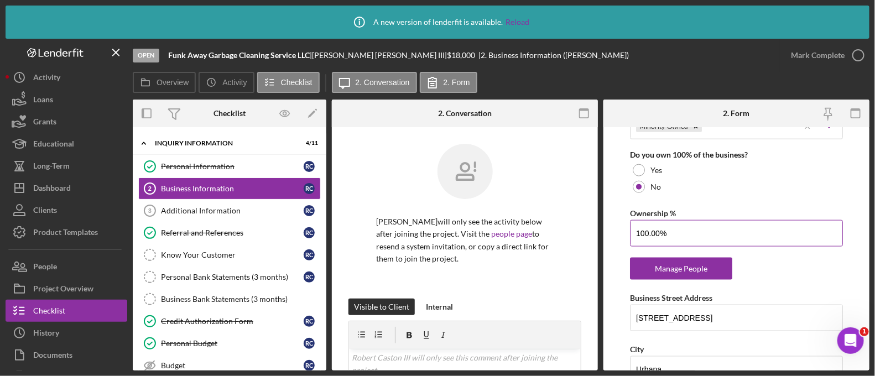
click at [673, 232] on input "100.00%" at bounding box center [736, 233] width 213 height 27
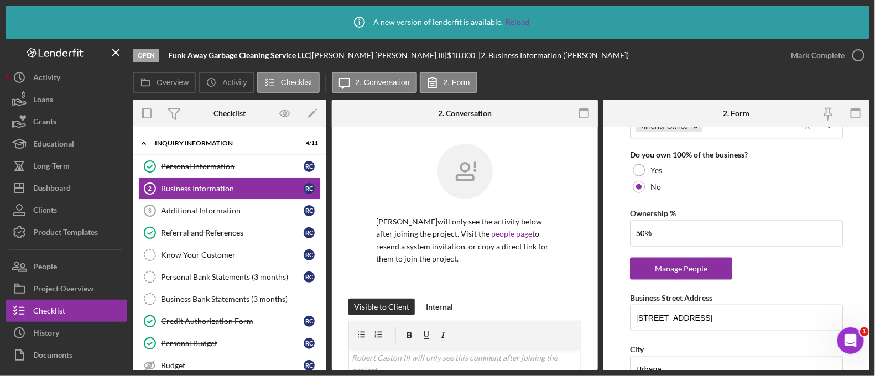
type input "50.00%"
click at [622, 272] on form "Business Name Funk Away Garbage Cleaning Service LLC DBA Business Start Date [D…" at bounding box center [736, 248] width 266 height 243
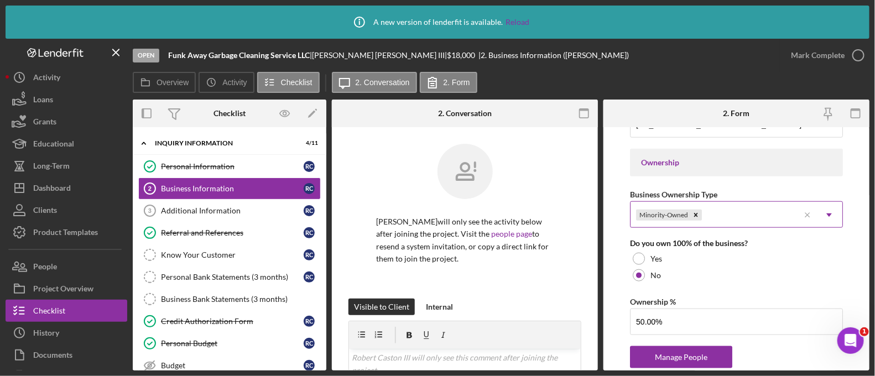
scroll to position [493, 0]
click at [731, 220] on div "Minority-Owned" at bounding box center [715, 216] width 169 height 25
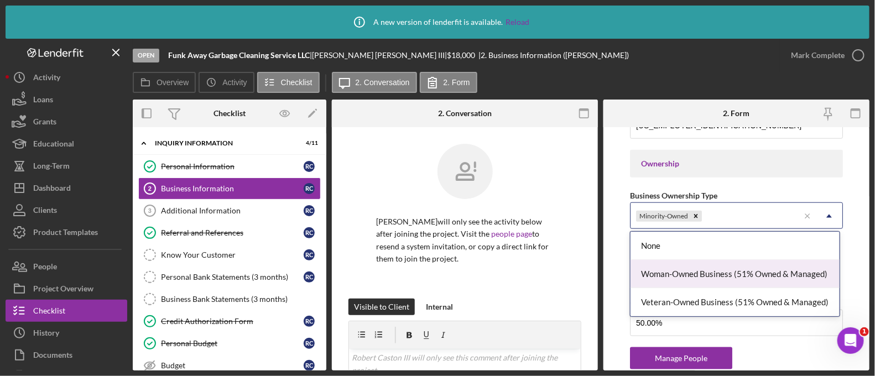
click at [706, 274] on div "Woman-Owned Business (51% Owned & Managed)" at bounding box center [735, 274] width 209 height 28
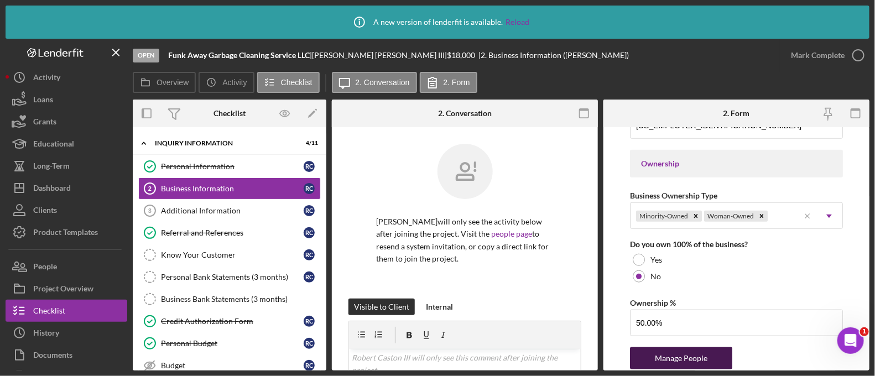
click at [694, 350] on div "Manage People" at bounding box center [681, 358] width 91 height 22
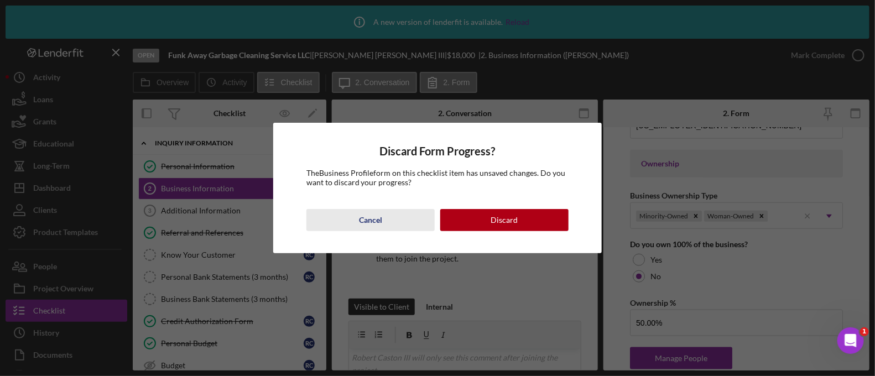
click at [354, 224] on button "Cancel" at bounding box center [370, 220] width 128 height 22
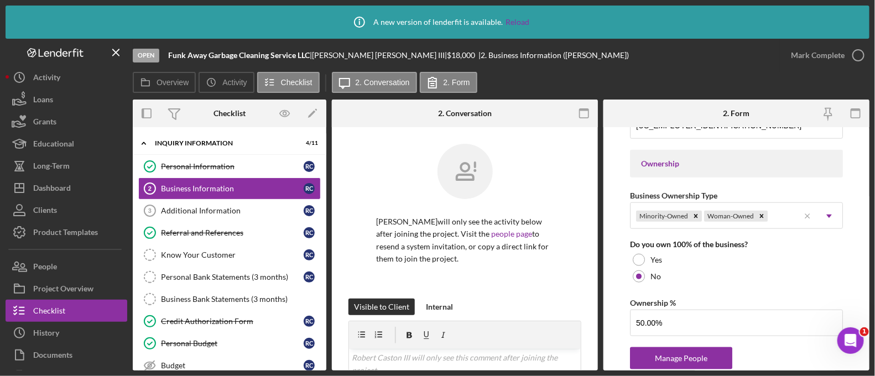
scroll to position [1065, 0]
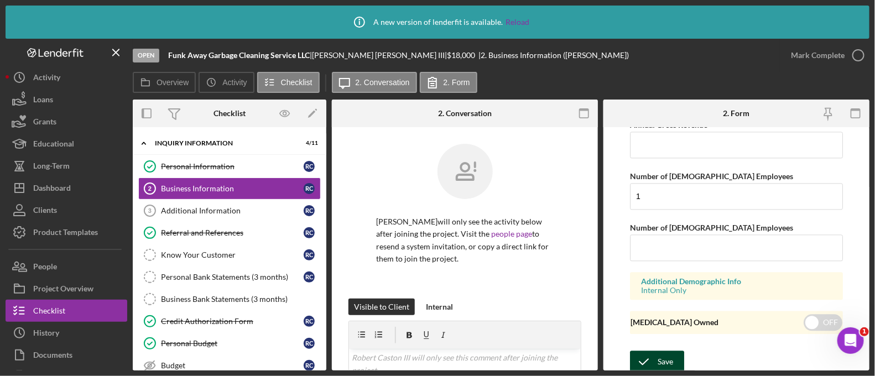
click at [670, 351] on div "Save Save" at bounding box center [736, 363] width 213 height 24
click at [650, 356] on icon "submit" at bounding box center [644, 362] width 28 height 28
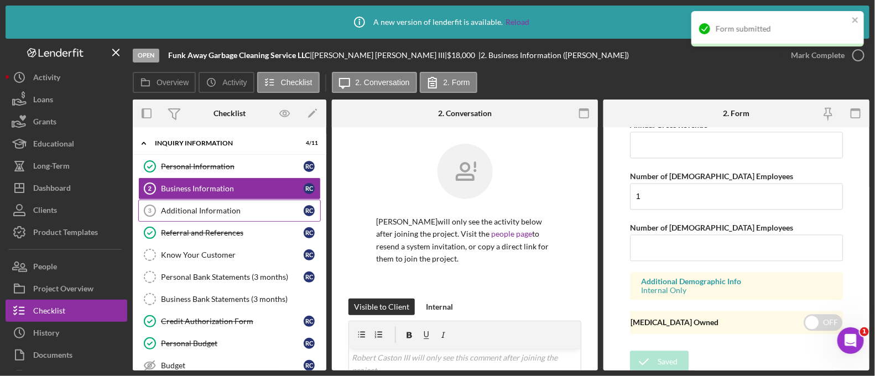
click at [218, 215] on link "Additional Information 3 Additional Information R C" at bounding box center [229, 211] width 183 height 22
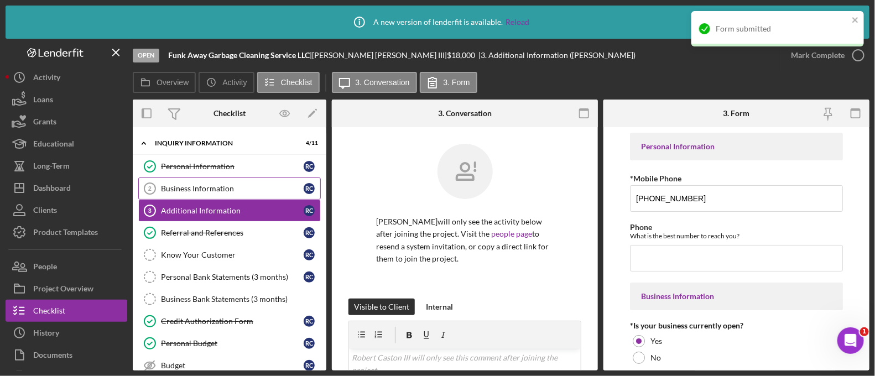
click at [200, 192] on div "Business Information" at bounding box center [232, 188] width 143 height 9
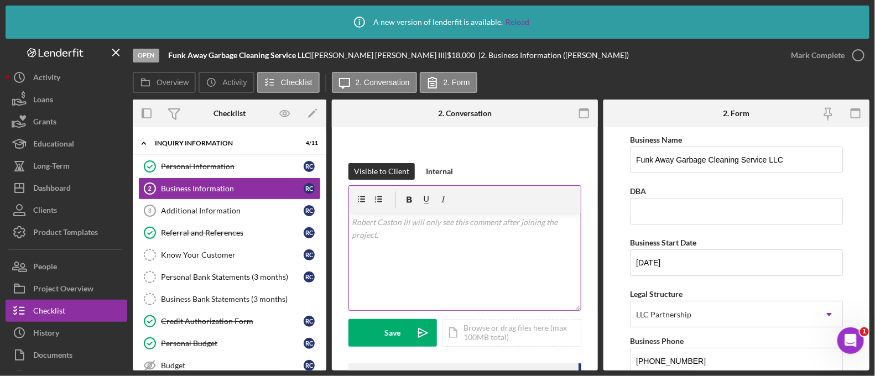
scroll to position [138, 0]
click at [409, 244] on div "v Color teal Color pink Remove color Add row above Add row below Add column bef…" at bounding box center [465, 259] width 232 height 97
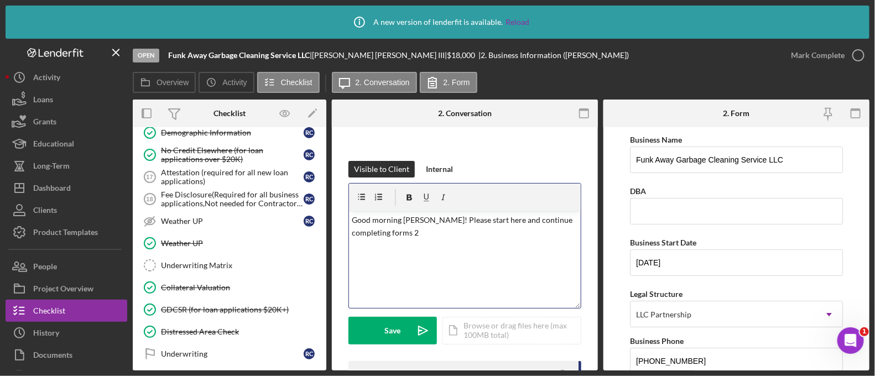
scroll to position [1133, 0]
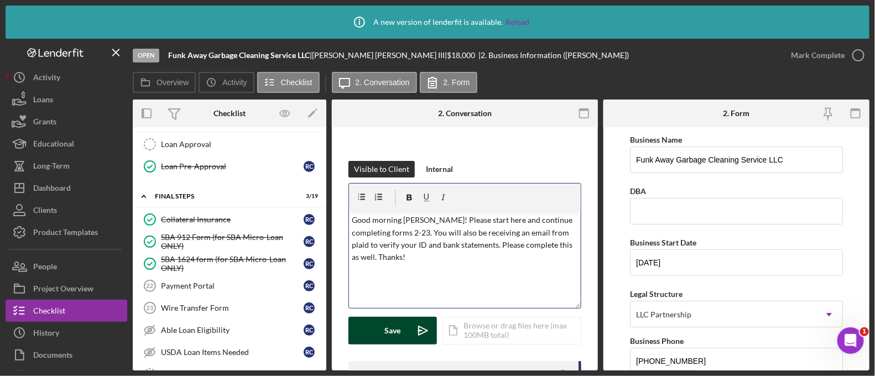
click at [423, 324] on icon "Icon/icon-invite-send" at bounding box center [423, 331] width 28 height 28
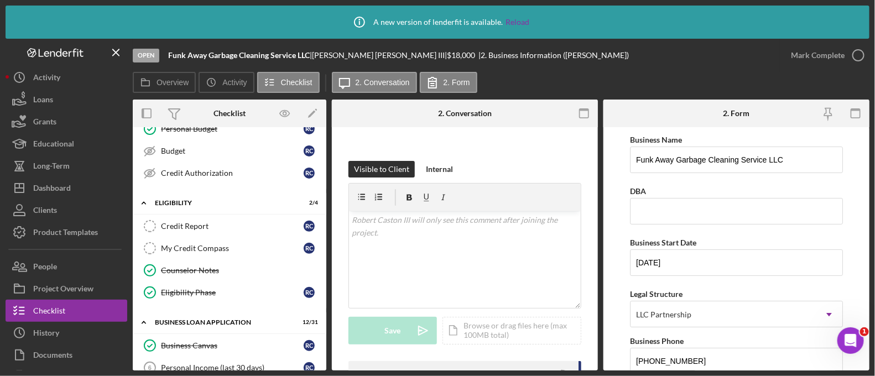
scroll to position [0, 0]
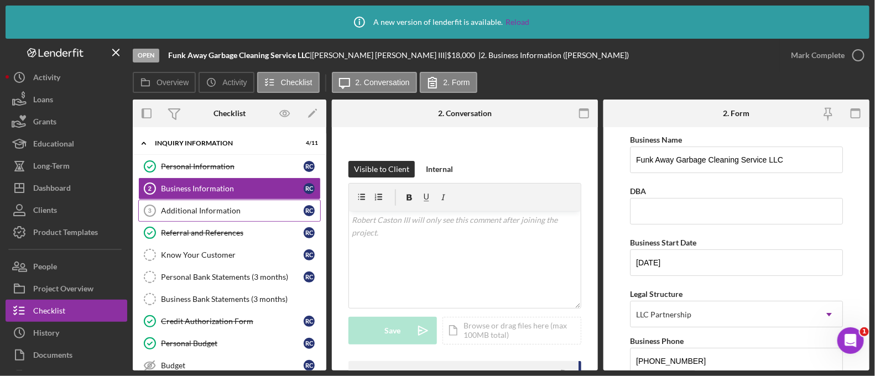
click at [230, 210] on div "Additional Information" at bounding box center [232, 210] width 143 height 9
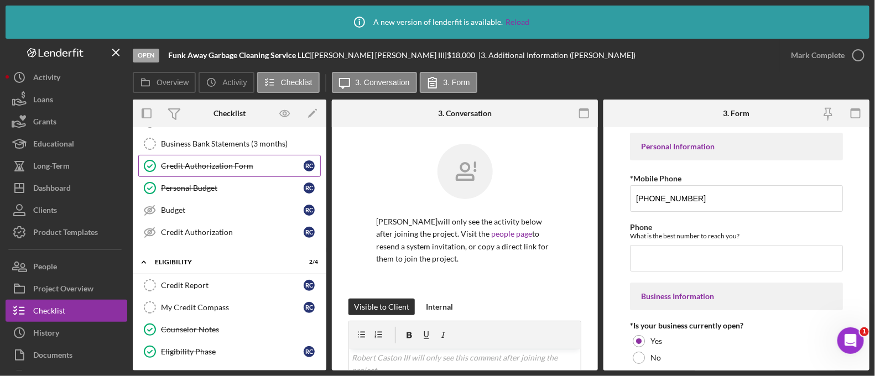
scroll to position [157, 0]
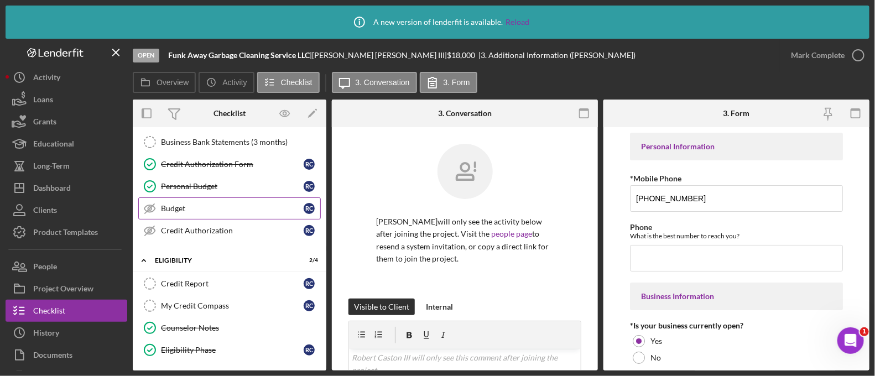
click at [210, 197] on link "Budget Budget R C" at bounding box center [229, 208] width 183 height 22
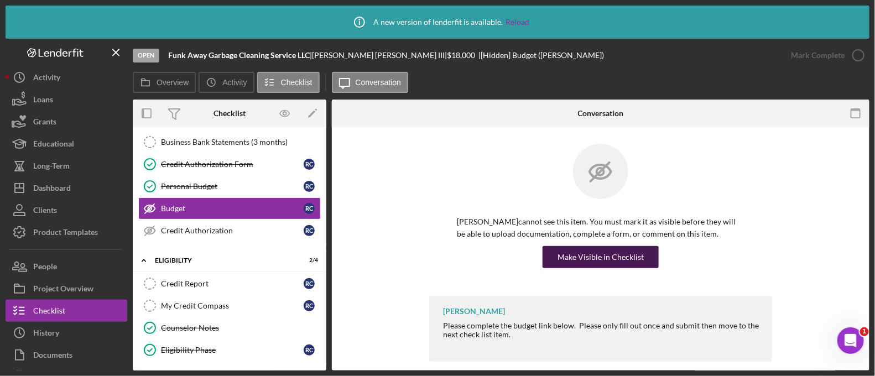
click at [585, 250] on div "Make Visible in Checklist" at bounding box center [601, 257] width 86 height 22
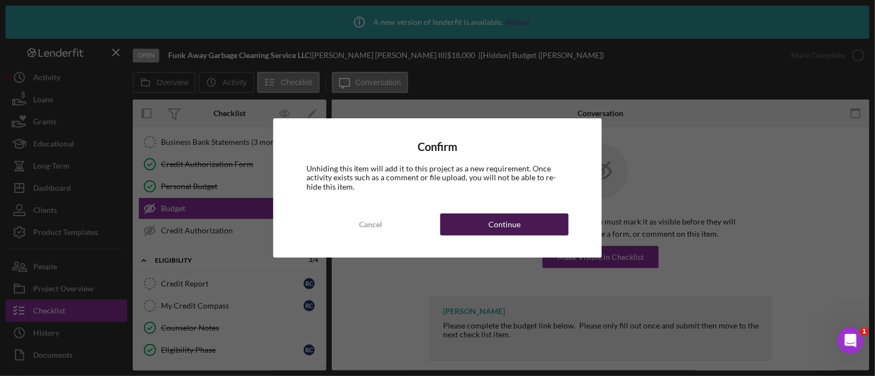
click at [516, 225] on div "Continue" at bounding box center [504, 224] width 32 height 22
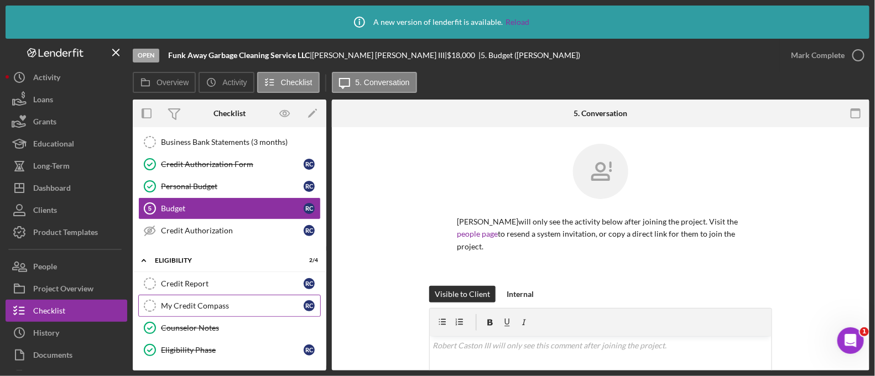
click at [210, 304] on div "My Credit Compass" at bounding box center [232, 305] width 143 height 9
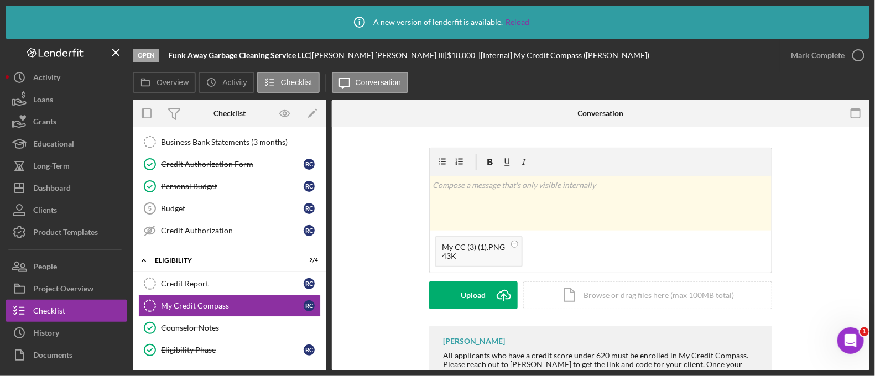
scroll to position [162, 0]
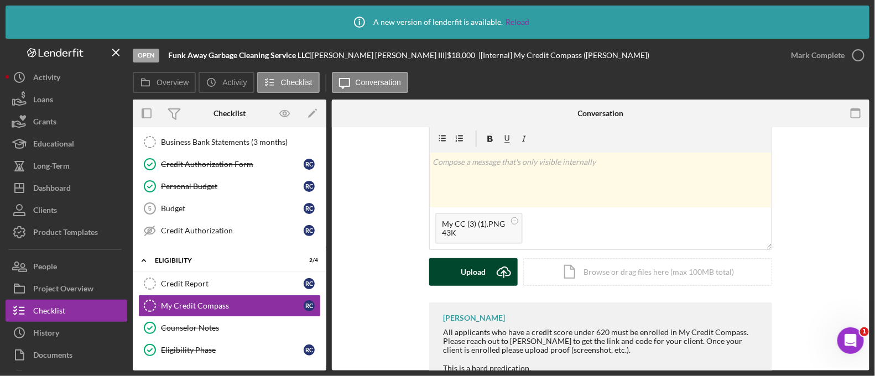
click at [465, 275] on div "Upload" at bounding box center [473, 272] width 25 height 28
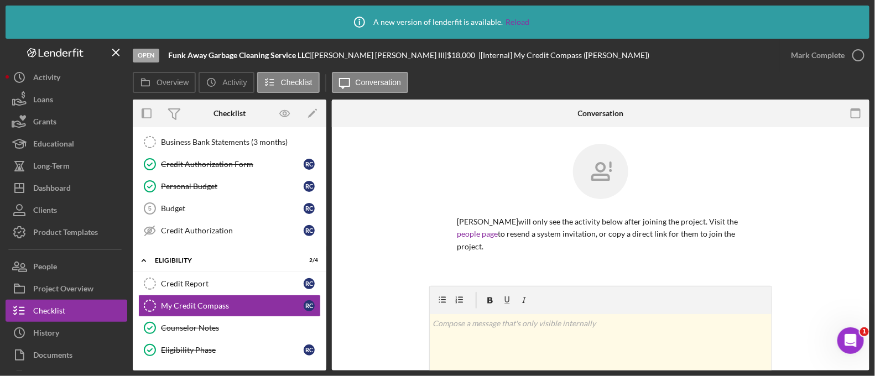
scroll to position [185, 0]
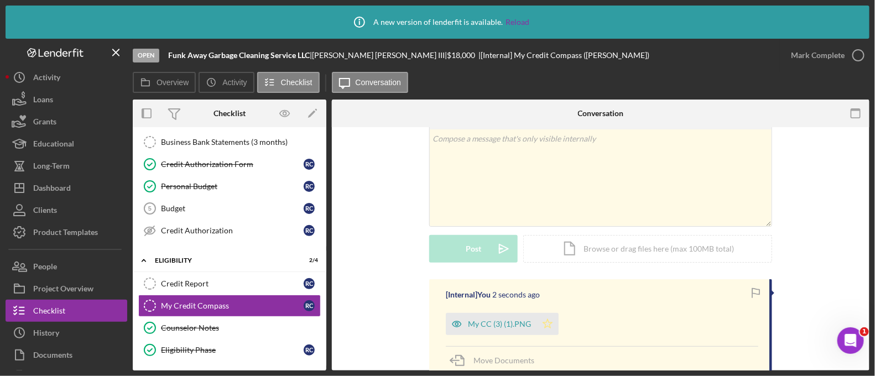
click at [547, 329] on icon "Icon/Star" at bounding box center [548, 324] width 22 height 22
click at [835, 58] on div "Mark Complete" at bounding box center [818, 55] width 54 height 22
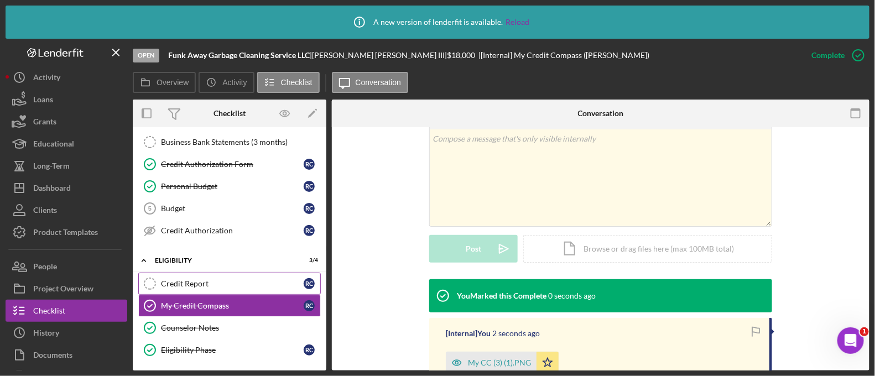
click at [214, 283] on div "Credit Report" at bounding box center [232, 283] width 143 height 9
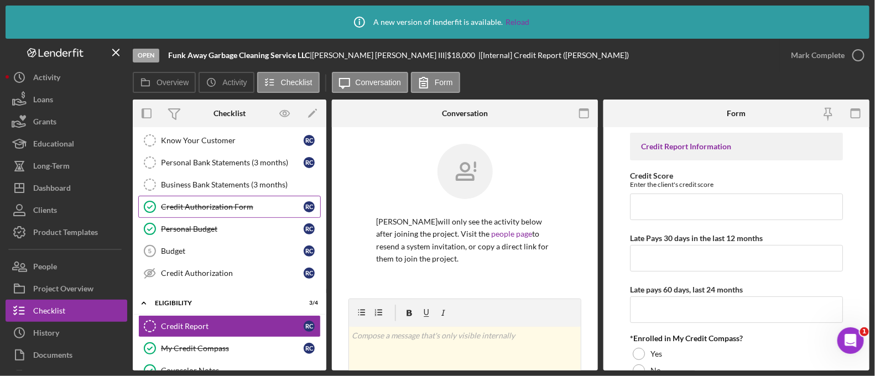
scroll to position [114, 0]
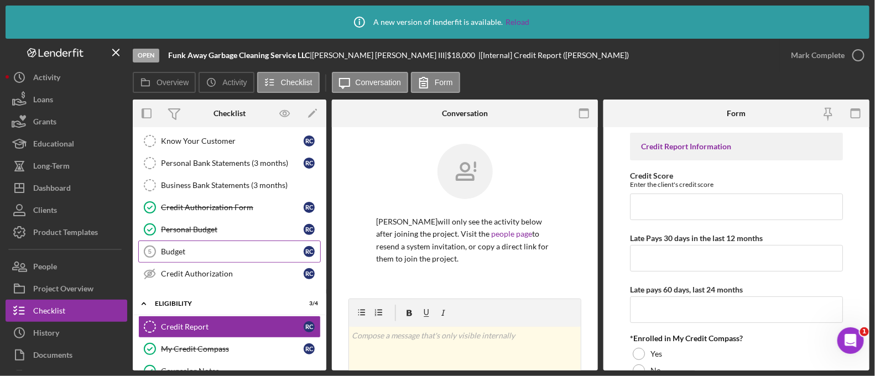
click at [196, 258] on link "Budget 5 Budget R C" at bounding box center [229, 252] width 183 height 22
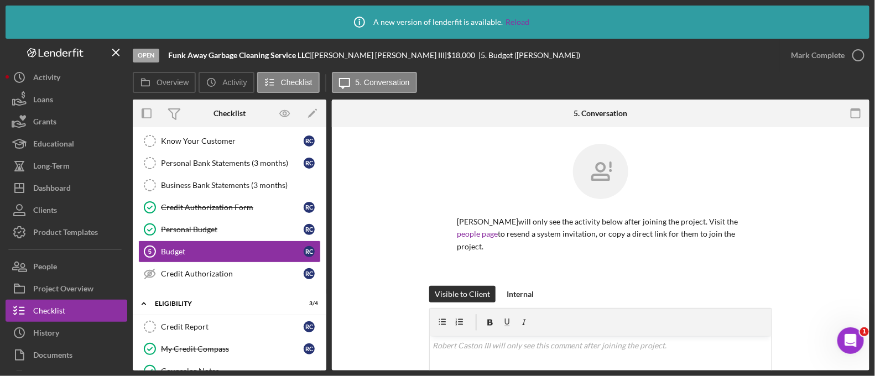
scroll to position [204, 0]
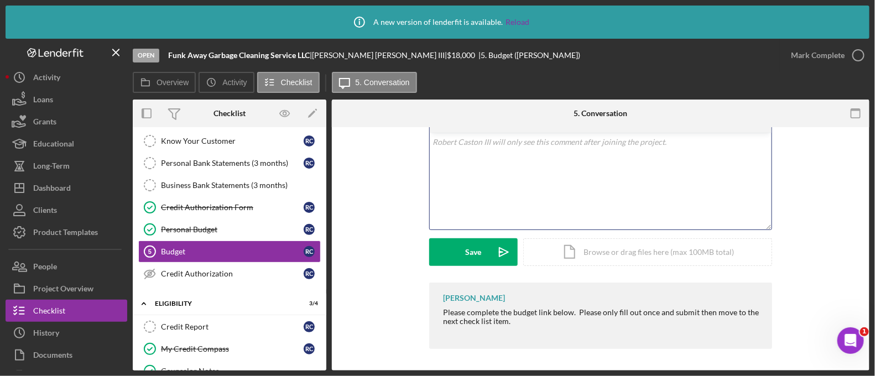
click at [493, 154] on div "v Color teal Color pink Remove color Add row above Add row below Add column bef…" at bounding box center [601, 181] width 342 height 97
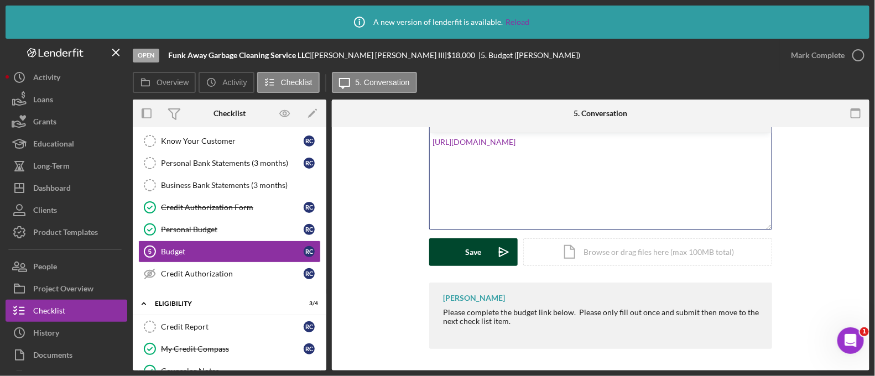
click at [484, 251] on button "Save Icon/icon-invite-send" at bounding box center [473, 252] width 88 height 28
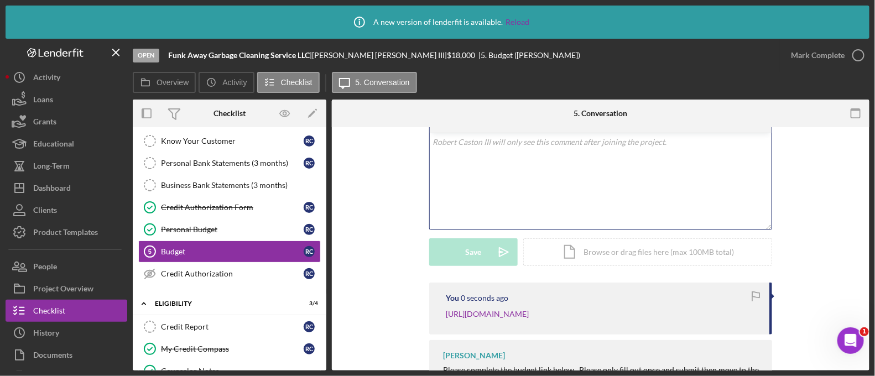
click at [464, 159] on div "v Color teal Color pink Remove color Add row above Add row below Add column bef…" at bounding box center [601, 181] width 342 height 97
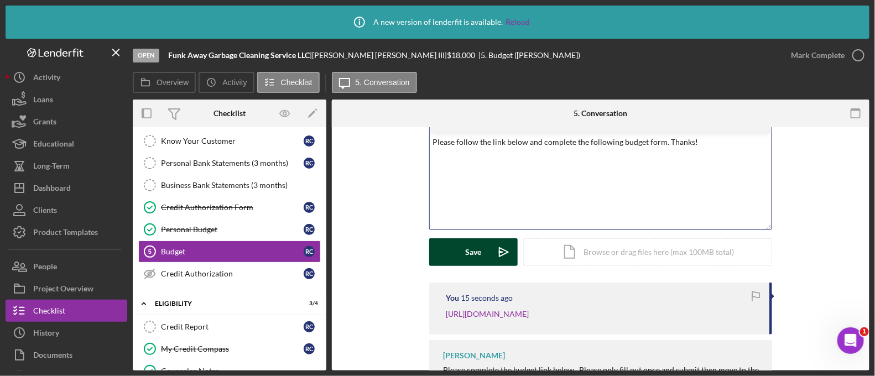
click at [462, 245] on button "Save Icon/icon-invite-send" at bounding box center [473, 252] width 88 height 28
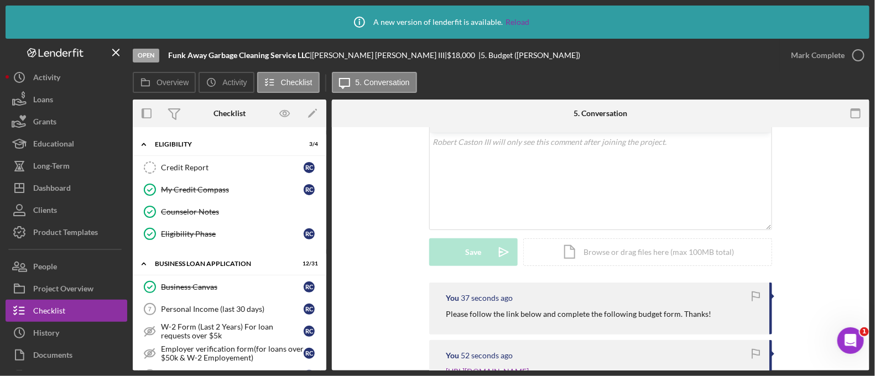
scroll to position [275, 0]
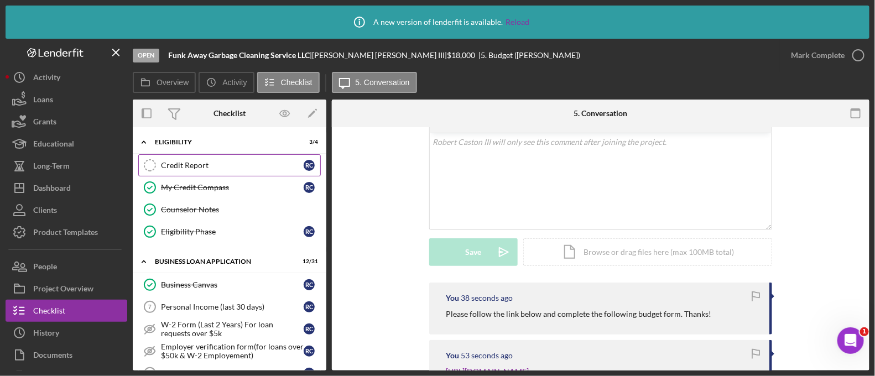
click at [174, 161] on div "Credit Report" at bounding box center [232, 165] width 143 height 9
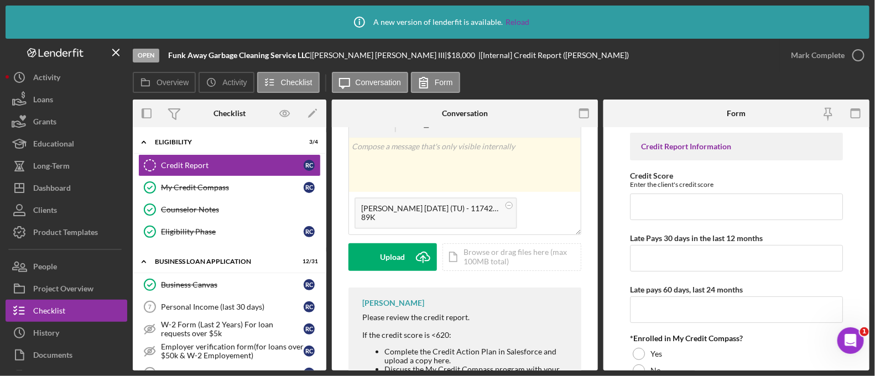
scroll to position [193, 0]
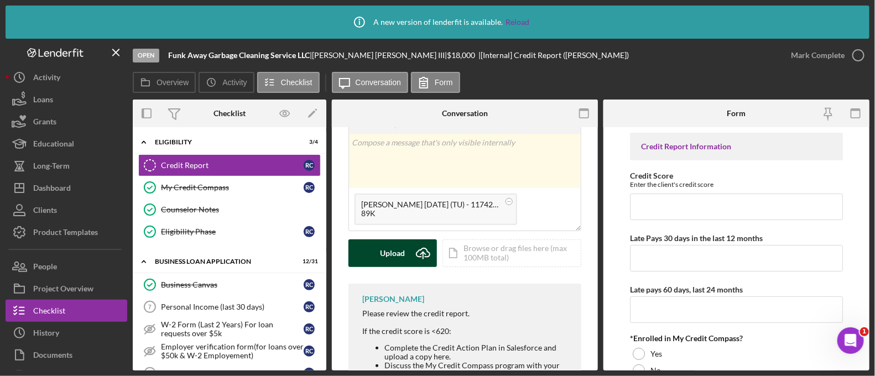
click at [398, 246] on div "Upload" at bounding box center [393, 253] width 25 height 28
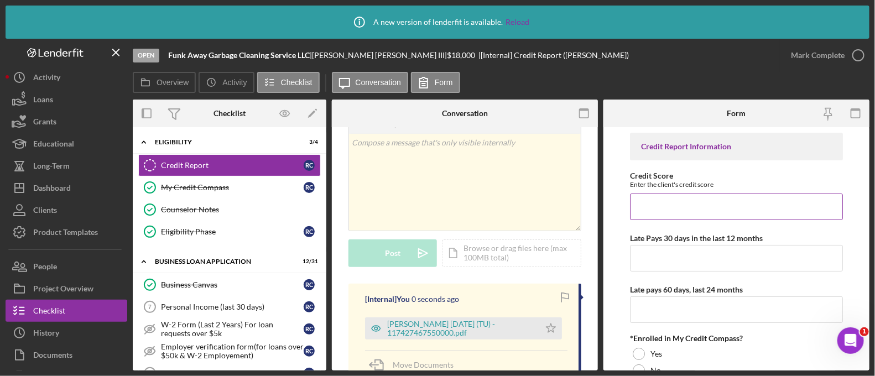
click at [676, 199] on input "Credit Score" at bounding box center [736, 207] width 213 height 27
type input "738"
click at [655, 266] on input "Late Pays 30 days in the last 12 months" at bounding box center [736, 258] width 213 height 27
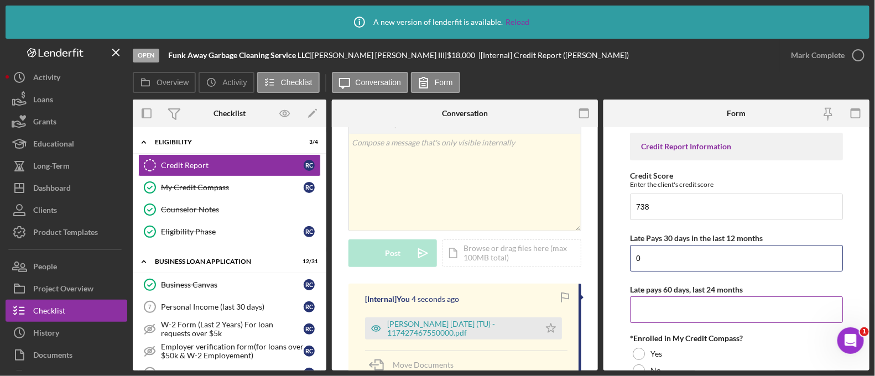
type input "0"
click at [648, 303] on input "Late pays 60 days, last 24 months" at bounding box center [736, 309] width 213 height 27
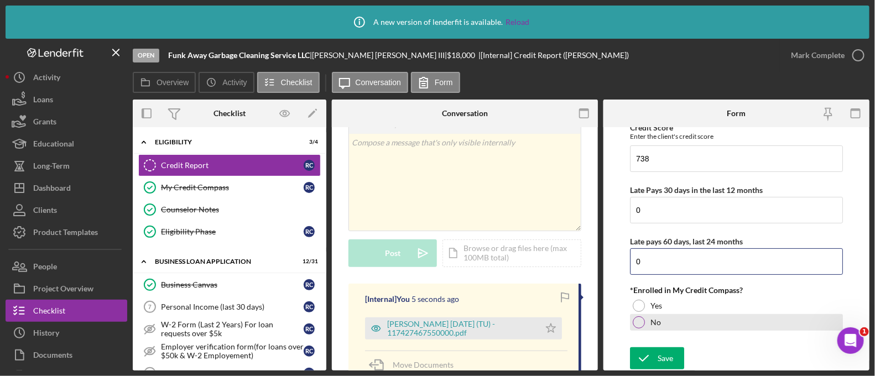
type input "0"
click at [641, 322] on div at bounding box center [639, 322] width 12 height 12
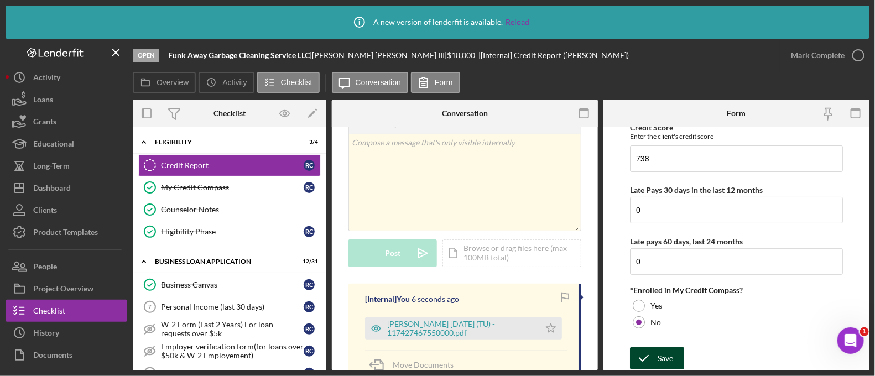
click at [658, 358] on div "Save" at bounding box center [665, 358] width 15 height 22
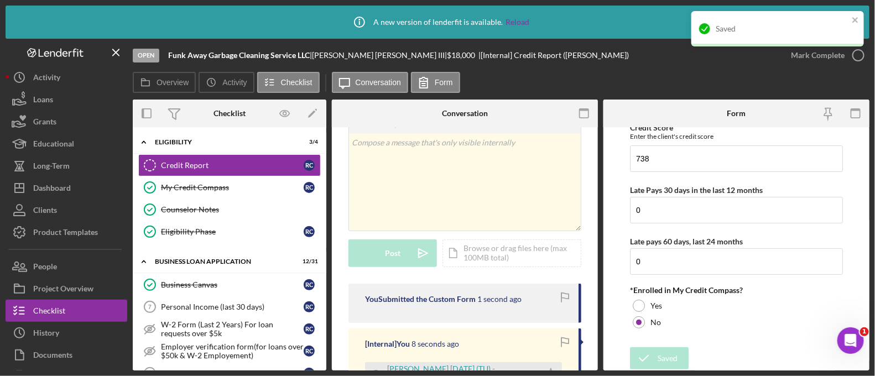
click at [850, 23] on div "Saved" at bounding box center [774, 29] width 156 height 18
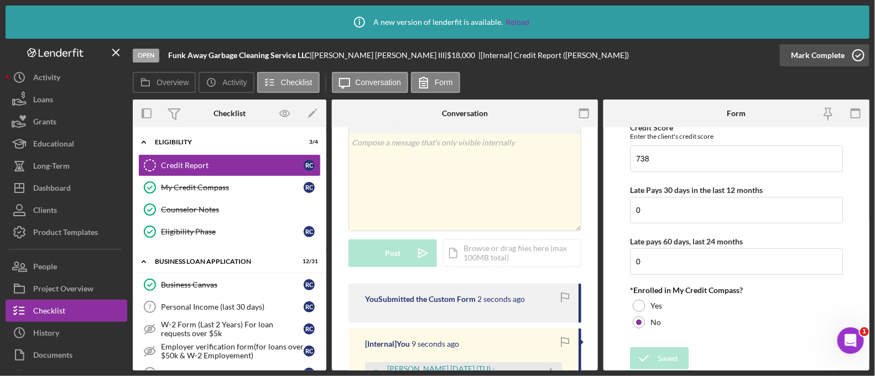
click at [824, 58] on div "Mark Complete" at bounding box center [818, 55] width 54 height 22
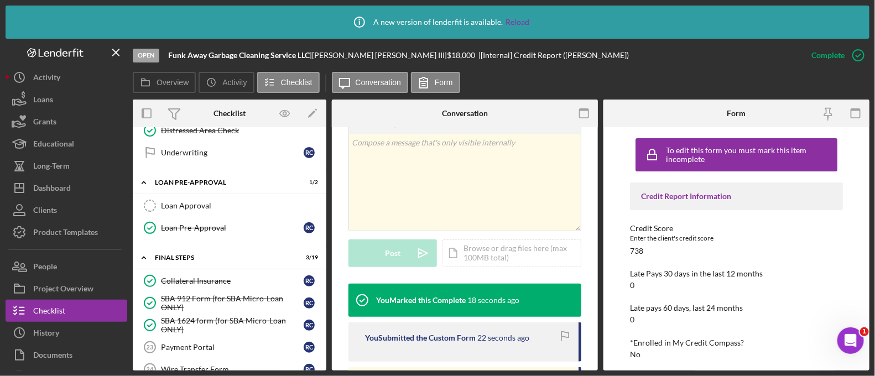
scroll to position [1111, 0]
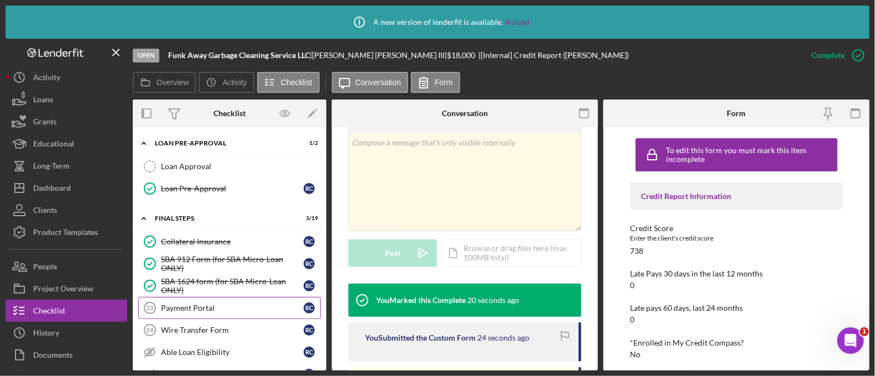
click at [217, 304] on div "Payment Portal" at bounding box center [232, 308] width 143 height 9
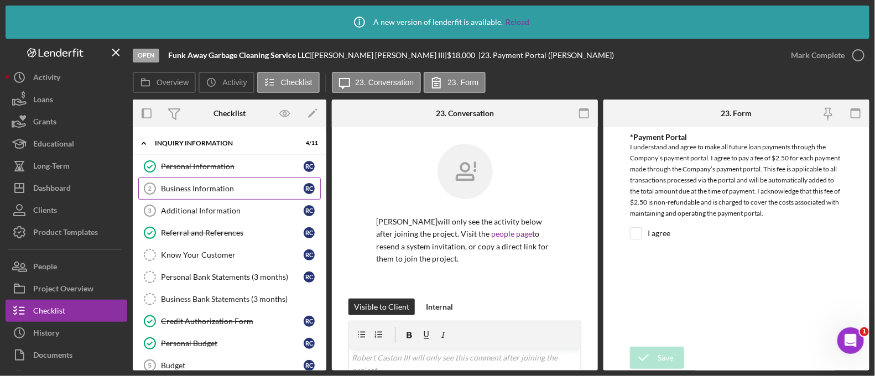
click at [203, 186] on div "Business Information" at bounding box center [232, 188] width 143 height 9
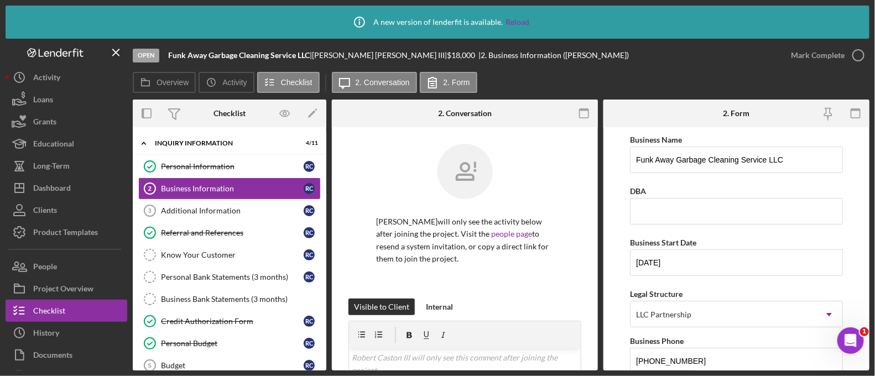
scroll to position [400, 0]
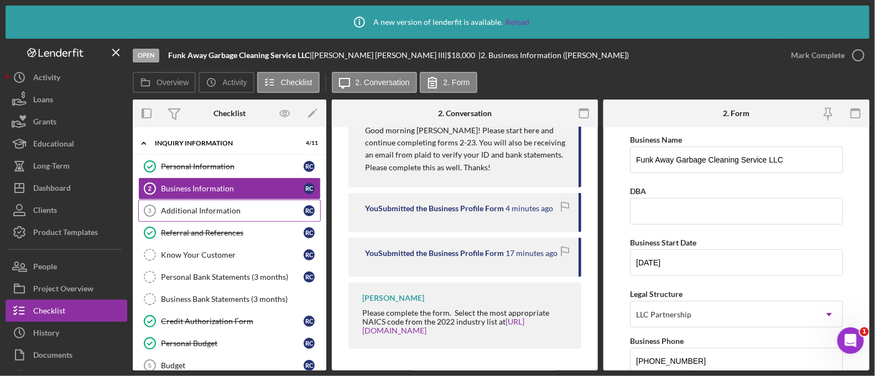
click at [166, 212] on div "Additional Information" at bounding box center [232, 210] width 143 height 9
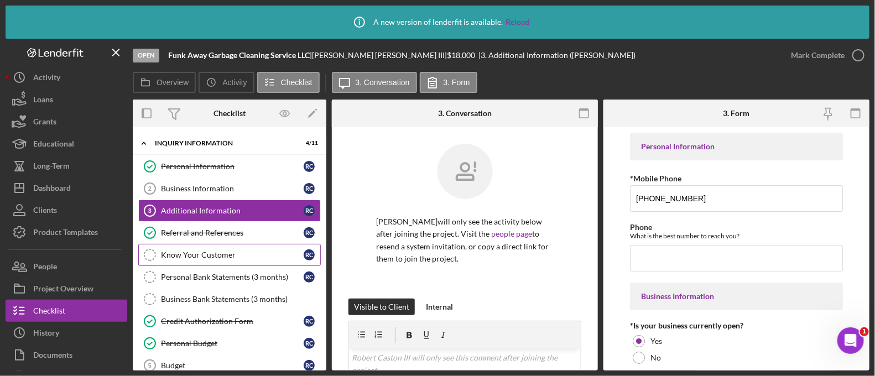
click at [212, 258] on div "Know Your Customer" at bounding box center [232, 255] width 143 height 9
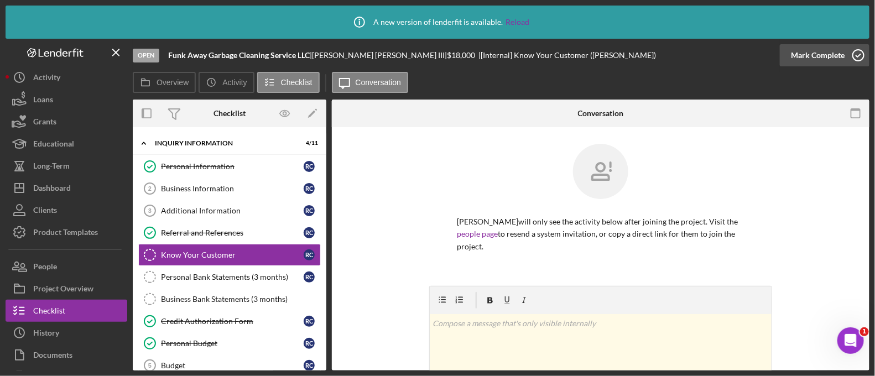
click at [815, 48] on div "Mark Complete" at bounding box center [818, 55] width 54 height 22
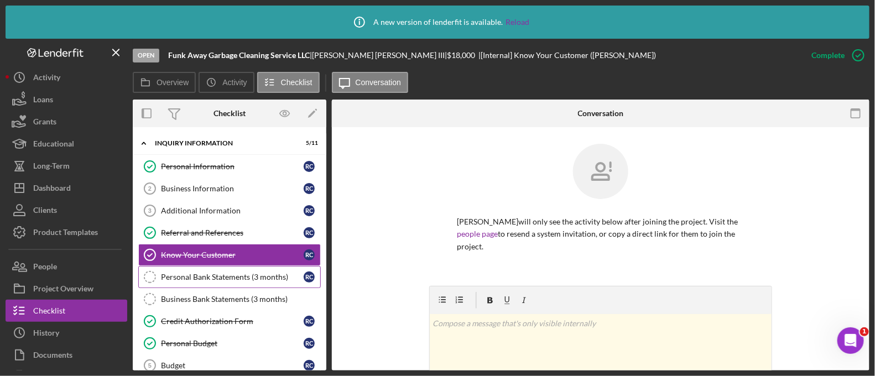
click at [217, 269] on link "Personal Bank Statements (3 months) Personal Bank Statements (3 months) R C" at bounding box center [229, 277] width 183 height 22
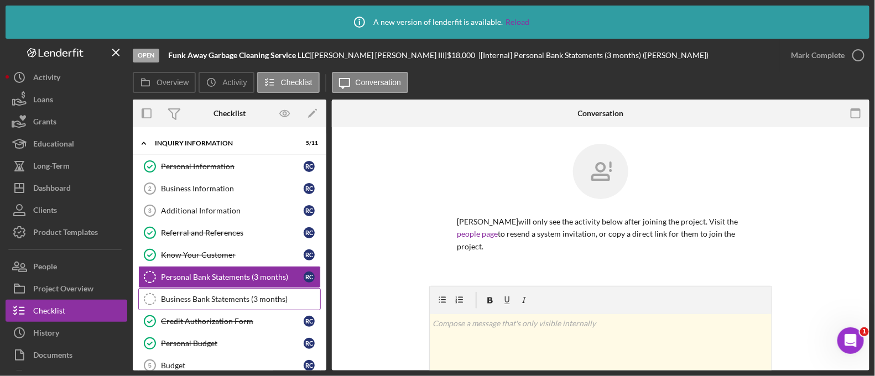
click at [216, 295] on div "Business Bank Statements (3 months)" at bounding box center [240, 299] width 159 height 9
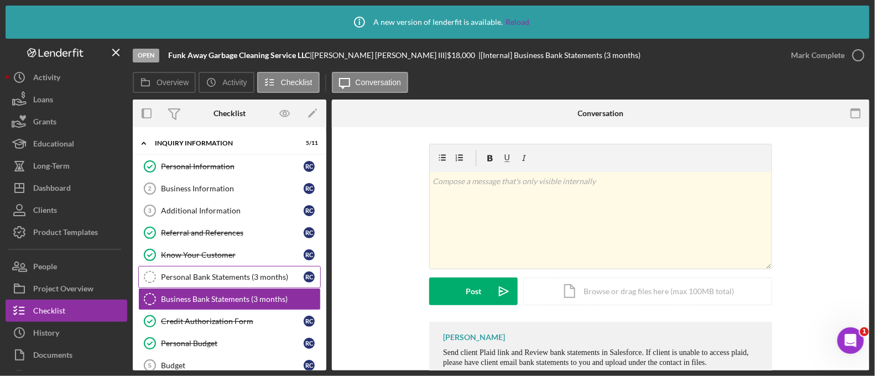
click at [196, 285] on link "Personal Bank Statements (3 months) Personal Bank Statements (3 months) R C" at bounding box center [229, 277] width 183 height 22
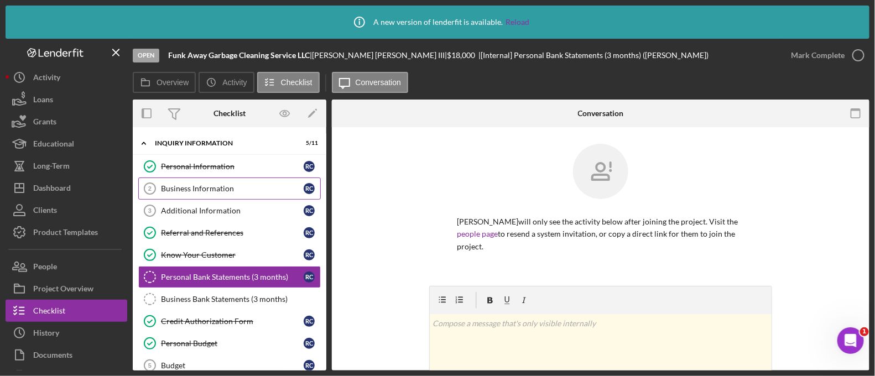
click at [185, 185] on div "Business Information" at bounding box center [232, 188] width 143 height 9
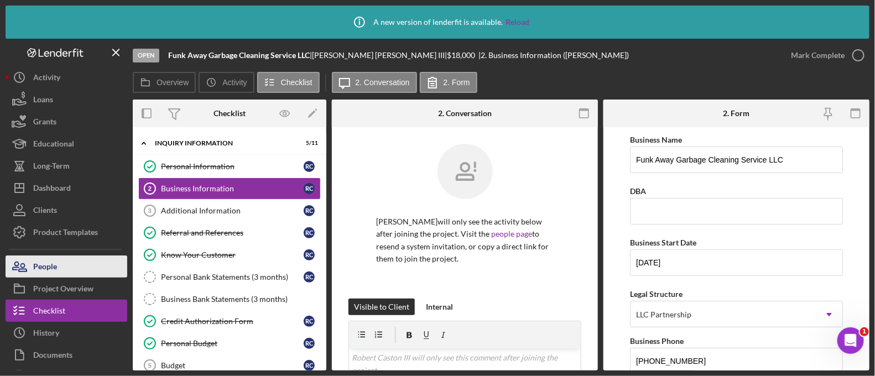
click at [79, 265] on button "People" at bounding box center [67, 267] width 122 height 22
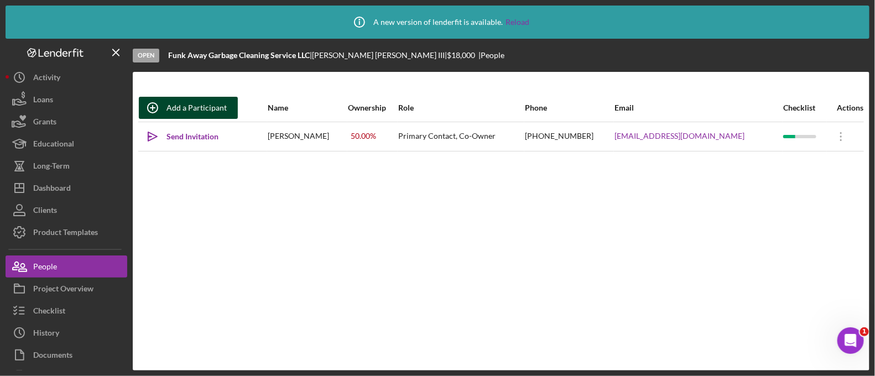
click at [179, 106] on div "Add a Participant" at bounding box center [196, 108] width 60 height 22
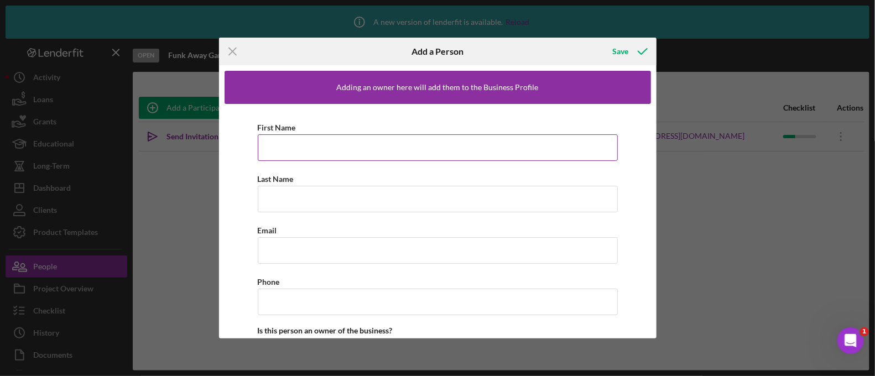
click at [282, 146] on input "First Name" at bounding box center [438, 147] width 360 height 27
type input "Raisha"
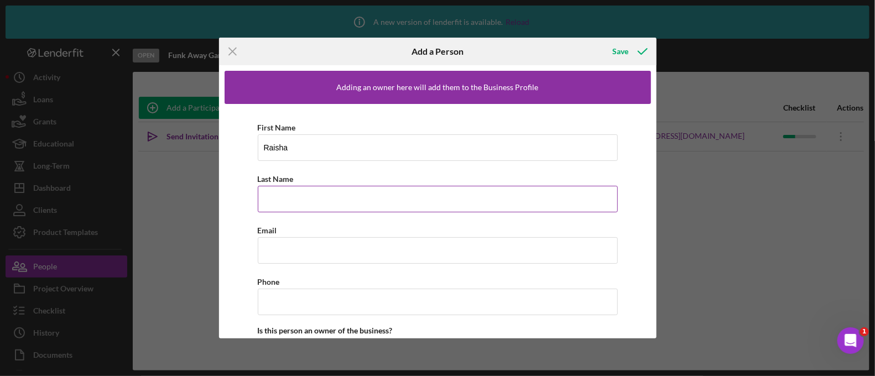
click at [263, 194] on input "Last Name" at bounding box center [438, 199] width 360 height 27
type input "[PERSON_NAME]"
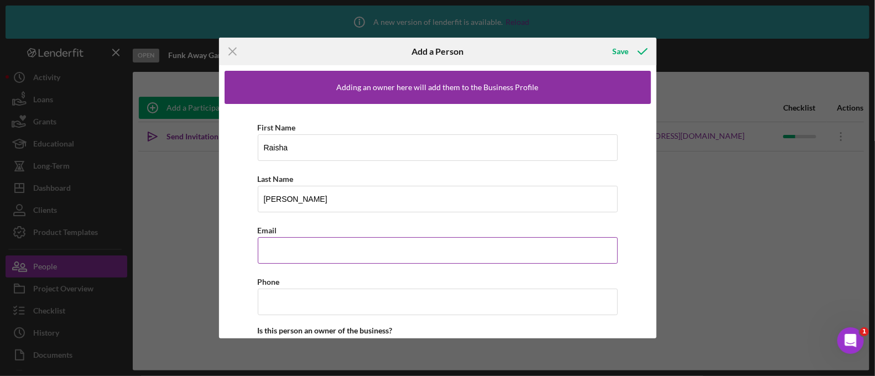
click at [290, 251] on input "Email" at bounding box center [438, 250] width 360 height 27
paste input "[EMAIL_ADDRESS][DOMAIN_NAME]"
type input "[EMAIL_ADDRESS][DOMAIN_NAME]"
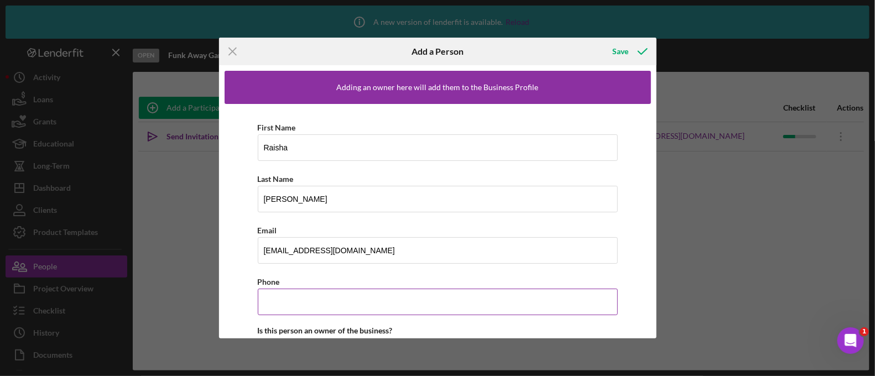
click at [268, 308] on input "Phone" at bounding box center [438, 302] width 360 height 27
paste input "[PHONE_NUMBER]"
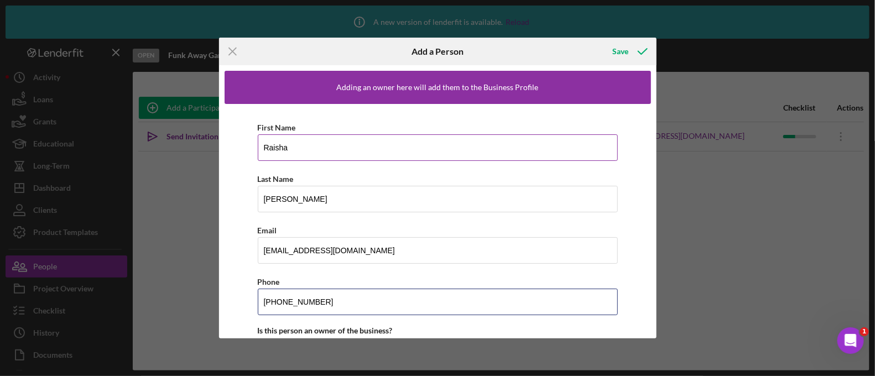
scroll to position [114, 0]
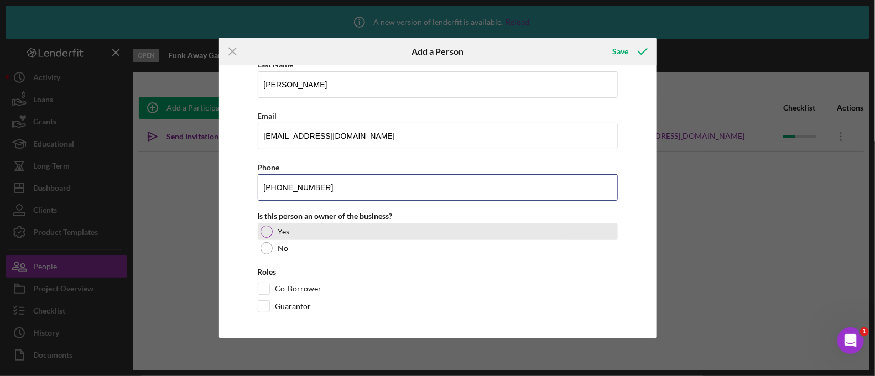
type input "[PHONE_NUMBER]"
click at [268, 233] on div at bounding box center [267, 232] width 12 height 12
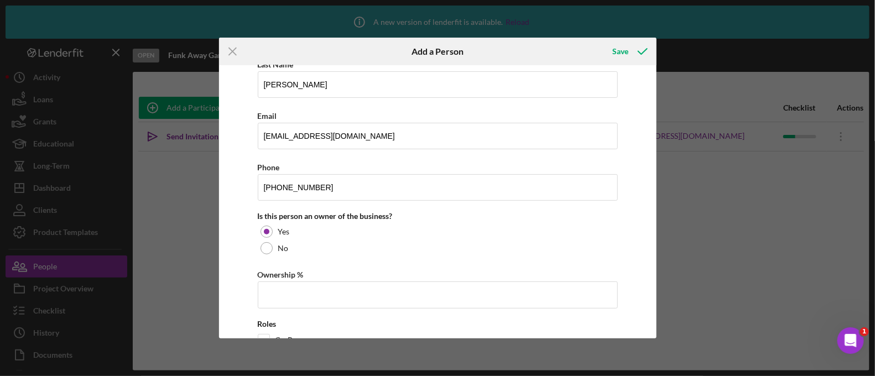
scroll to position [166, 0]
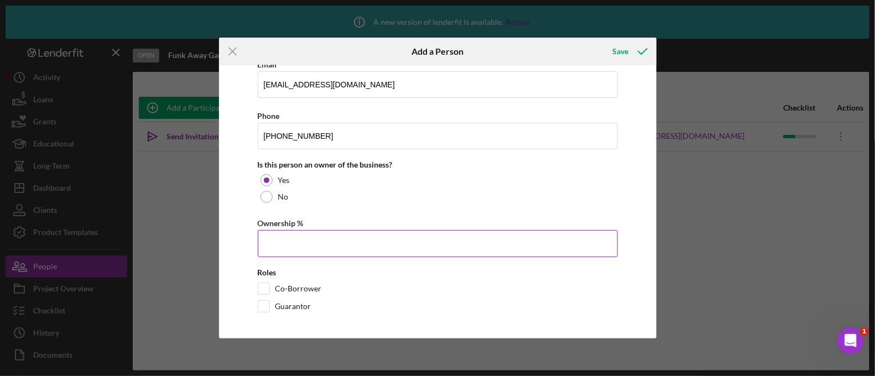
click at [275, 249] on input "Ownership %" at bounding box center [438, 243] width 360 height 27
type input "50.00%"
click at [267, 283] on input "Co-Borrower" at bounding box center [263, 288] width 11 height 11
checkbox input "true"
click at [611, 59] on button "Save" at bounding box center [629, 51] width 55 height 22
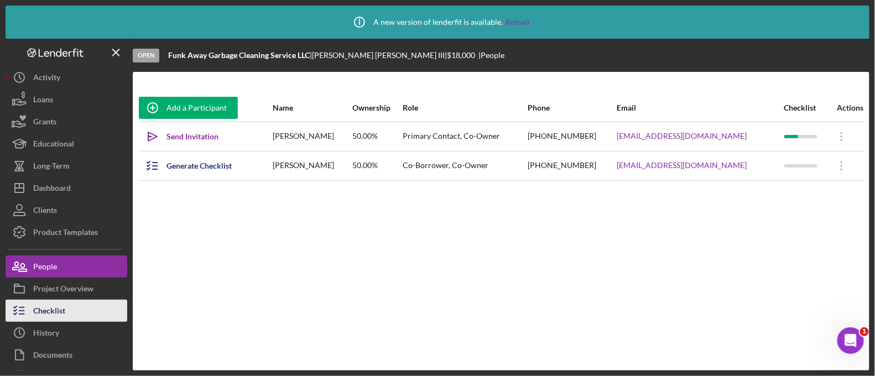
click at [80, 306] on button "Checklist" at bounding box center [67, 311] width 122 height 22
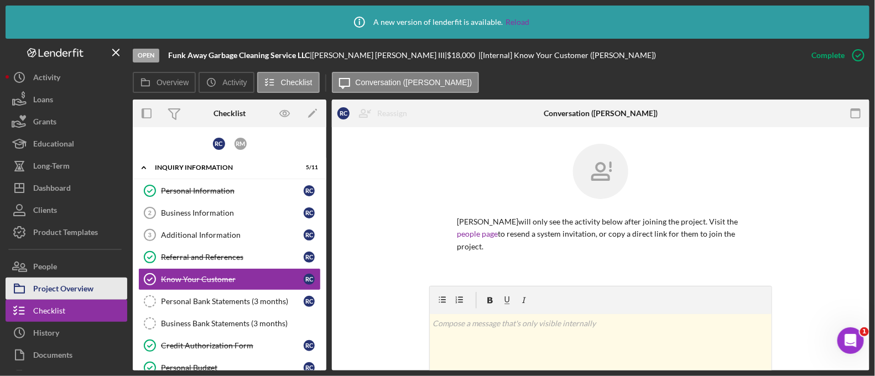
click at [90, 294] on div "Project Overview" at bounding box center [63, 290] width 60 height 25
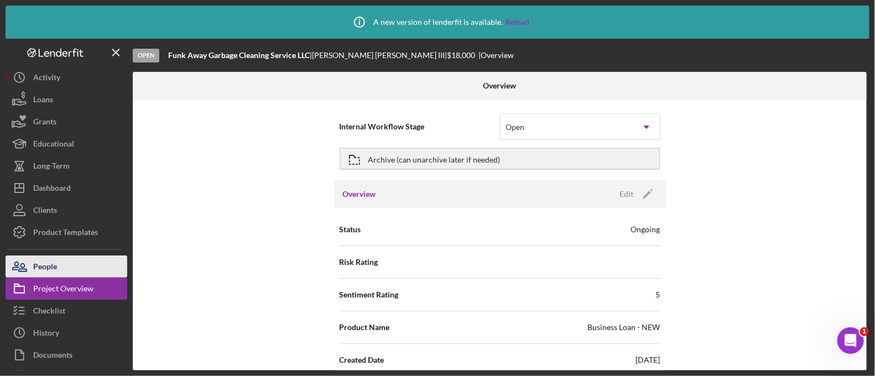
click at [79, 261] on button "People" at bounding box center [67, 267] width 122 height 22
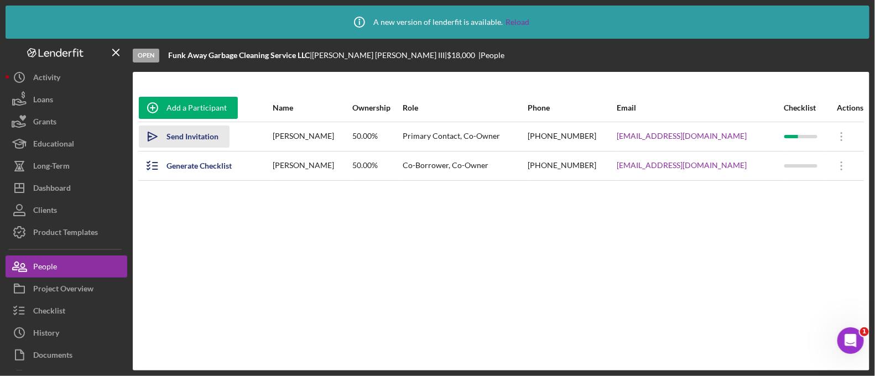
click at [174, 139] on div "Send Invitation" at bounding box center [192, 137] width 52 height 22
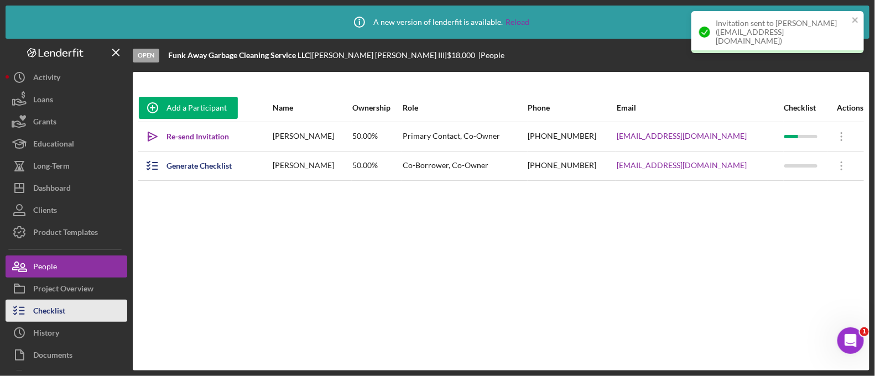
click at [63, 308] on div "Checklist" at bounding box center [49, 312] width 32 height 25
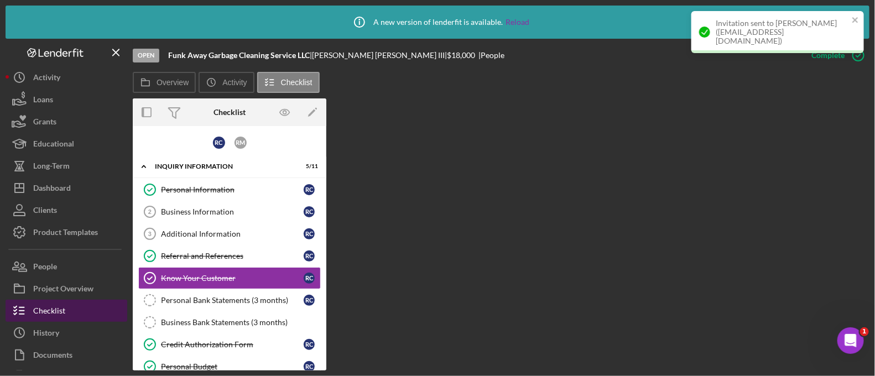
scroll to position [28, 0]
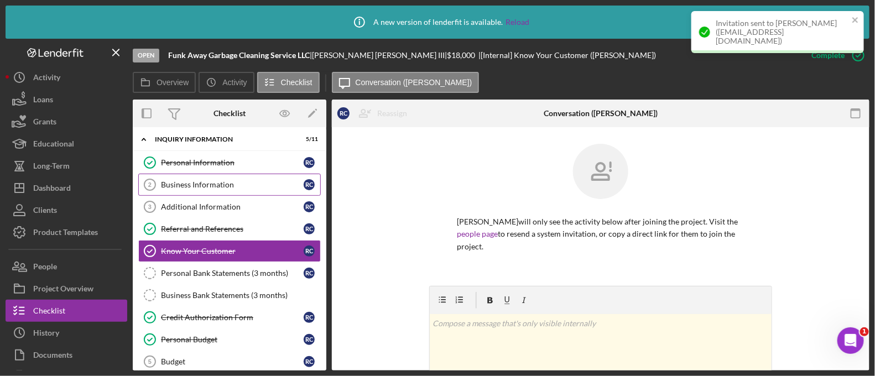
click at [185, 184] on div "Business Information" at bounding box center [232, 184] width 143 height 9
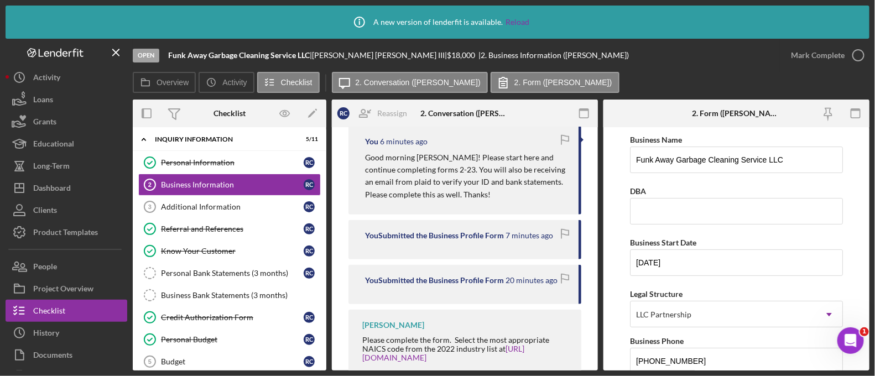
scroll to position [373, 0]
click at [204, 200] on link "Additional Information 3 Additional Information R C" at bounding box center [229, 207] width 183 height 22
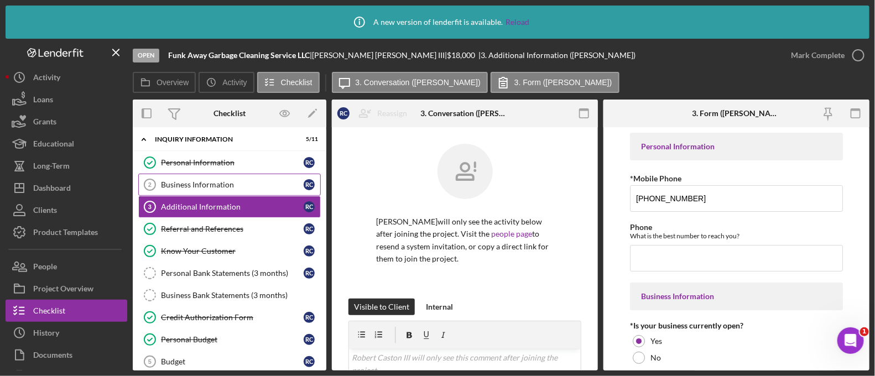
click at [202, 187] on div "Business Information" at bounding box center [232, 184] width 143 height 9
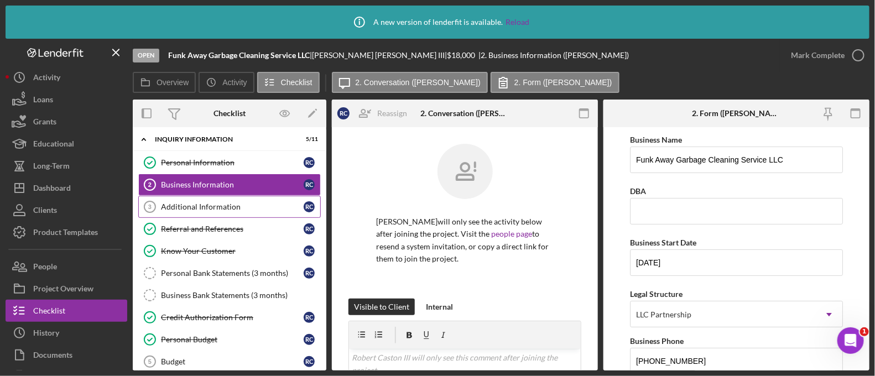
click at [246, 211] on link "Additional Information 3 Additional Information R C" at bounding box center [229, 207] width 183 height 22
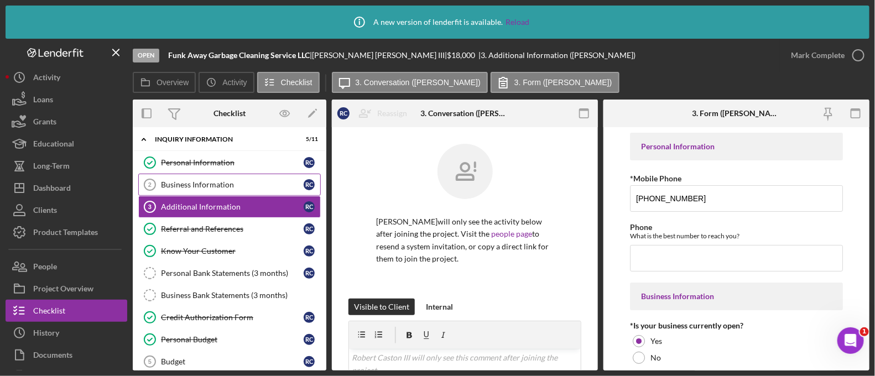
click at [239, 193] on link "Business Information 2 Business Information R C" at bounding box center [229, 185] width 183 height 22
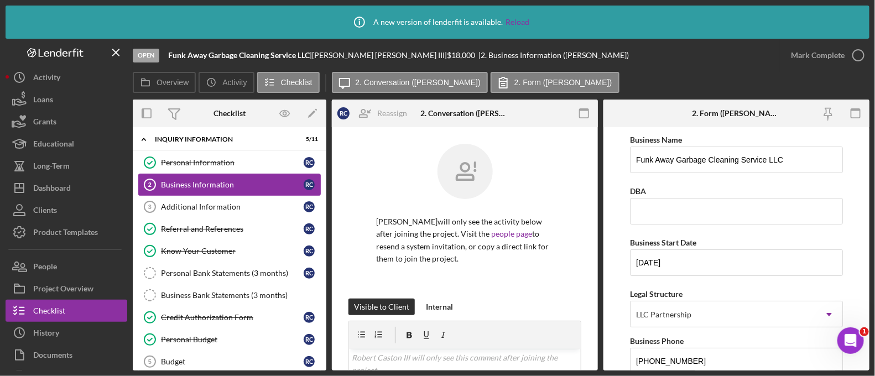
scroll to position [6, 0]
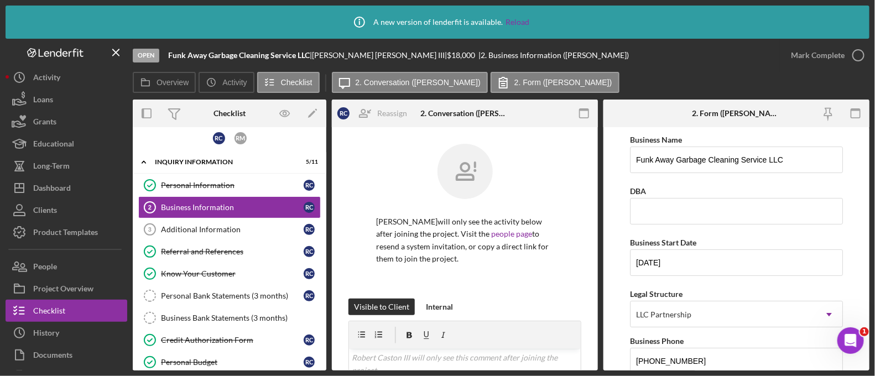
click at [402, 176] on div at bounding box center [465, 180] width 178 height 72
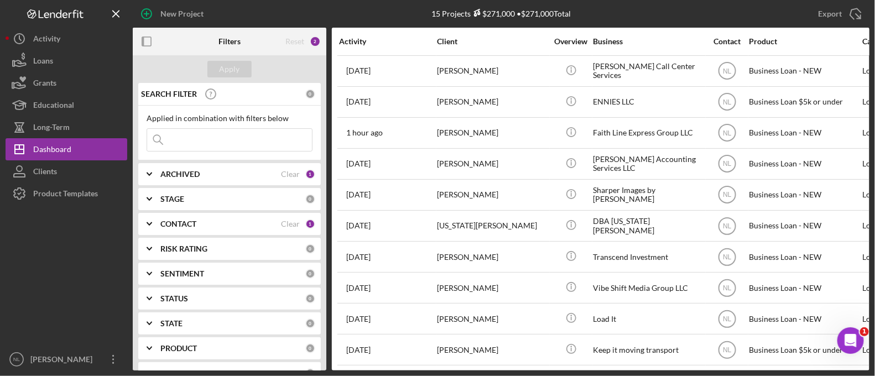
click at [210, 170] on div "ARCHIVED" at bounding box center [220, 174] width 121 height 9
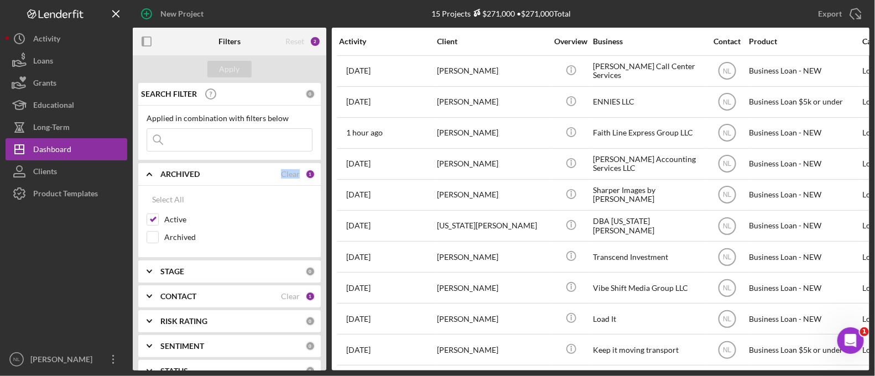
click at [210, 170] on div "ARCHIVED" at bounding box center [220, 174] width 121 height 9
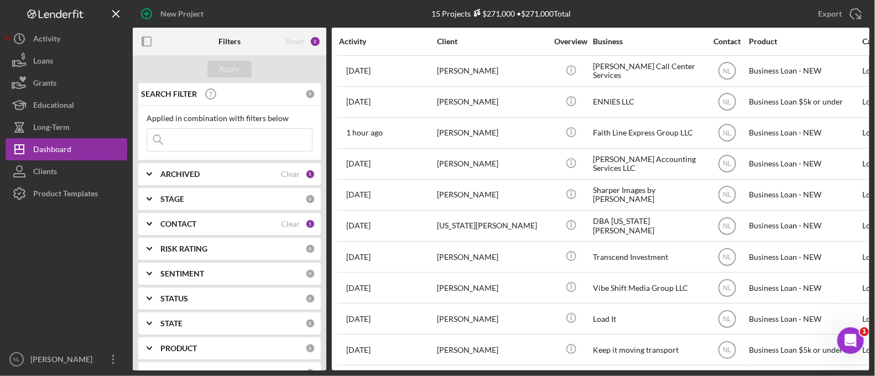
click at [185, 217] on div "CONTACT Clear 1" at bounding box center [237, 224] width 155 height 22
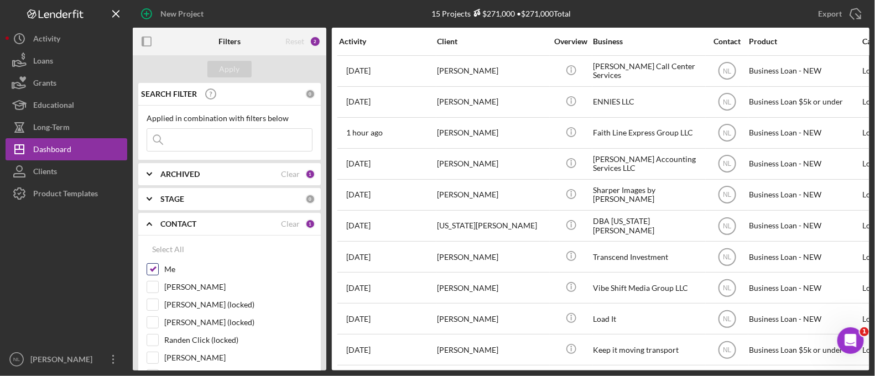
click at [157, 267] on input "Me" at bounding box center [152, 269] width 11 height 11
checkbox input "false"
click at [179, 200] on b "STAGE" at bounding box center [172, 199] width 24 height 9
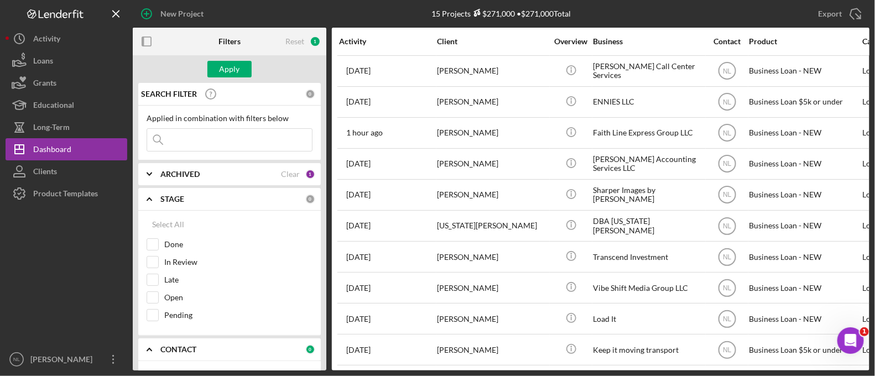
click at [174, 170] on b "ARCHIVED" at bounding box center [179, 174] width 39 height 9
click at [155, 214] on input "Active" at bounding box center [152, 219] width 11 height 11
checkbox input "false"
click at [191, 139] on input at bounding box center [229, 140] width 165 height 22
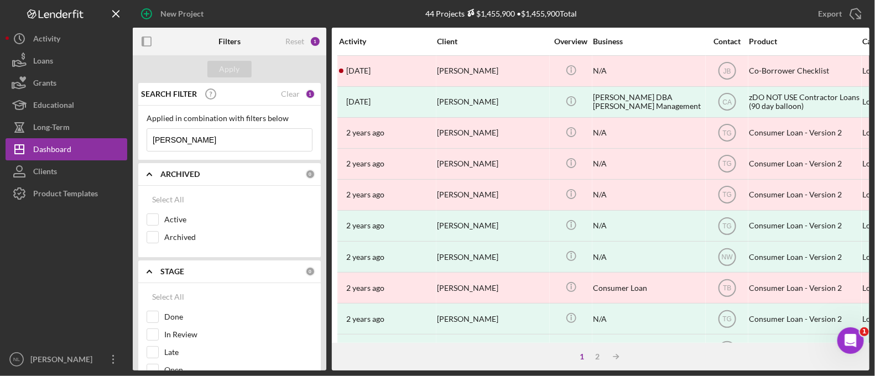
drag, startPoint x: 522, startPoint y: 253, endPoint x: 348, endPoint y: 358, distance: 203.0
click at [348, 358] on div "1 2 Icon/Table Sort Arrow" at bounding box center [601, 357] width 538 height 28
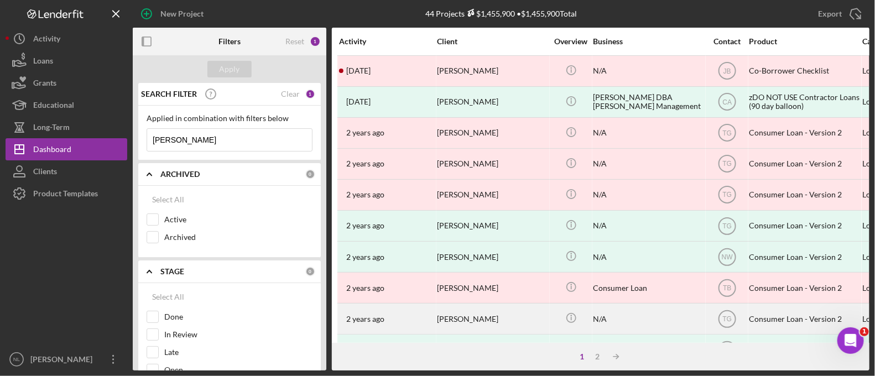
scroll to position [194, 0]
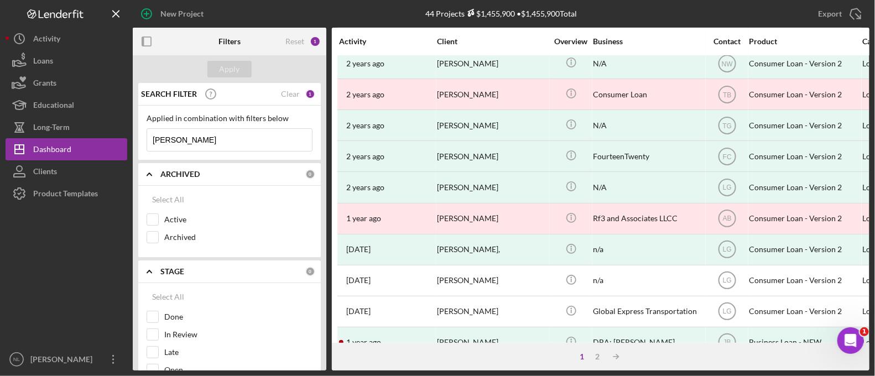
click at [221, 148] on input "robert caston" at bounding box center [229, 140] width 165 height 22
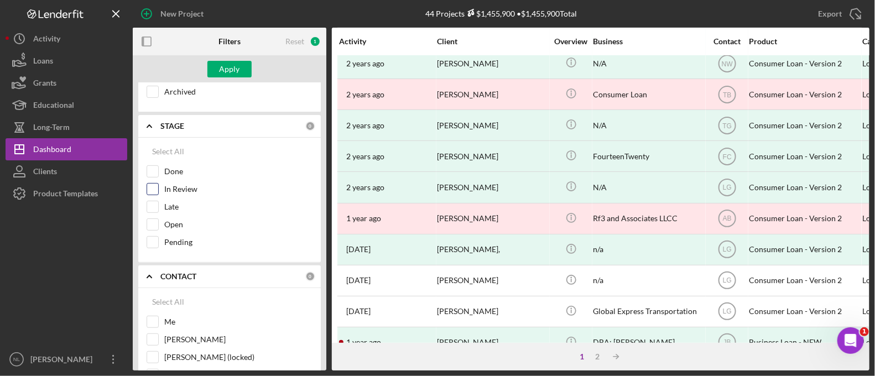
scroll to position [148, 0]
type input "robert"
click at [152, 317] on input "Me" at bounding box center [152, 319] width 11 height 11
checkbox input "true"
click at [213, 63] on button "Apply" at bounding box center [229, 69] width 44 height 17
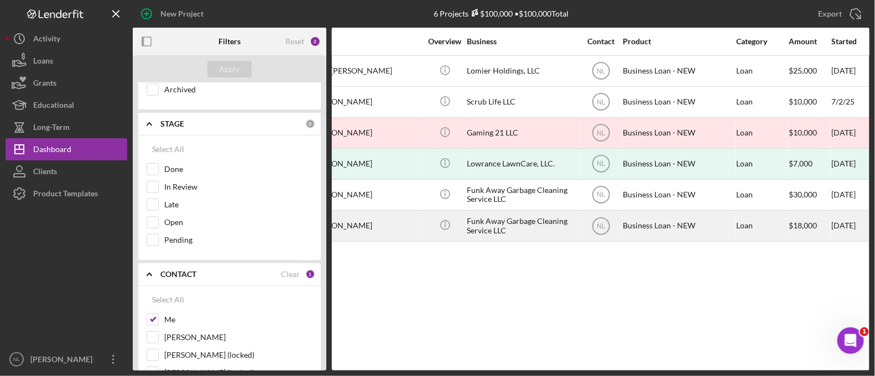
scroll to position [0, 94]
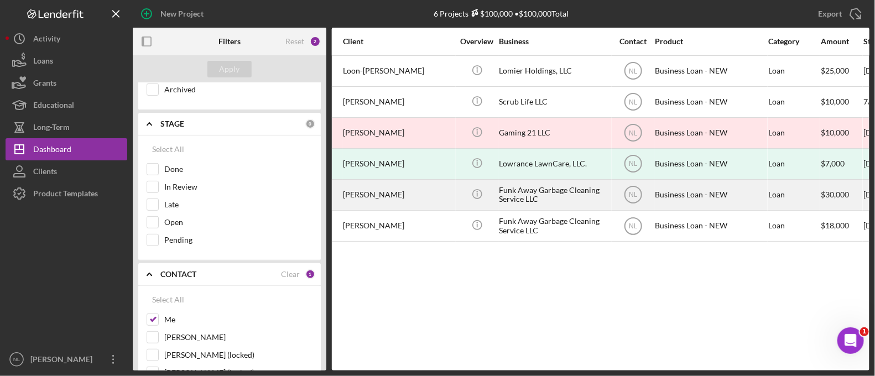
click at [433, 202] on div "[PERSON_NAME]" at bounding box center [398, 194] width 111 height 29
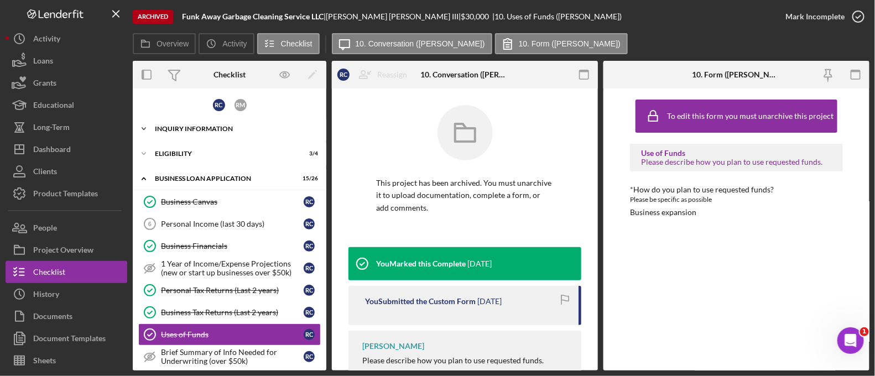
click at [189, 121] on div "Icon/Expander INQUIRY INFORMATION 6 / 11" at bounding box center [230, 129] width 194 height 22
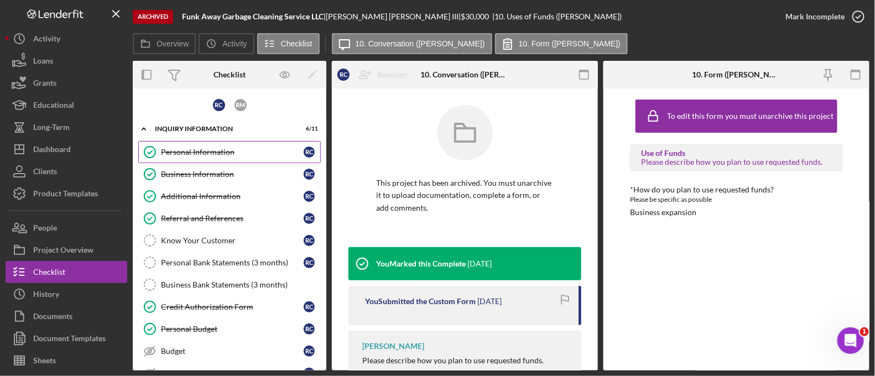
click at [194, 150] on div "Personal Information" at bounding box center [232, 152] width 143 height 9
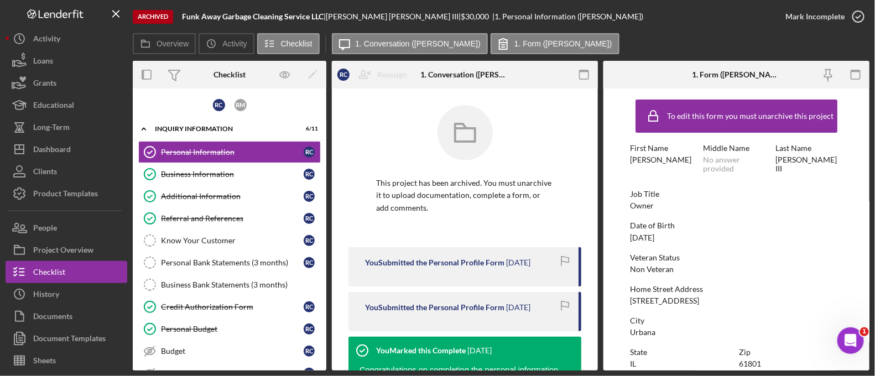
click at [659, 300] on div "[STREET_ADDRESS]" at bounding box center [664, 300] width 69 height 9
copy div "[STREET_ADDRESS]"
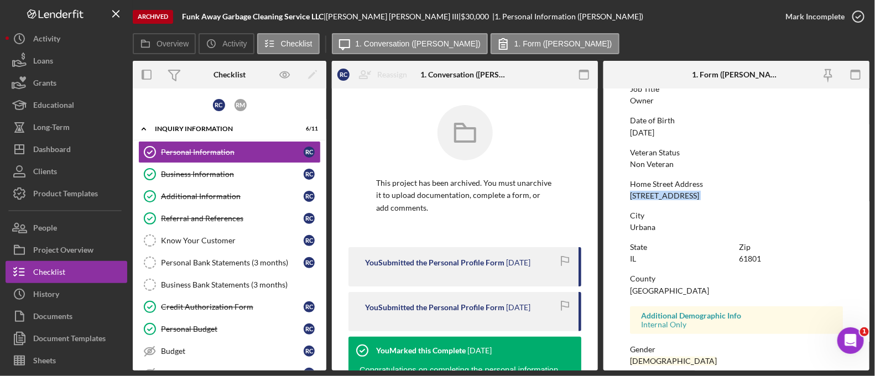
scroll to position [110, 0]
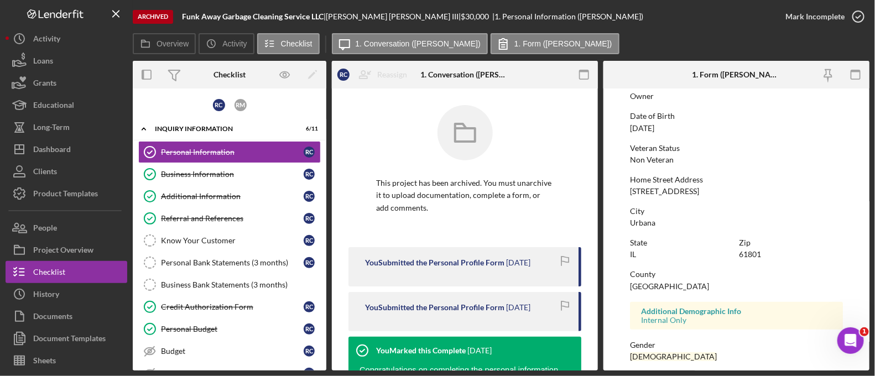
click at [761, 261] on div "State IL Zip 61801" at bounding box center [736, 254] width 213 height 32
click at [758, 256] on div "61801" at bounding box center [750, 254] width 22 height 9
copy div "61801"
click at [658, 159] on div "Non Veteran" at bounding box center [652, 159] width 44 height 9
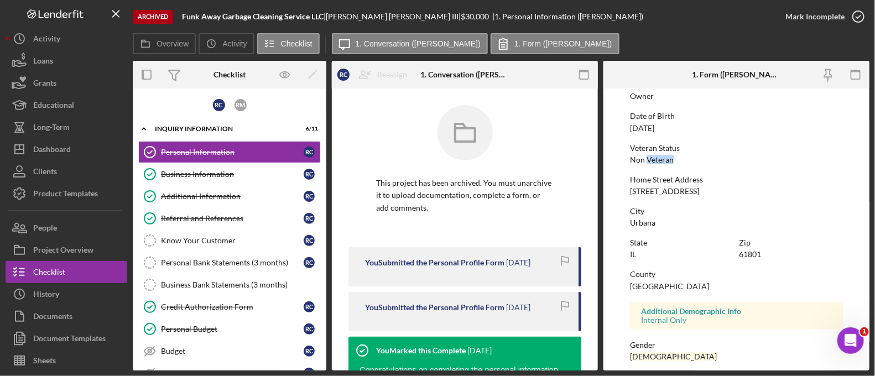
click at [658, 159] on div "Non Veteran" at bounding box center [652, 159] width 44 height 9
click at [653, 133] on div "To edit this form you must unarchive this project First Name Robert Middle Name…" at bounding box center [736, 242] width 213 height 514
click at [653, 129] on div "[DATE]" at bounding box center [642, 128] width 24 height 9
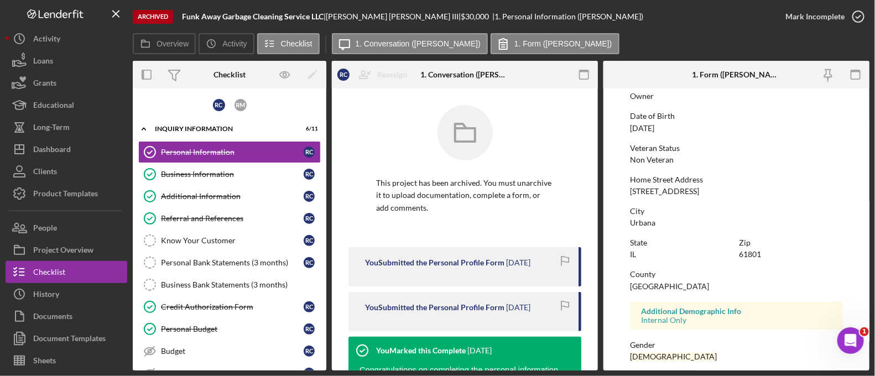
click at [653, 129] on div "[DATE]" at bounding box center [642, 128] width 24 height 9
copy div "[DATE]"
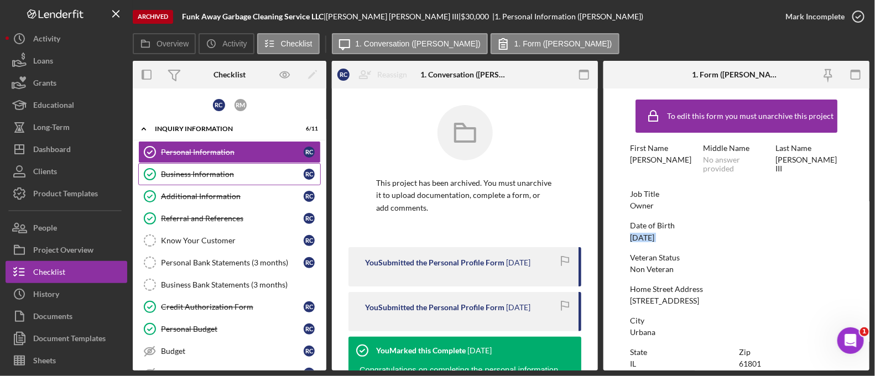
click at [242, 163] on link "Business Information Business Information R C" at bounding box center [229, 174] width 183 height 22
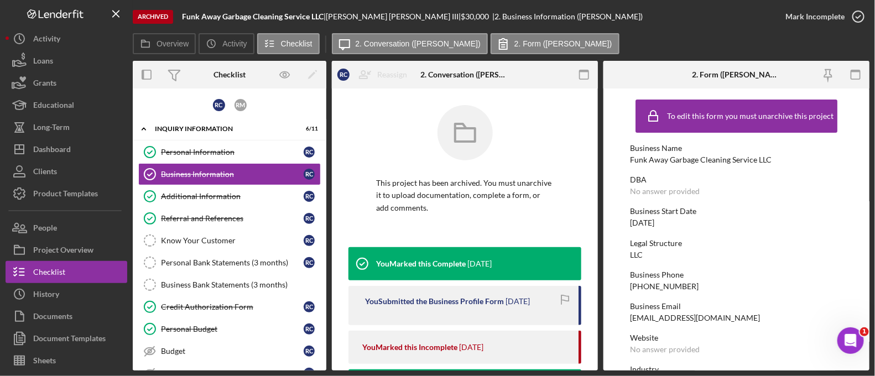
scroll to position [17, 0]
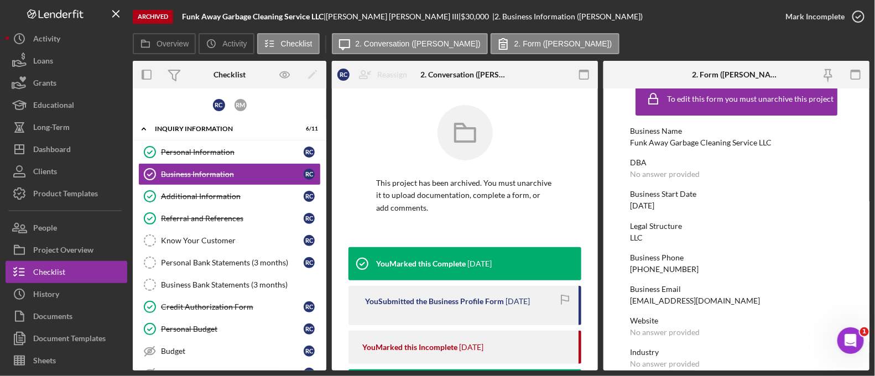
click at [652, 207] on div "[DATE]" at bounding box center [642, 205] width 24 height 9
copy div "[DATE]"
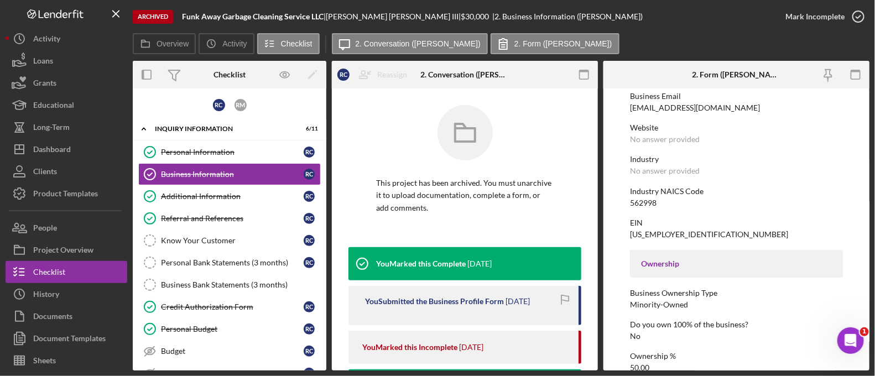
click at [645, 200] on div "562998" at bounding box center [643, 203] width 27 height 9
copy div "562998"
click at [666, 235] on div "[US_EMPLOYER_IDENTIFICATION_NUMBER]" at bounding box center [709, 234] width 158 height 9
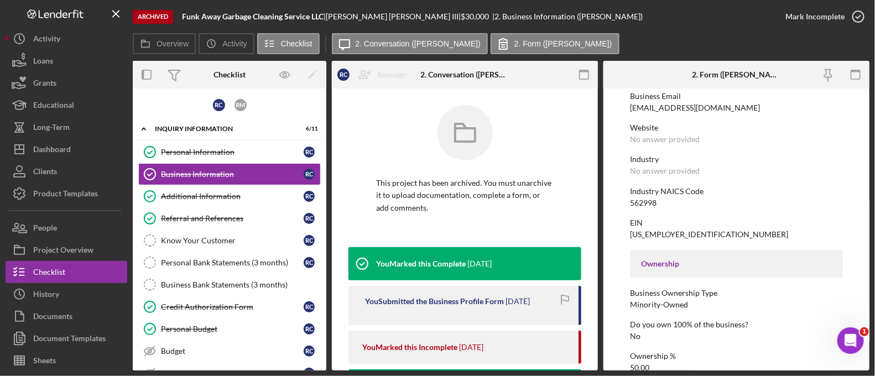
click at [666, 235] on div "[US_EMPLOYER_IDENTIFICATION_NUMBER]" at bounding box center [709, 234] width 158 height 9
copy div "[US_EMPLOYER_IDENTIFICATION_NUMBER]"
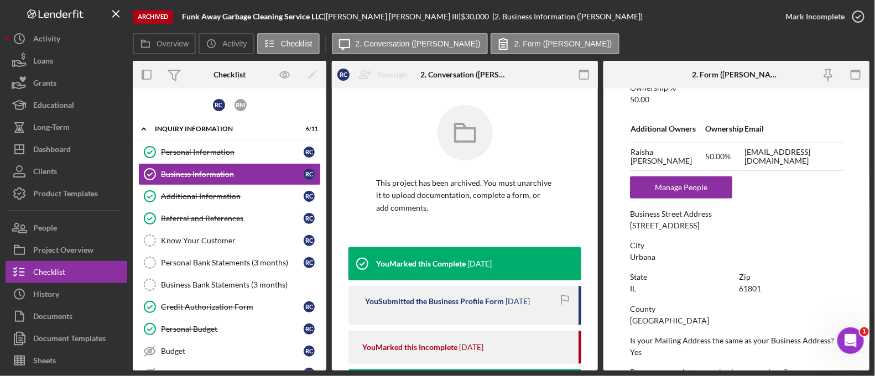
scroll to position [483, 0]
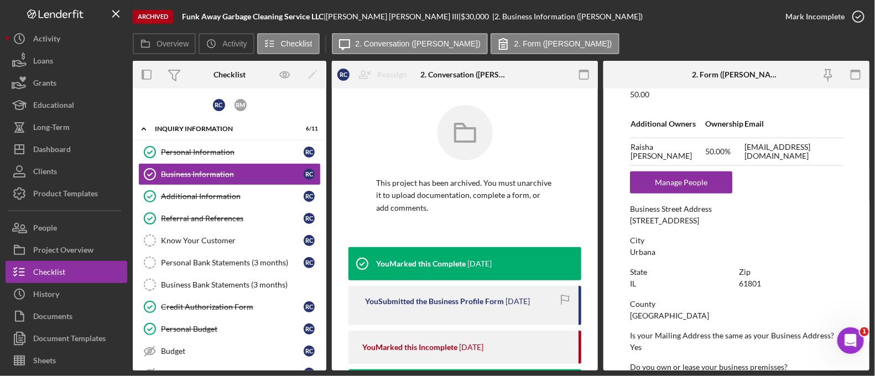
click at [660, 223] on div "[STREET_ADDRESS]" at bounding box center [664, 220] width 69 height 9
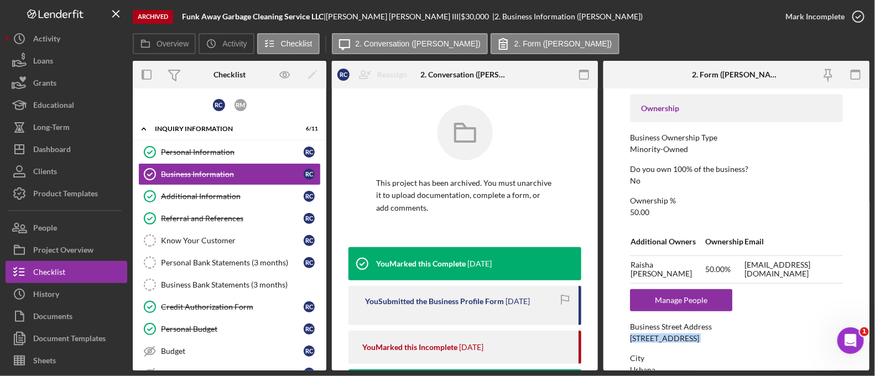
scroll to position [547, 0]
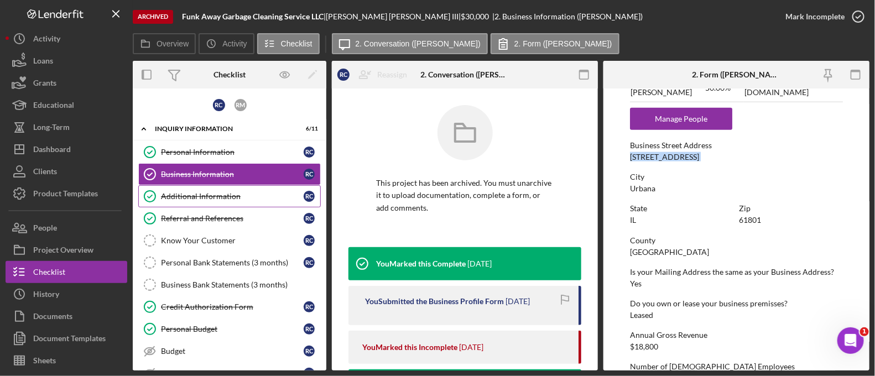
click at [236, 190] on link "Additional Information Additional Information R C" at bounding box center [229, 196] width 183 height 22
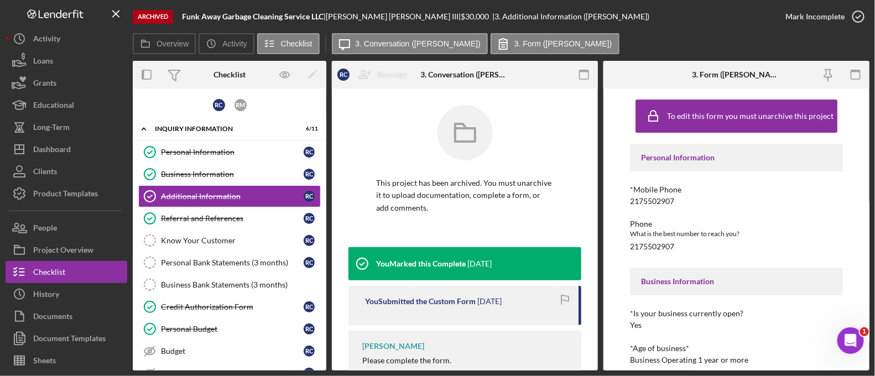
click at [664, 201] on div "2175502907" at bounding box center [652, 201] width 44 height 9
copy div "2175502907"
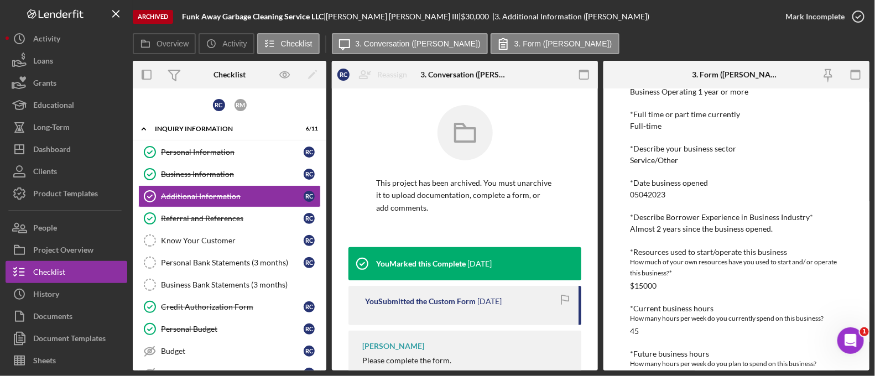
scroll to position [270, 0]
click at [663, 190] on div "05042023" at bounding box center [647, 192] width 35 height 9
copy div "05042023"
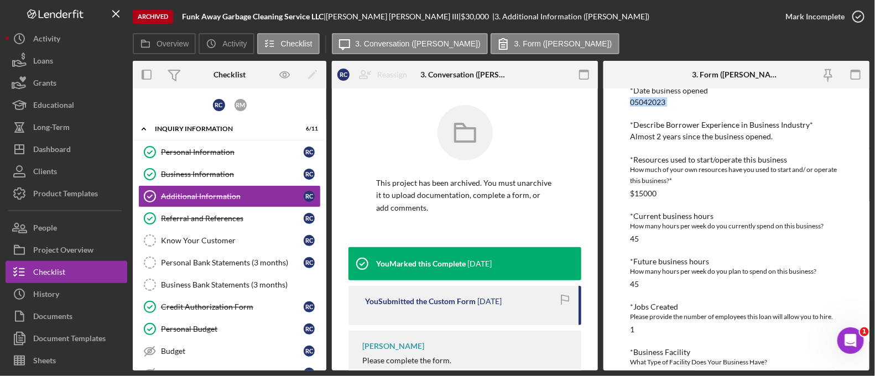
scroll to position [360, 0]
click at [643, 199] on div "Personal Information *Mobile Phone 2175502907 Phone What is the best number to …" at bounding box center [736, 156] width 213 height 745
drag, startPoint x: 643, startPoint y: 199, endPoint x: 641, endPoint y: 192, distance: 6.3
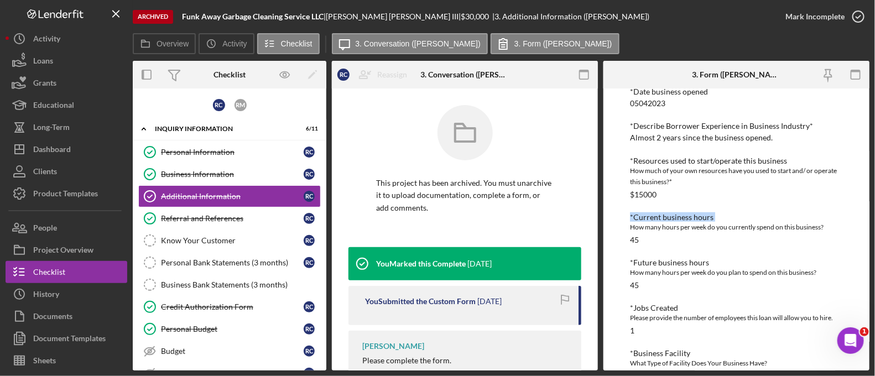
click at [641, 192] on div "$15000" at bounding box center [643, 194] width 27 height 9
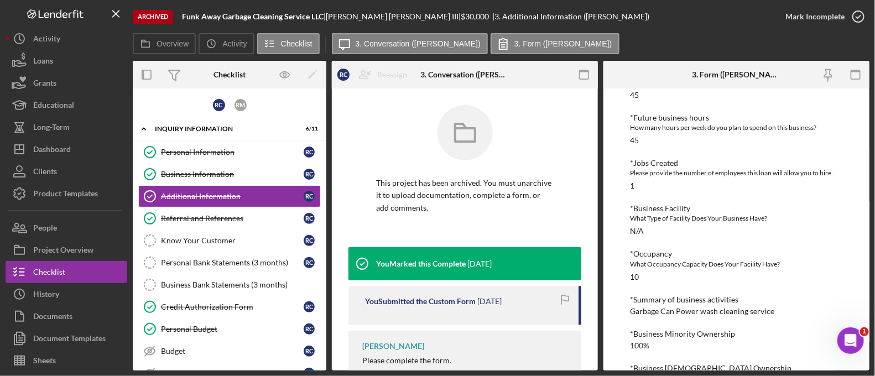
scroll to position [535, 0]
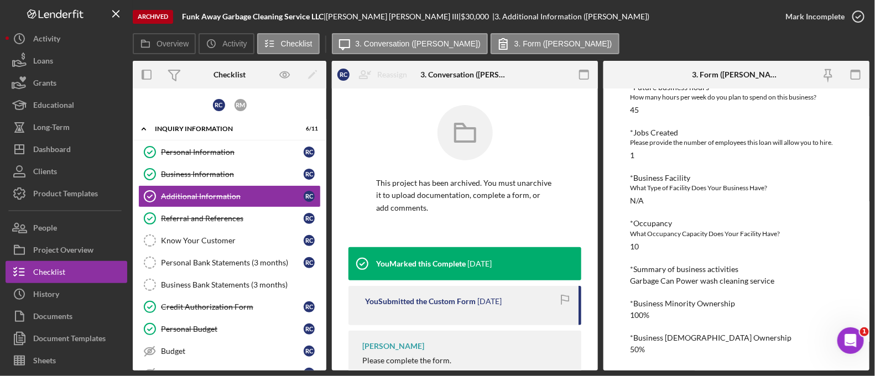
click at [724, 283] on div "Garbage Can Power wash cleaning service" at bounding box center [702, 281] width 144 height 9
copy div "Garbage Can Power wash cleaning service"
click at [246, 44] on button "Icon/History Activity" at bounding box center [226, 43] width 55 height 21
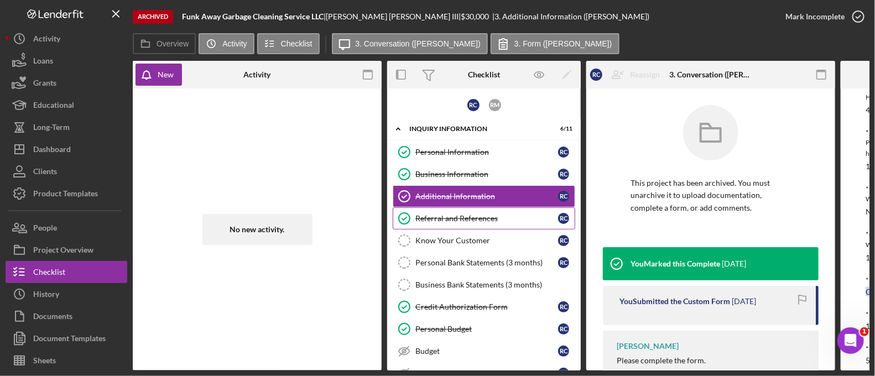
click at [409, 212] on icon "Referral and References" at bounding box center [404, 219] width 28 height 28
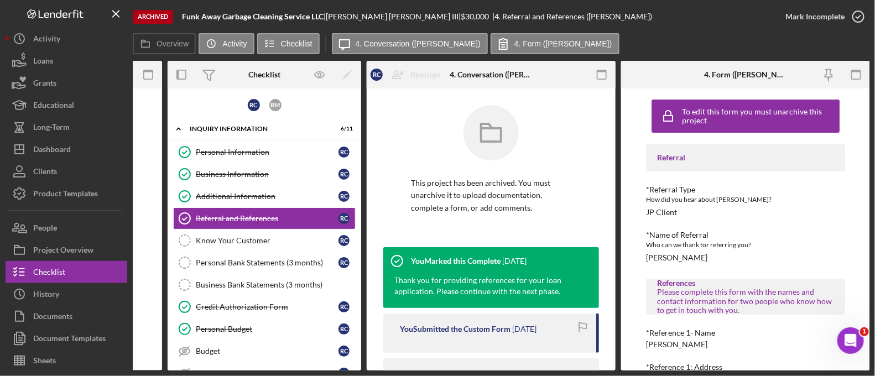
scroll to position [69, 0]
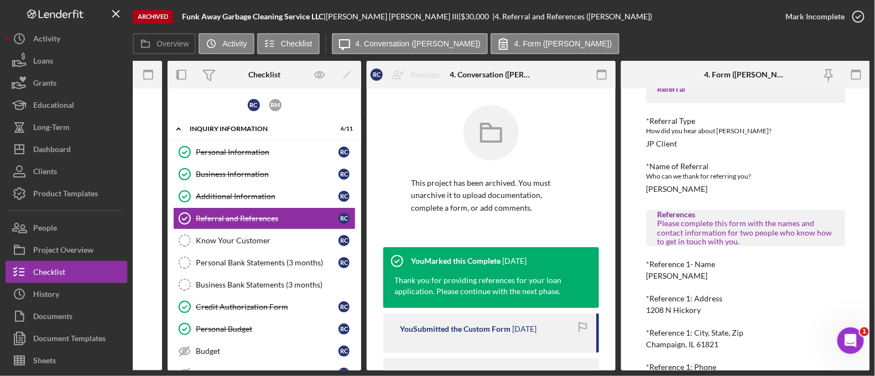
click at [655, 140] on div "JP Client" at bounding box center [661, 143] width 31 height 9
copy div "JP Client"
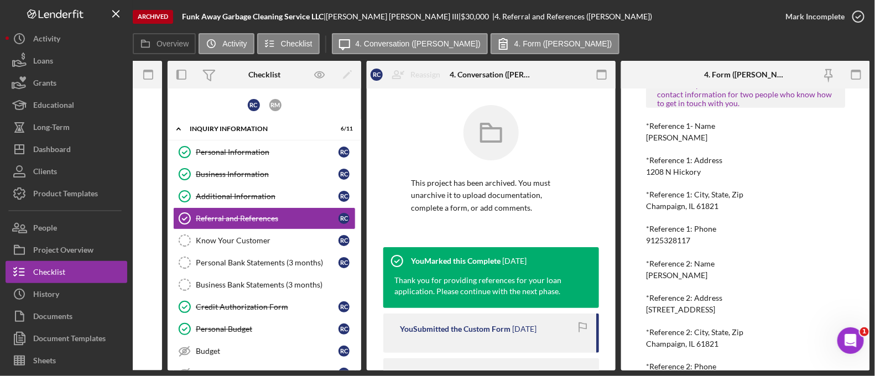
click at [662, 142] on div "[PERSON_NAME]" at bounding box center [676, 137] width 61 height 9
click at [662, 171] on div "1208 N Hickory" at bounding box center [673, 172] width 55 height 9
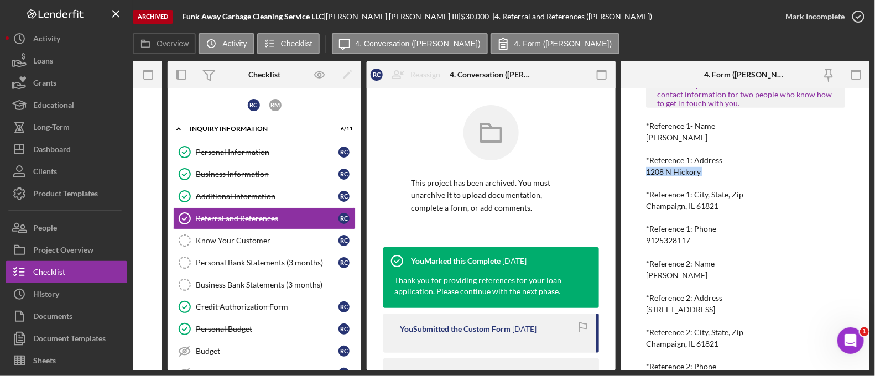
click at [662, 171] on div "1208 N Hickory" at bounding box center [673, 172] width 55 height 9
click at [672, 202] on div "Champaign, IL 61821" at bounding box center [682, 206] width 72 height 9
click at [670, 210] on div "Champaign, IL 61821" at bounding box center [682, 206] width 72 height 9
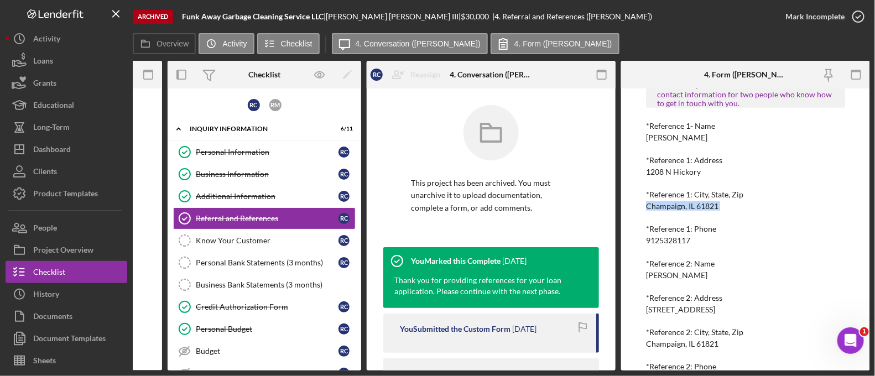
click at [666, 237] on div "9125328117" at bounding box center [668, 240] width 44 height 9
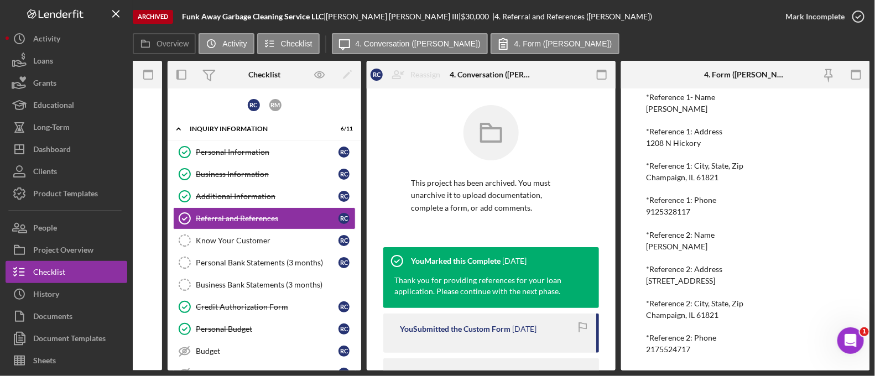
click at [664, 243] on div "[PERSON_NAME]" at bounding box center [676, 246] width 61 height 9
click at [653, 277] on div "[STREET_ADDRESS]" at bounding box center [680, 281] width 69 height 9
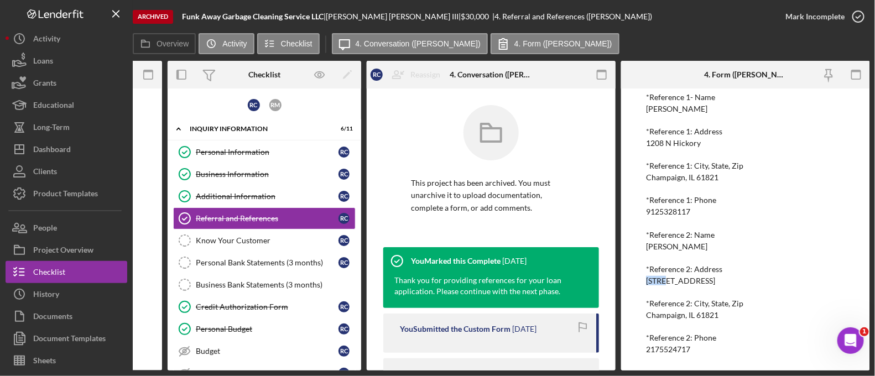
drag, startPoint x: 653, startPoint y: 274, endPoint x: 655, endPoint y: 279, distance: 6.2
click at [655, 279] on div "[STREET_ADDRESS]" at bounding box center [680, 281] width 69 height 9
click at [681, 311] on div "Champaign, IL 61821" at bounding box center [682, 315] width 72 height 9
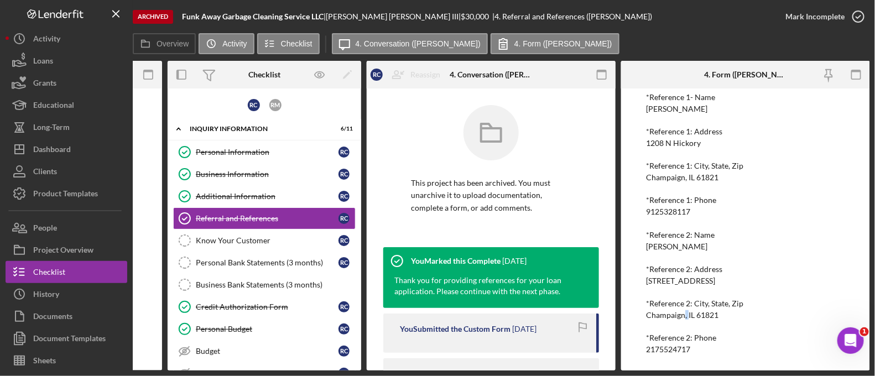
click at [681, 311] on div "Champaign, IL 61821" at bounding box center [682, 315] width 72 height 9
click at [671, 345] on div "2175524717" at bounding box center [668, 349] width 44 height 9
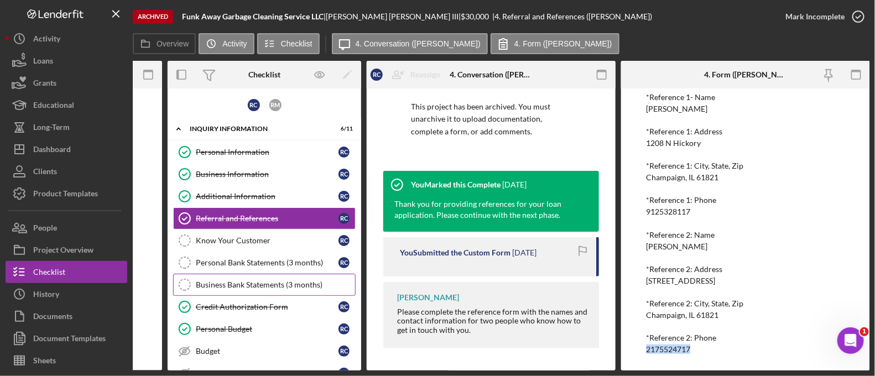
scroll to position [221, 0]
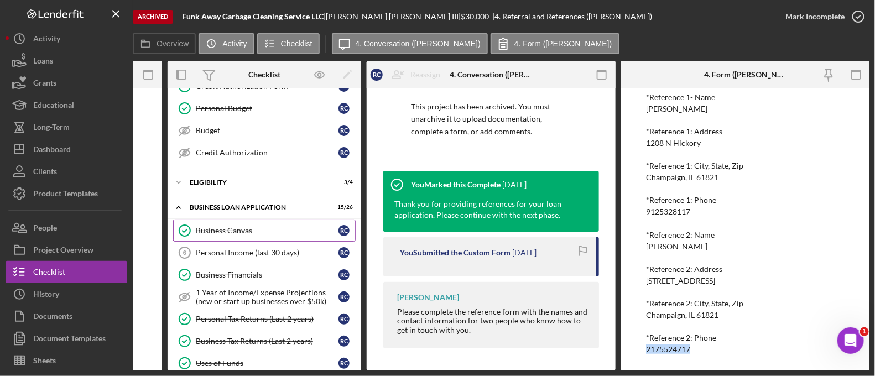
click at [200, 220] on link "Business Canvas Business Canvas R C" at bounding box center [264, 231] width 183 height 22
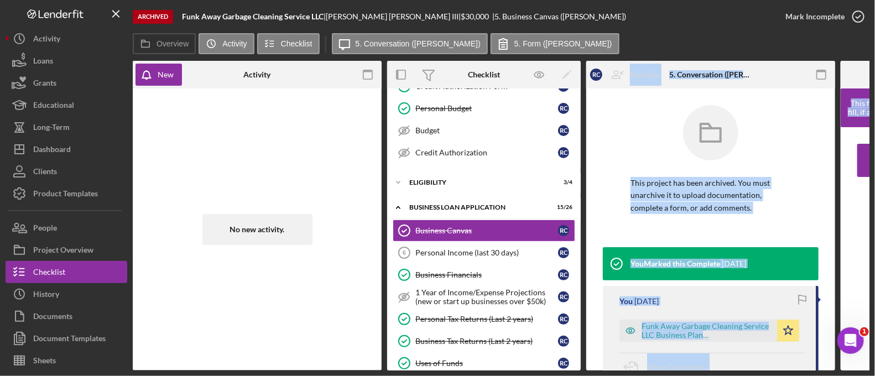
scroll to position [105, 0]
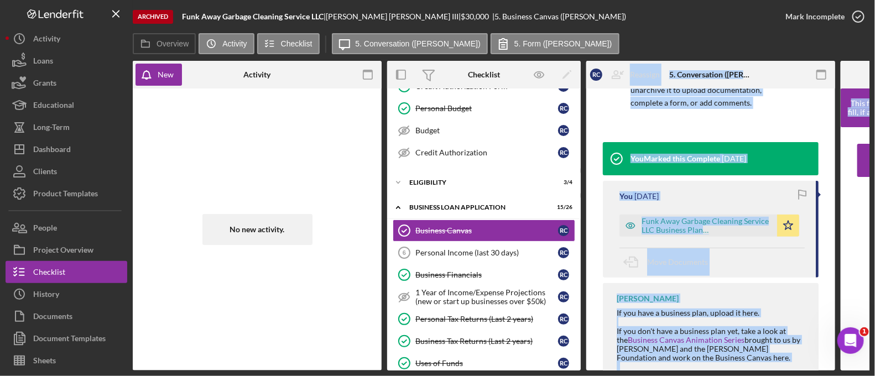
click at [727, 280] on div "You Marked this Complete 6 months ago You 6 months ago Funk Away Garbage Cleani…" at bounding box center [711, 288] width 216 height 293
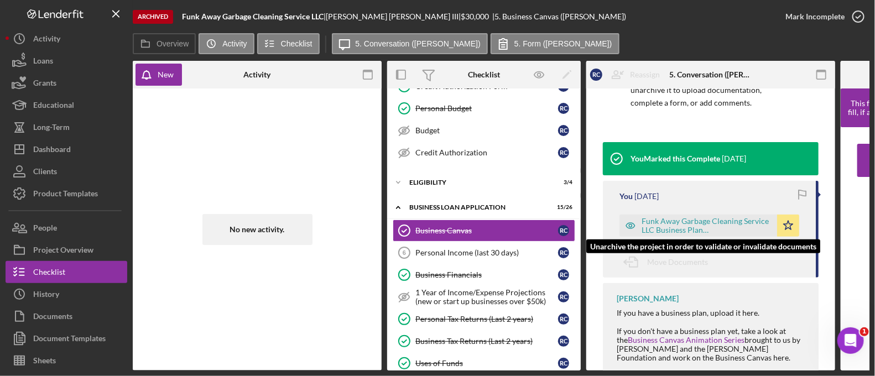
click at [678, 228] on div "Funk Away Garbage Cleaning Service LLC Business Plan Questionnaire.docx" at bounding box center [707, 226] width 130 height 18
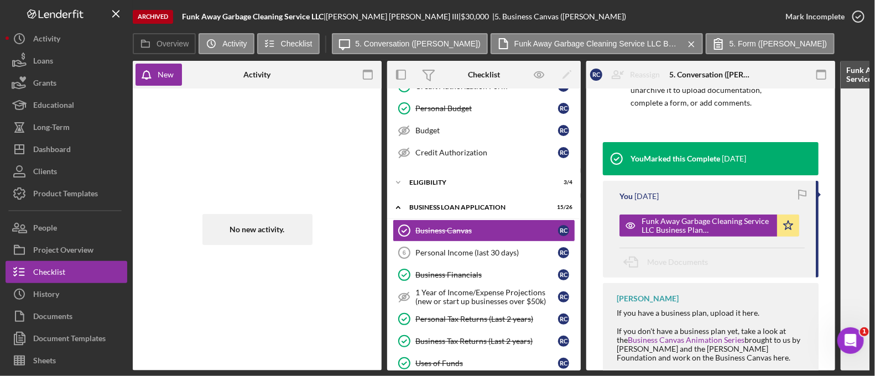
scroll to position [0, 242]
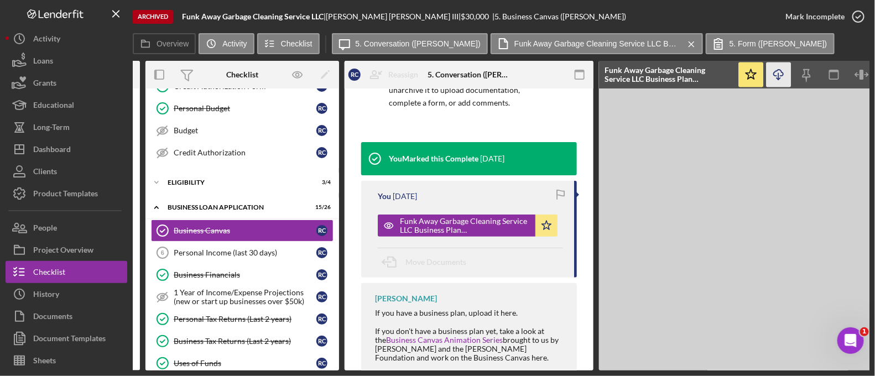
click at [780, 67] on icon "Icon/Download" at bounding box center [779, 75] width 25 height 25
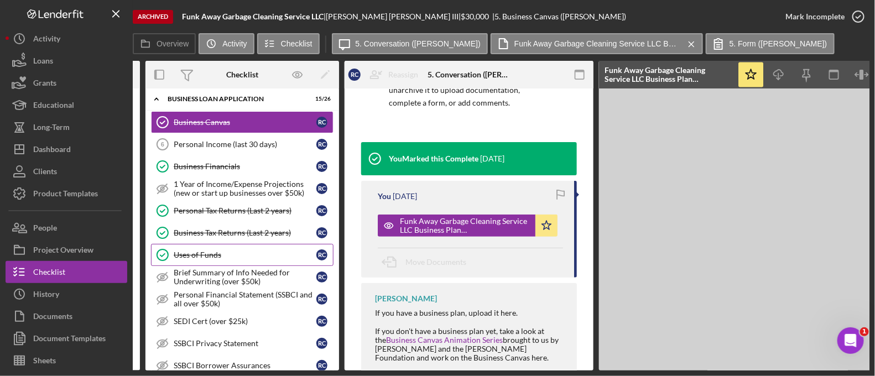
click at [216, 258] on link "Uses of Funds Uses of Funds R C" at bounding box center [242, 255] width 183 height 22
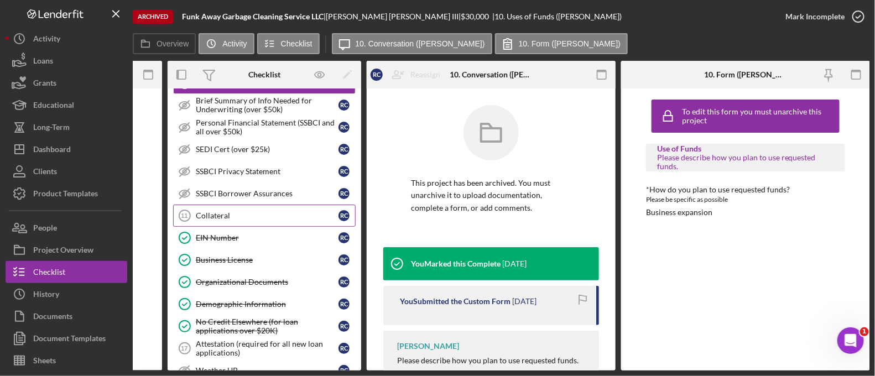
scroll to position [502, 0]
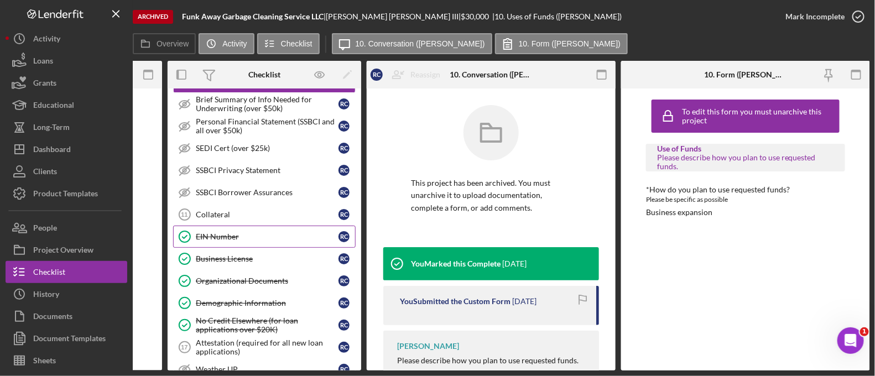
click at [232, 226] on link "EIN Number EIN Number R C" at bounding box center [264, 237] width 183 height 22
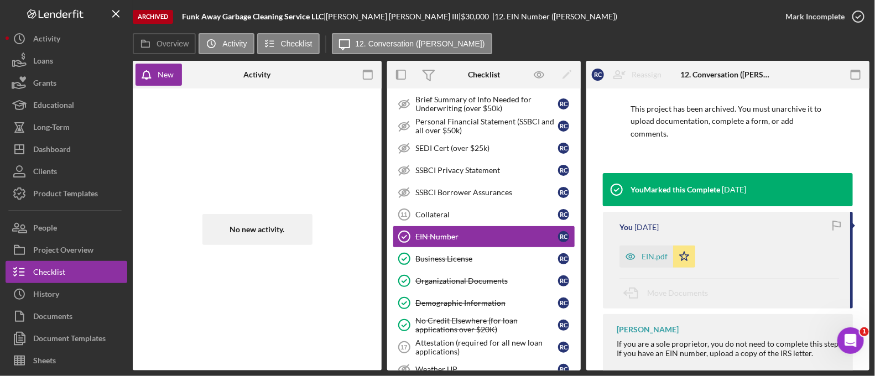
scroll to position [76, 0]
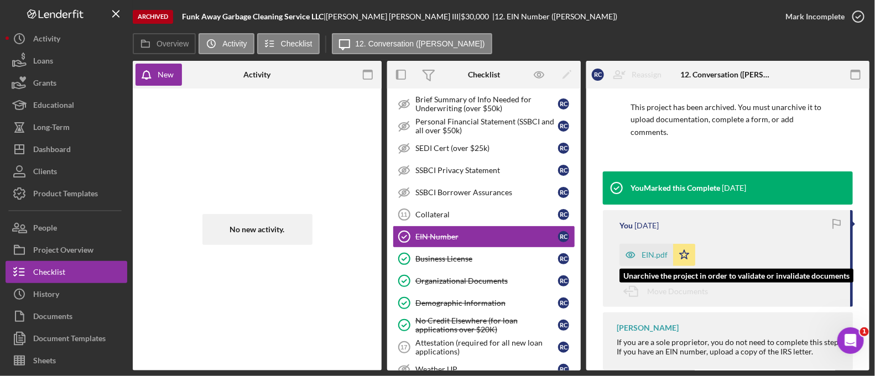
click at [657, 257] on div "EIN.pdf" at bounding box center [655, 255] width 26 height 9
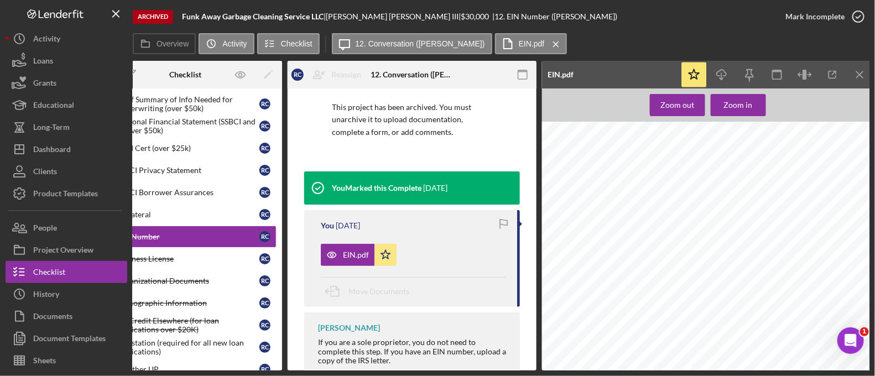
scroll to position [0, 303]
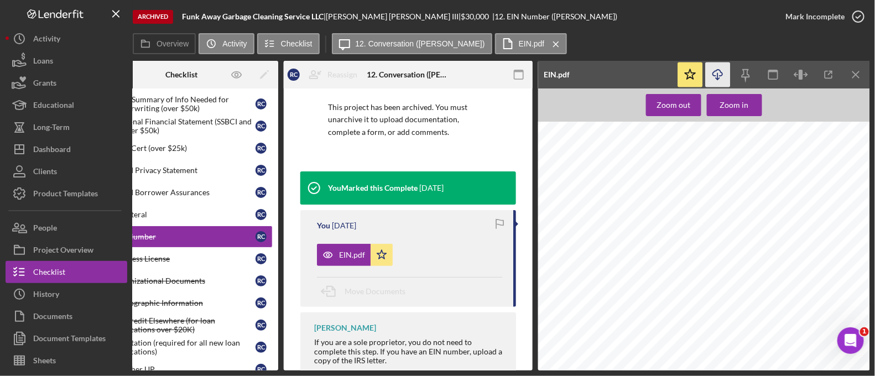
click at [722, 76] on icon "Icon/Download" at bounding box center [718, 75] width 25 height 25
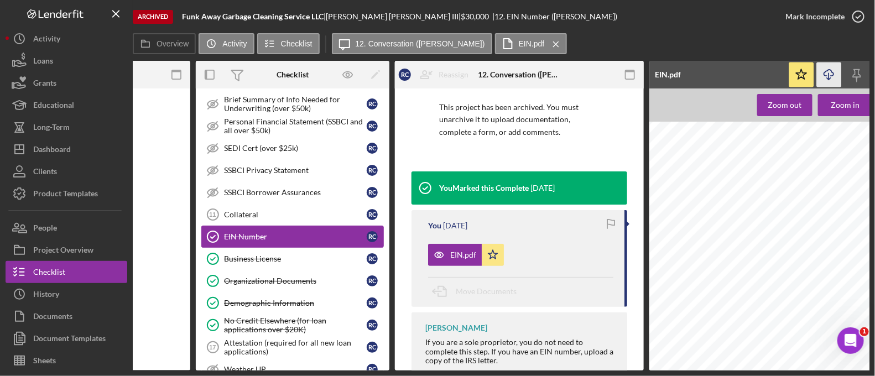
scroll to position [0, 190]
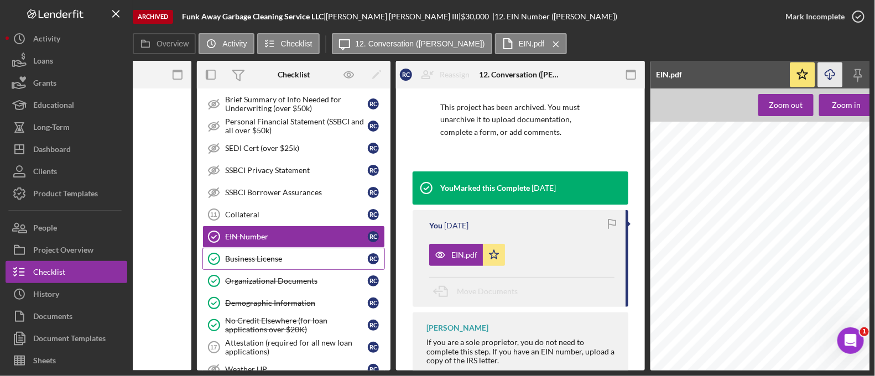
click at [242, 258] on link "Business License Business License R C" at bounding box center [293, 259] width 183 height 22
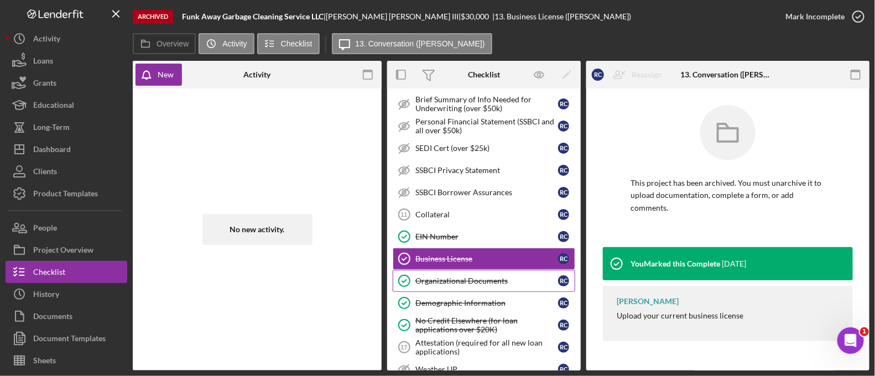
click at [498, 281] on link "Organizational Documents Organizational Documents R C" at bounding box center [484, 281] width 183 height 22
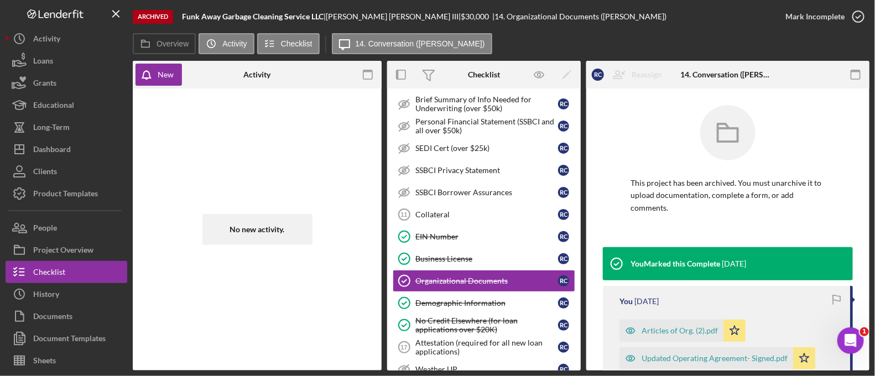
scroll to position [100, 0]
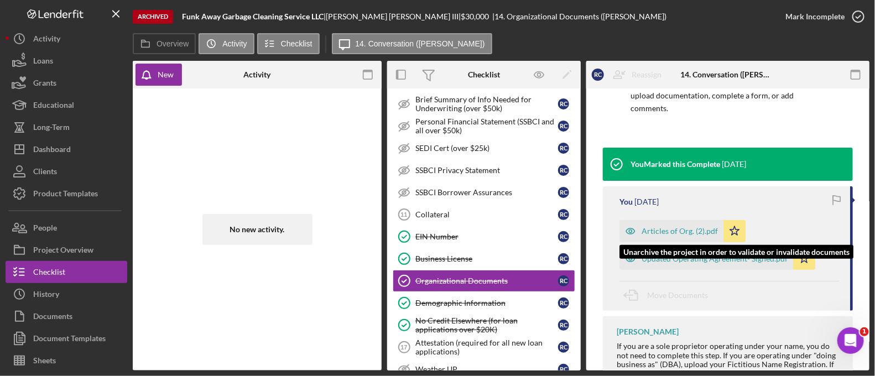
click at [655, 228] on div "Articles of Org. (2).pdf" at bounding box center [680, 231] width 76 height 9
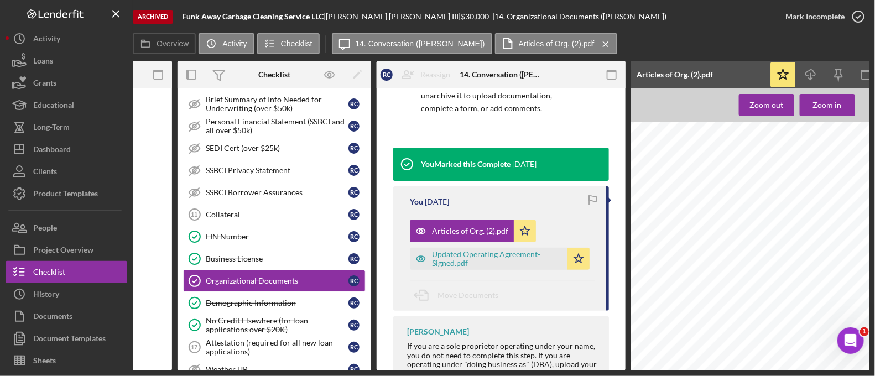
scroll to position [0, 215]
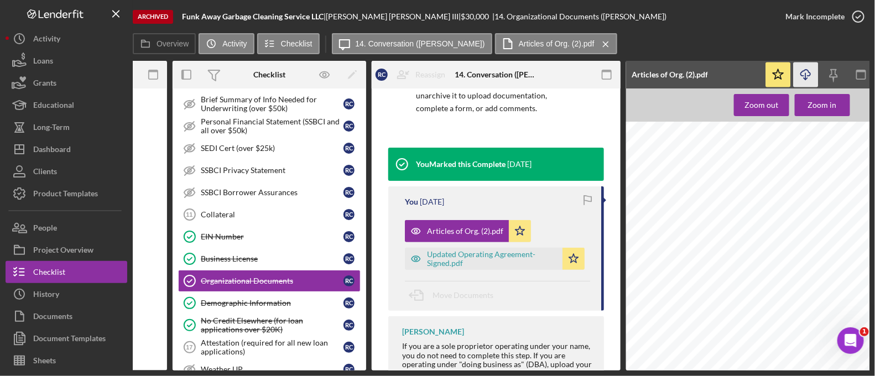
click at [795, 70] on icon "Icon/Download" at bounding box center [806, 75] width 25 height 25
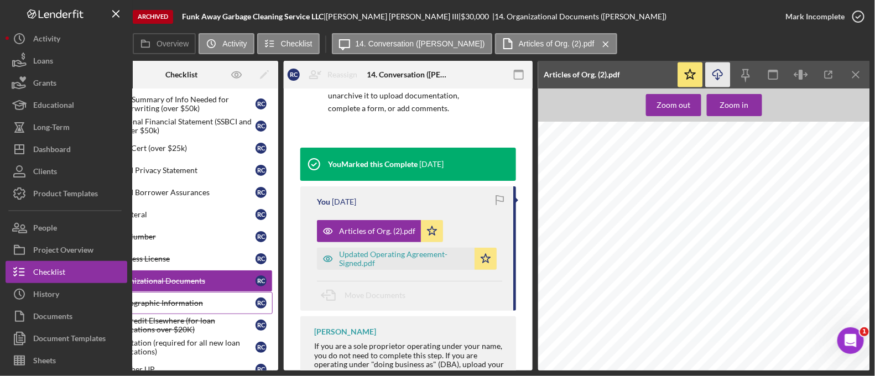
scroll to position [0, 0]
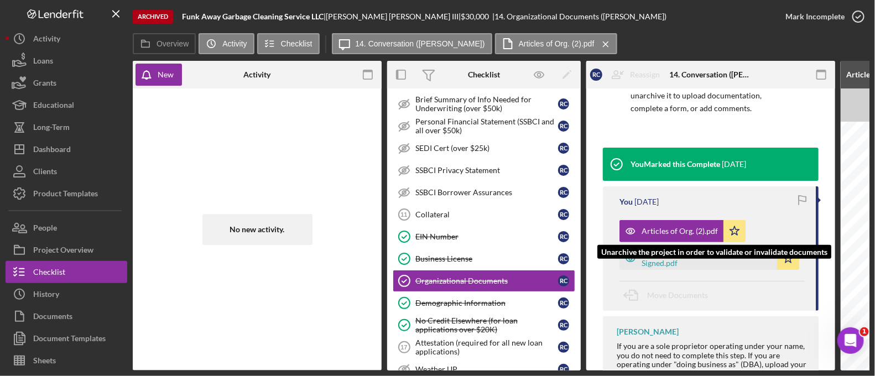
click at [655, 251] on div "Updated Operating Agreement- Signed.pdf" at bounding box center [707, 259] width 130 height 18
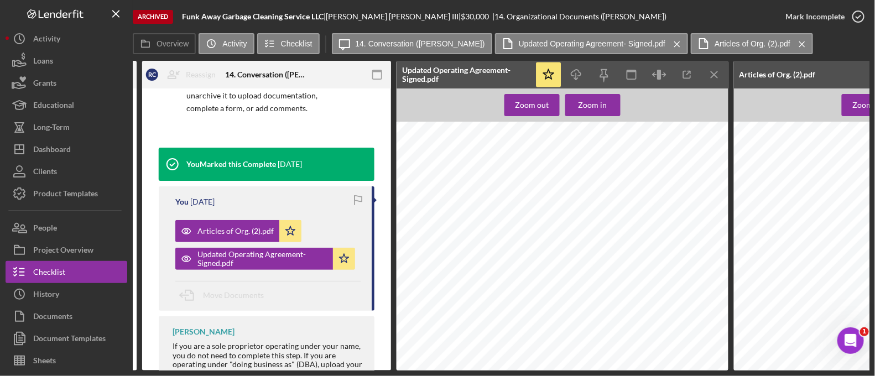
scroll to position [202, 17]
click at [586, 73] on icon "Icon/Download" at bounding box center [576, 75] width 25 height 25
click at [730, 74] on div "Overview Internal Workflow Stage Open Icon/Dropdown Arrow Icon/Archived Archive…" at bounding box center [501, 216] width 737 height 310
click at [723, 73] on icon "Icon/Menu Close" at bounding box center [714, 75] width 25 height 25
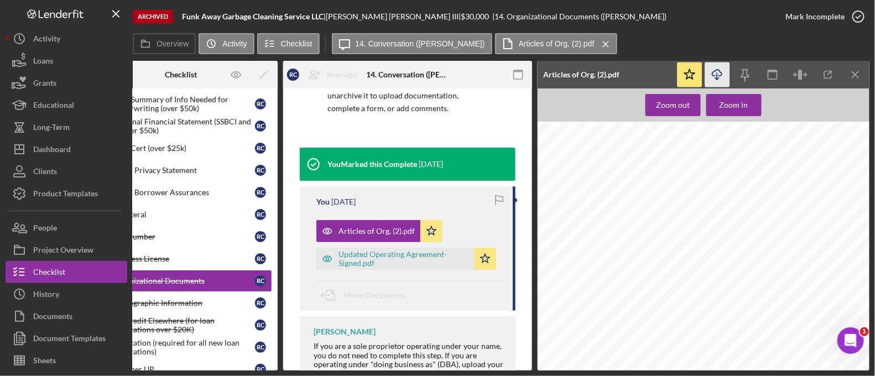
scroll to position [0, 303]
click at [852, 65] on icon "Icon/Menu Close" at bounding box center [856, 75] width 25 height 25
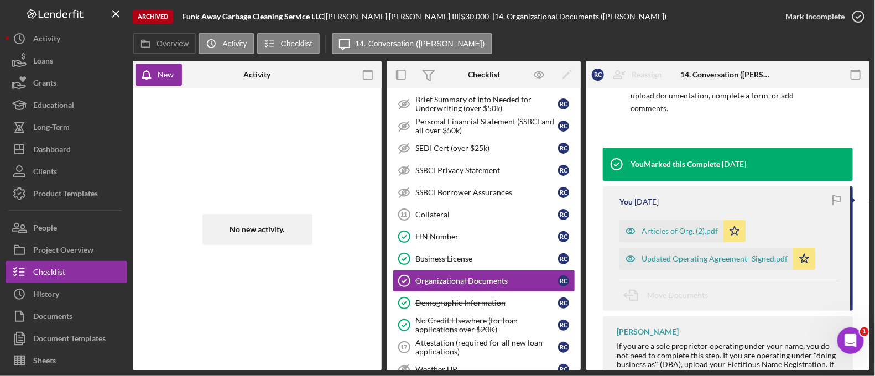
scroll to position [0, 0]
click at [455, 292] on link "Demographic Information Demographic Information R C" at bounding box center [484, 303] width 183 height 22
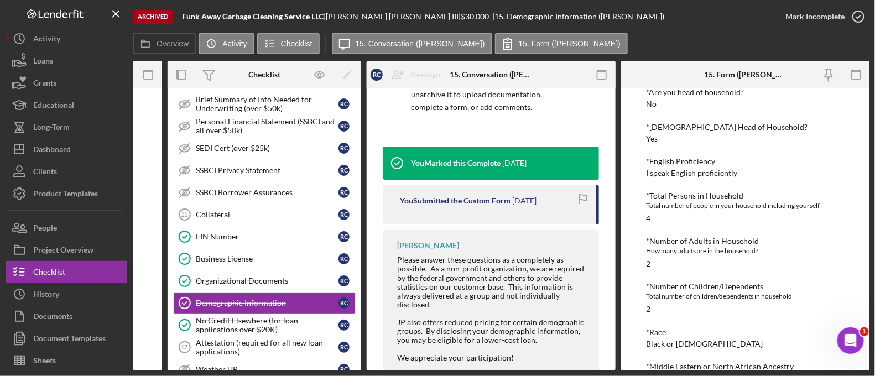
scroll to position [167, 0]
click at [758, 201] on div "Total number of people in your household including yourself" at bounding box center [745, 204] width 199 height 11
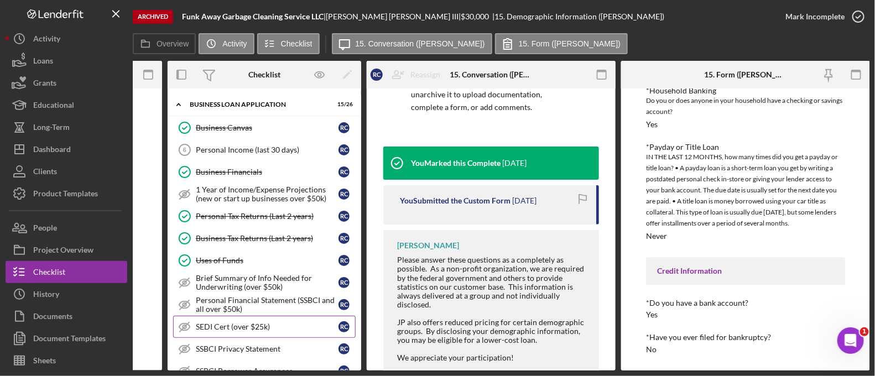
scroll to position [265, 0]
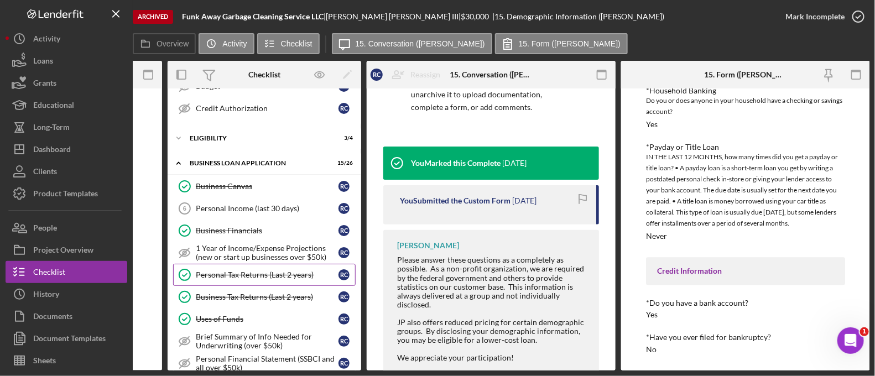
click at [260, 270] on div "Personal Tax Returns (Last 2 years)" at bounding box center [267, 274] width 143 height 9
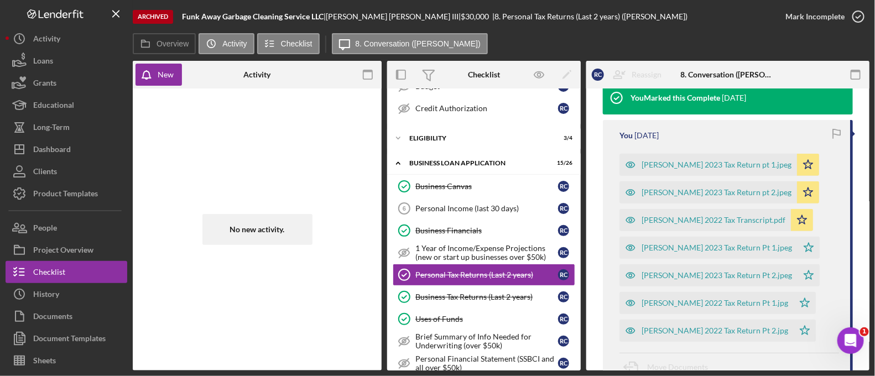
scroll to position [133, 0]
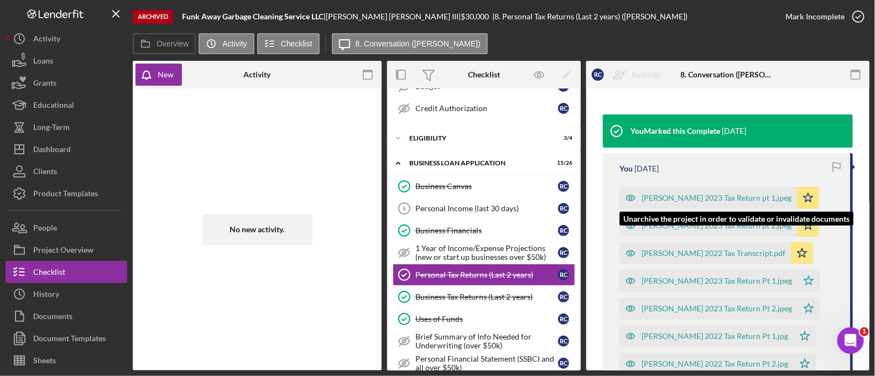
click at [741, 202] on div "Caston, Robert 2023 Tax Return pt 1.jpeg" at bounding box center [708, 198] width 178 height 22
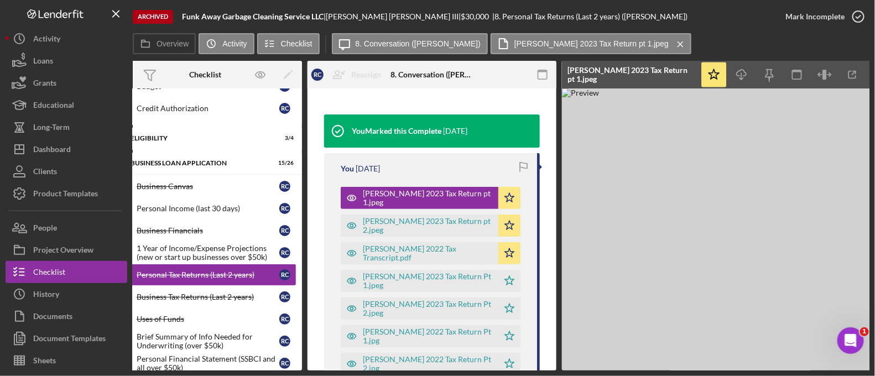
scroll to position [0, 283]
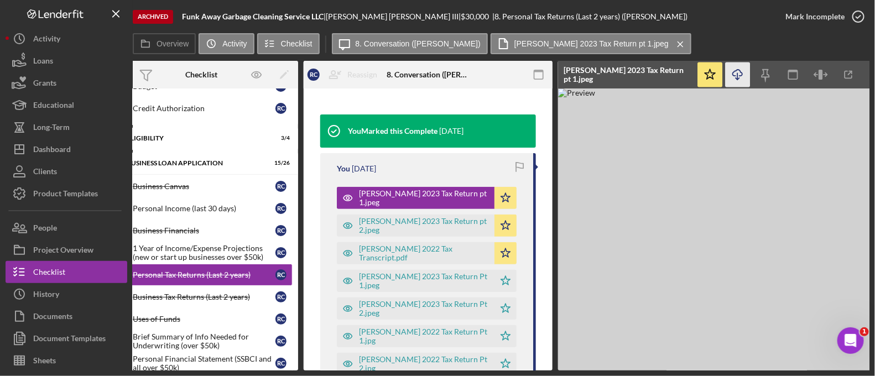
click at [738, 72] on icon "Icon/Download" at bounding box center [738, 75] width 25 height 25
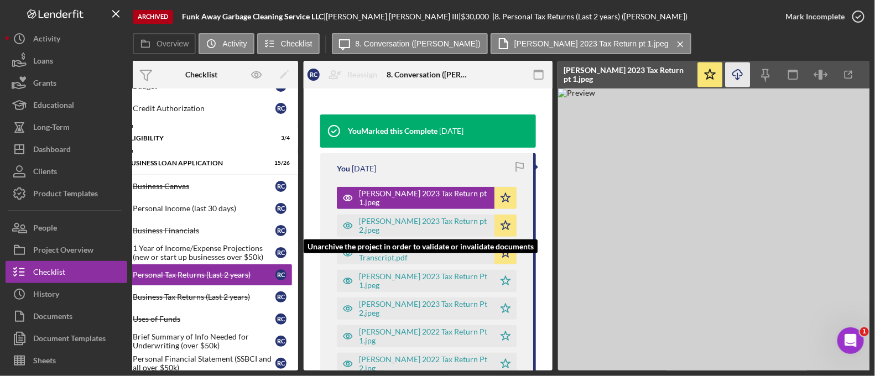
click at [440, 220] on div "Caston, Robert 2023 Tax Return pt 2.jpeg" at bounding box center [424, 226] width 130 height 18
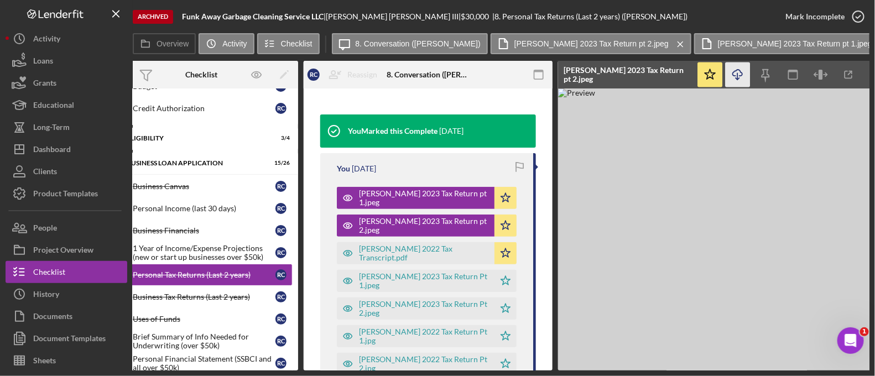
click at [740, 67] on icon "Icon/Download" at bounding box center [738, 75] width 25 height 25
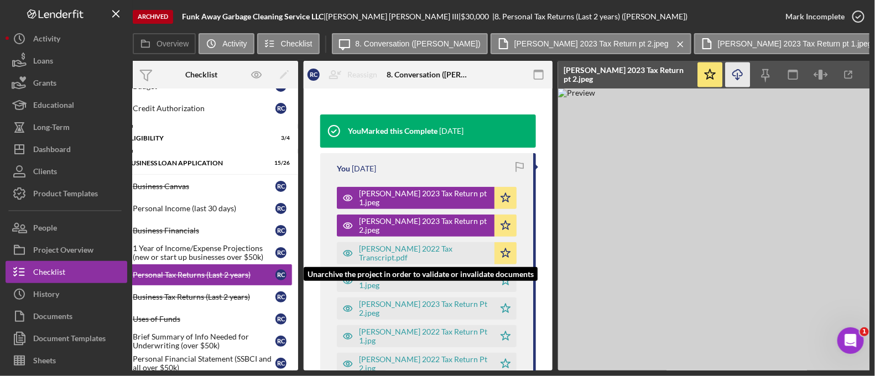
click at [419, 248] on div "Caston, Robert 2022 Tax Transcript.pdf" at bounding box center [424, 253] width 130 height 18
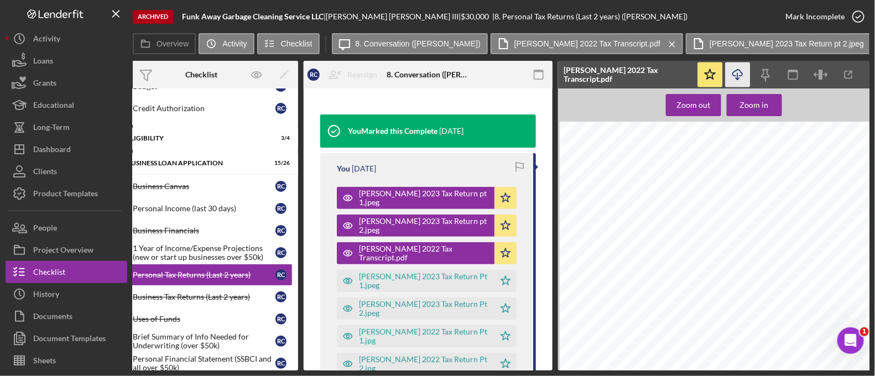
click at [735, 72] on icon "Icon/Download" at bounding box center [738, 75] width 25 height 25
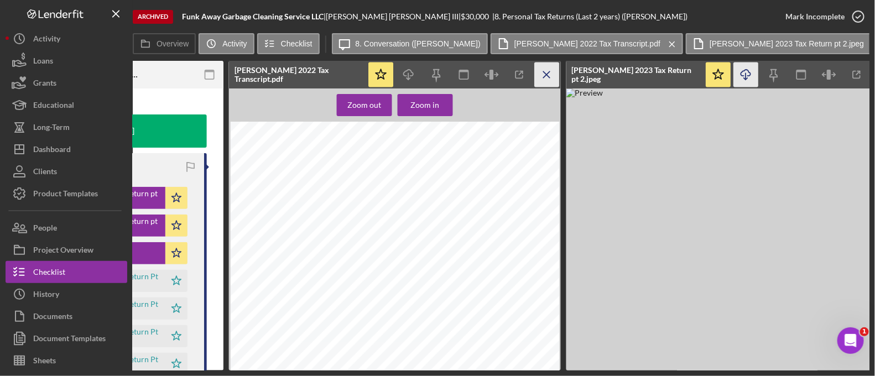
scroll to position [0, 647]
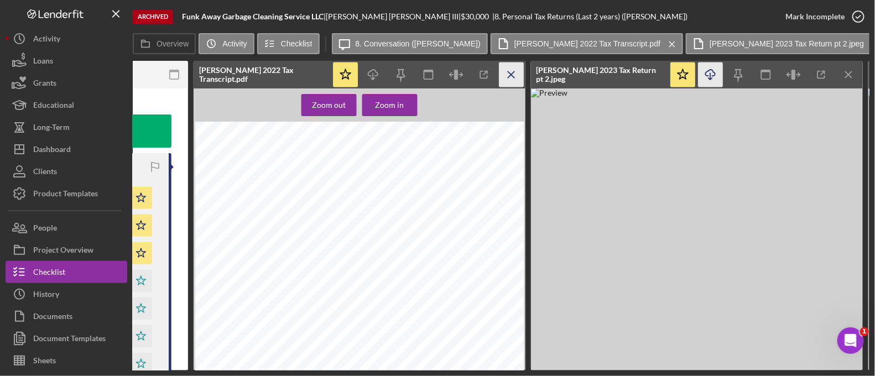
click at [514, 67] on icon "Icon/Menu Close" at bounding box center [511, 75] width 25 height 25
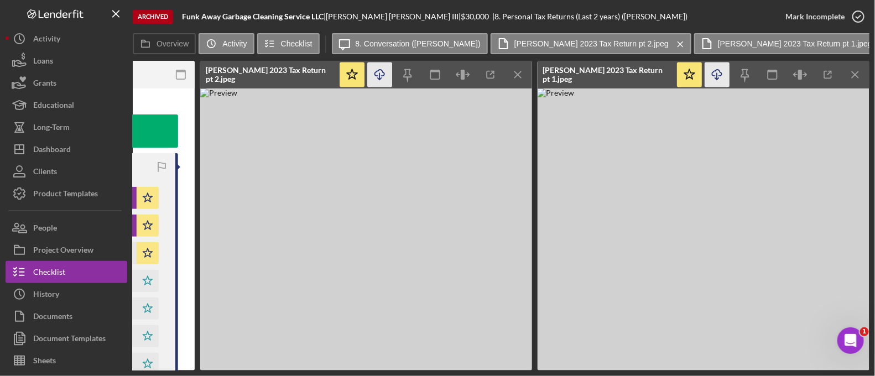
scroll to position [0, 640]
click at [853, 76] on icon "Icon/Menu Close" at bounding box center [856, 75] width 25 height 25
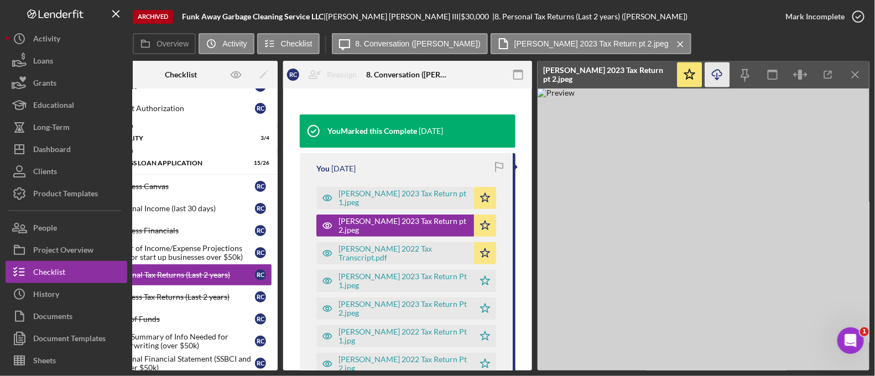
scroll to position [0, 303]
click at [857, 72] on icon "Icon/Menu Close" at bounding box center [856, 75] width 25 height 25
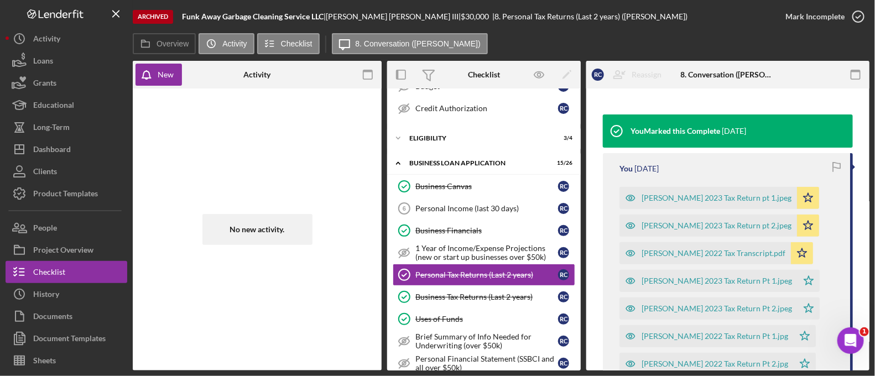
scroll to position [0, 0]
click at [456, 295] on div "Business Tax Returns (Last 2 years)" at bounding box center [486, 297] width 143 height 9
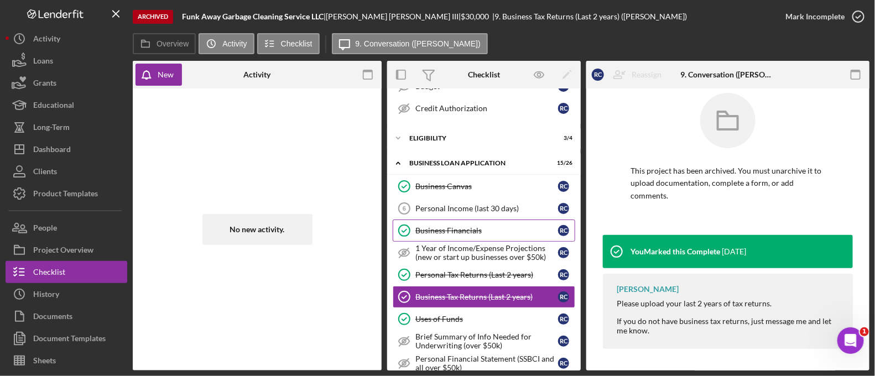
scroll to position [113, 0]
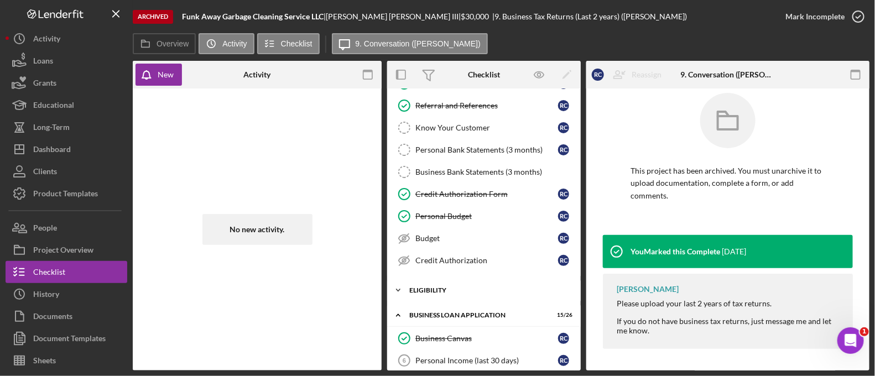
click at [437, 281] on div "Icon/Expander ELIGIBILITY 3 / 4" at bounding box center [484, 290] width 194 height 22
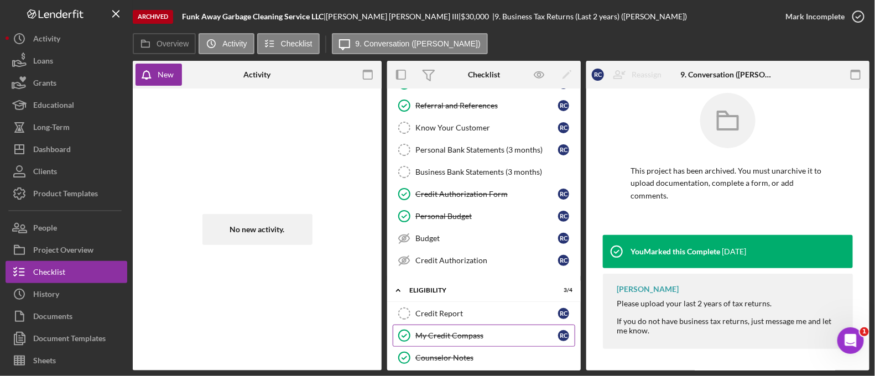
click at [460, 337] on link "My Credit Compass My Credit Compass R C" at bounding box center [484, 336] width 183 height 22
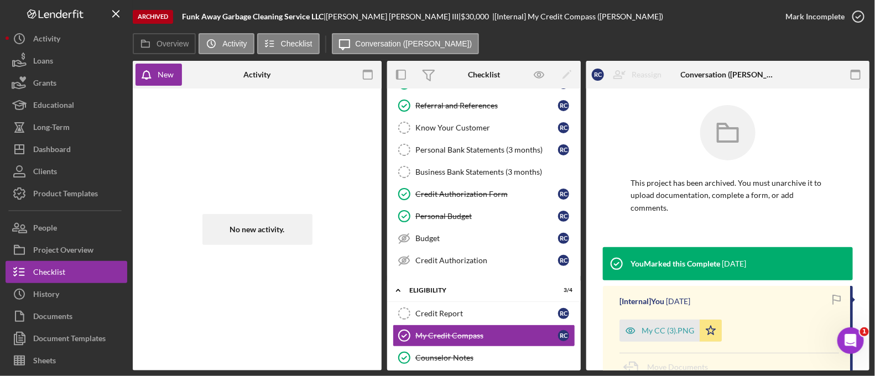
scroll to position [132, 0]
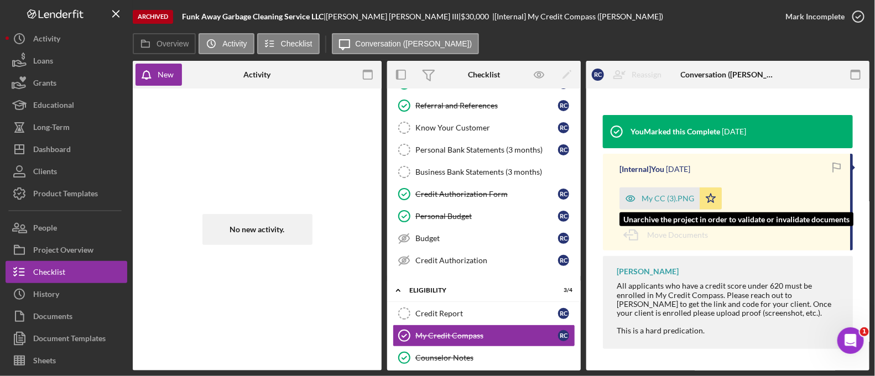
click at [653, 197] on div "My CC (3).PNG" at bounding box center [668, 198] width 53 height 9
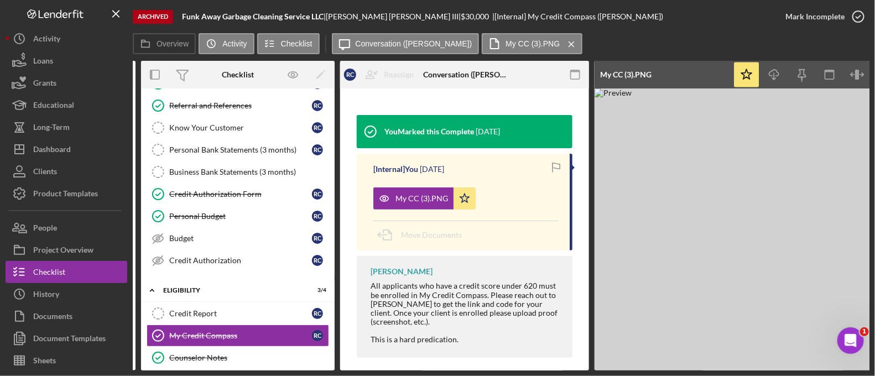
scroll to position [0, 255]
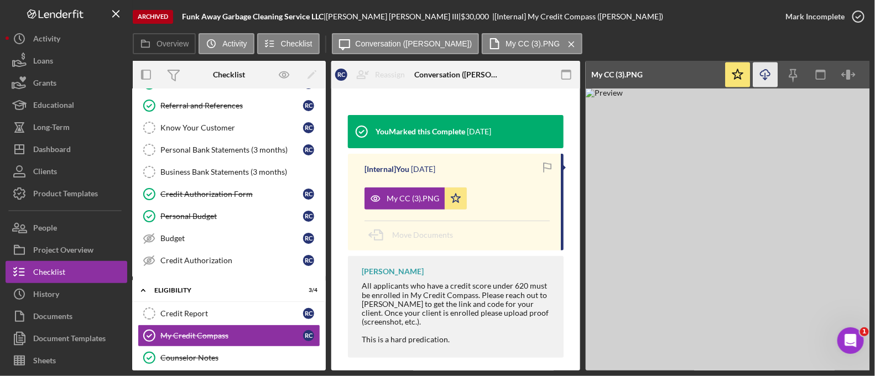
click at [761, 74] on icon "Icon/Download" at bounding box center [765, 75] width 25 height 25
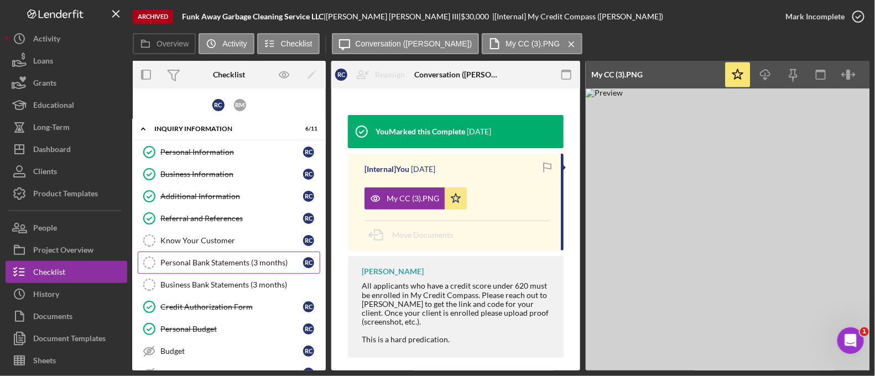
click at [204, 261] on div "Personal Bank Statements (3 months)" at bounding box center [231, 262] width 143 height 9
